Goal: Task Accomplishment & Management: Use online tool/utility

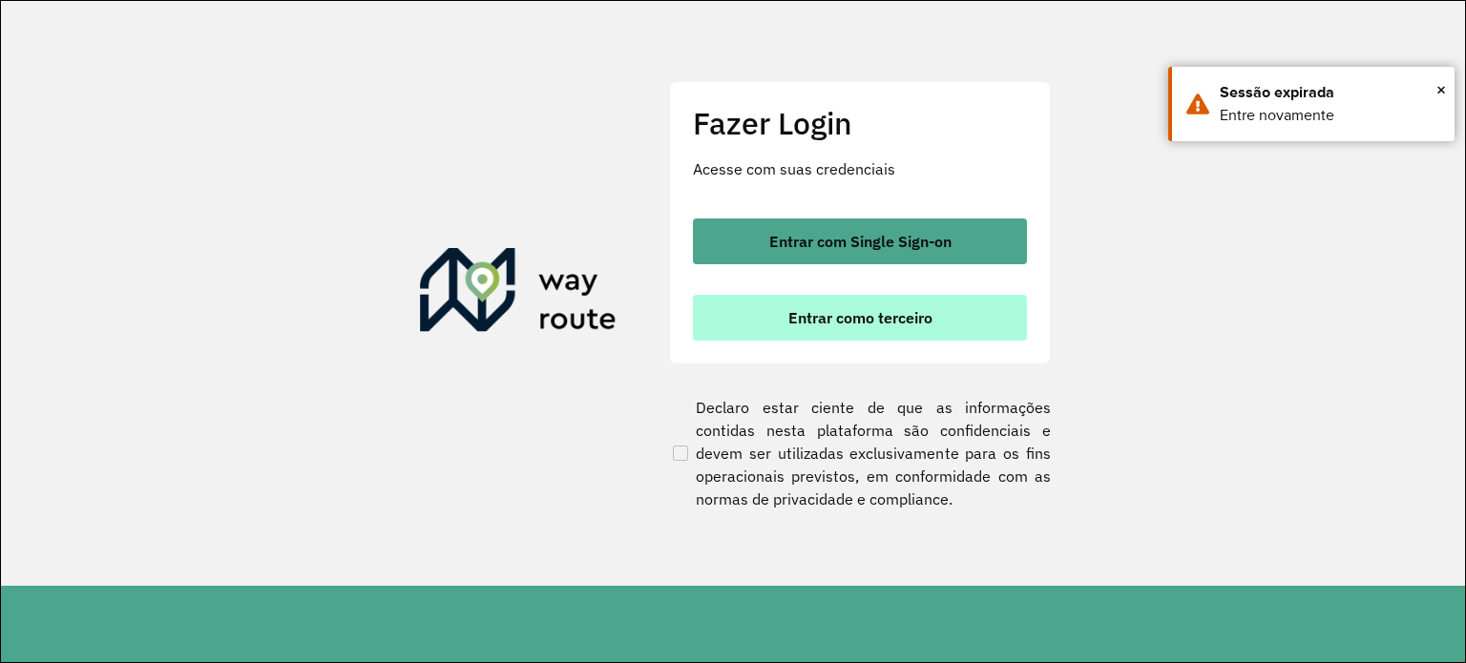
click at [825, 310] on span "Entrar como terceiro" at bounding box center [860, 317] width 144 height 15
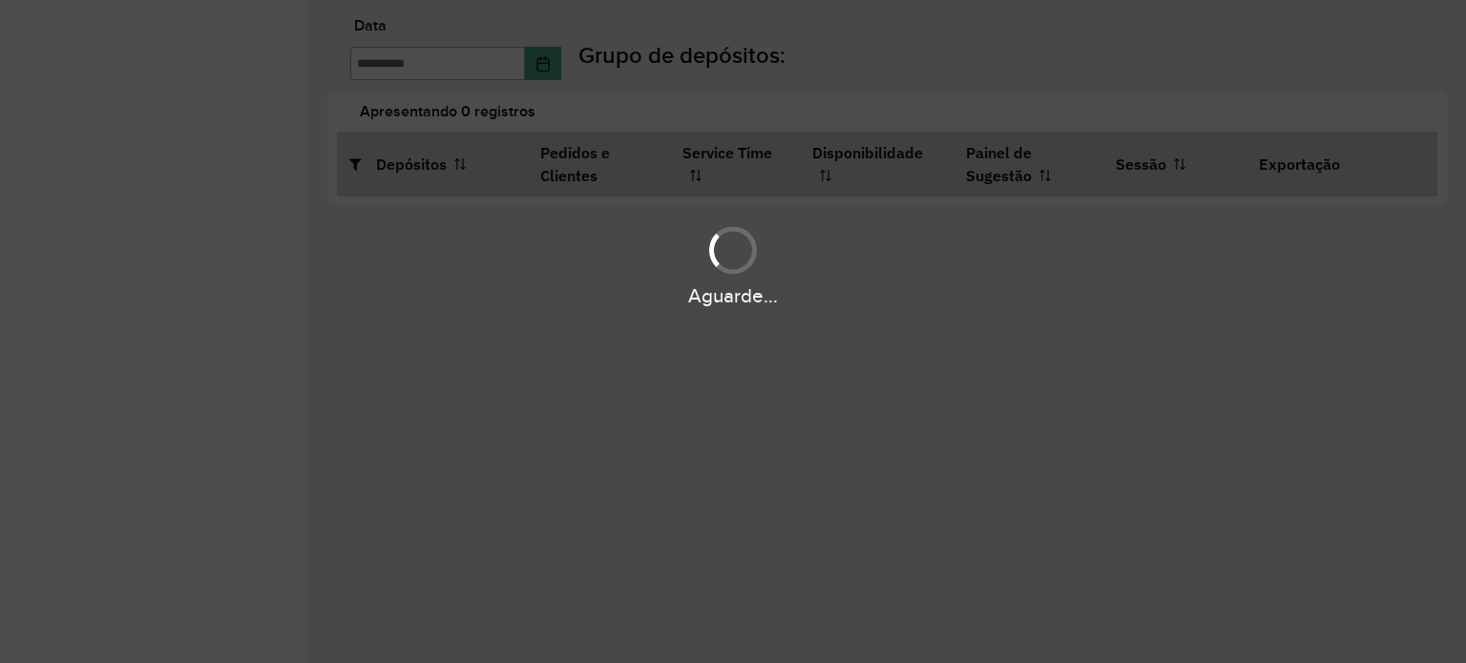
type input "**********"
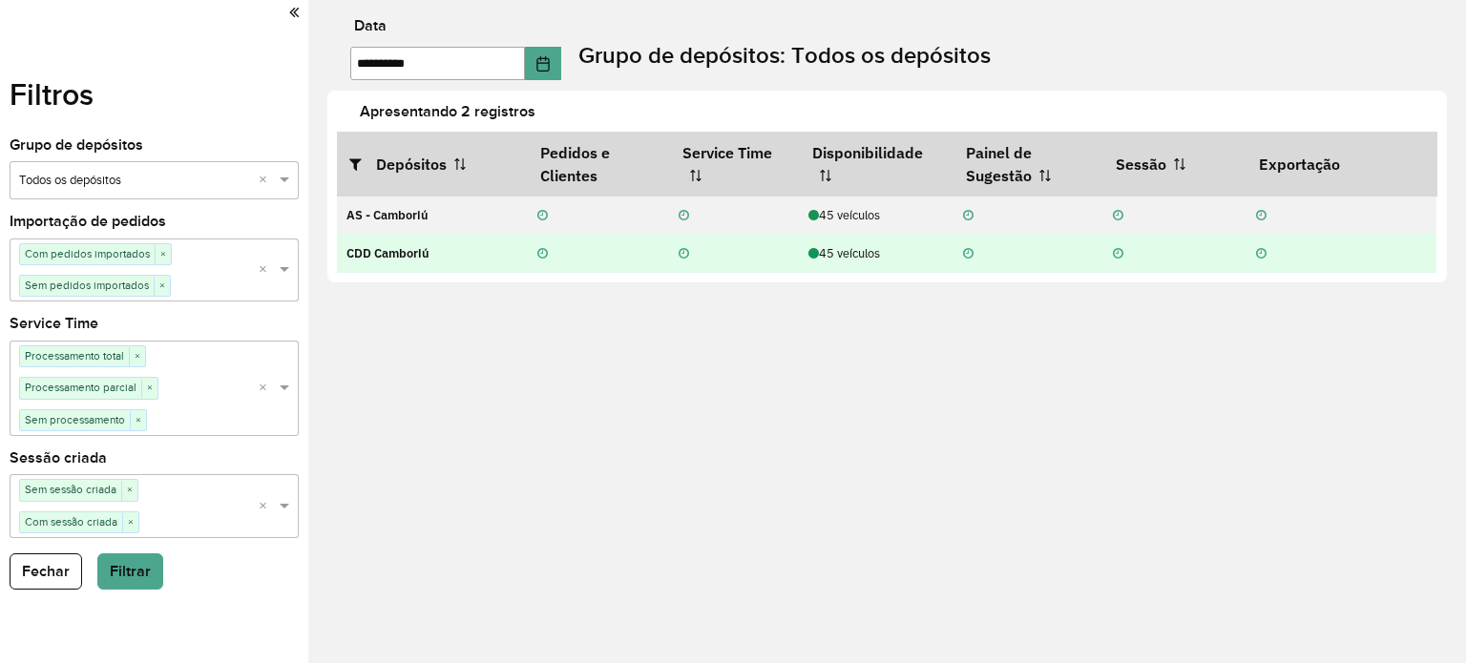
click at [862, 248] on div "45 veículos" at bounding box center [875, 253] width 135 height 18
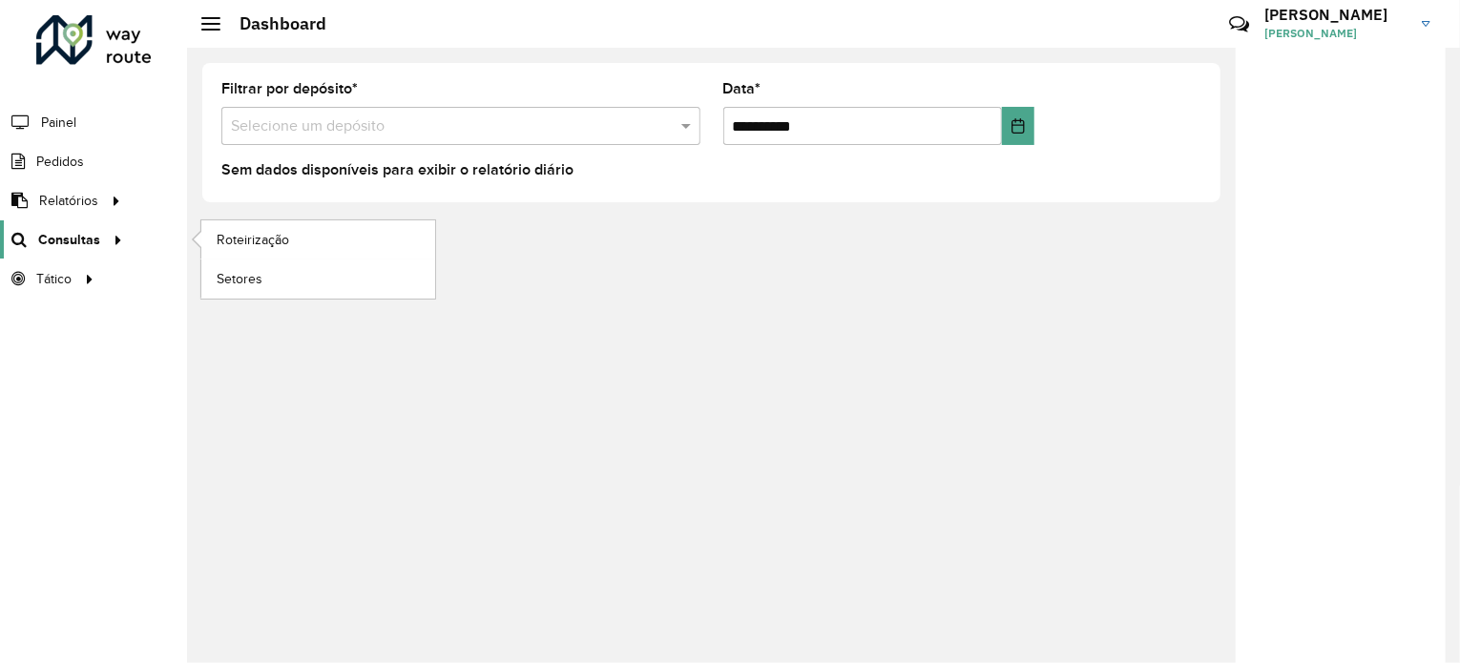
click at [107, 228] on icon at bounding box center [115, 238] width 16 height 29
click at [281, 230] on span "Roteirização" at bounding box center [255, 240] width 77 height 20
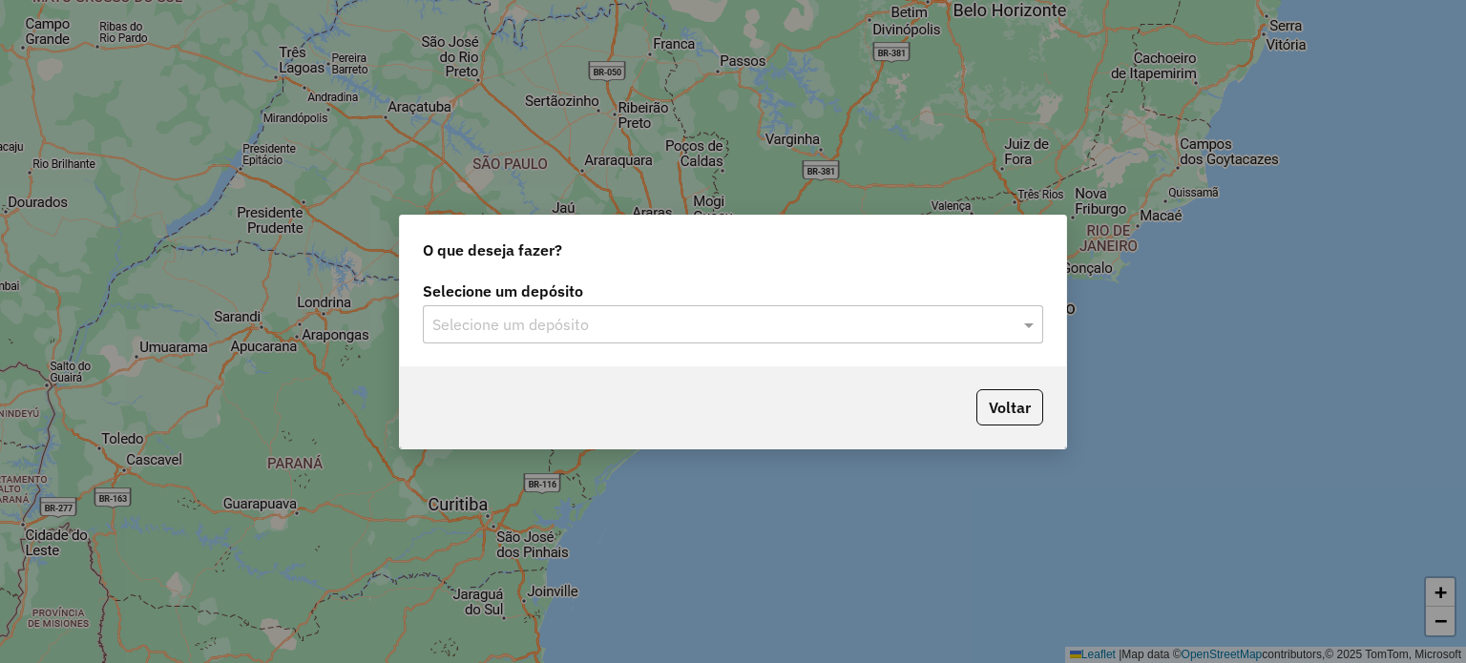
drag, startPoint x: 695, startPoint y: 314, endPoint x: 682, endPoint y: 321, distance: 14.1
click at [695, 315] on input "text" at bounding box center [713, 325] width 563 height 23
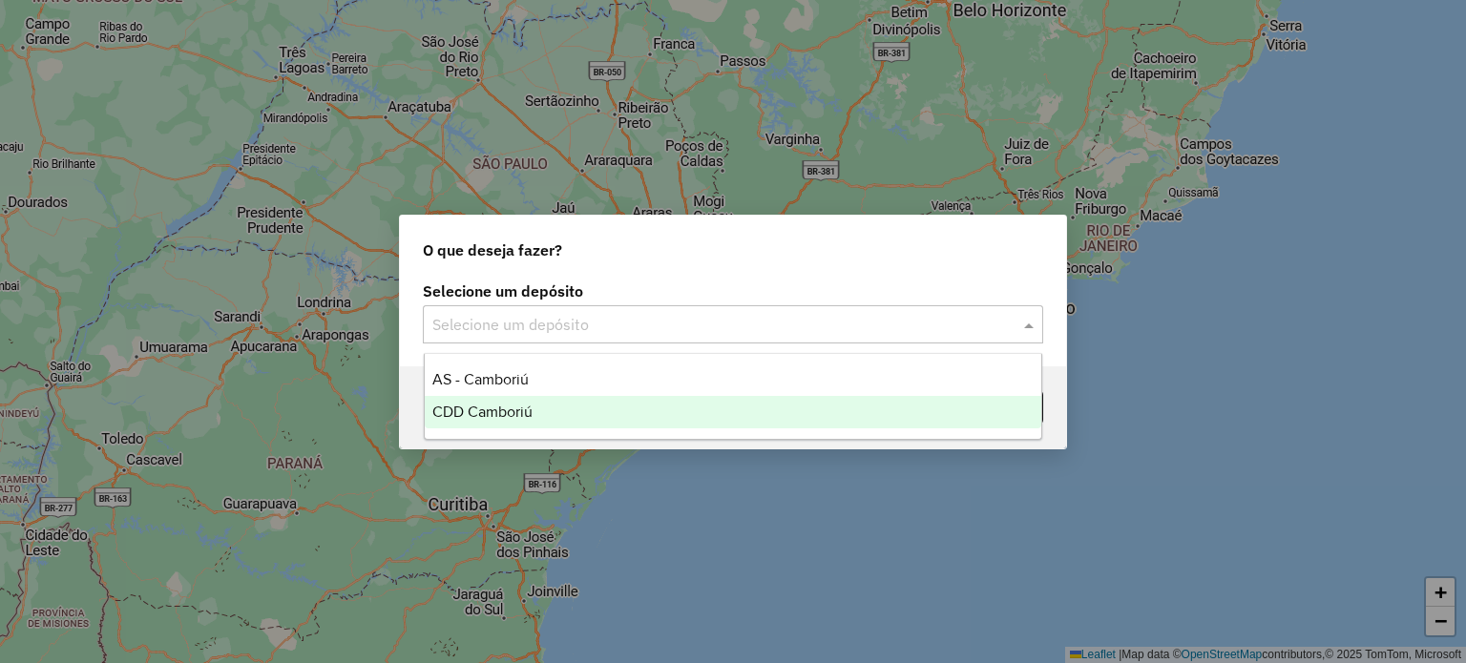
click at [511, 400] on div "CDD Camboriú" at bounding box center [733, 412] width 617 height 32
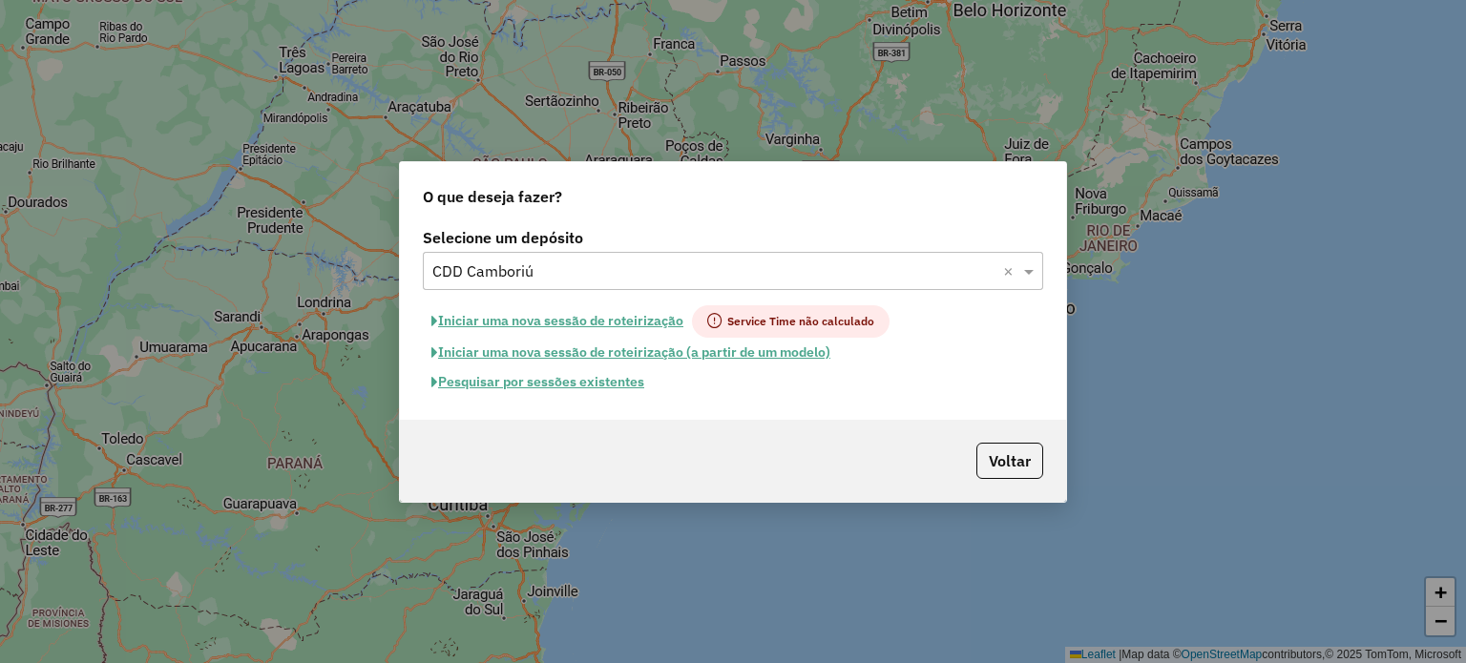
click at [595, 377] on button "Pesquisar por sessões existentes" at bounding box center [538, 382] width 230 height 30
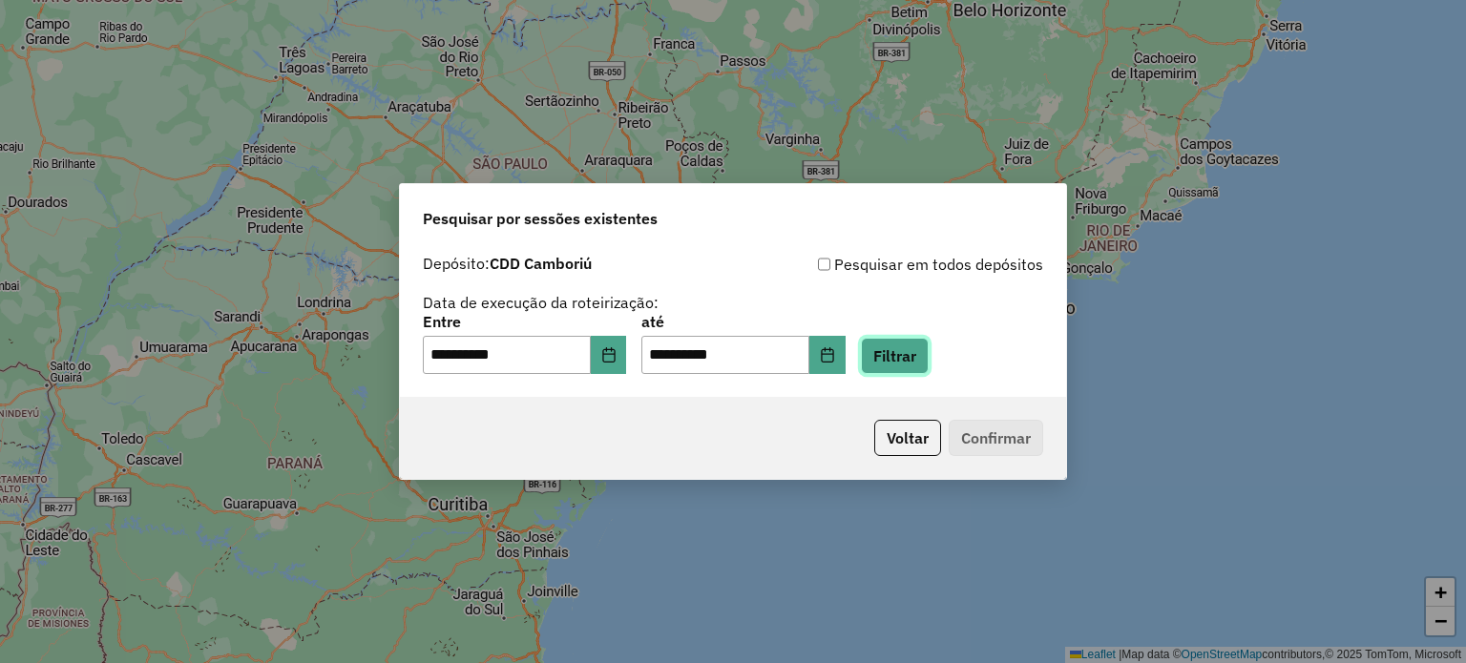
click at [919, 346] on button "Filtrar" at bounding box center [895, 356] width 68 height 36
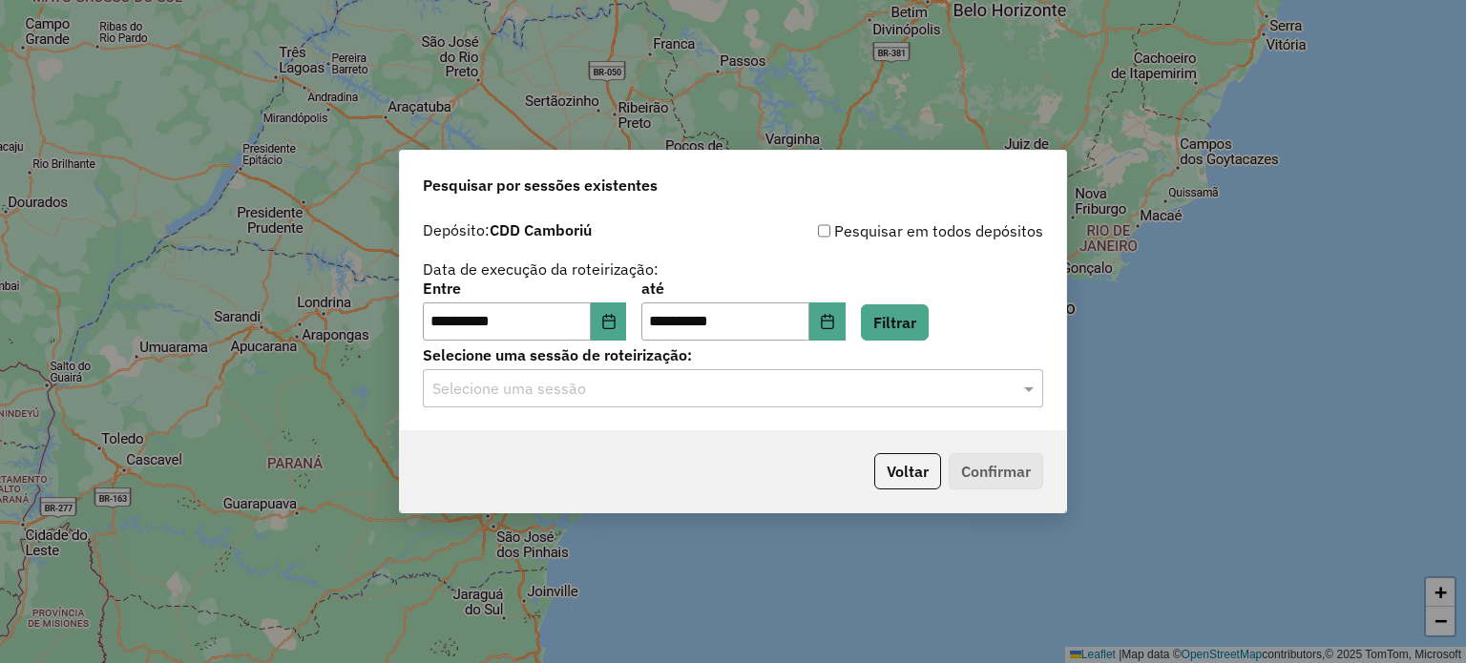
click at [676, 403] on div "Selecione uma sessão" at bounding box center [733, 388] width 620 height 38
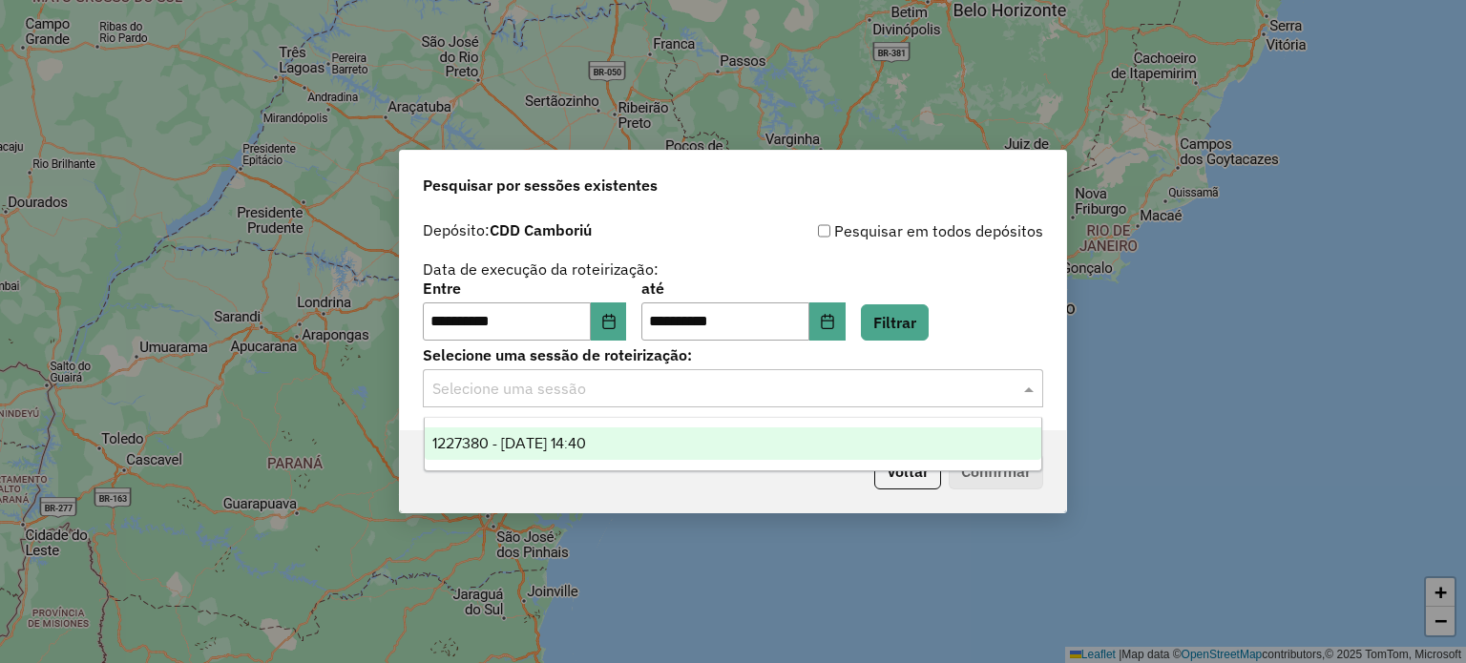
click at [611, 431] on div "1227380 - 11/08/2025 14:40" at bounding box center [733, 443] width 617 height 32
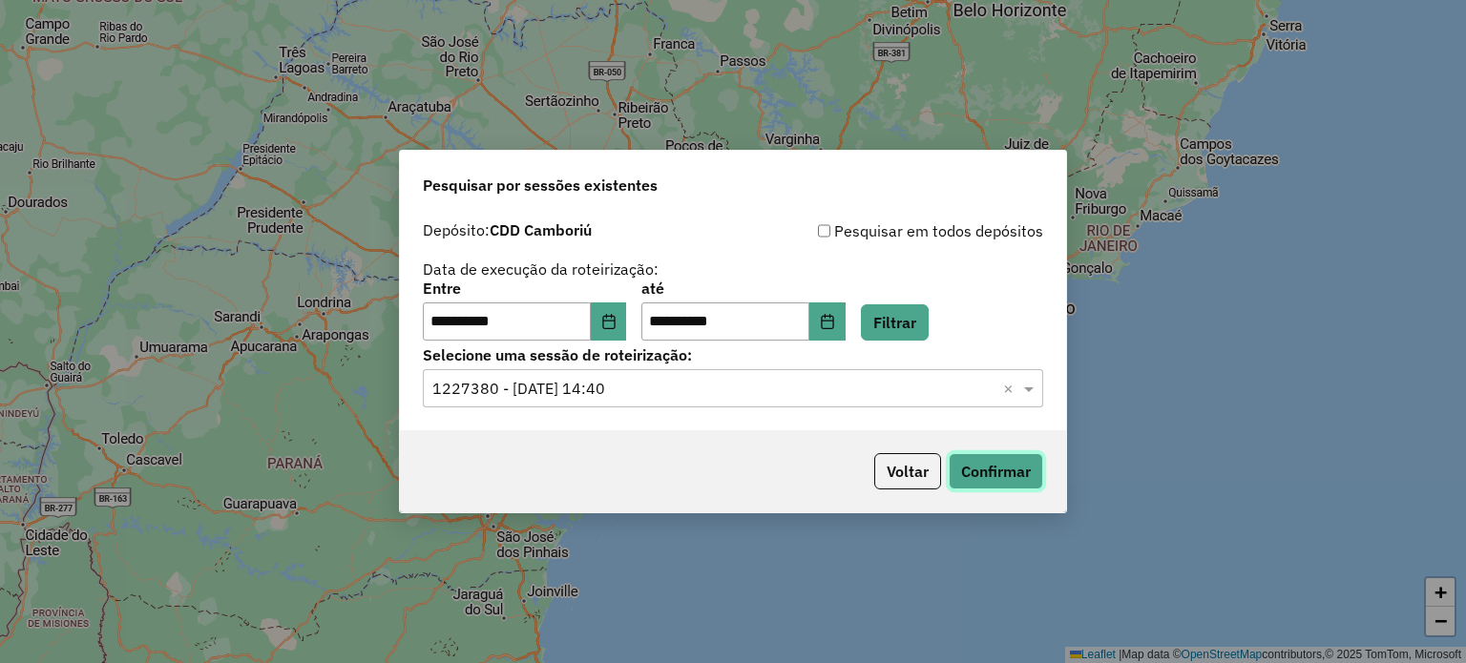
click at [997, 469] on button "Confirmar" at bounding box center [995, 471] width 94 height 36
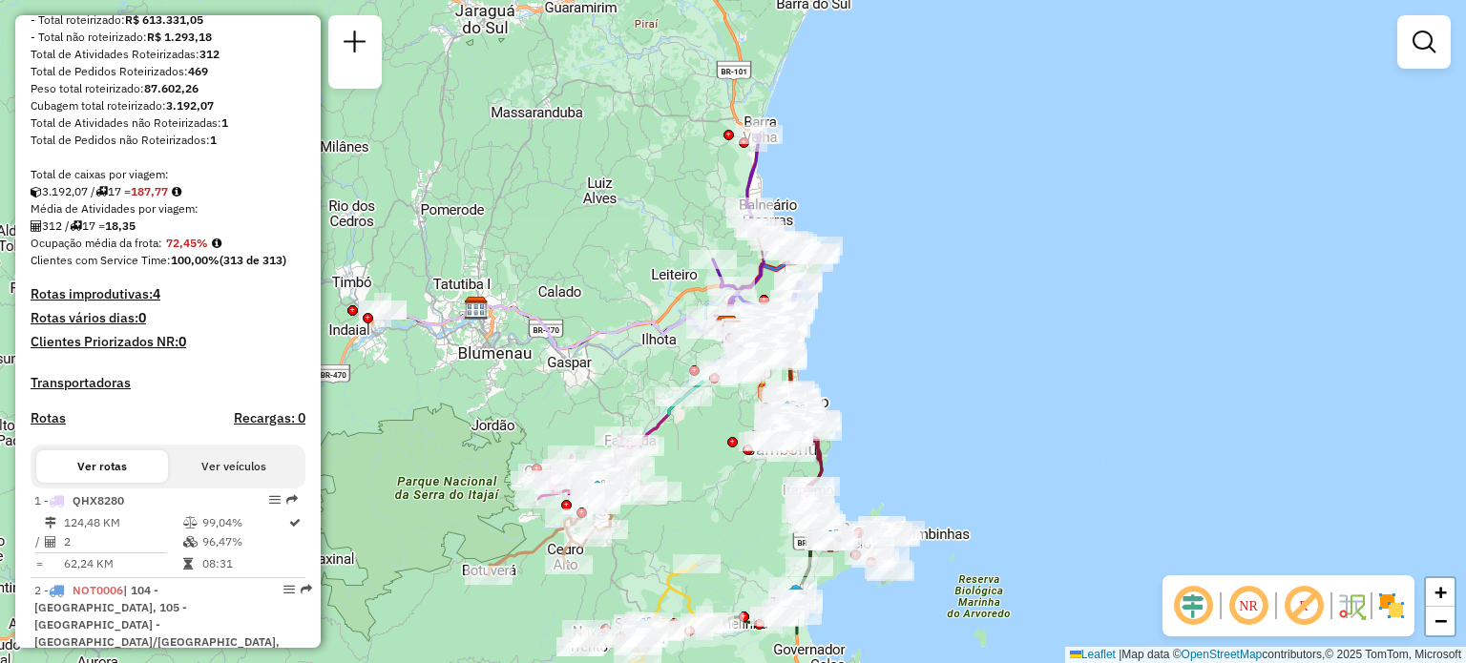
scroll to position [286, 0]
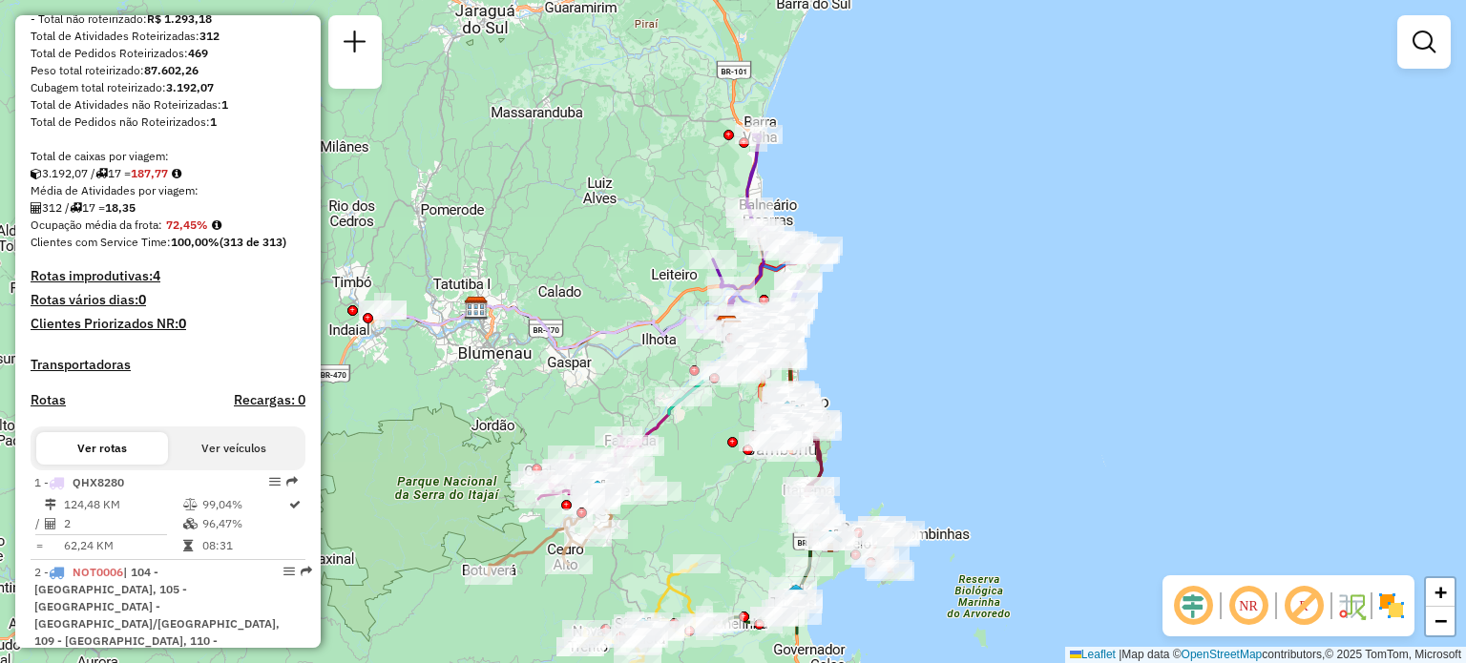
drag, startPoint x: 76, startPoint y: 507, endPoint x: 281, endPoint y: 460, distance: 209.5
click at [76, 489] on span "QHX8280" at bounding box center [99, 482] width 52 height 14
select select "**********"
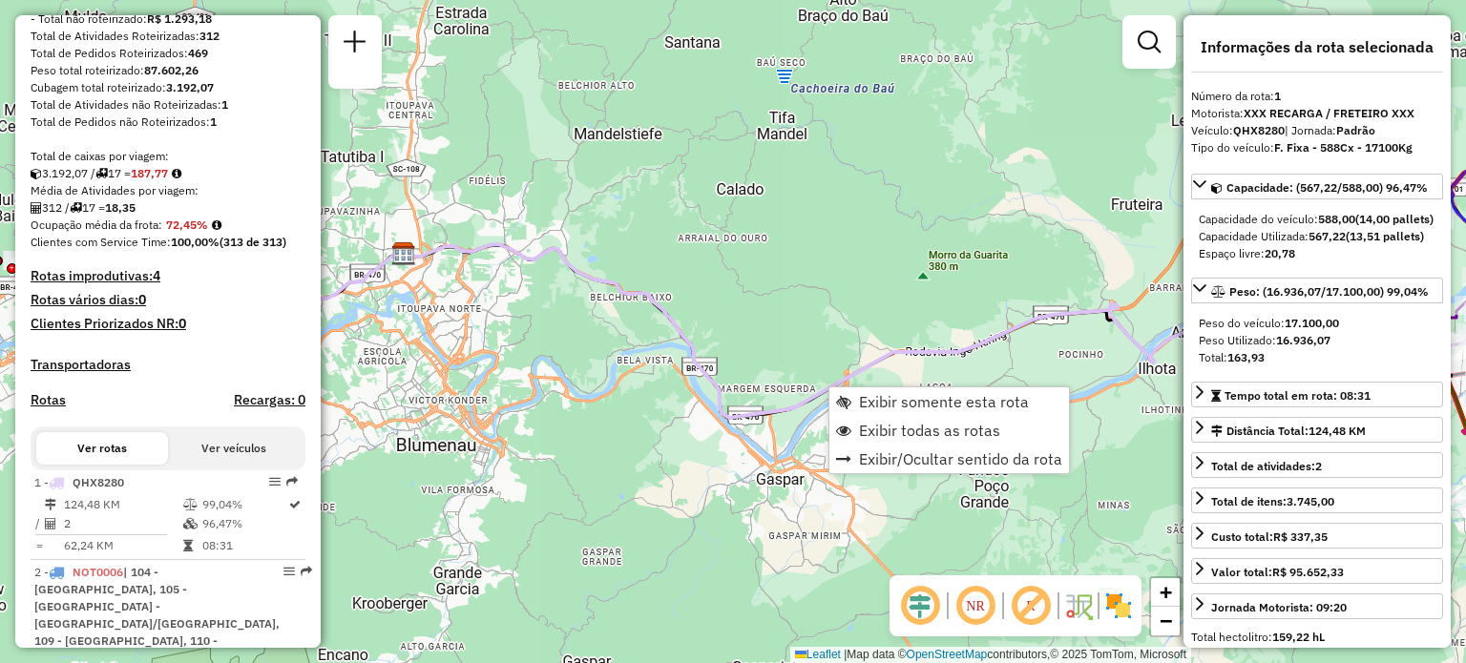
scroll to position [759, 0]
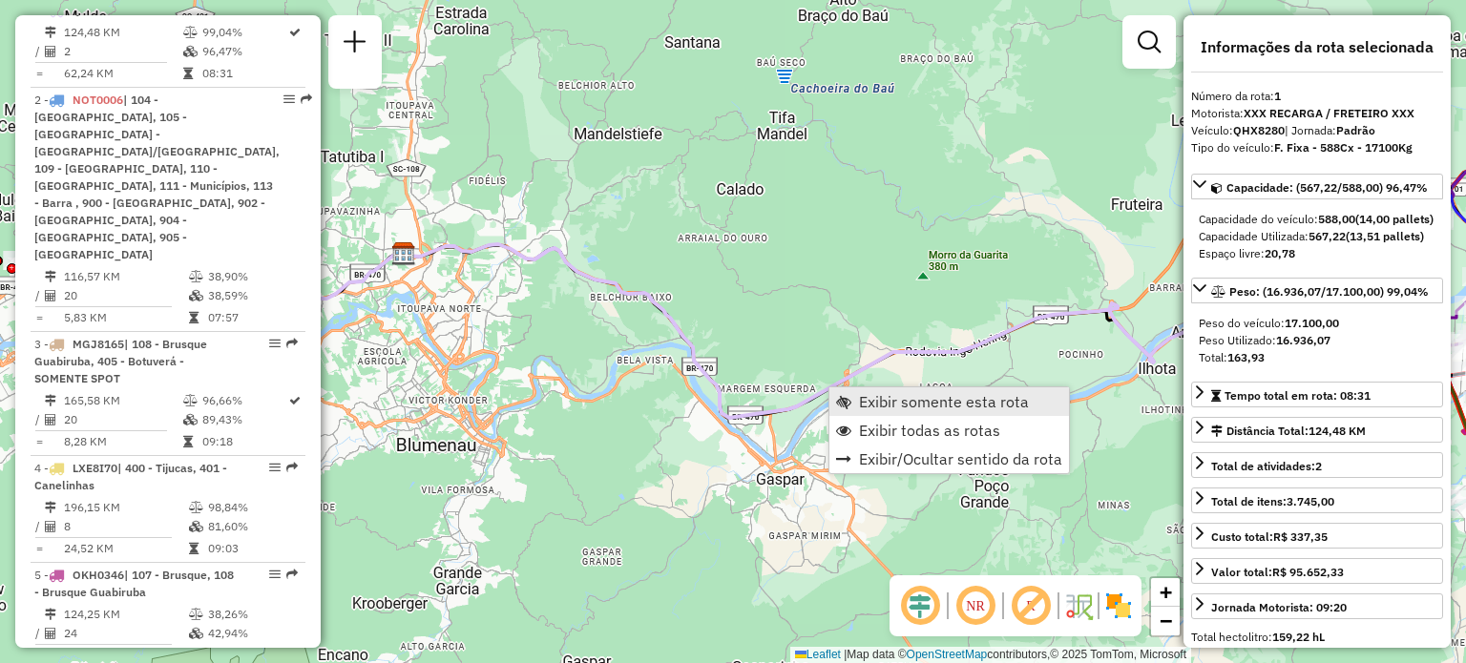
click at [882, 400] on span "Exibir somente esta rota" at bounding box center [944, 401] width 170 height 15
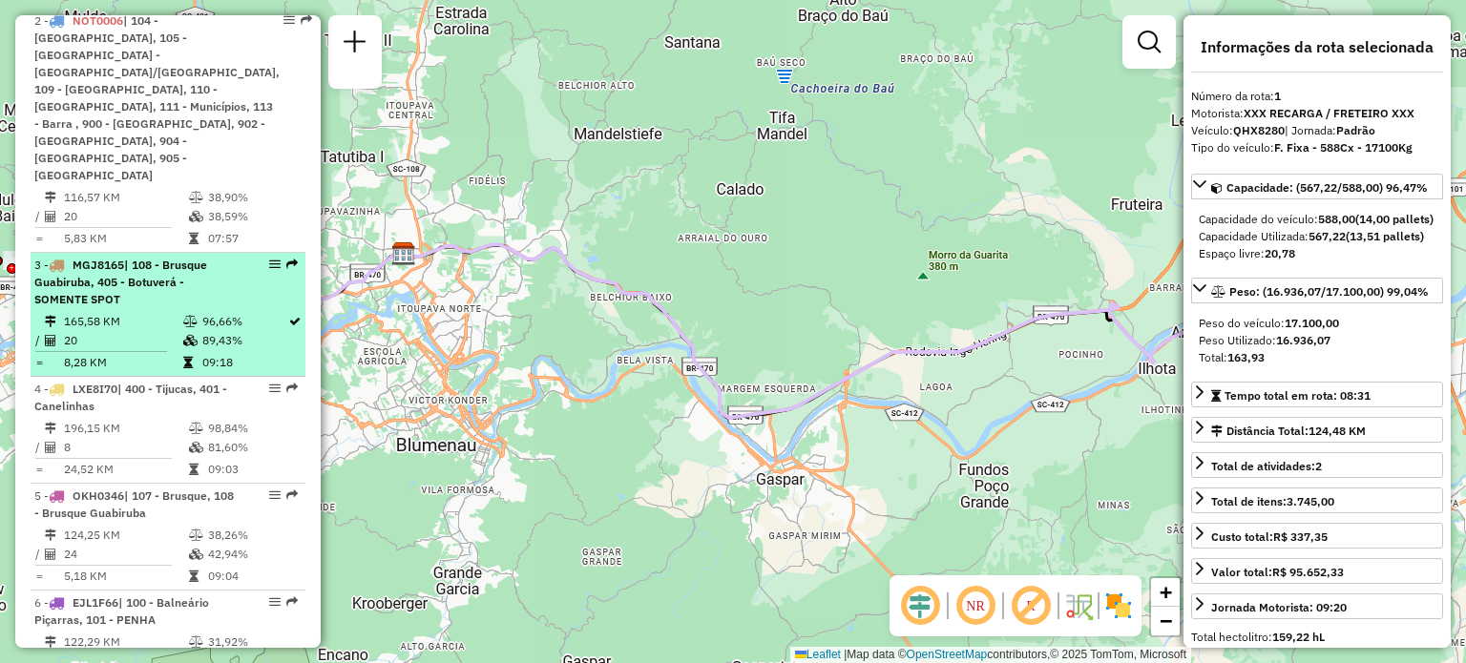
scroll to position [854, 0]
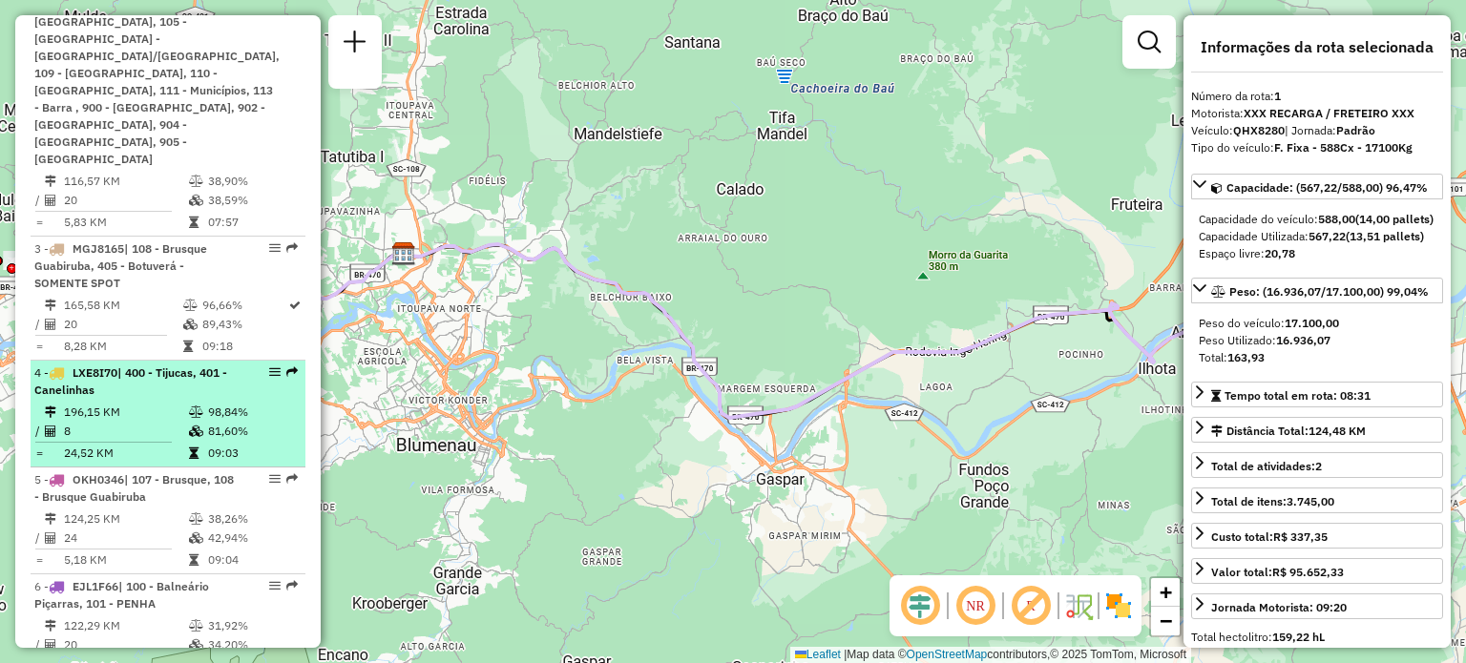
click at [149, 365] on li "4 - LXE8I70 | 400 - Tijucas, 401 - Canelinhas 196,15 KM 98,84% / 8 81,60% = 24,…" at bounding box center [168, 414] width 275 height 107
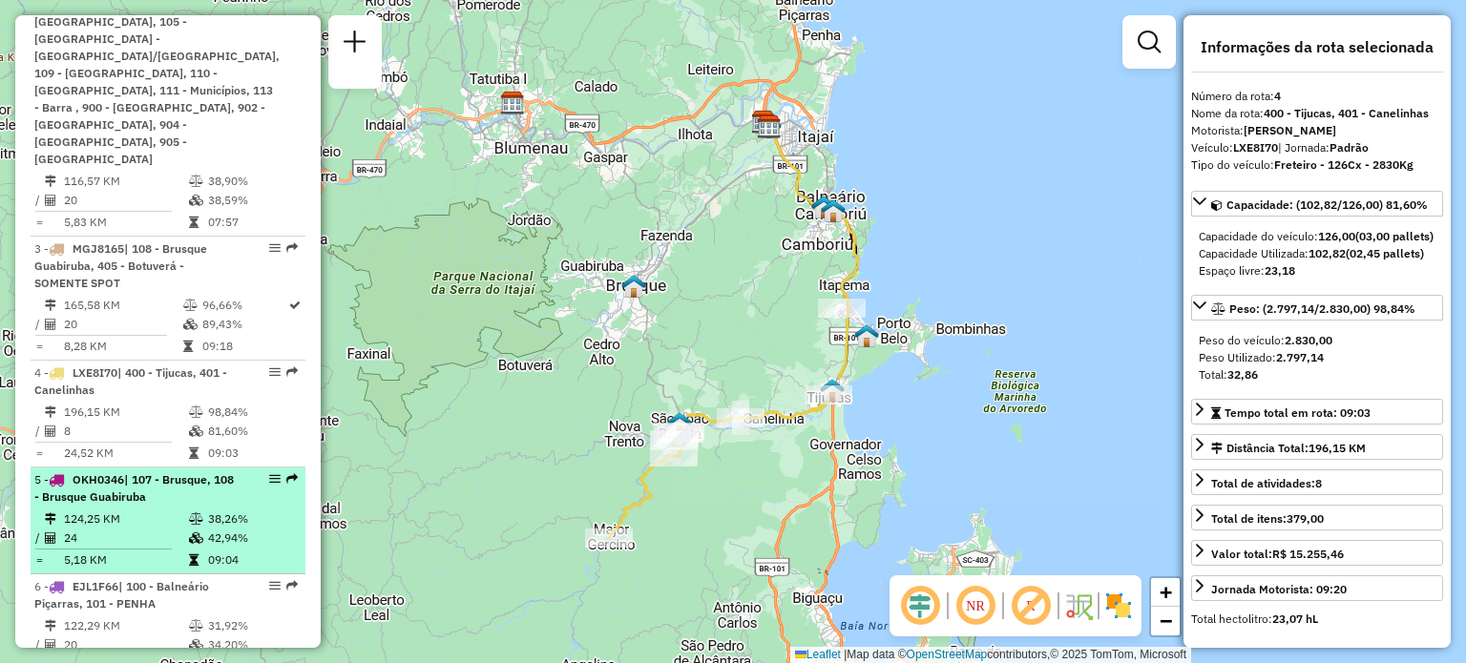
click at [133, 472] on span "| 107 - Brusque, 108 - Brusque Guabiruba" at bounding box center [133, 487] width 199 height 31
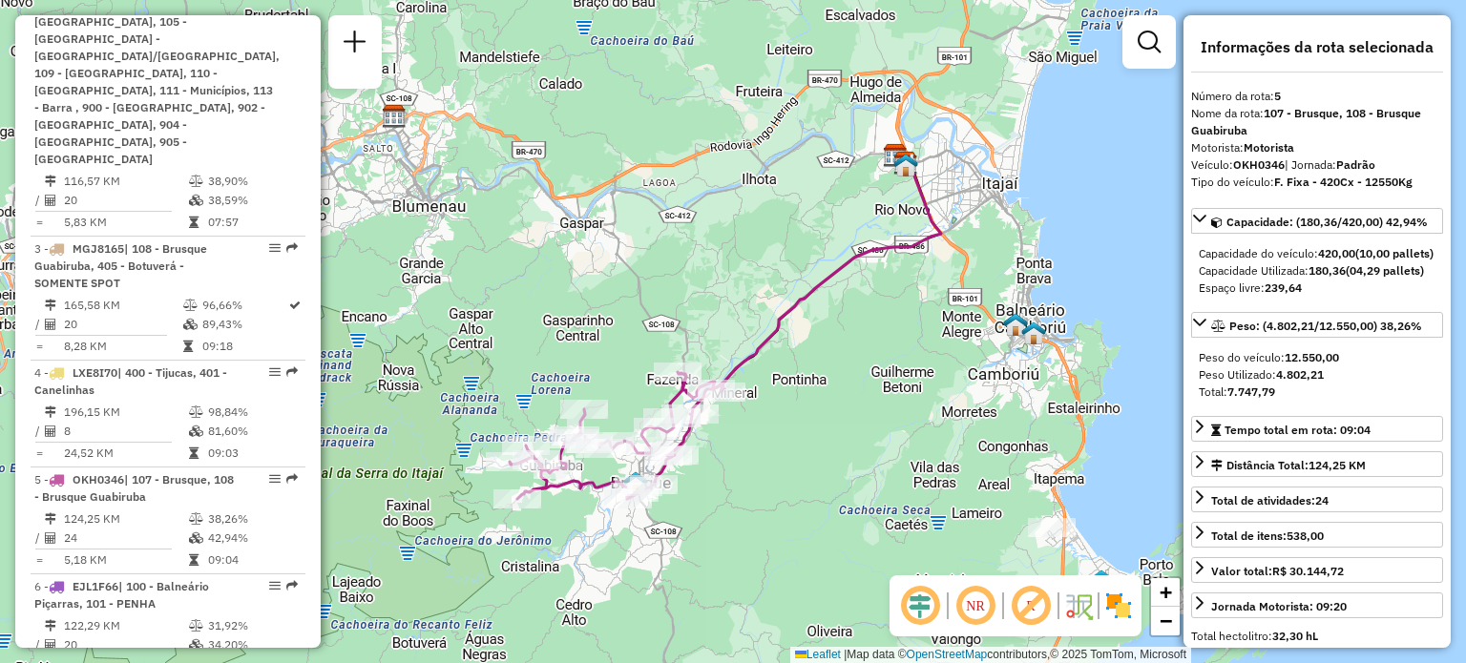
click at [842, 430] on div "Janela de atendimento Grade de atendimento Capacidade Transportadoras Veículos …" at bounding box center [733, 331] width 1466 height 663
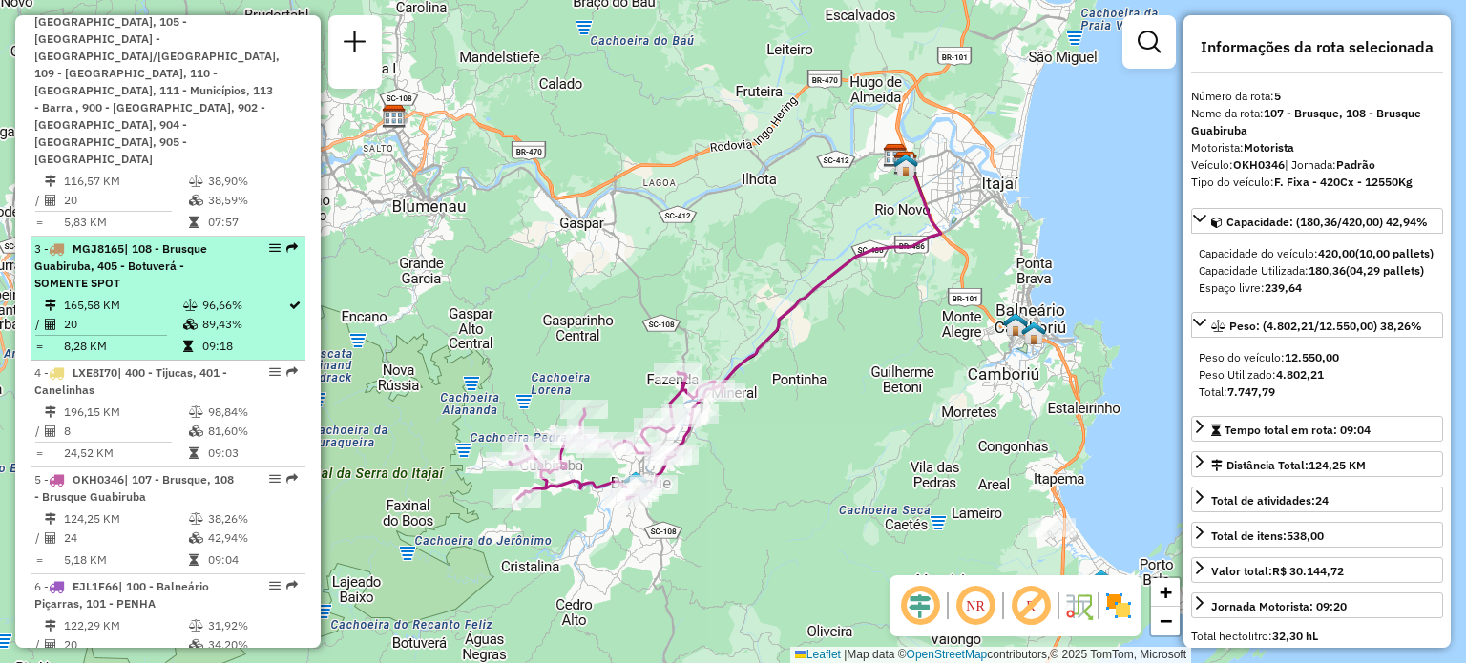
click at [140, 241] on span "| 108 - Brusque Guabiruba, 405 - Botuverá - SOMENTE SPOT" at bounding box center [120, 265] width 173 height 49
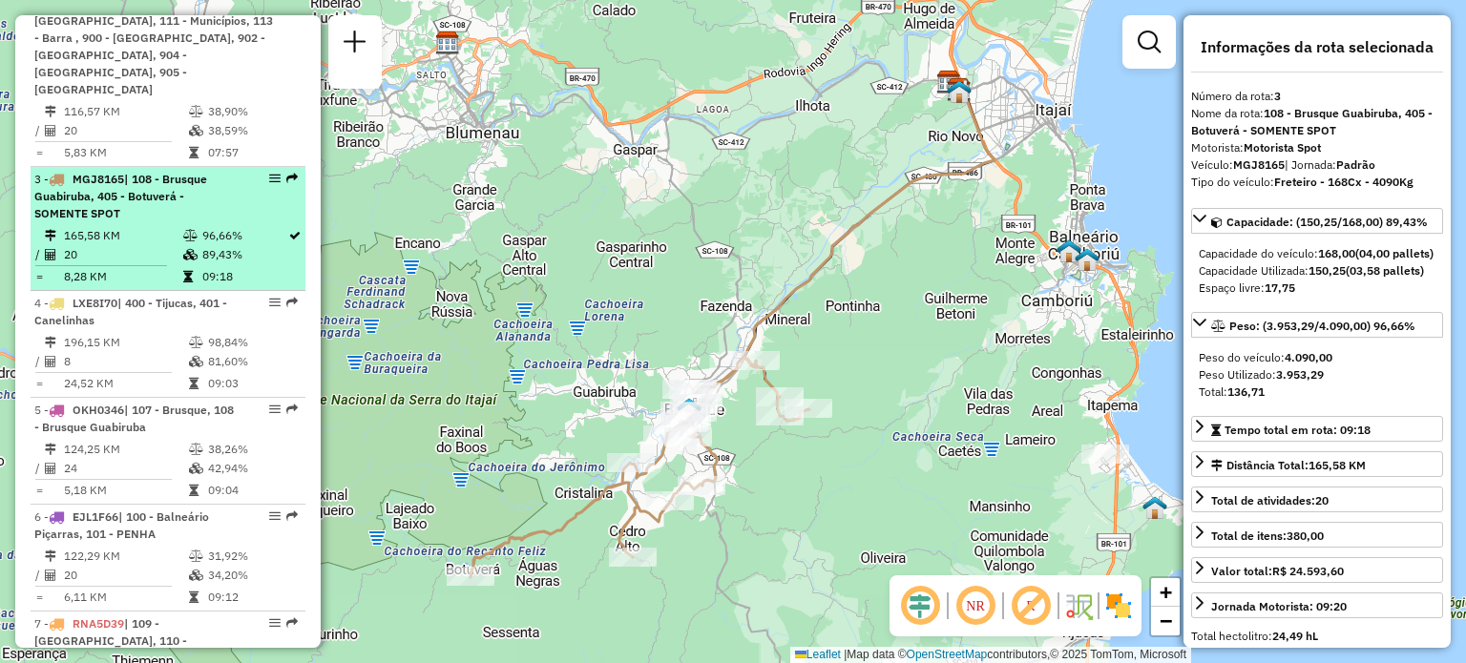
scroll to position [949, 0]
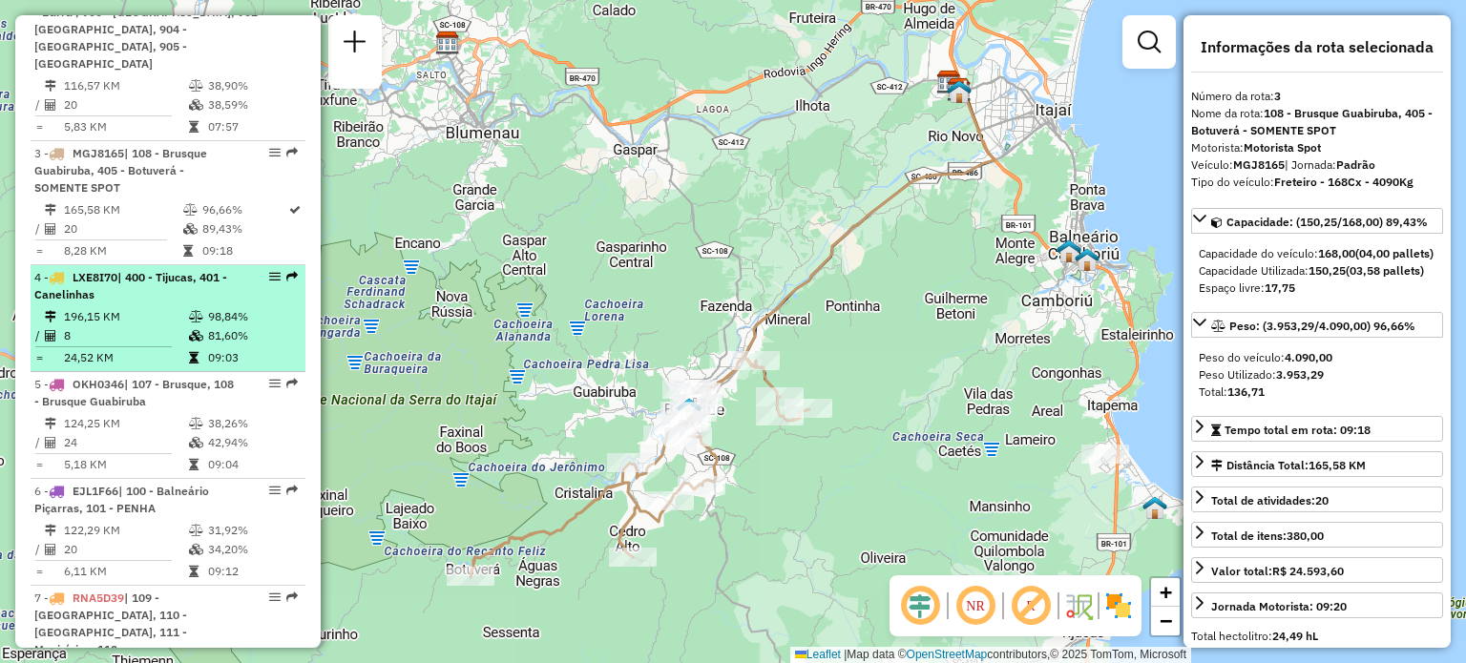
click at [145, 229] on li "3 - MGJ8165 | 108 - Brusque Guabiruba, 405 - Botuverá - SOMENTE SPOT 165,58 KM …" at bounding box center [168, 203] width 275 height 124
click at [141, 270] on span "| 400 - Tijucas, 401 - Canelinhas" at bounding box center [130, 285] width 193 height 31
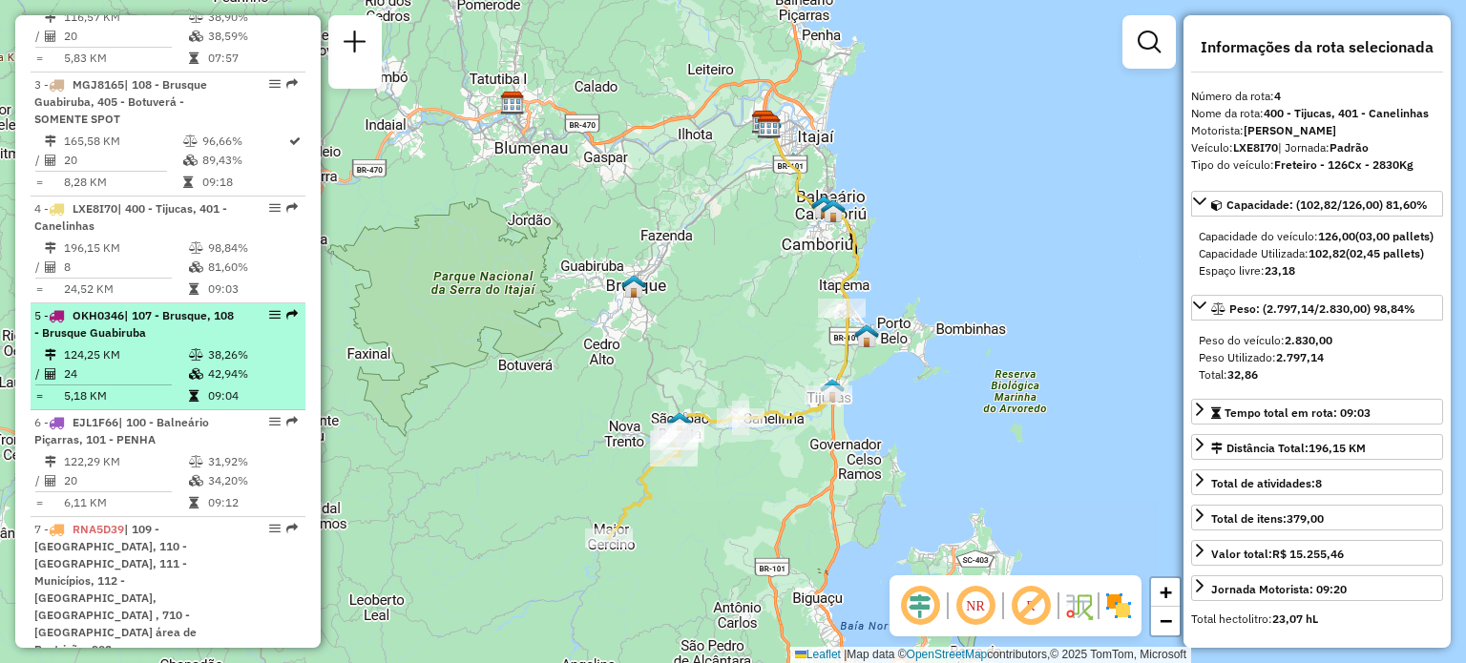
scroll to position [1045, 0]
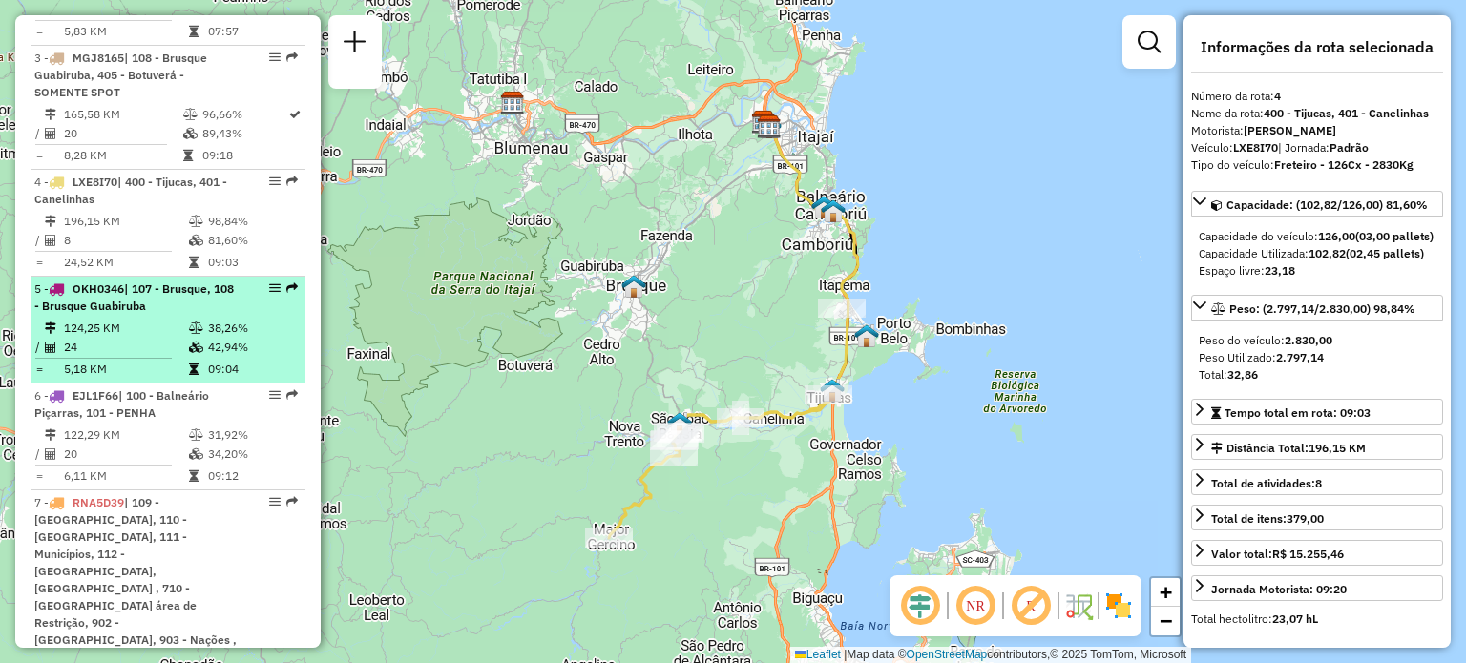
click at [168, 281] on span "| 107 - Brusque, 108 - Brusque Guabiruba" at bounding box center [133, 296] width 199 height 31
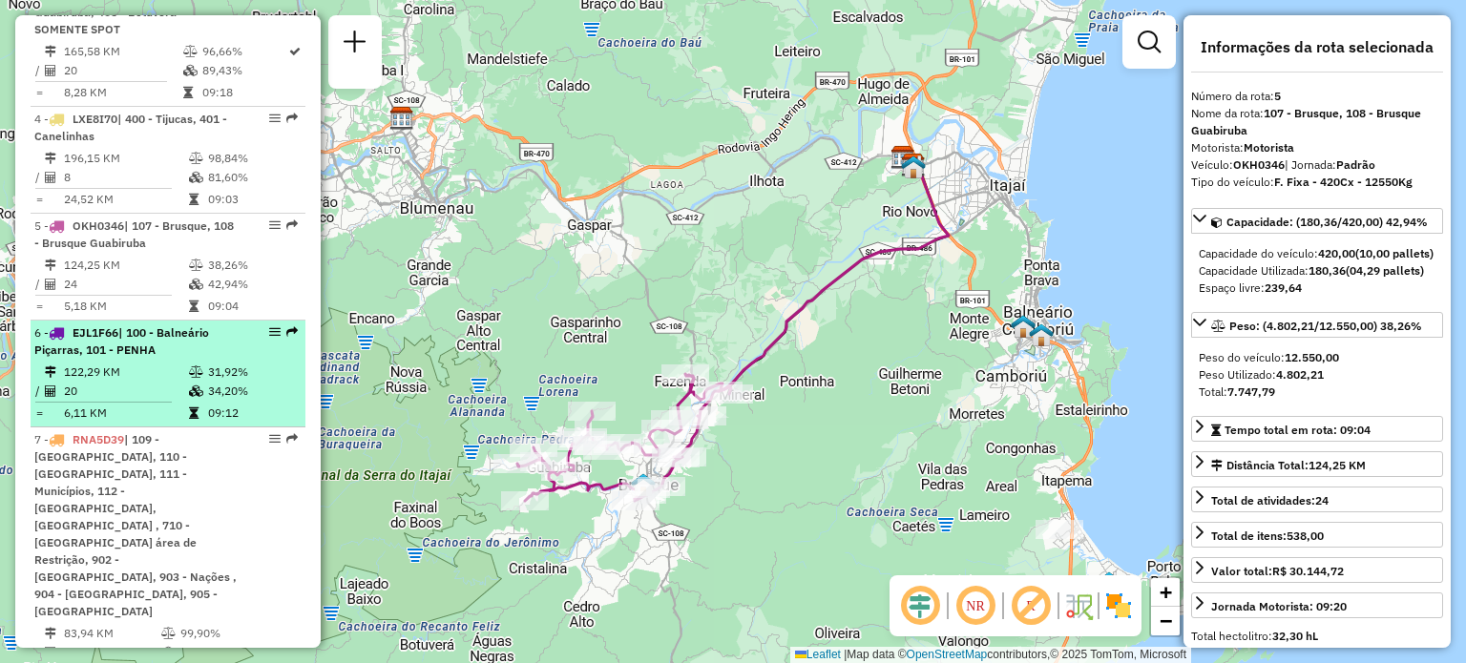
scroll to position [1140, 0]
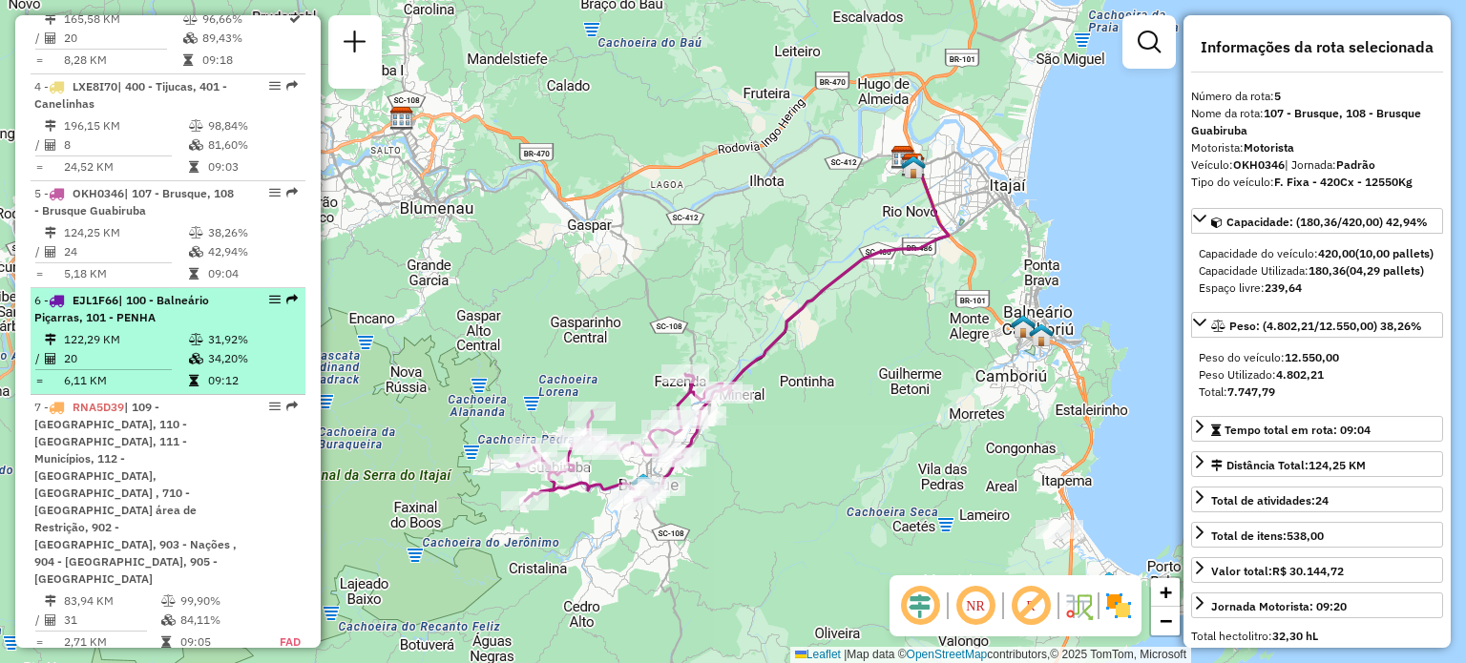
click at [141, 293] on span "| 100 - Balneário Piçarras, 101 - PENHA" at bounding box center [121, 308] width 175 height 31
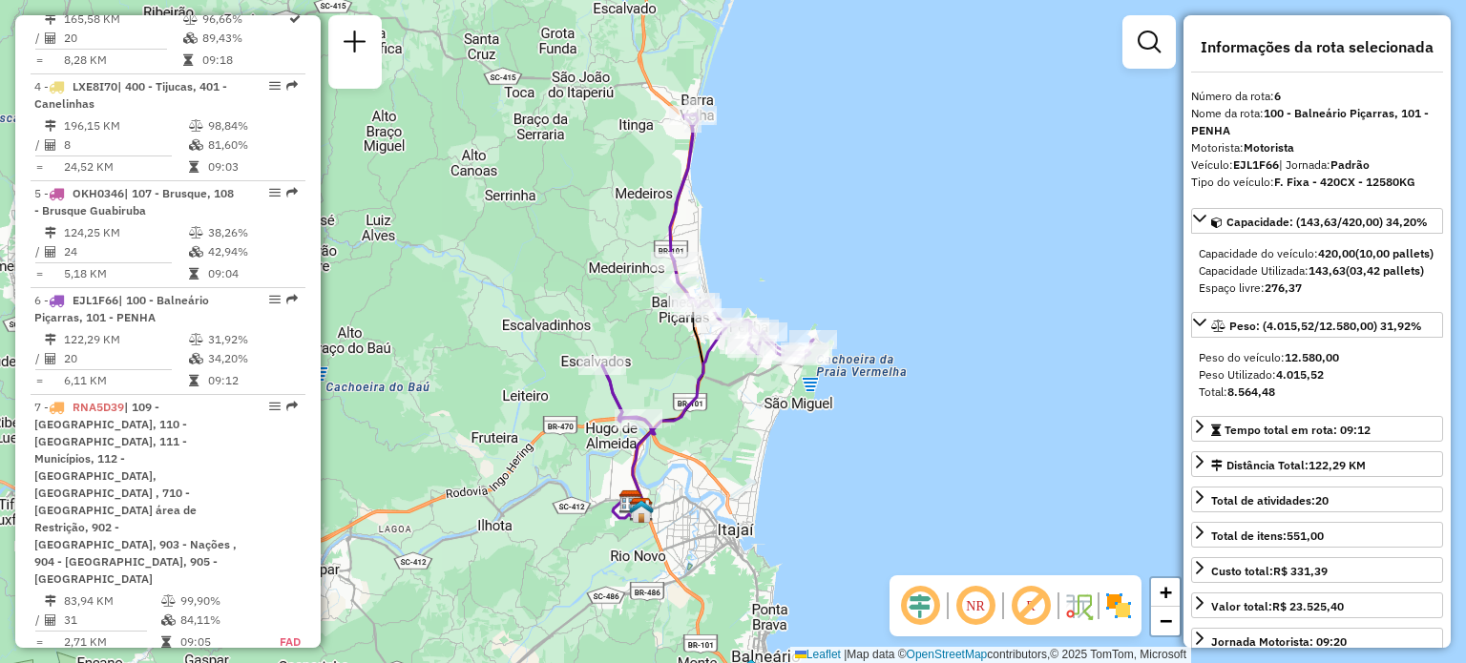
drag, startPoint x: 849, startPoint y: 287, endPoint x: 844, endPoint y: 273, distance: 15.1
click at [844, 273] on div "Janela de atendimento Grade de atendimento Capacidade Transportadoras Veículos …" at bounding box center [733, 331] width 1466 height 663
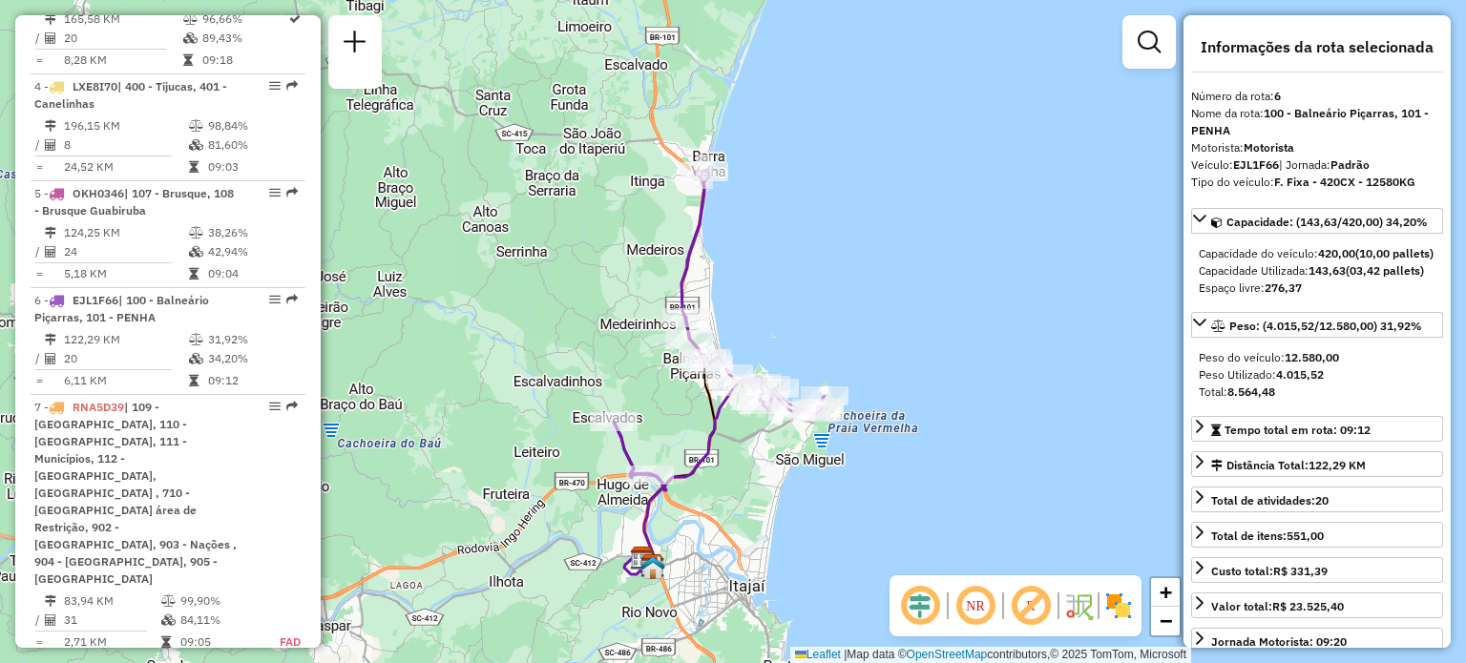
click at [852, 297] on div "Janela de atendimento Grade de atendimento Capacidade Transportadoras Veículos …" at bounding box center [733, 331] width 1466 height 663
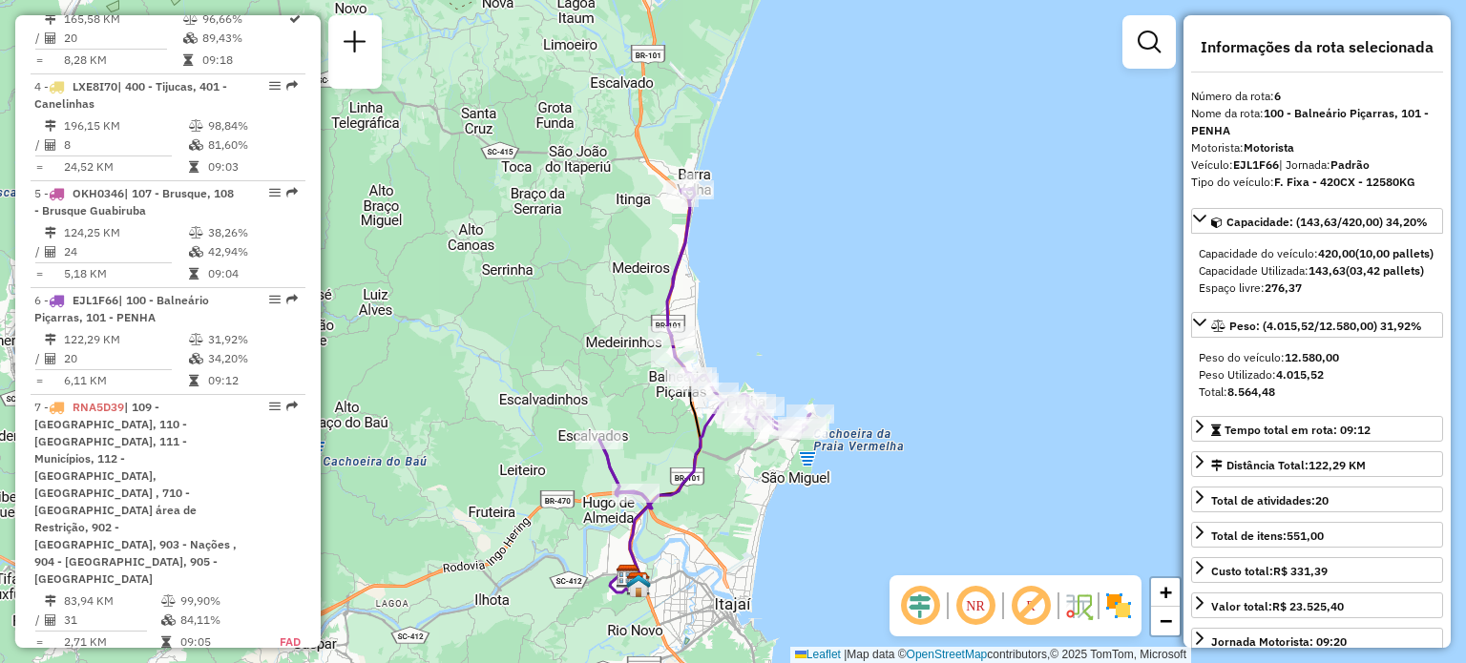
drag, startPoint x: 859, startPoint y: 283, endPoint x: 844, endPoint y: 302, distance: 23.1
click at [844, 302] on div "Janela de atendimento Grade de atendimento Capacidade Transportadoras Veículos …" at bounding box center [733, 331] width 1466 height 663
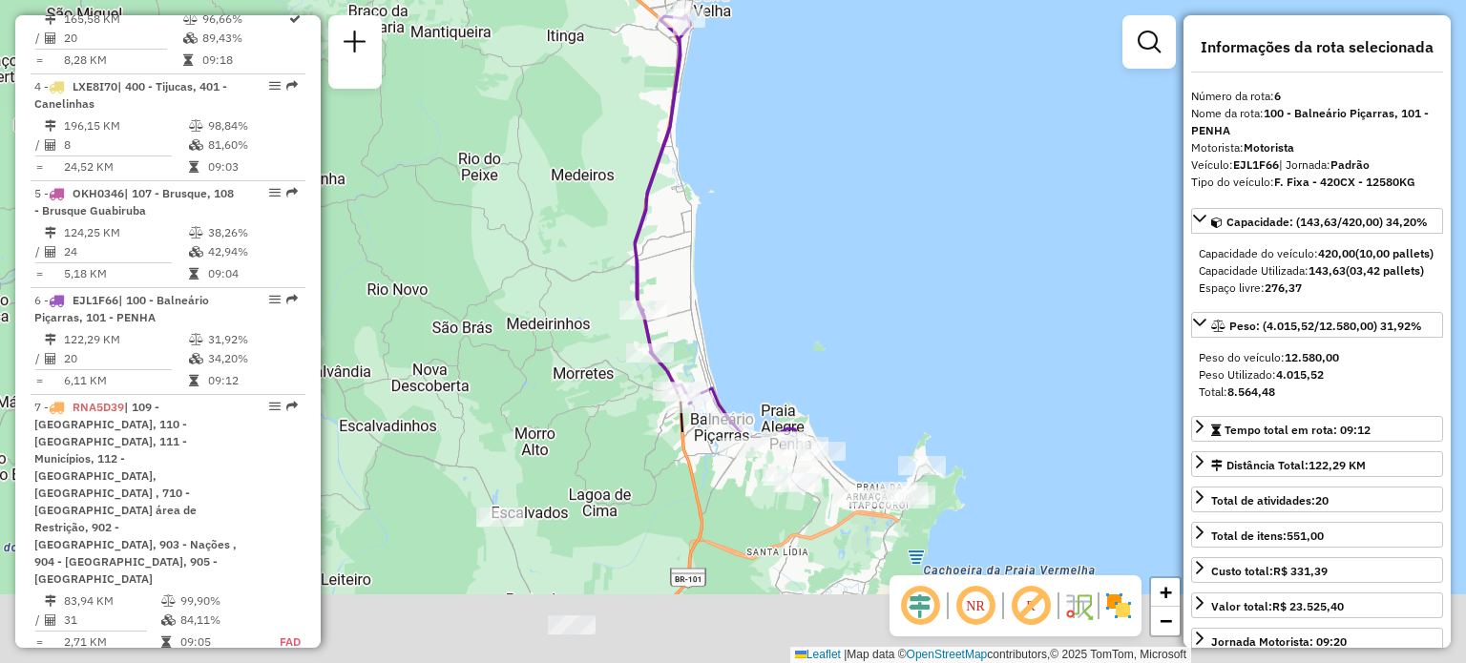
drag, startPoint x: 821, startPoint y: 394, endPoint x: 757, endPoint y: 136, distance: 265.4
click at [757, 131] on div "Janela de atendimento Grade de atendimento Capacidade Transportadoras Veículos …" at bounding box center [733, 331] width 1466 height 663
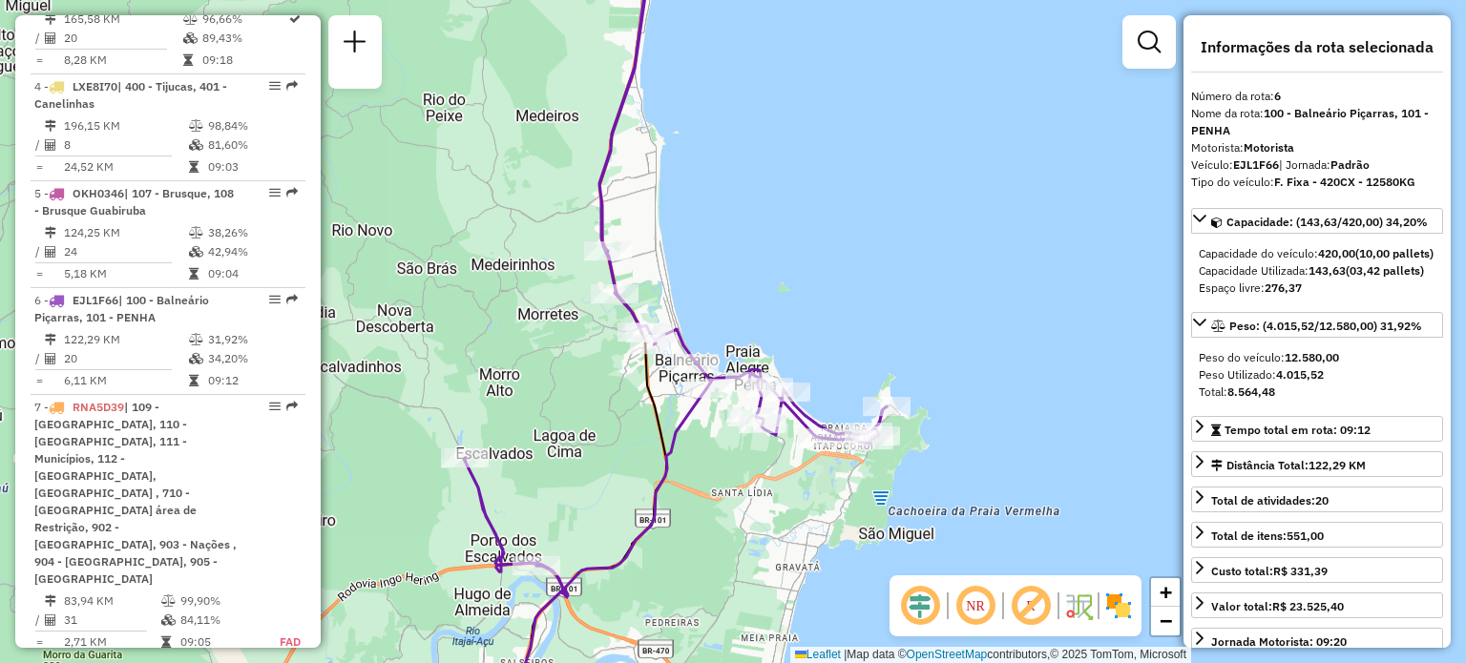
drag, startPoint x: 802, startPoint y: 253, endPoint x: 818, endPoint y: 263, distance: 18.5
click at [818, 263] on div "Janela de atendimento Grade de atendimento Capacidade Transportadoras Veículos …" at bounding box center [733, 331] width 1466 height 663
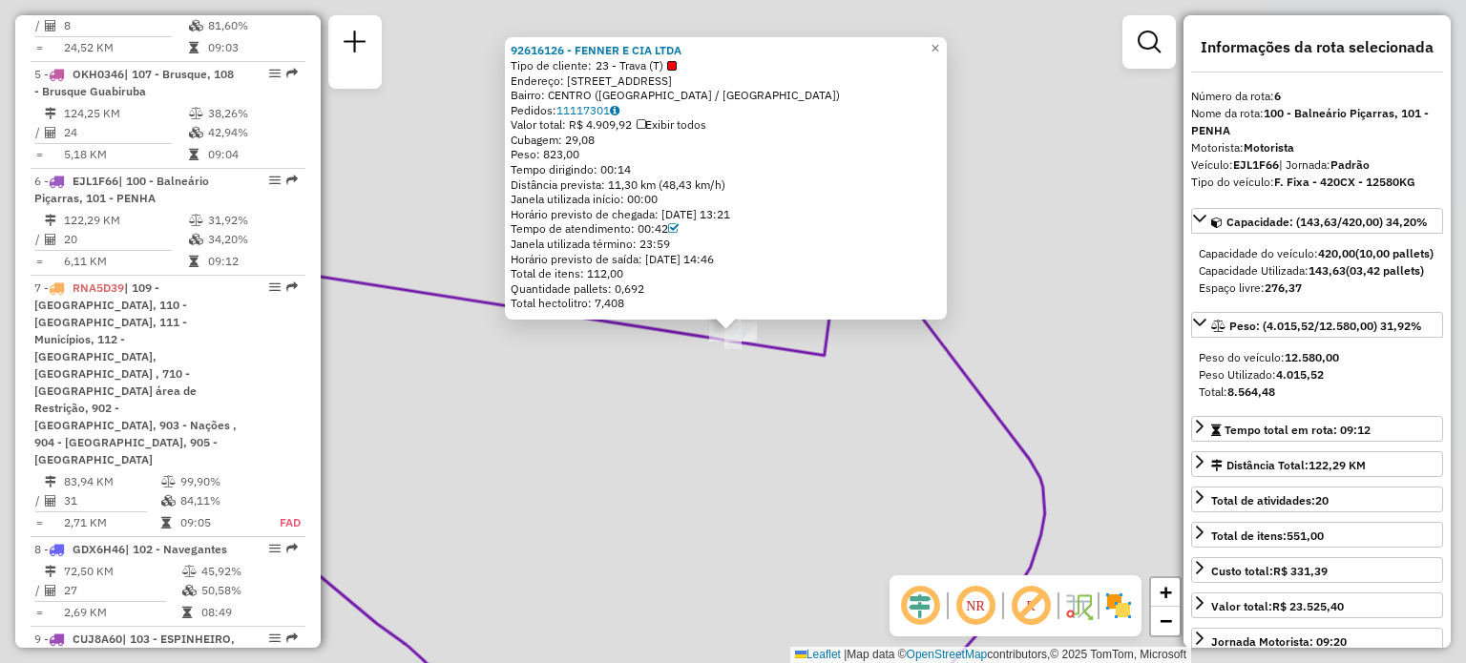
scroll to position [1378, 0]
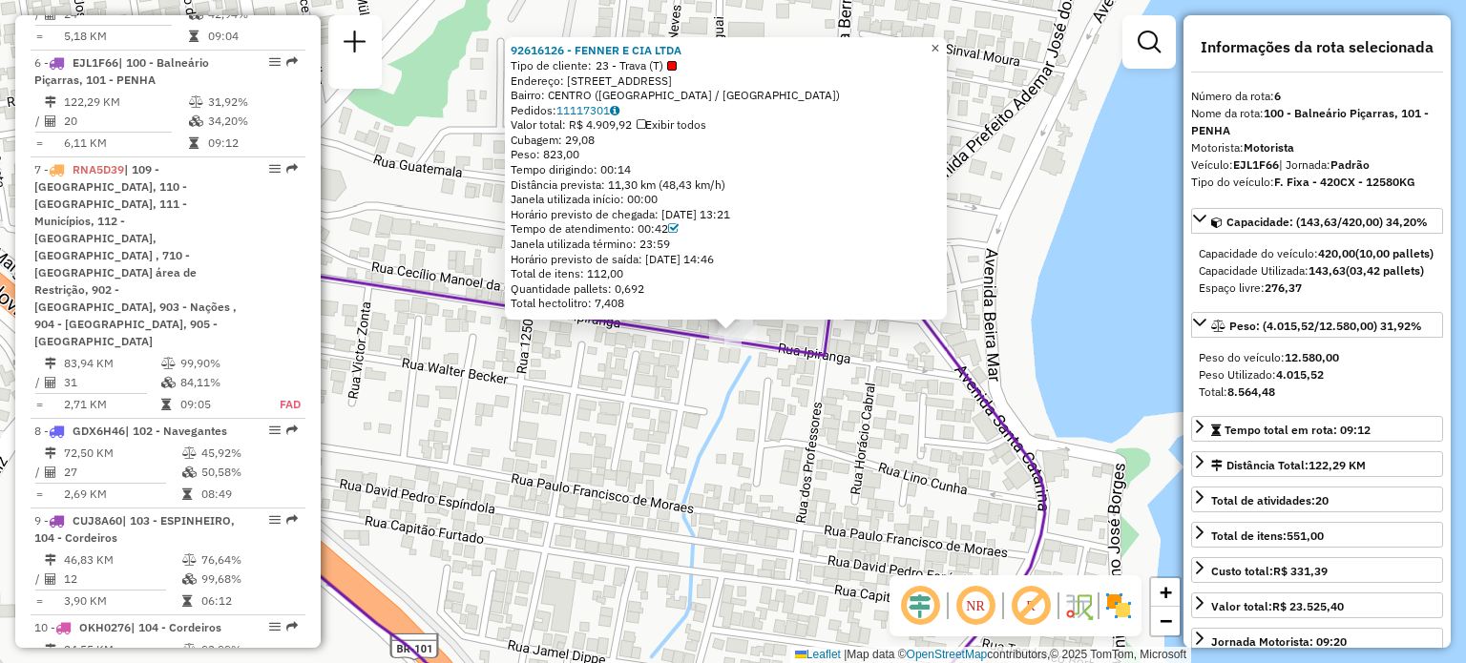
click at [939, 48] on span "×" at bounding box center [934, 48] width 9 height 16
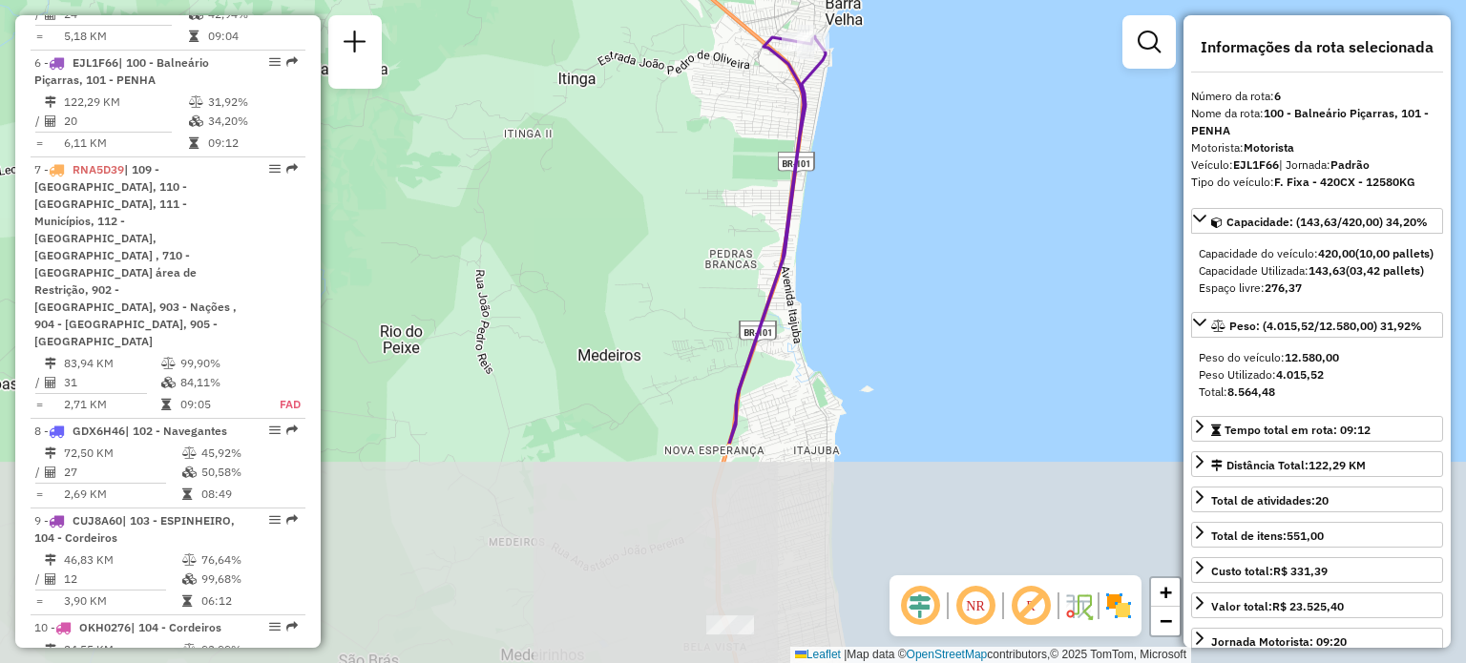
drag, startPoint x: 817, startPoint y: 320, endPoint x: 848, endPoint y: 158, distance: 164.3
click at [848, 158] on div "Janela de atendimento Grade de atendimento Capacidade Transportadoras Veículos …" at bounding box center [733, 331] width 1466 height 663
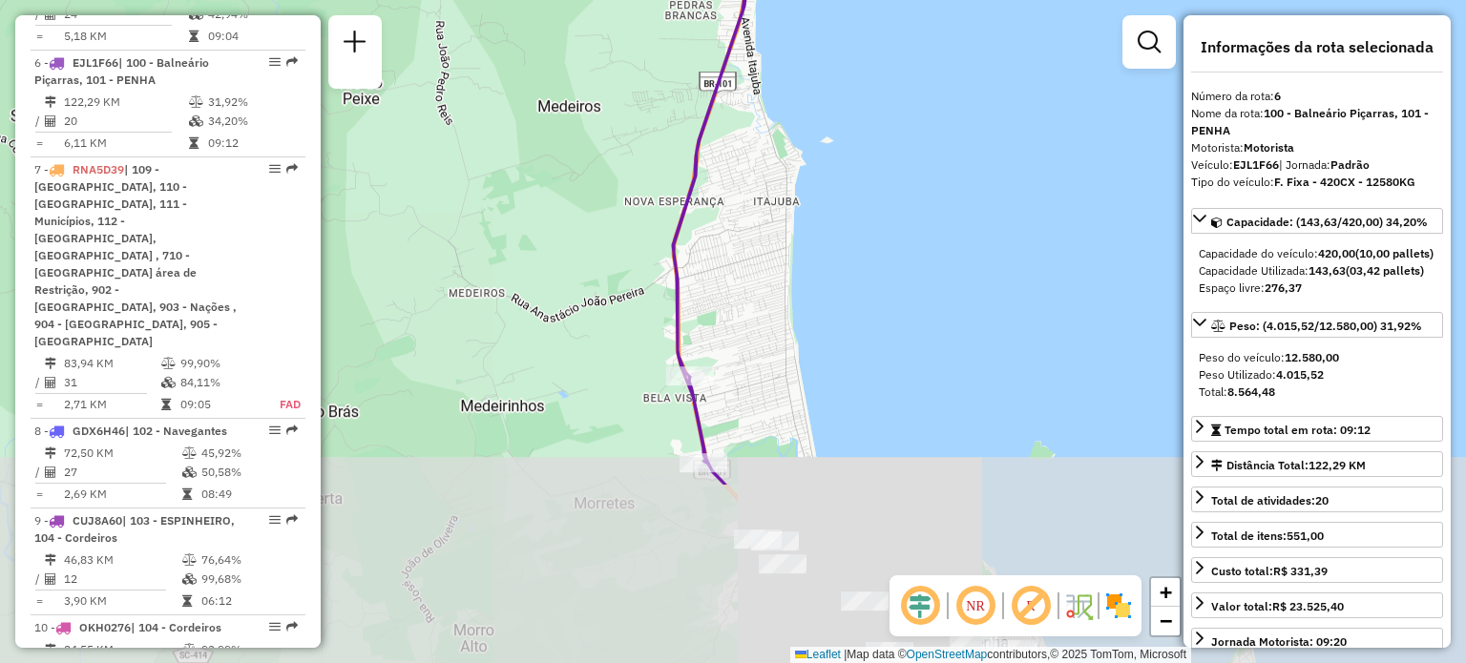
drag, startPoint x: 847, startPoint y: 379, endPoint x: 812, endPoint y: 176, distance: 206.3
click at [812, 176] on div "Janela de atendimento Grade de atendimento Capacidade Transportadoras Veículos …" at bounding box center [733, 331] width 1466 height 663
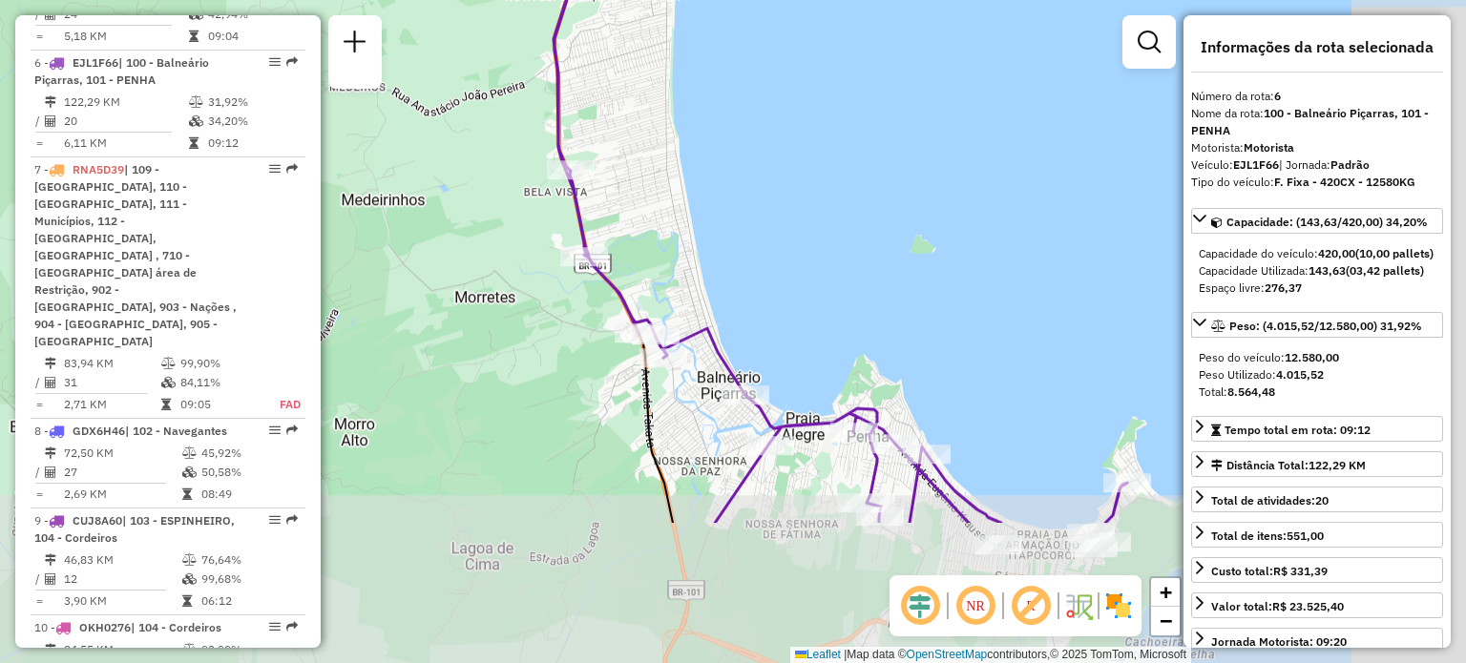
drag, startPoint x: 784, startPoint y: 382, endPoint x: 656, endPoint y: 180, distance: 238.5
click at [661, 175] on div "Janela de atendimento Grade de atendimento Capacidade Transportadoras Veículos …" at bounding box center [733, 331] width 1466 height 663
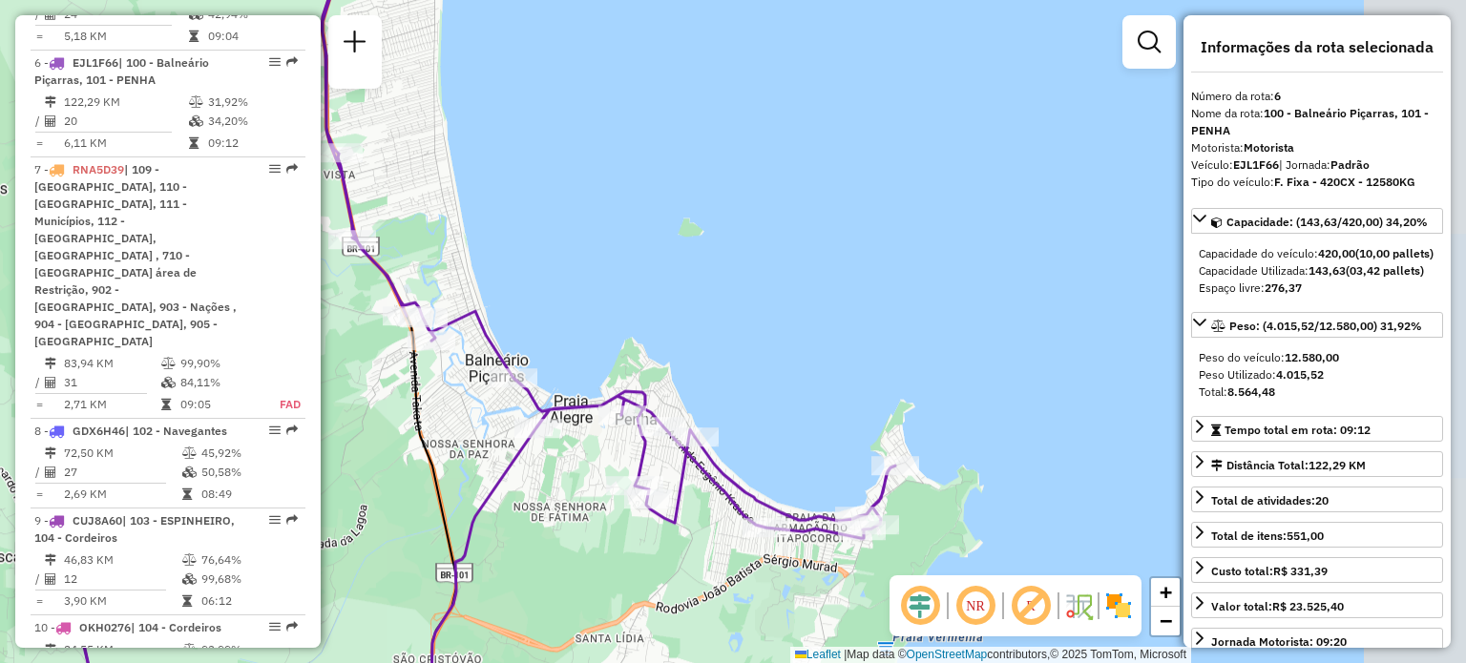
drag, startPoint x: 756, startPoint y: 214, endPoint x: 528, endPoint y: 198, distance: 228.6
click at [528, 198] on div "Janela de atendimento Grade de atendimento Capacidade Transportadoras Veículos …" at bounding box center [733, 331] width 1466 height 663
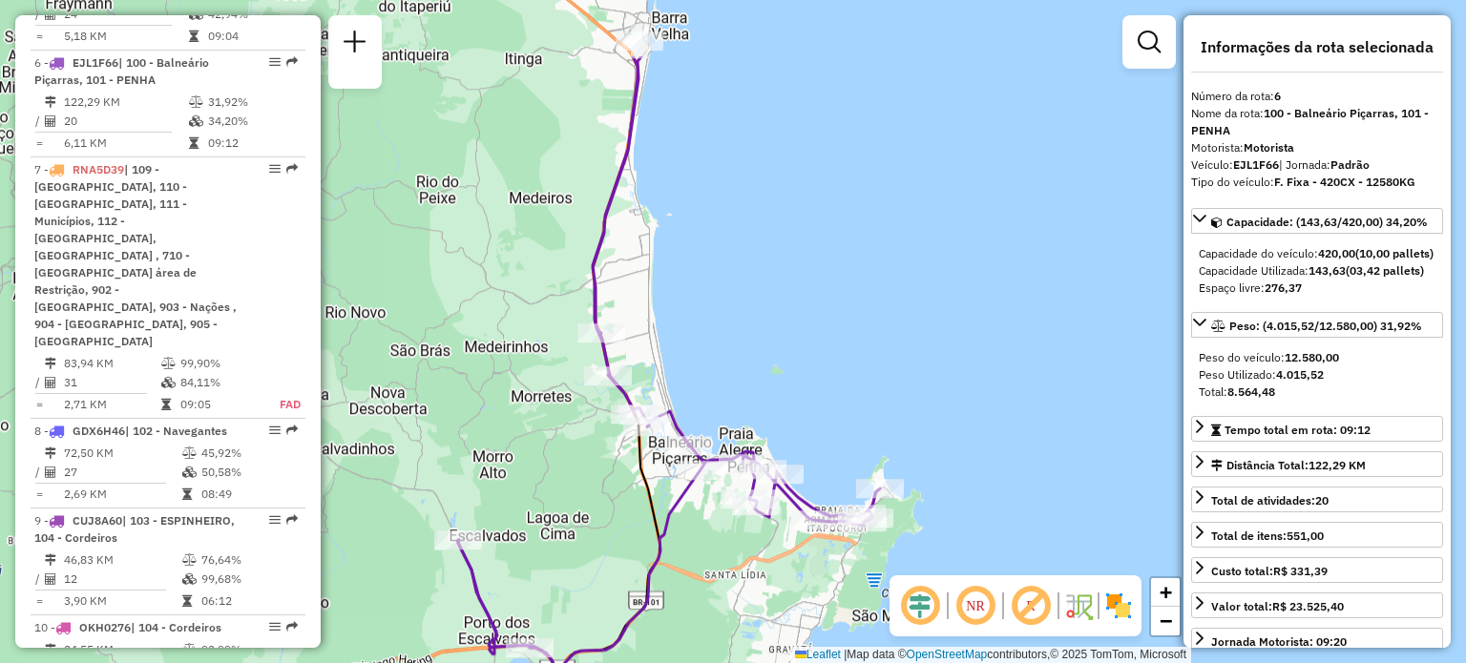
drag, startPoint x: 679, startPoint y: 273, endPoint x: 733, endPoint y: 251, distance: 57.8
click at [733, 251] on div "Janela de atendimento Grade de atendimento Capacidade Transportadoras Veículos …" at bounding box center [733, 331] width 1466 height 663
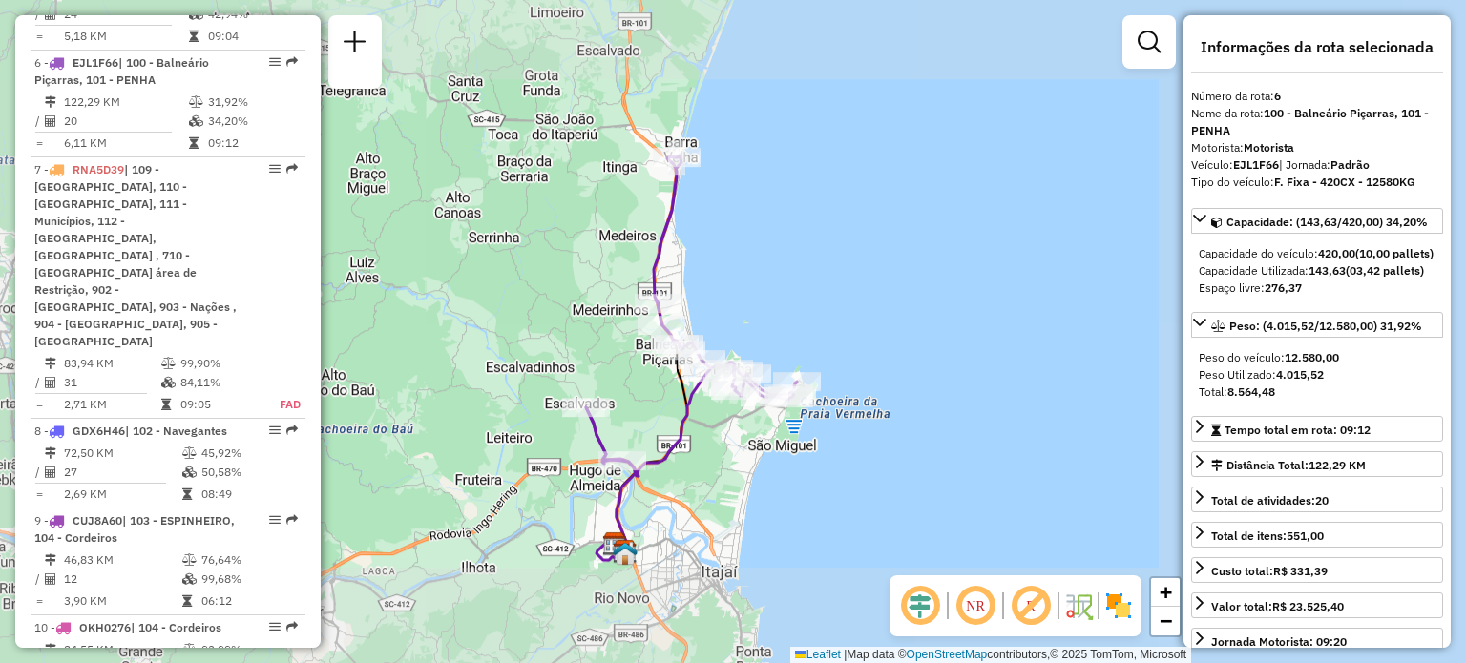
drag, startPoint x: 726, startPoint y: 220, endPoint x: 718, endPoint y: 231, distance: 13.6
click at [718, 231] on div "Janela de atendimento Grade de atendimento Capacidade Transportadoras Veículos …" at bounding box center [733, 331] width 1466 height 663
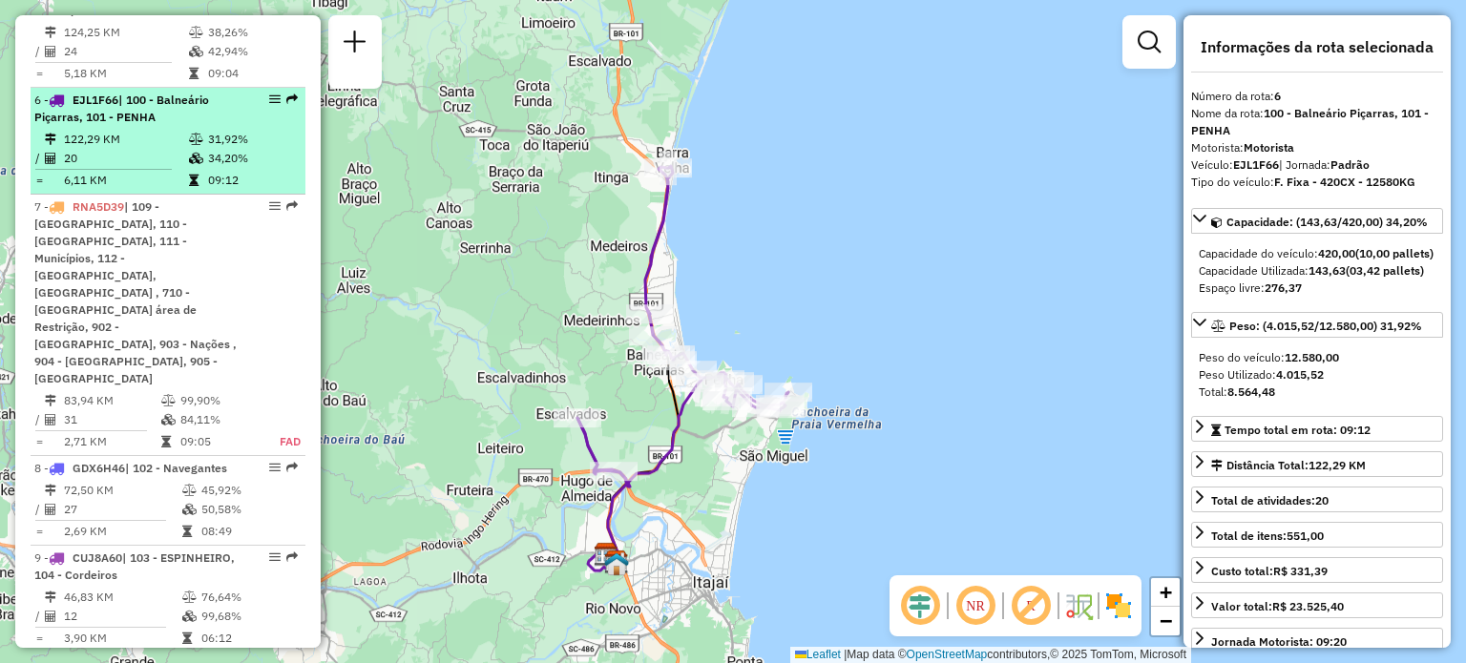
scroll to position [1282, 0]
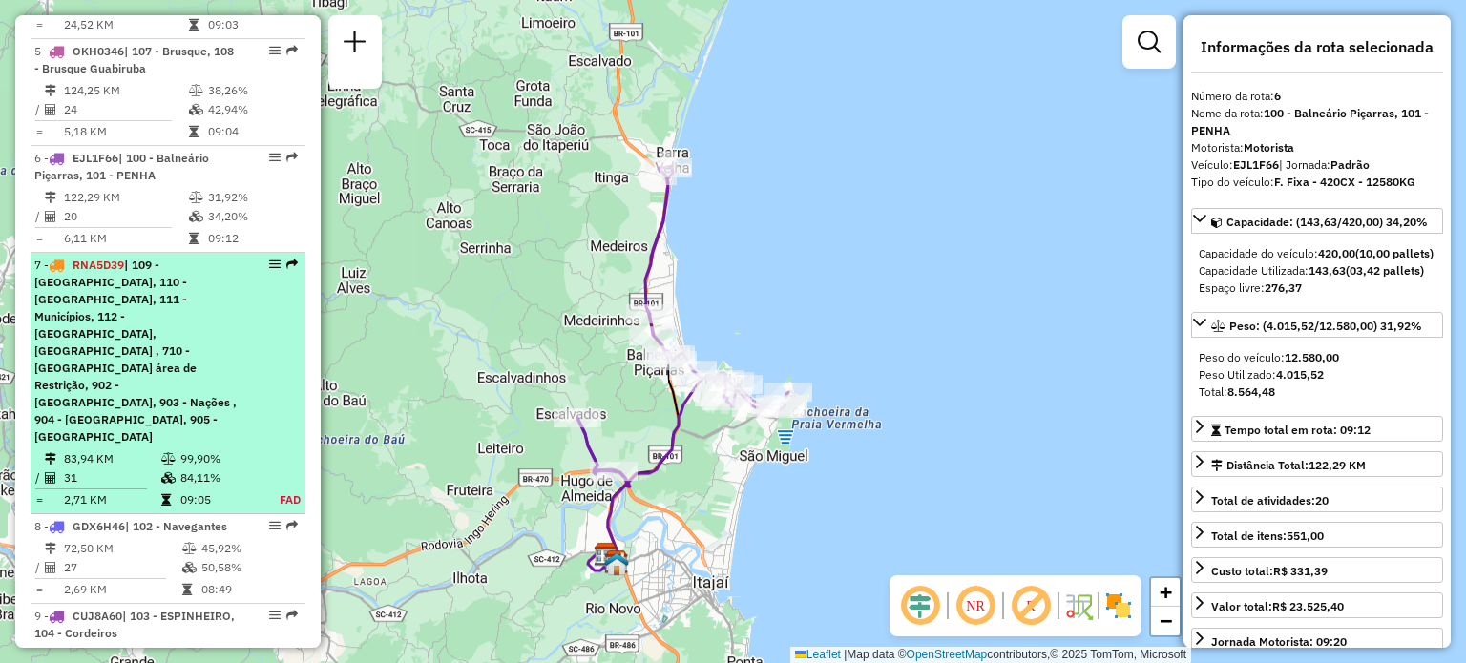
click at [111, 258] on span "RNA5D39" at bounding box center [99, 265] width 52 height 14
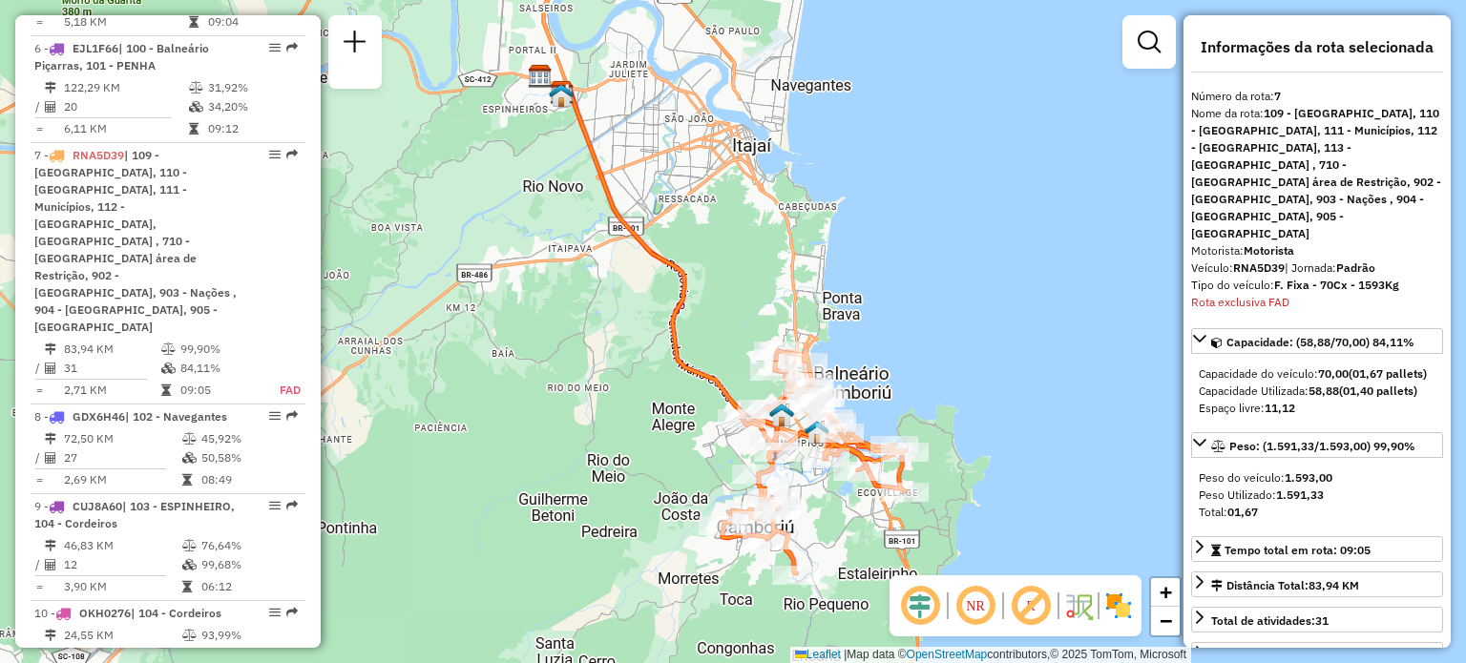
scroll to position [1485, 0]
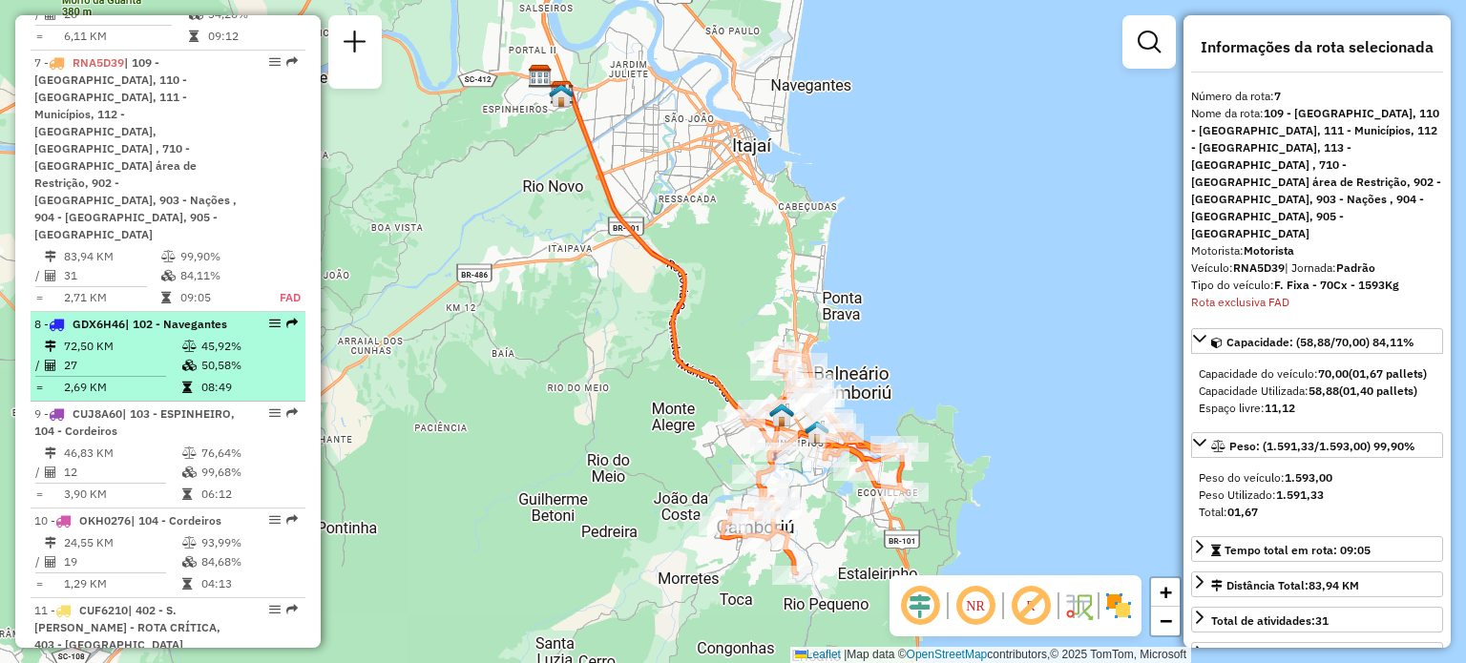
click at [138, 317] on span "| 102 - Navegantes" at bounding box center [176, 324] width 102 height 14
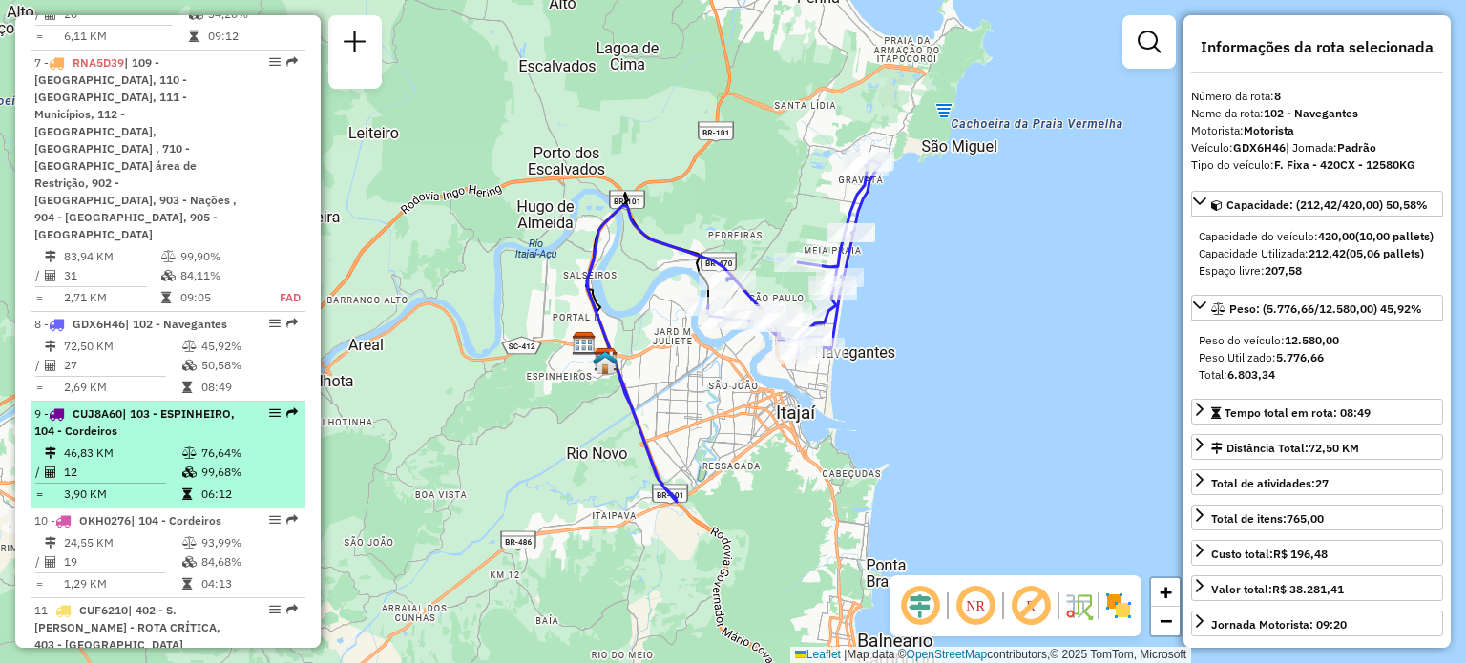
click at [139, 406] on span "| 103 - ESPINHEIRO, 104 - Cordeiros" at bounding box center [134, 421] width 200 height 31
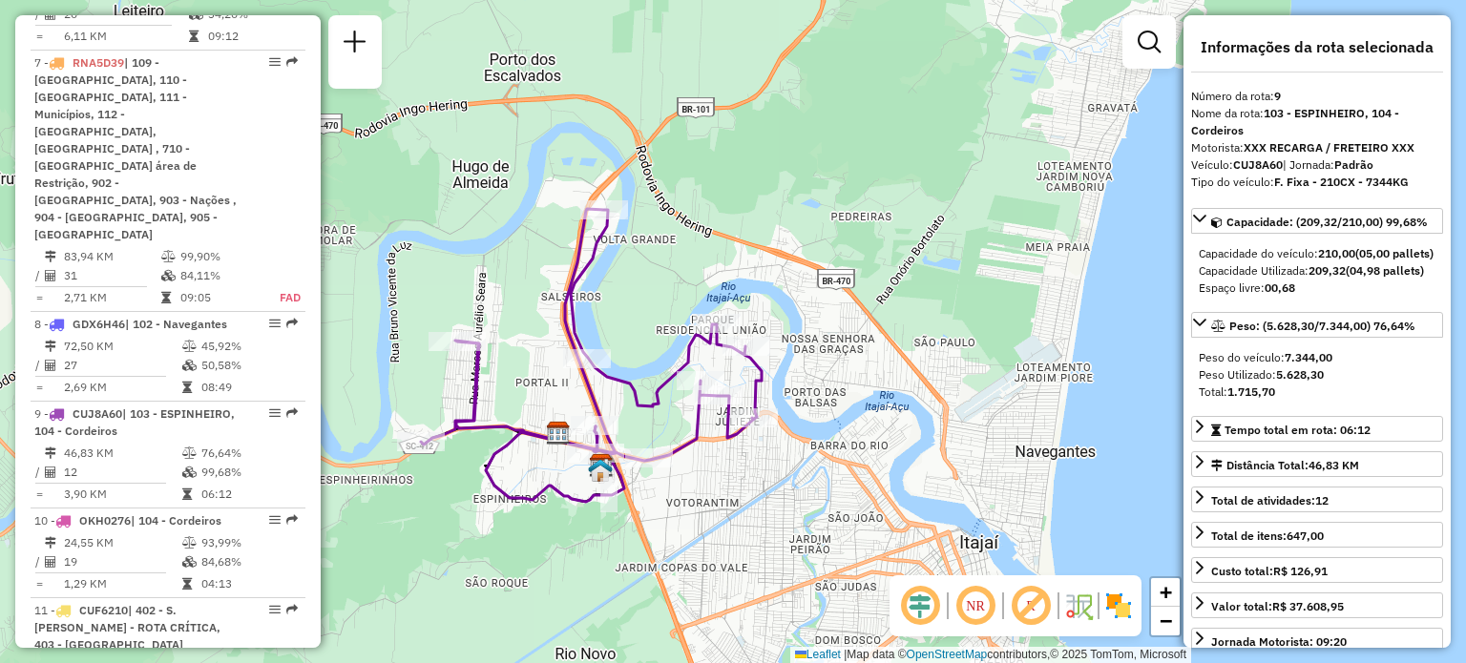
drag, startPoint x: 584, startPoint y: 374, endPoint x: 552, endPoint y: 373, distance: 31.5
click at [552, 373] on div "Janela de atendimento Grade de atendimento Capacidade Transportadoras Veículos …" at bounding box center [733, 331] width 1466 height 663
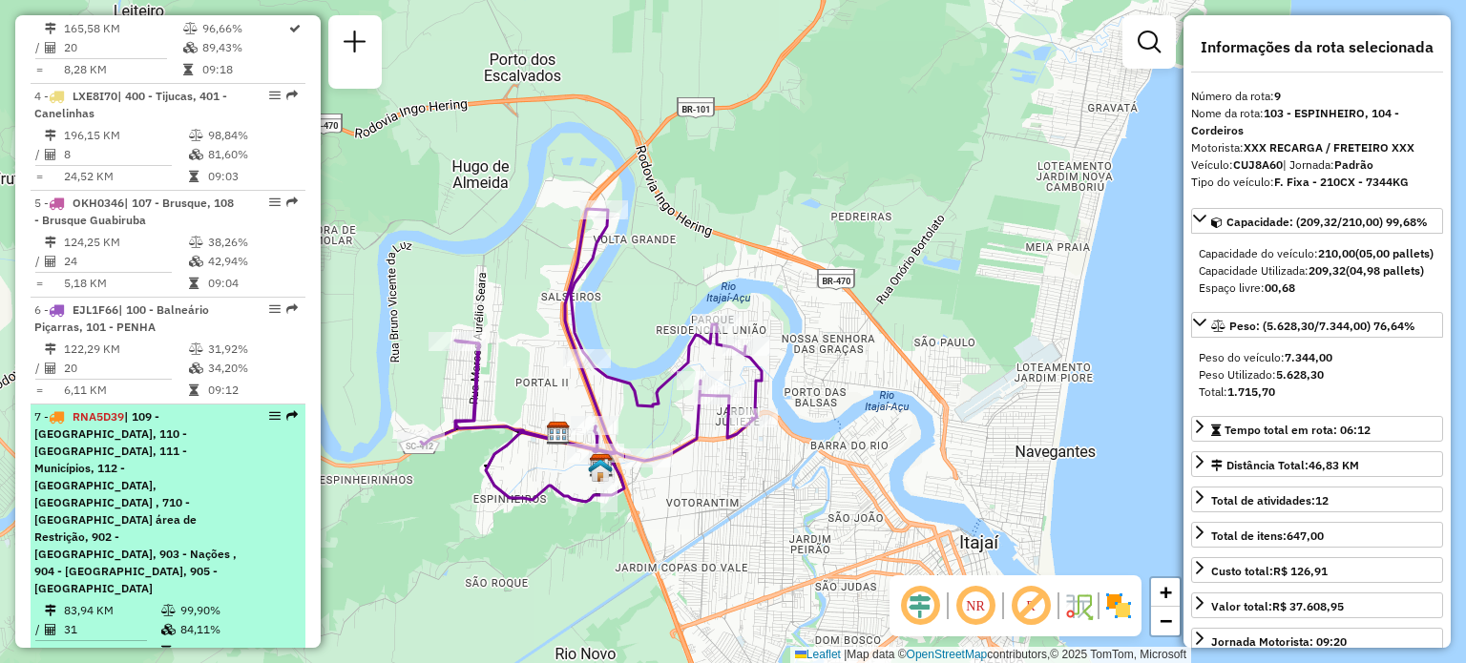
scroll to position [1103, 0]
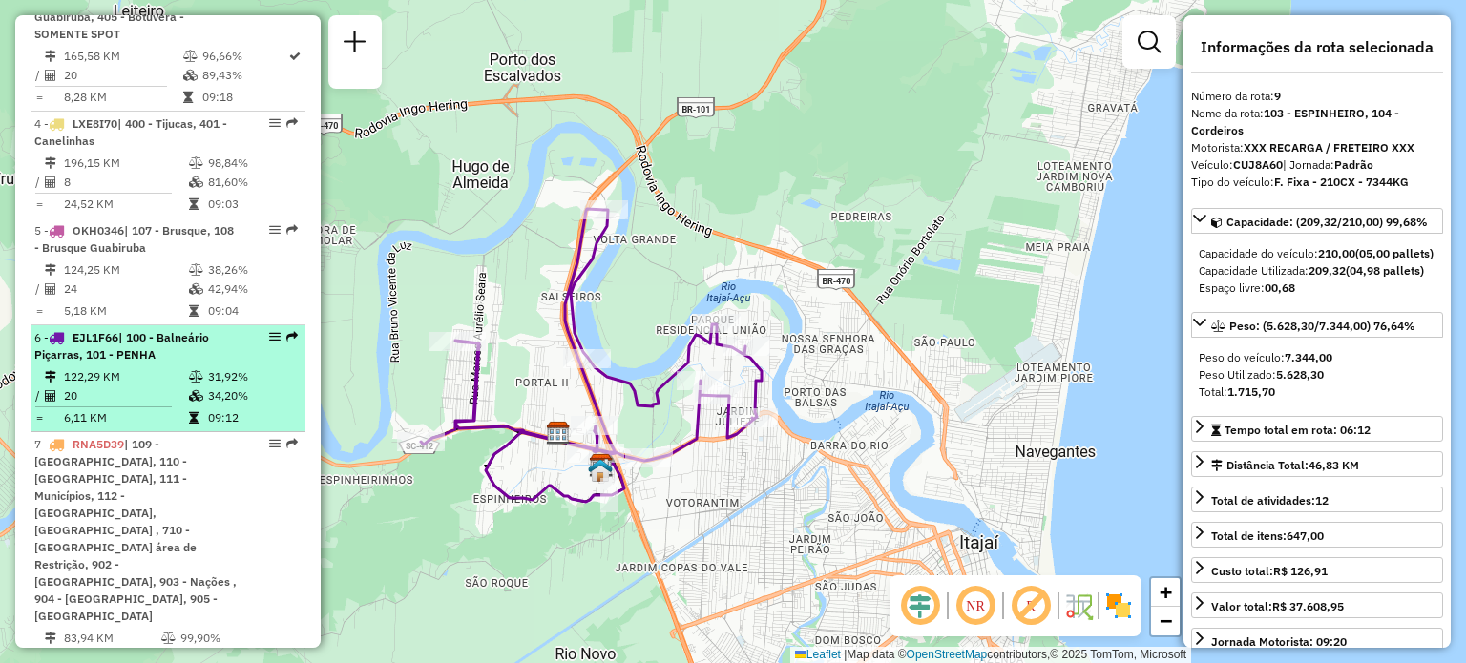
click at [155, 330] on span "| 100 - Balneário Piçarras, 101 - PENHA" at bounding box center [121, 345] width 175 height 31
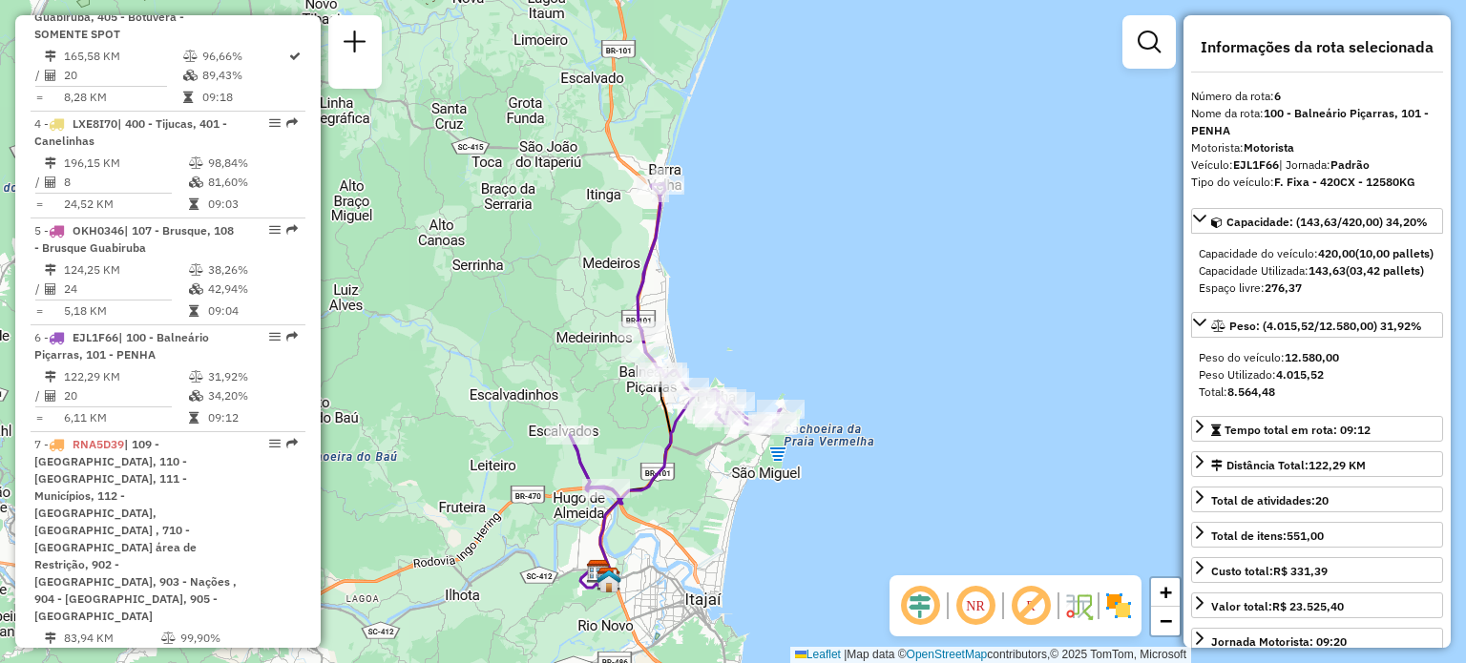
drag, startPoint x: 640, startPoint y: 140, endPoint x: 583, endPoint y: 195, distance: 79.0
click at [583, 195] on div "Janela de atendimento Grade de atendimento Capacidade Transportadoras Veículos …" at bounding box center [733, 331] width 1466 height 663
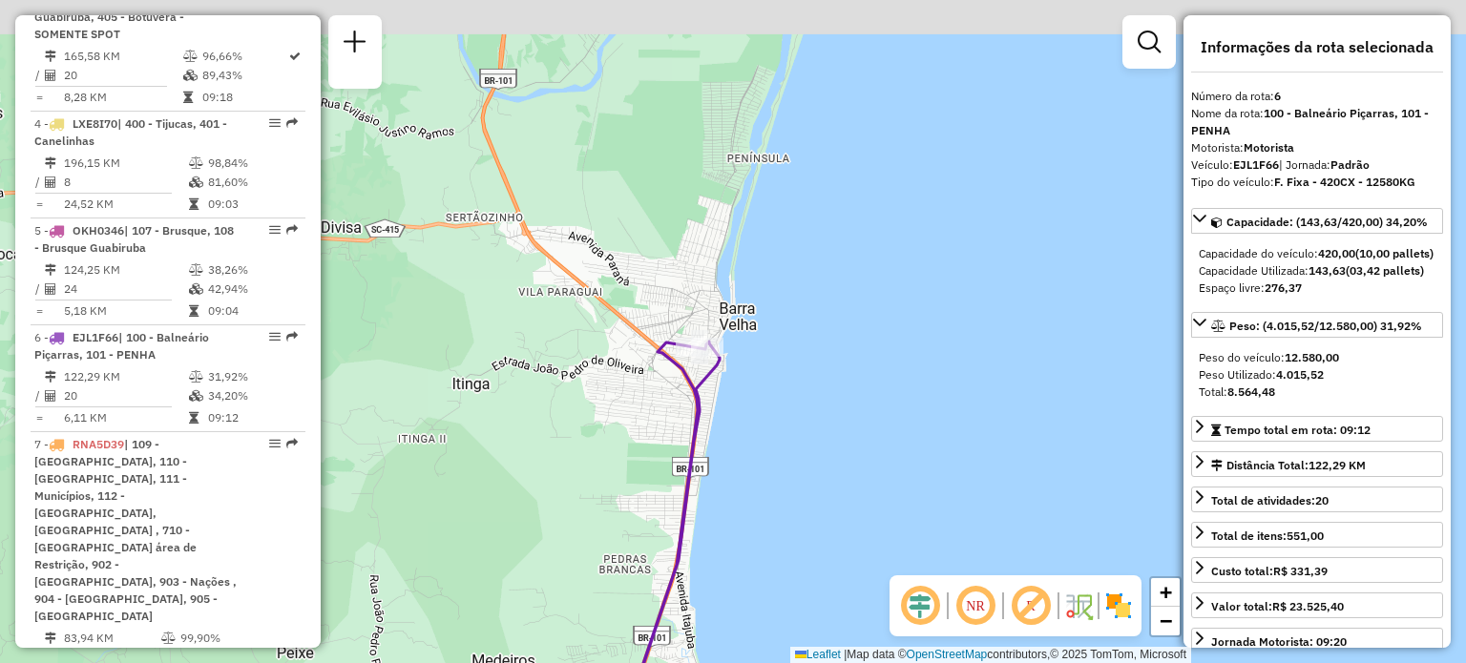
click at [750, 329] on div "Janela de atendimento Grade de atendimento Capacidade Transportadoras Veículos …" at bounding box center [733, 331] width 1466 height 663
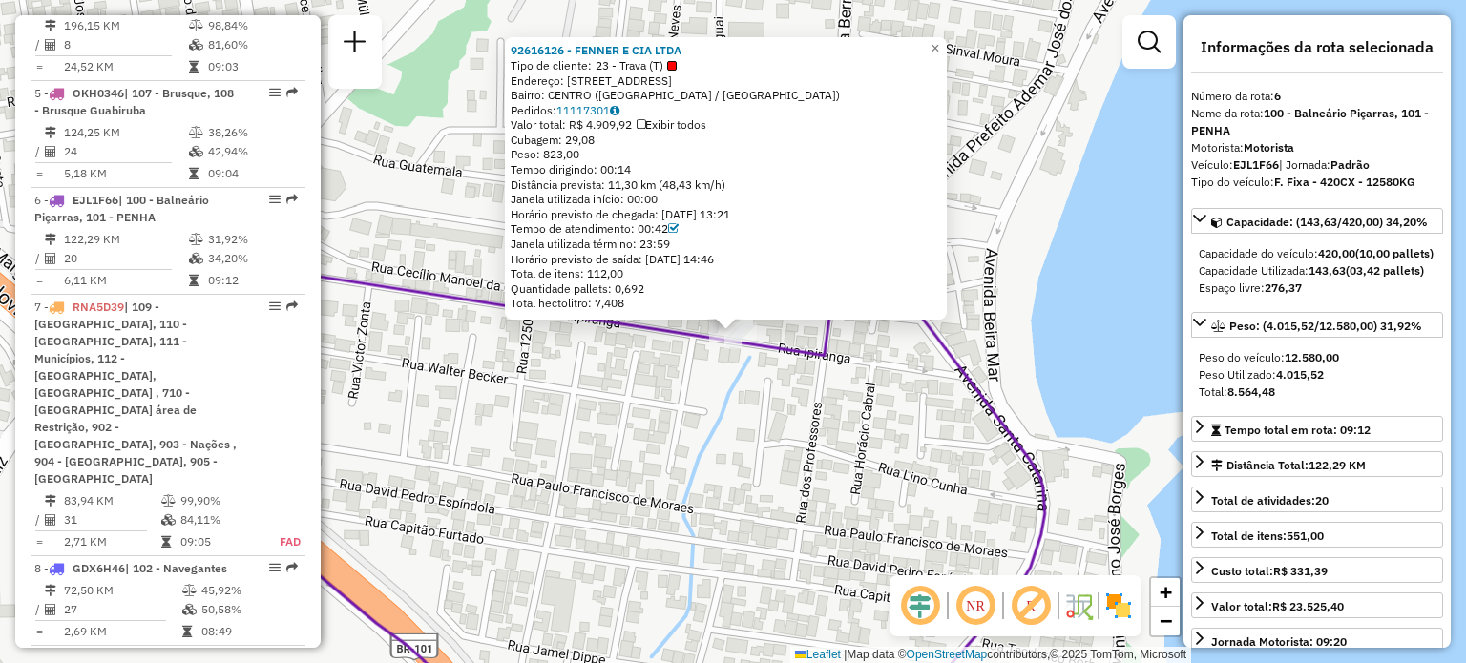
scroll to position [1378, 0]
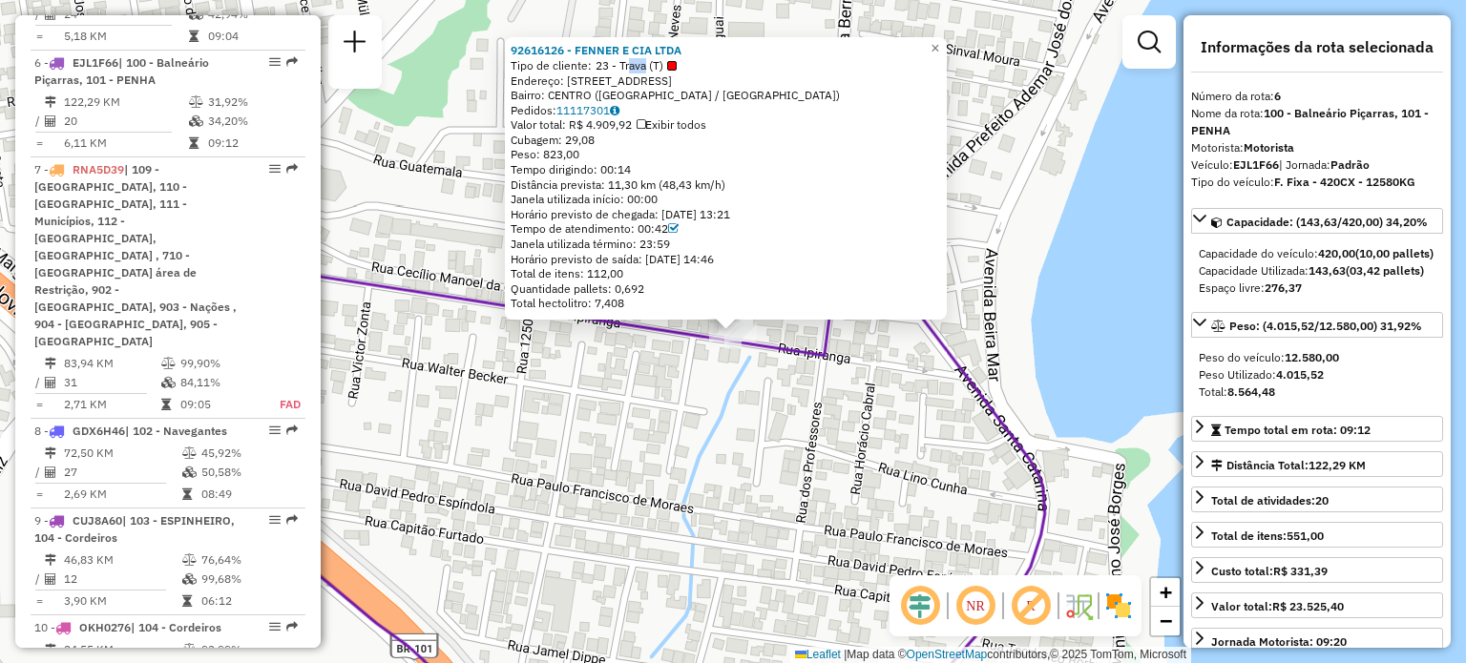
drag, startPoint x: 627, startPoint y: 60, endPoint x: 647, endPoint y: 62, distance: 20.1
click at [647, 62] on span "23 - Trava (T)" at bounding box center [635, 65] width 81 height 15
click at [734, 89] on div "Bairro: CENTRO ([GEOGRAPHIC_DATA] / [GEOGRAPHIC_DATA])" at bounding box center [725, 95] width 430 height 15
click at [856, 505] on div "92616126 - FENNER E CIA LTDA Tipo de cliente: 23 - Trava (T) Endereço: [STREET_…" at bounding box center [733, 331] width 1466 height 663
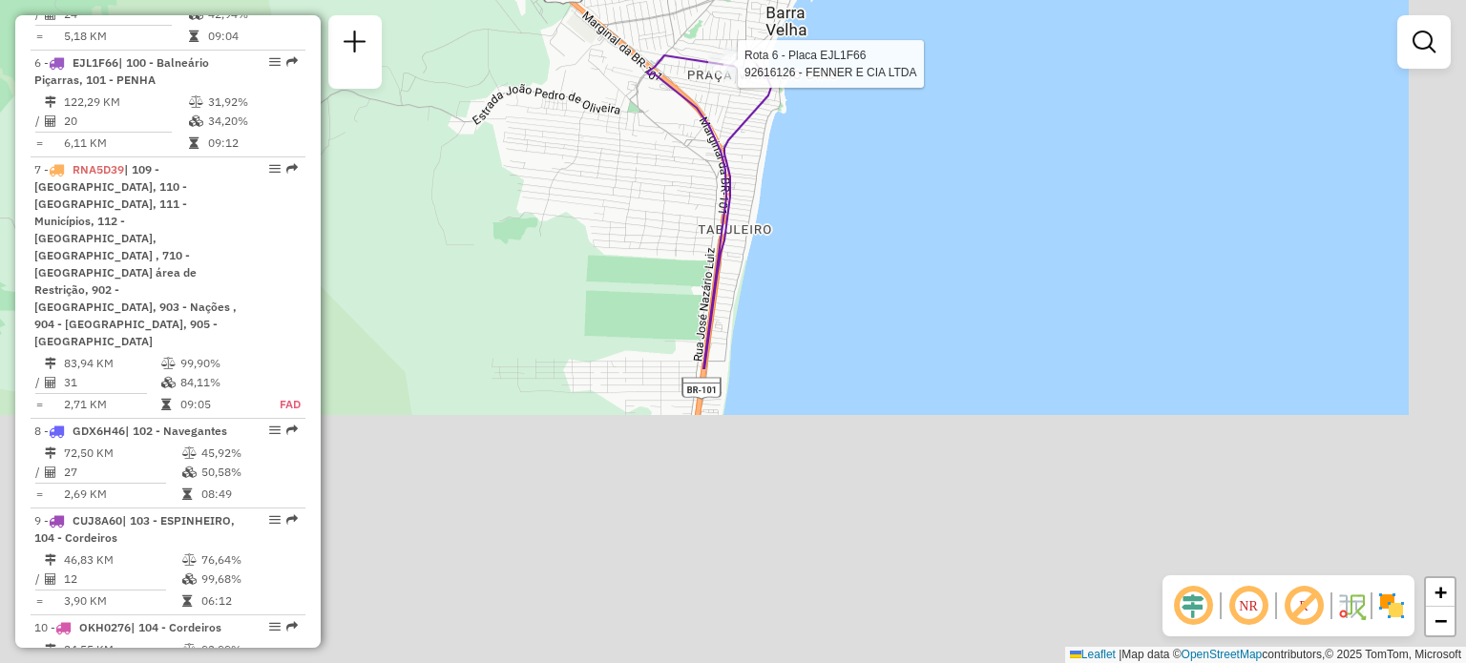
drag, startPoint x: 802, startPoint y: 445, endPoint x: 739, endPoint y: 84, distance: 366.3
click at [739, 81] on div at bounding box center [731, 64] width 17 height 34
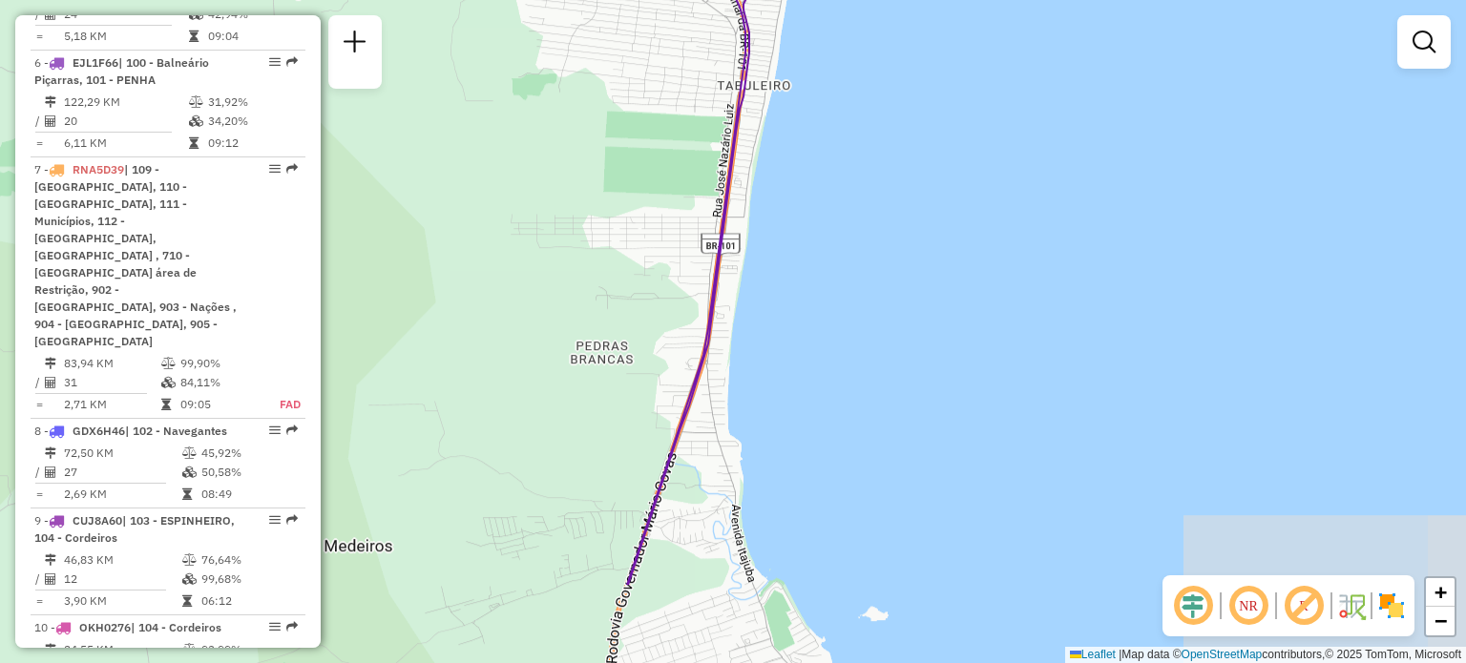
drag, startPoint x: 737, startPoint y: 333, endPoint x: 798, endPoint y: -52, distance: 389.4
click at [798, 0] on html "Aguarde... Pop-up bloqueado! Seu navegador bloqueou automáticamente a abertura …" at bounding box center [733, 331] width 1466 height 663
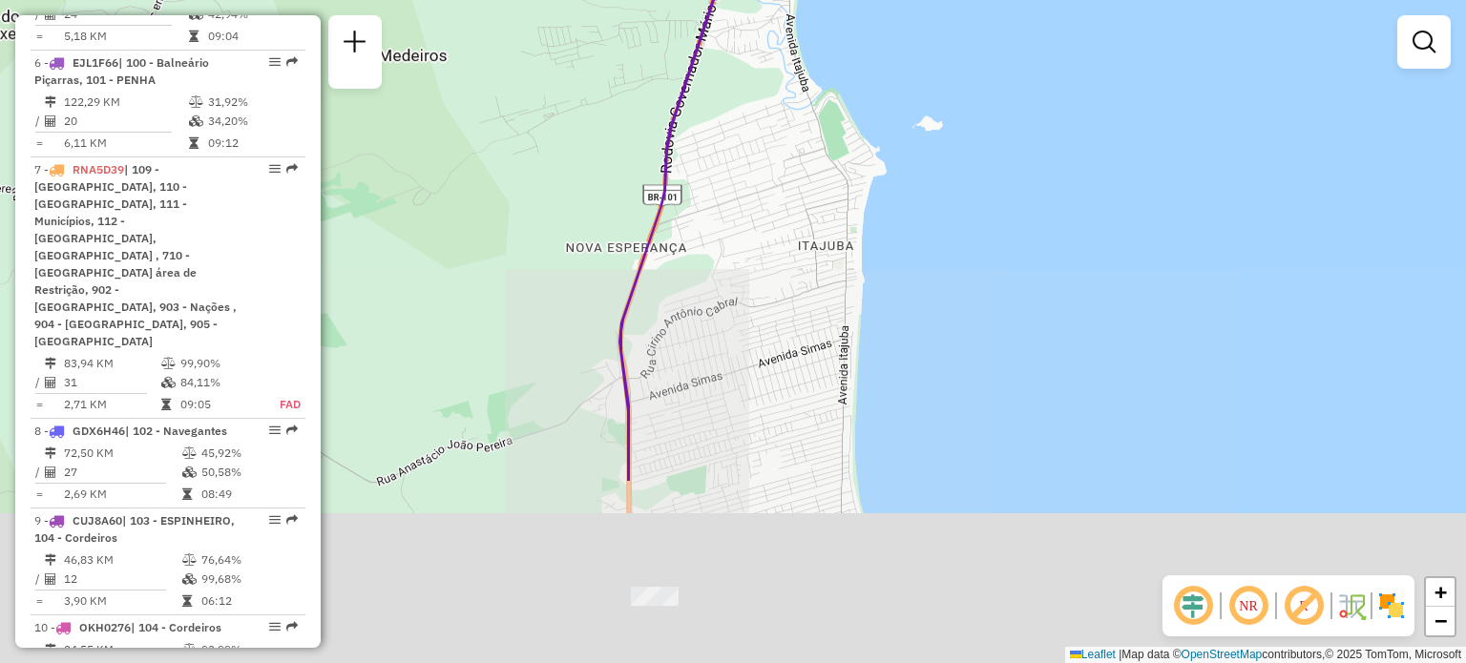
drag, startPoint x: 785, startPoint y: 347, endPoint x: 814, endPoint y: 387, distance: 49.2
click at [807, 0] on div "Rota 6 - Placa EJL1F66 92616126 - FENNER E CIA LTDA Janela de atendimento Grade…" at bounding box center [733, 331] width 1466 height 663
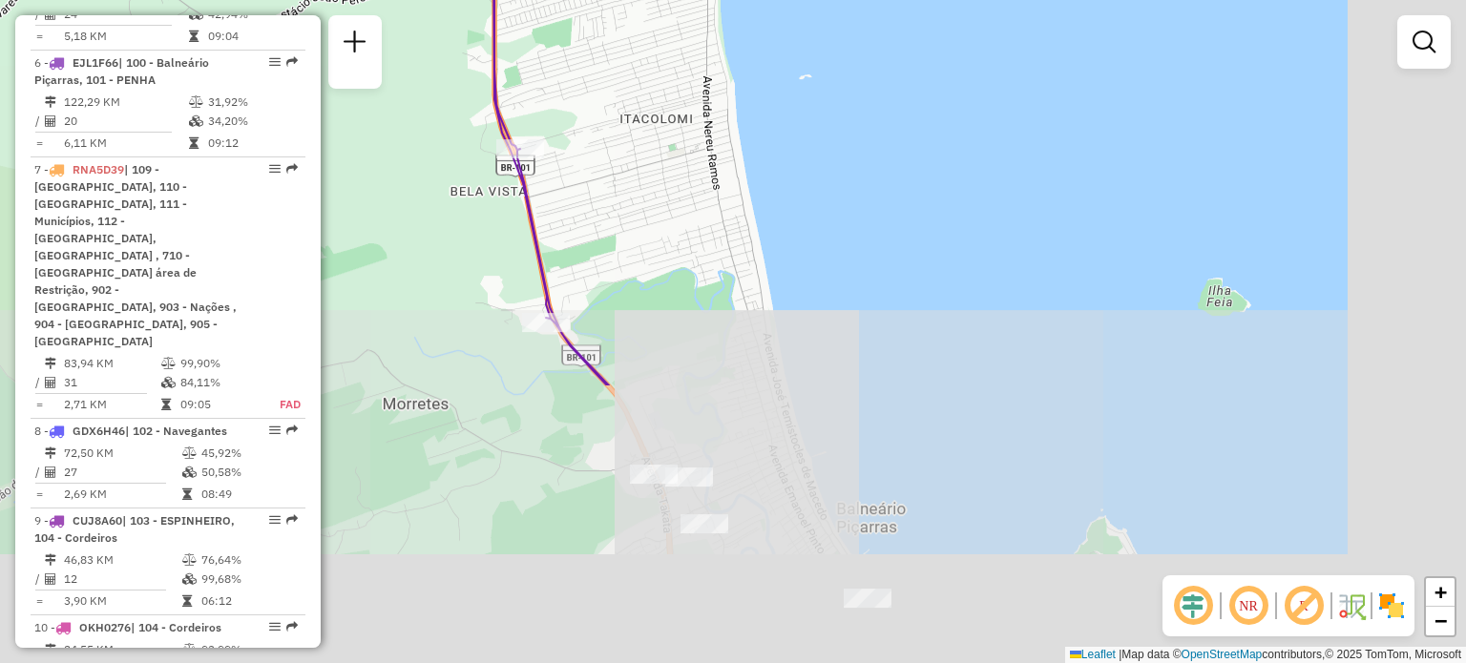
drag, startPoint x: 794, startPoint y: 326, endPoint x: 671, endPoint y: 52, distance: 301.1
click at [671, 52] on div "Rota 6 - Placa EJL1F66 92616126 - FENNER E CIA LTDA Janela de atendimento Grade…" at bounding box center [733, 331] width 1466 height 663
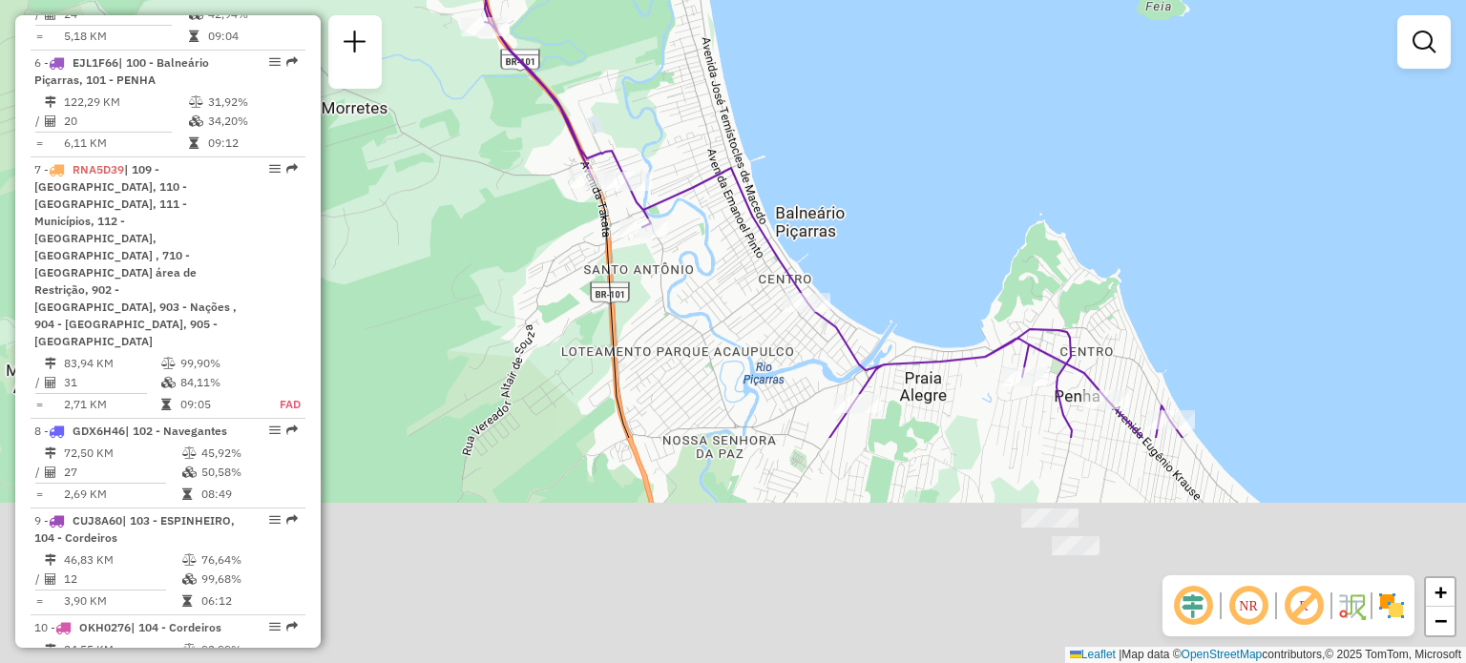
drag, startPoint x: 658, startPoint y: 448, endPoint x: 597, endPoint y: 156, distance: 298.3
click at [597, 156] on icon at bounding box center [805, 40] width 753 height 796
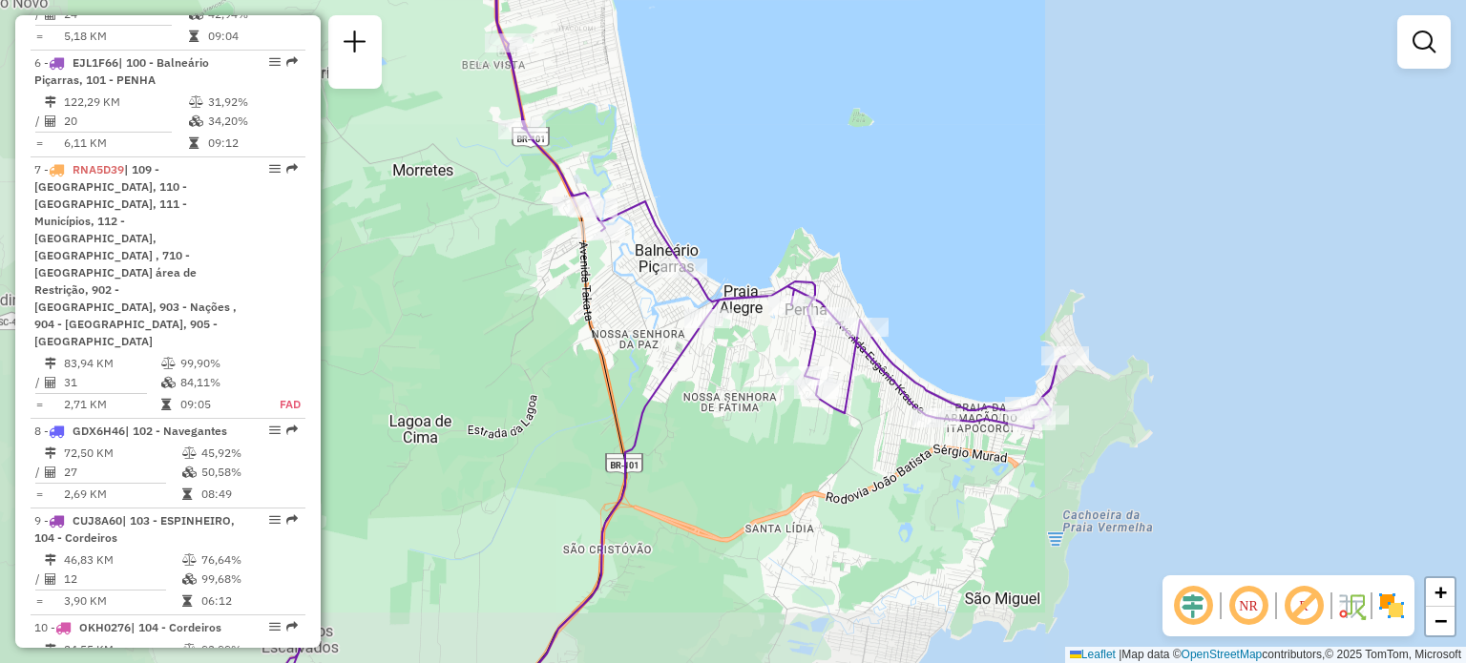
drag, startPoint x: 774, startPoint y: 184, endPoint x: 605, endPoint y: 244, distance: 179.3
click at [605, 244] on div "Rota 6 - Placa EJL1F66 92616126 - FENNER E CIA LTDA Janela de atendimento Grade…" at bounding box center [733, 331] width 1466 height 663
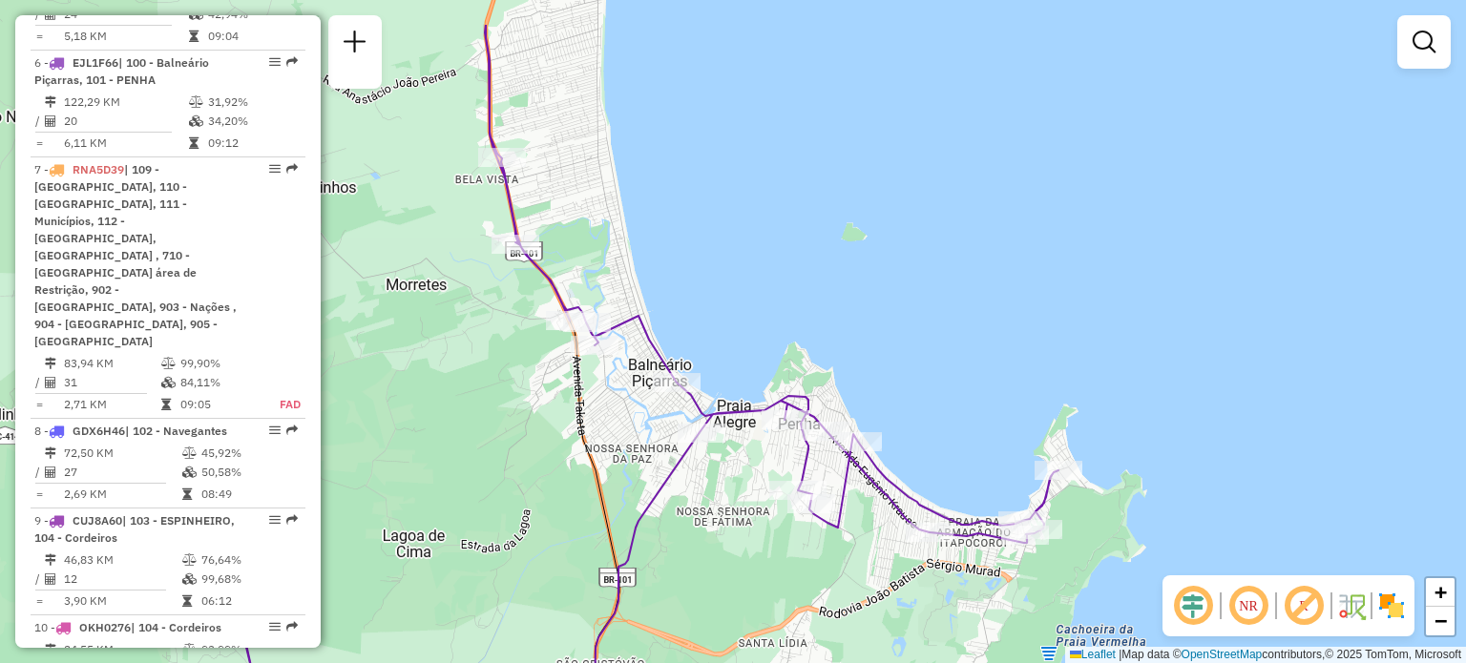
drag, startPoint x: 569, startPoint y: 159, endPoint x: 629, endPoint y: 175, distance: 62.0
click at [629, 176] on div "Rota 6 - Placa EJL1F66 92616126 - FENNER E CIA LTDA Janela de atendimento Grade…" at bounding box center [733, 331] width 1466 height 663
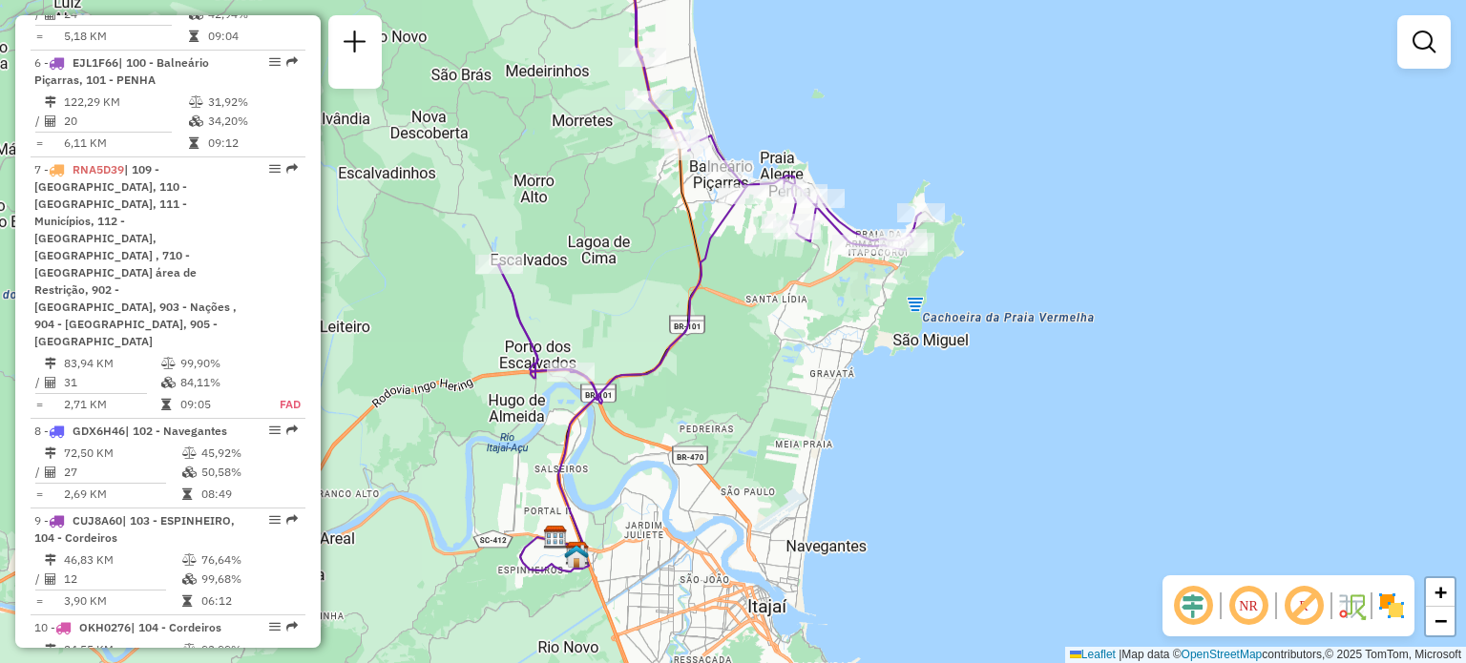
drag, startPoint x: 698, startPoint y: 375, endPoint x: 777, endPoint y: 303, distance: 106.0
click at [777, 303] on div "Rota 6 - Placa EJL1F66 92616126 - FENNER E CIA LTDA Janela de atendimento Grade…" at bounding box center [733, 331] width 1466 height 663
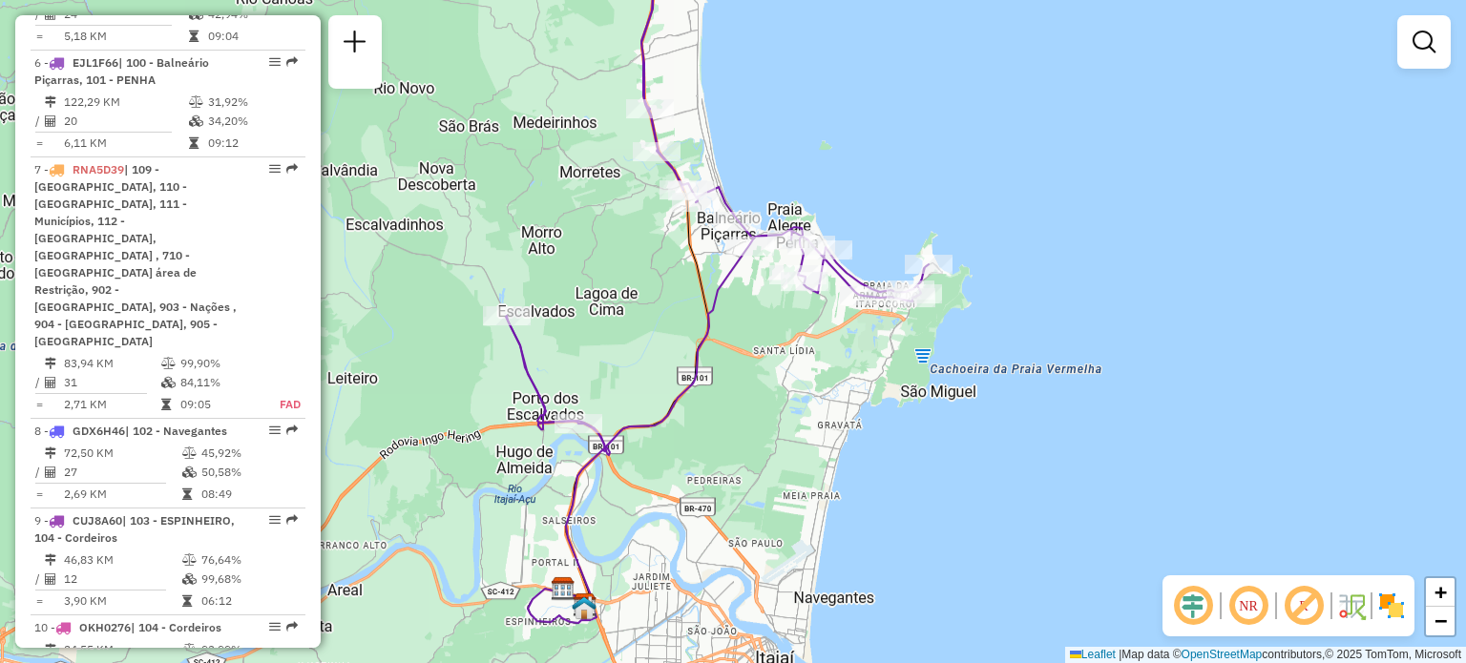
drag, startPoint x: 785, startPoint y: 367, endPoint x: 784, endPoint y: 518, distance: 150.8
click at [784, 518] on div "Rota 6 - Placa EJL1F66 92616126 - FENNER E CIA LTDA Janela de atendimento Grade…" at bounding box center [733, 331] width 1466 height 663
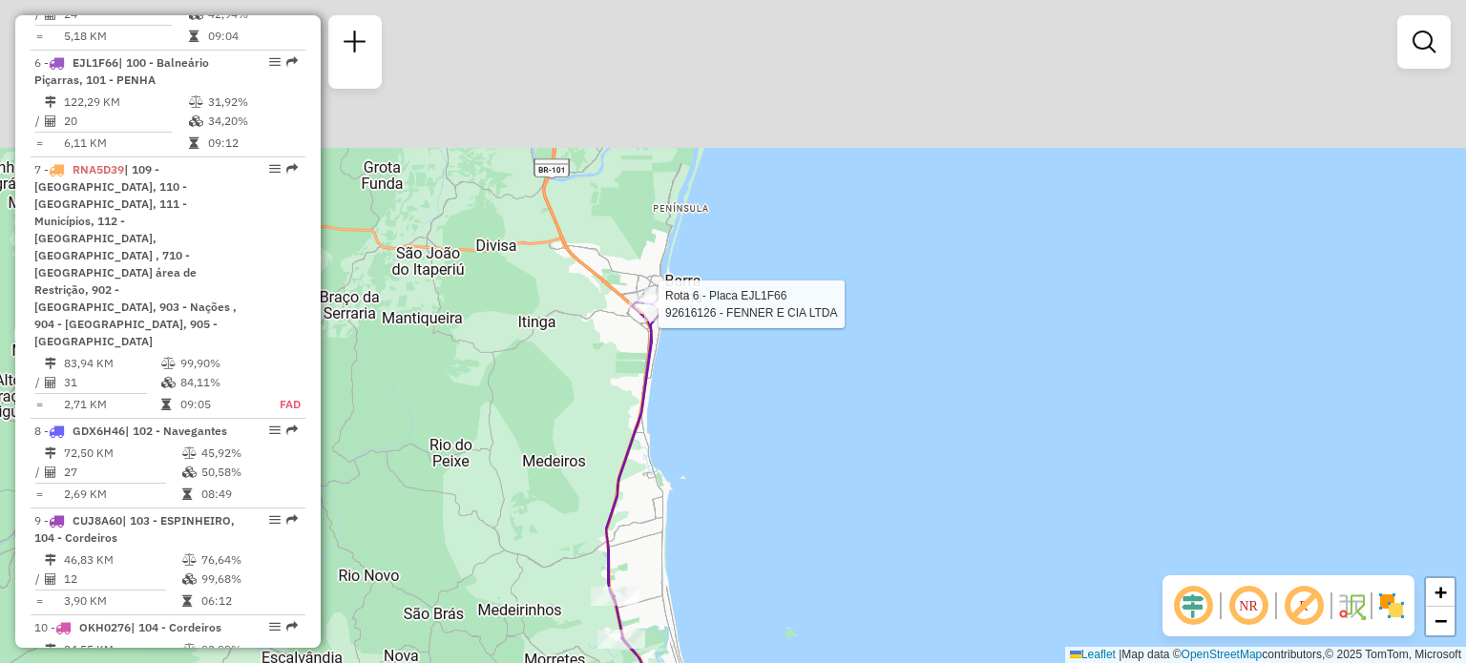
drag, startPoint x: 790, startPoint y: 402, endPoint x: 786, endPoint y: 432, distance: 30.8
click at [786, 432] on div "Rota 6 - Placa EJL1F66 92616126 - FENNER E CIA LTDA Janela de atendimento Grade…" at bounding box center [733, 331] width 1466 height 663
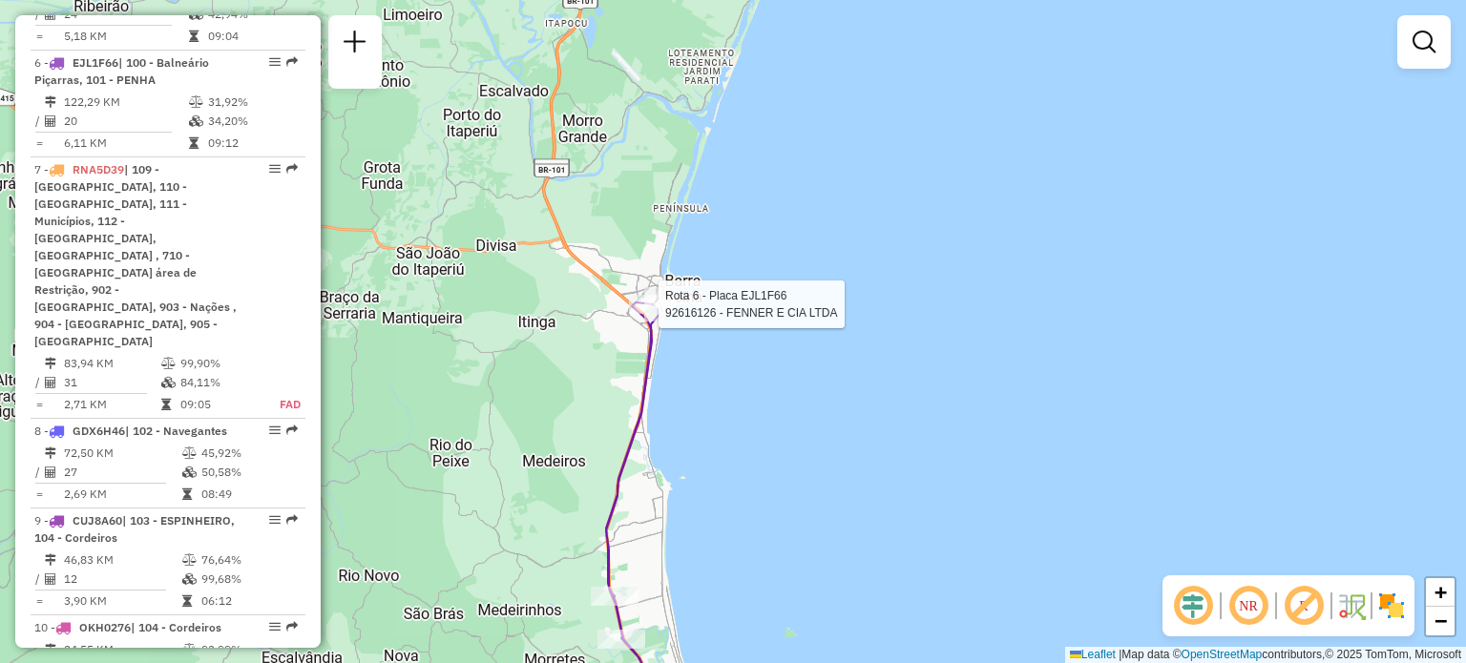
drag, startPoint x: 777, startPoint y: 453, endPoint x: 802, endPoint y: -96, distance: 550.2
click at [802, 0] on html "Aguarde... Pop-up bloqueado! Seu navegador bloqueou automáticamente a abertura …" at bounding box center [733, 331] width 1466 height 663
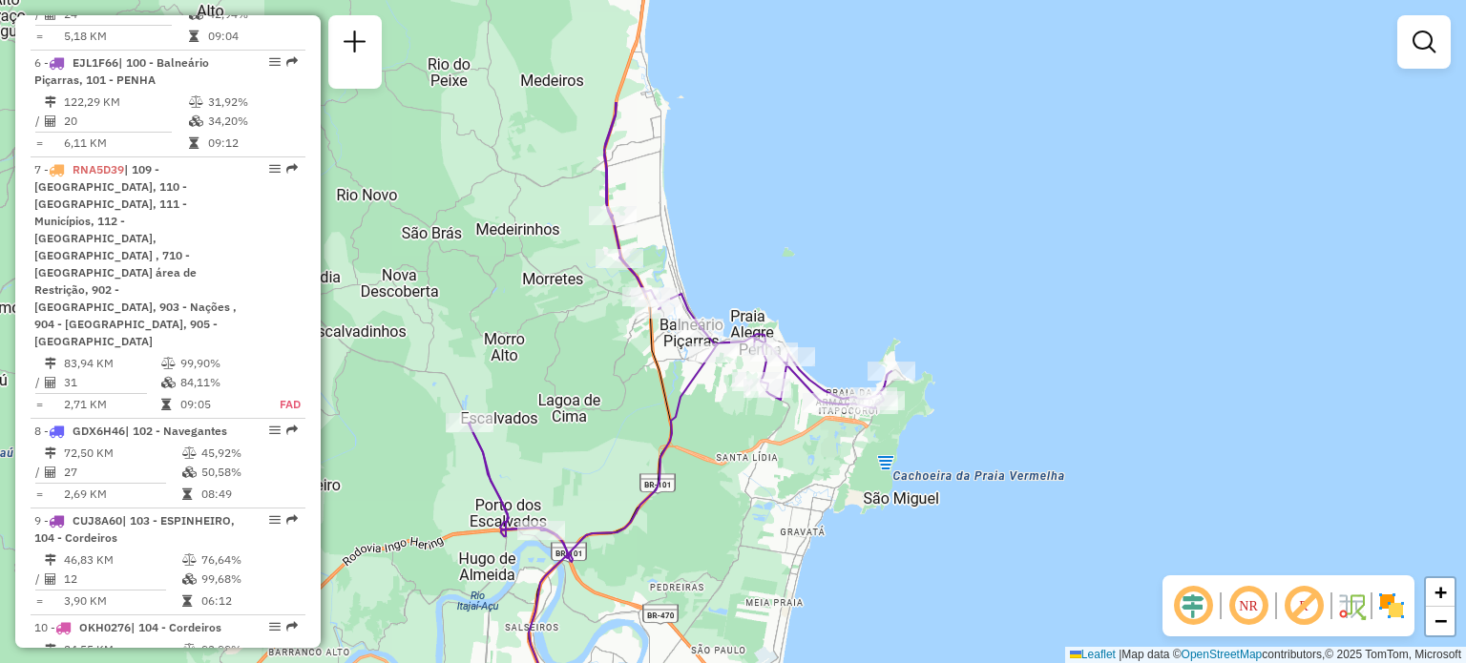
drag, startPoint x: 768, startPoint y: 342, endPoint x: 740, endPoint y: 519, distance: 179.6
click at [740, 519] on div "Rota 6 - Placa EJL1F66 92616126 - FENNER E CIA LTDA Janela de atendimento Grade…" at bounding box center [733, 331] width 1466 height 663
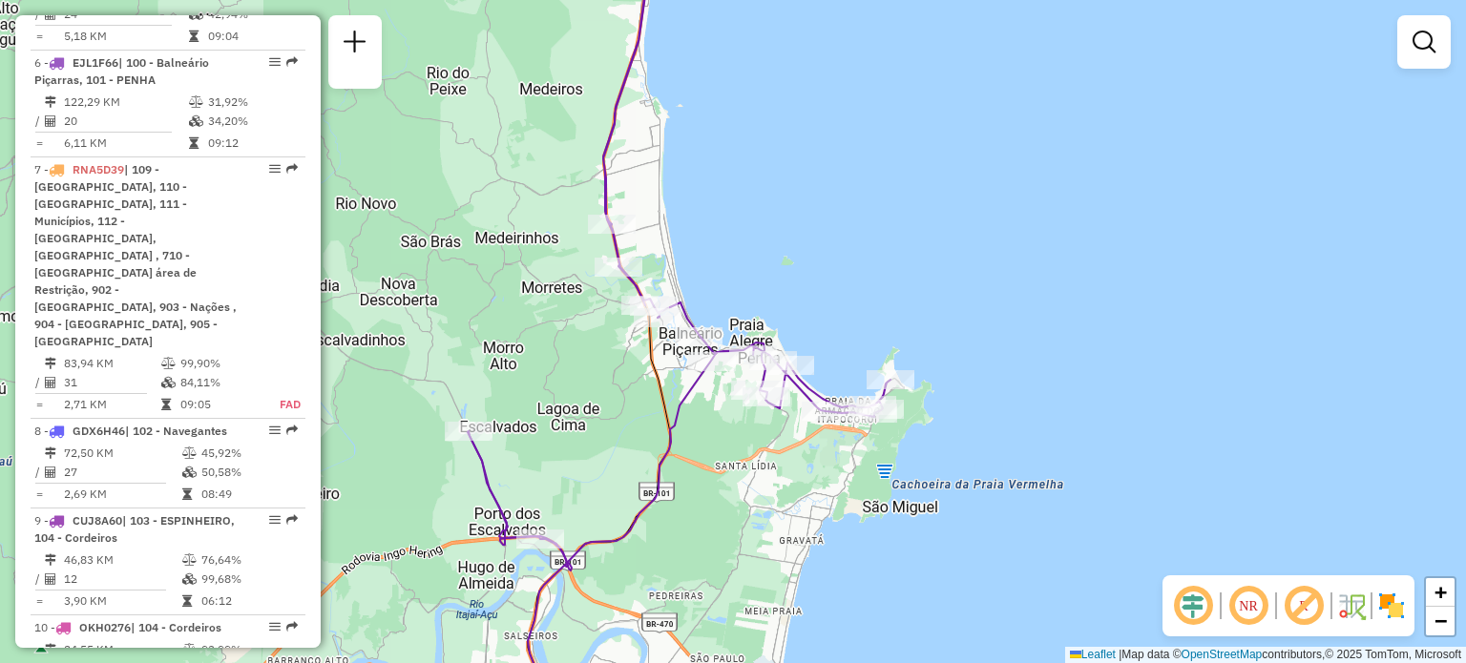
click at [787, 256] on div "Rota 6 - Placa EJL1F66 92616126 - FENNER E CIA LTDA Janela de atendimento Grade…" at bounding box center [733, 331] width 1466 height 663
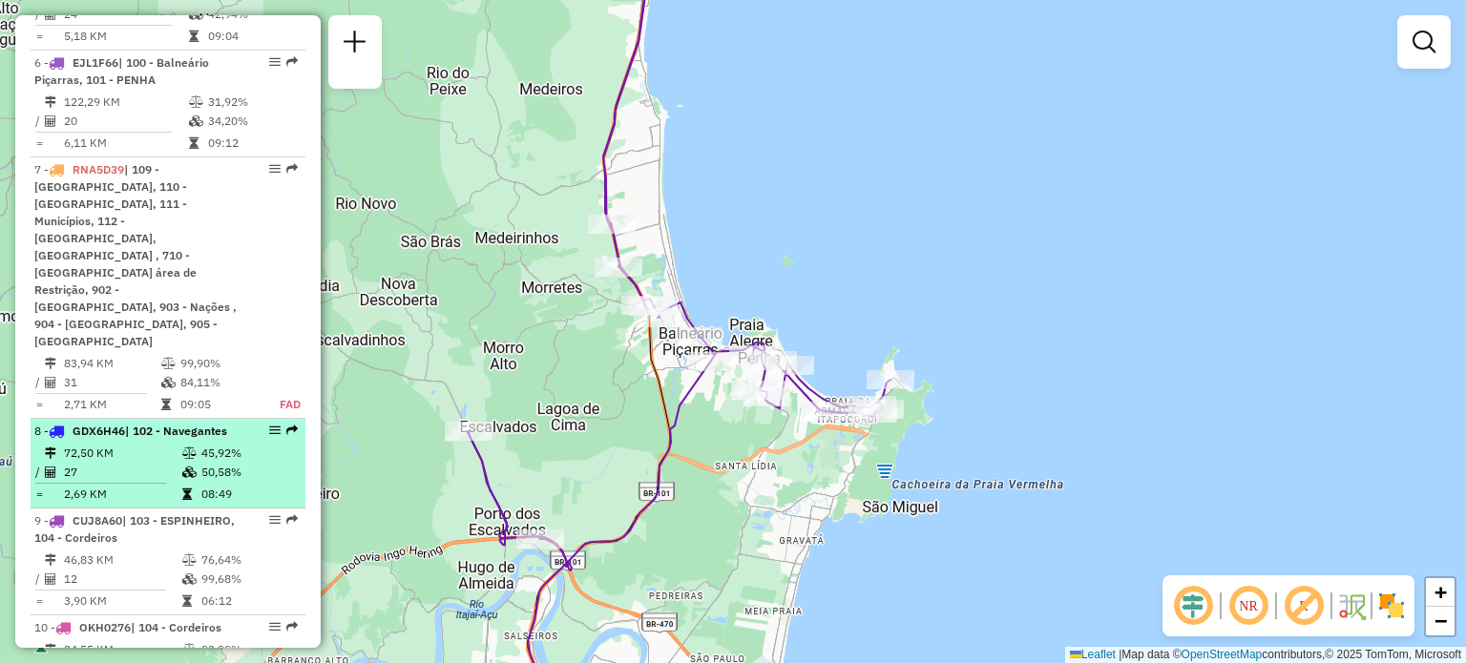
click at [130, 444] on td "72,50 KM" at bounding box center [122, 453] width 118 height 19
select select "**********"
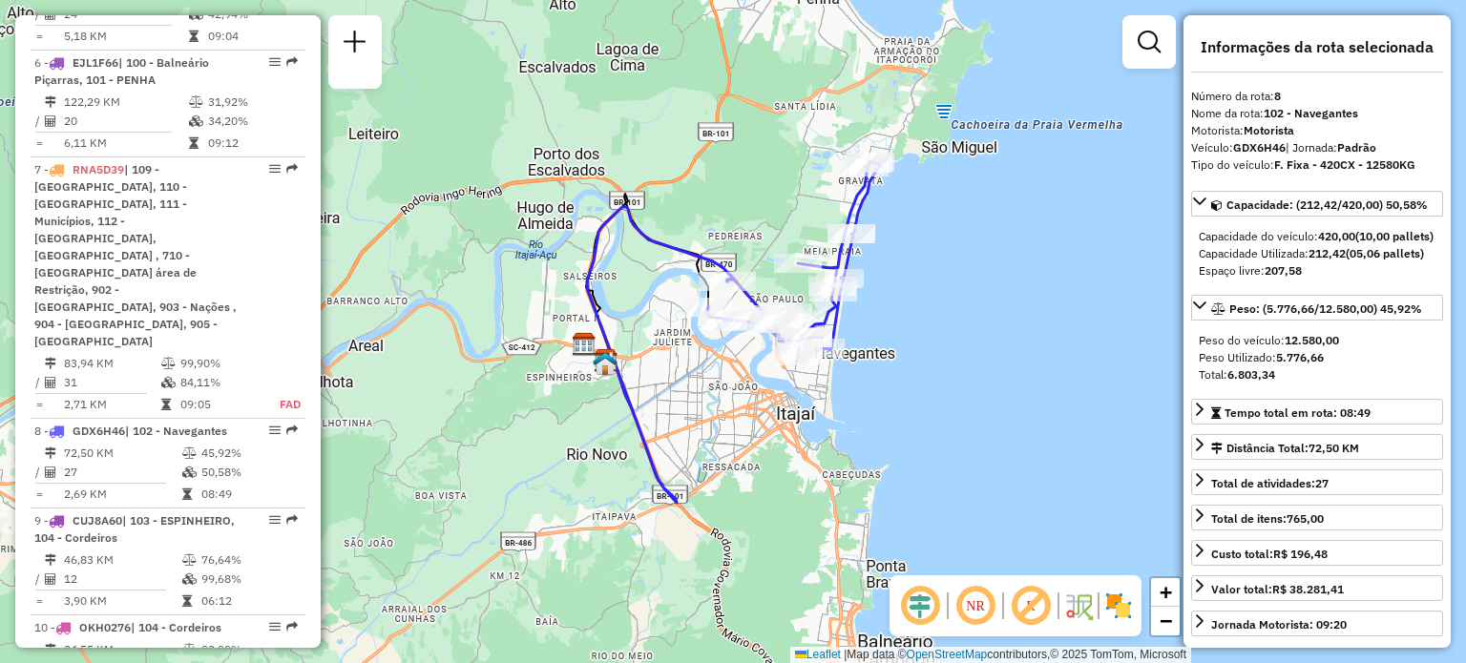
click at [896, 292] on div "Janela de atendimento Grade de atendimento Capacidade Transportadoras Veículos …" at bounding box center [733, 331] width 1466 height 663
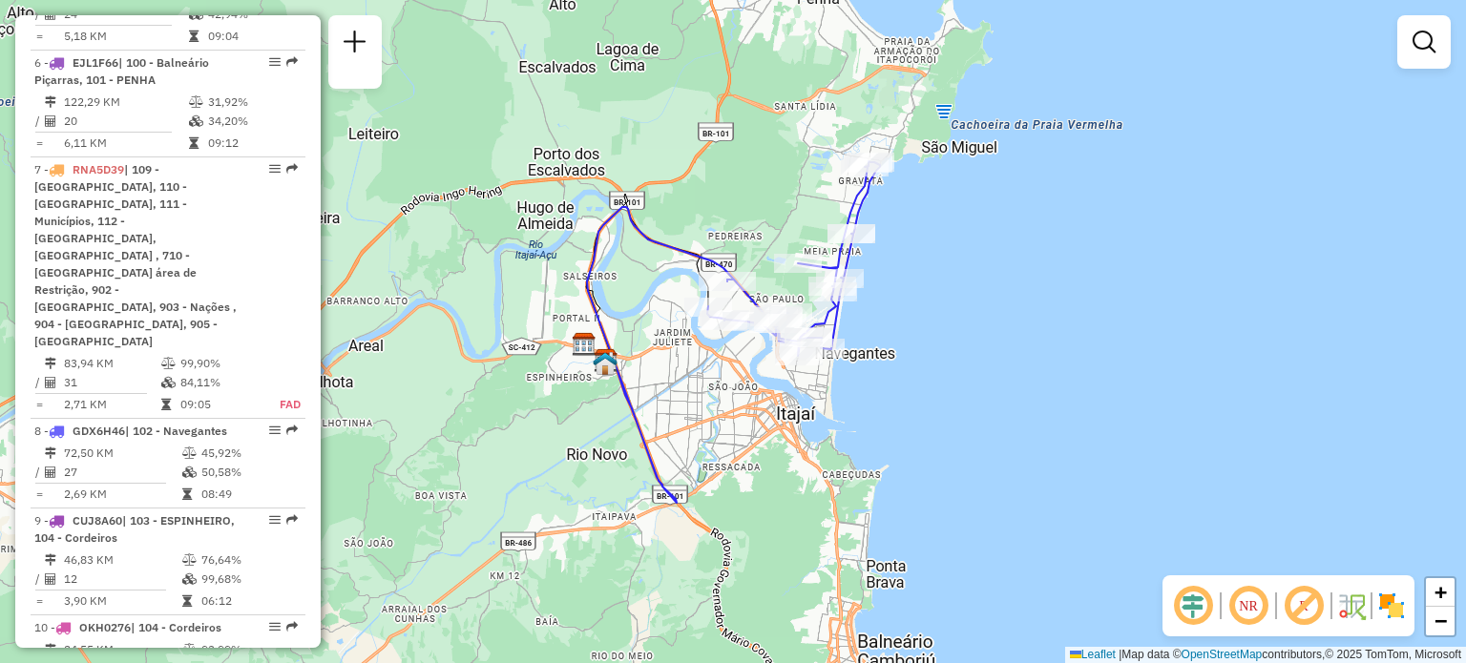
click at [905, 311] on div "Janela de atendimento Grade de atendimento Capacidade Transportadoras Veículos …" at bounding box center [733, 331] width 1466 height 663
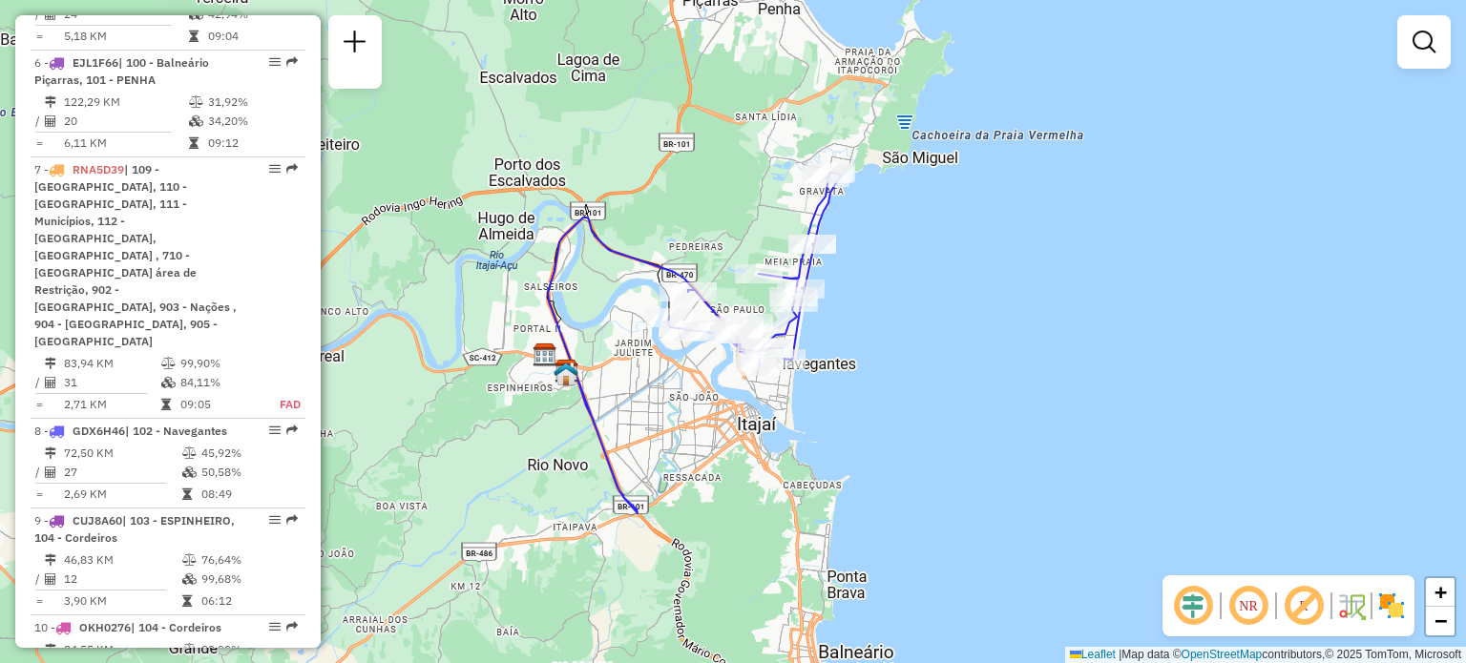
drag, startPoint x: 942, startPoint y: 302, endPoint x: 903, endPoint y: 312, distance: 40.5
click at [903, 312] on div "Janela de atendimento Grade de atendimento Capacidade Transportadoras Veículos …" at bounding box center [733, 331] width 1466 height 663
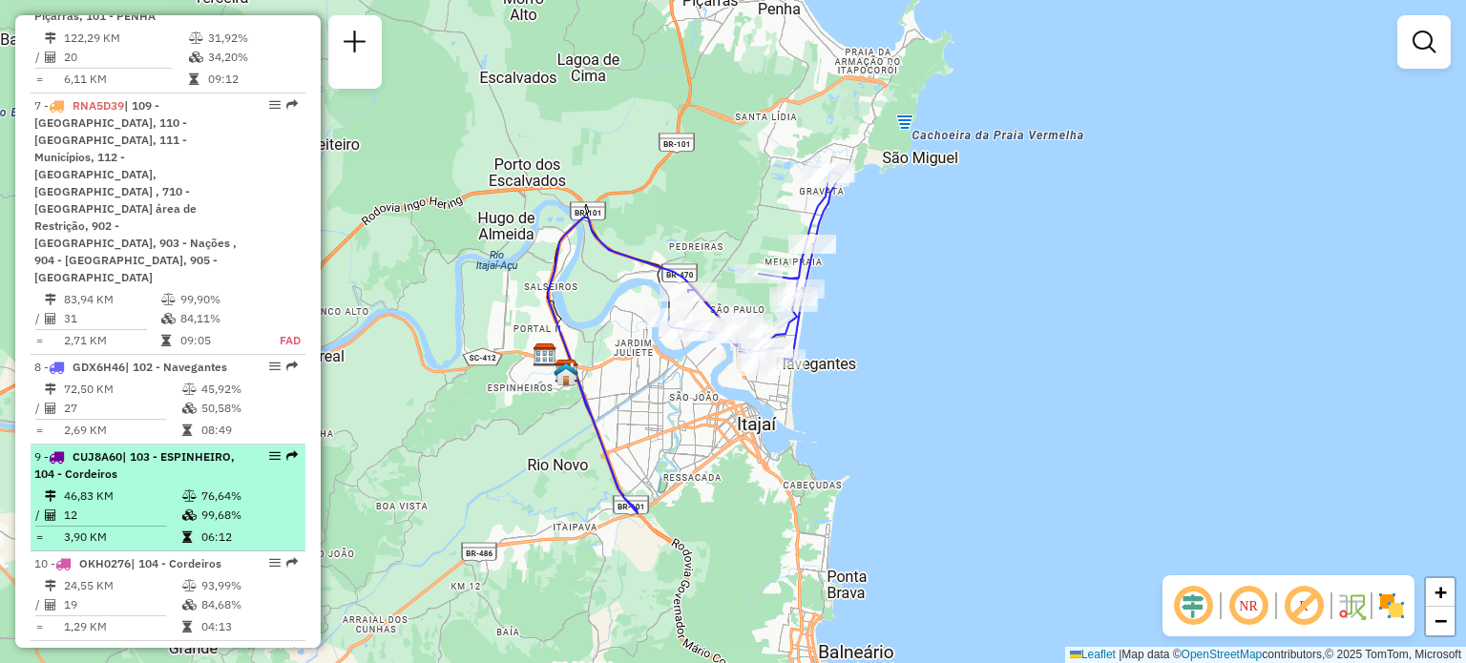
scroll to position [1473, 0]
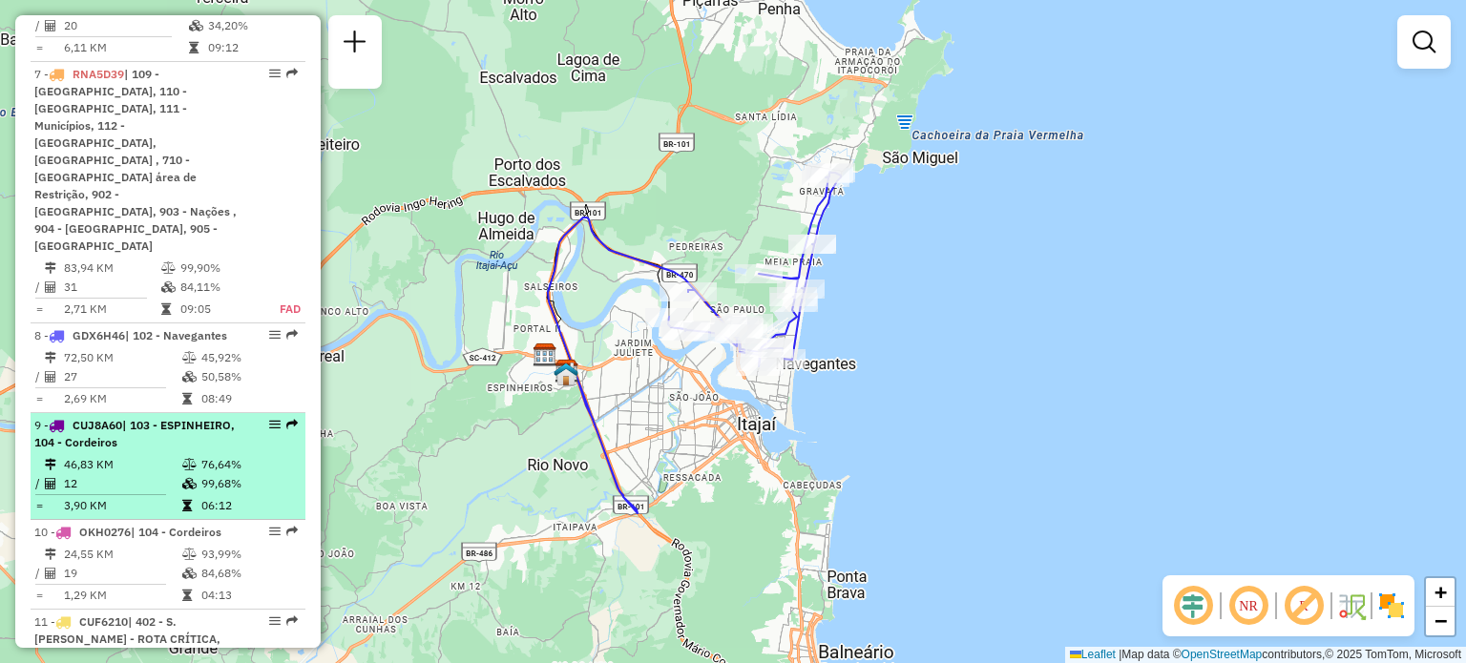
click at [110, 418] on span "| 103 - ESPINHEIRO, 104 - Cordeiros" at bounding box center [134, 433] width 200 height 31
select select "**********"
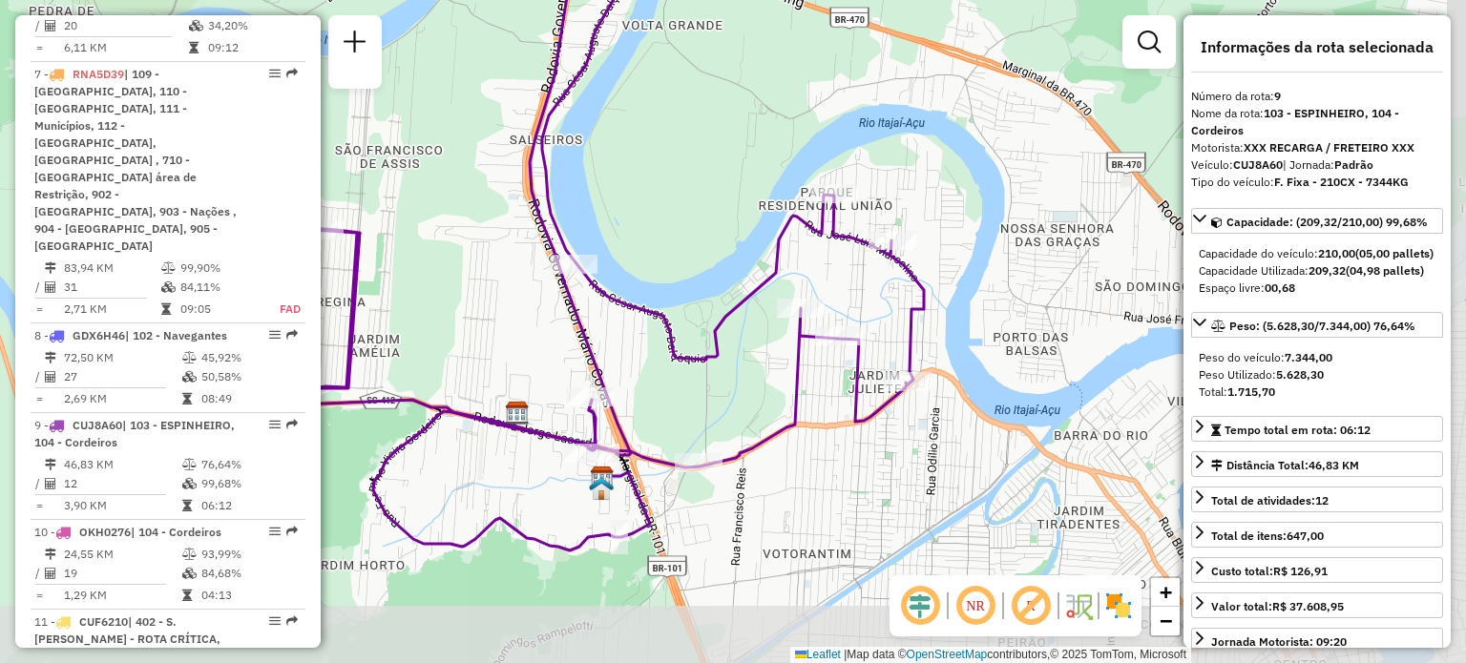
drag, startPoint x: 534, startPoint y: 201, endPoint x: 388, endPoint y: 131, distance: 162.2
click at [388, 131] on div "Janela de atendimento Grade de atendimento Capacidade Transportadoras Veículos …" at bounding box center [733, 331] width 1466 height 663
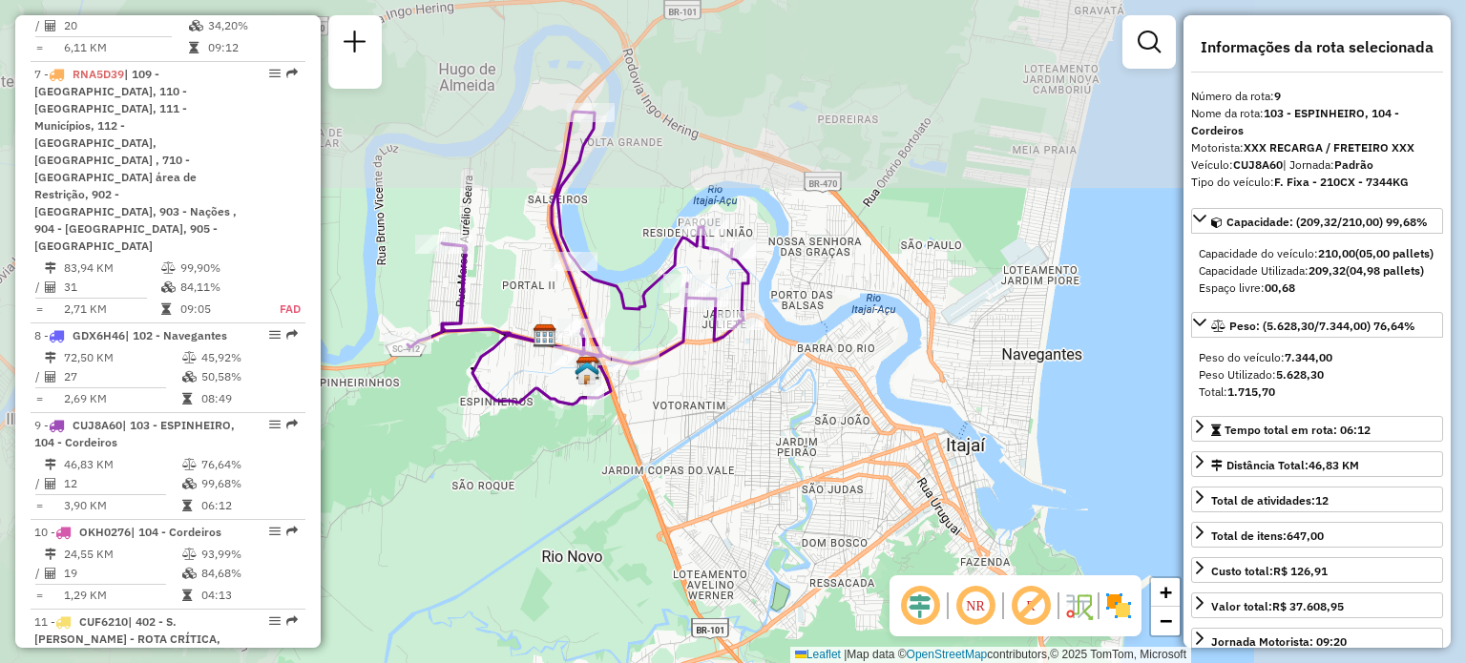
drag, startPoint x: 481, startPoint y: 137, endPoint x: 618, endPoint y: 226, distance: 163.6
click at [618, 226] on div "Janela de atendimento Grade de atendimento Capacidade Transportadoras Veículos …" at bounding box center [733, 331] width 1466 height 663
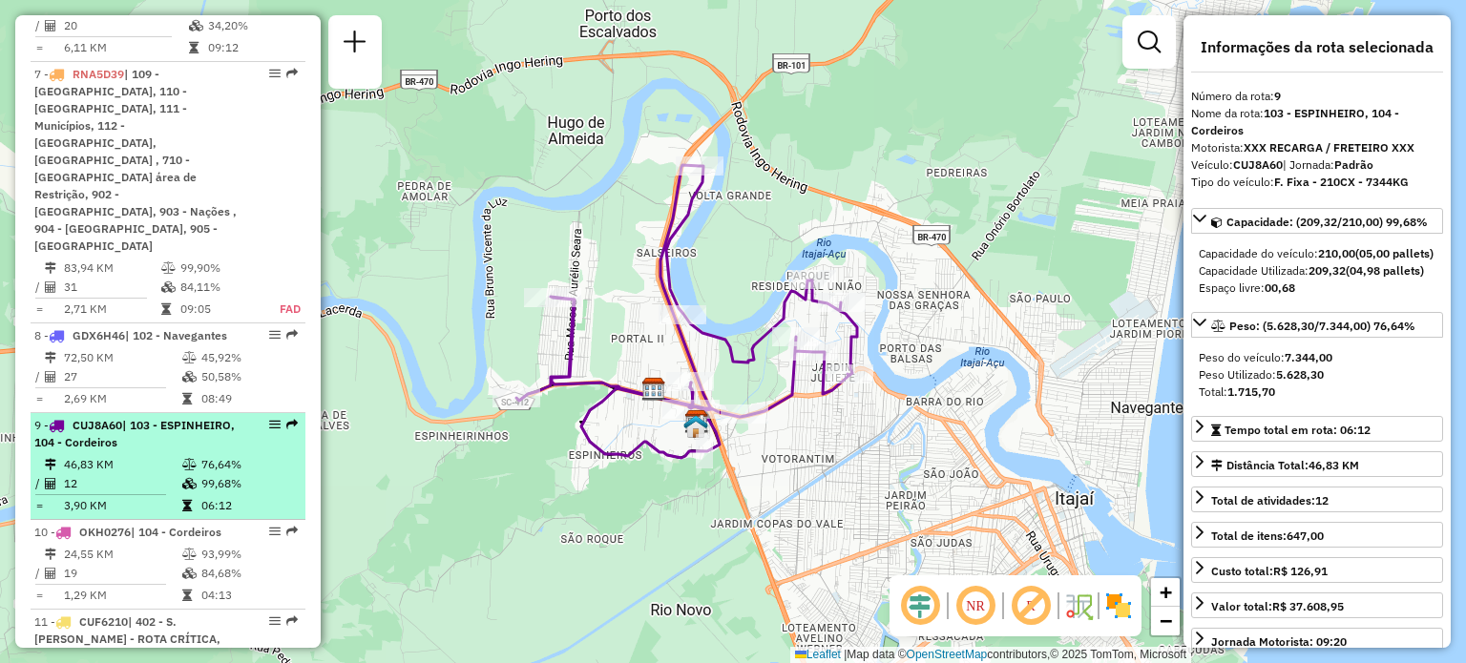
scroll to position [1569, 0]
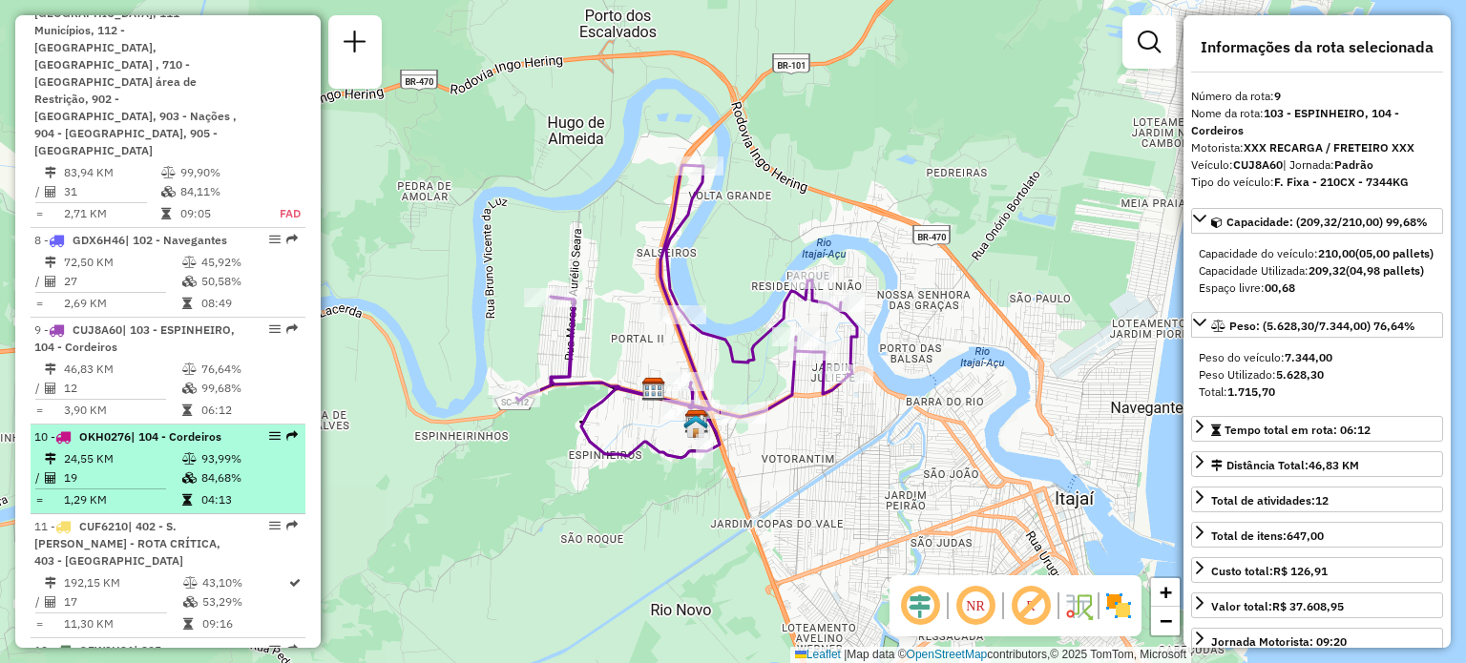
click at [134, 449] on td "24,55 KM" at bounding box center [122, 458] width 118 height 19
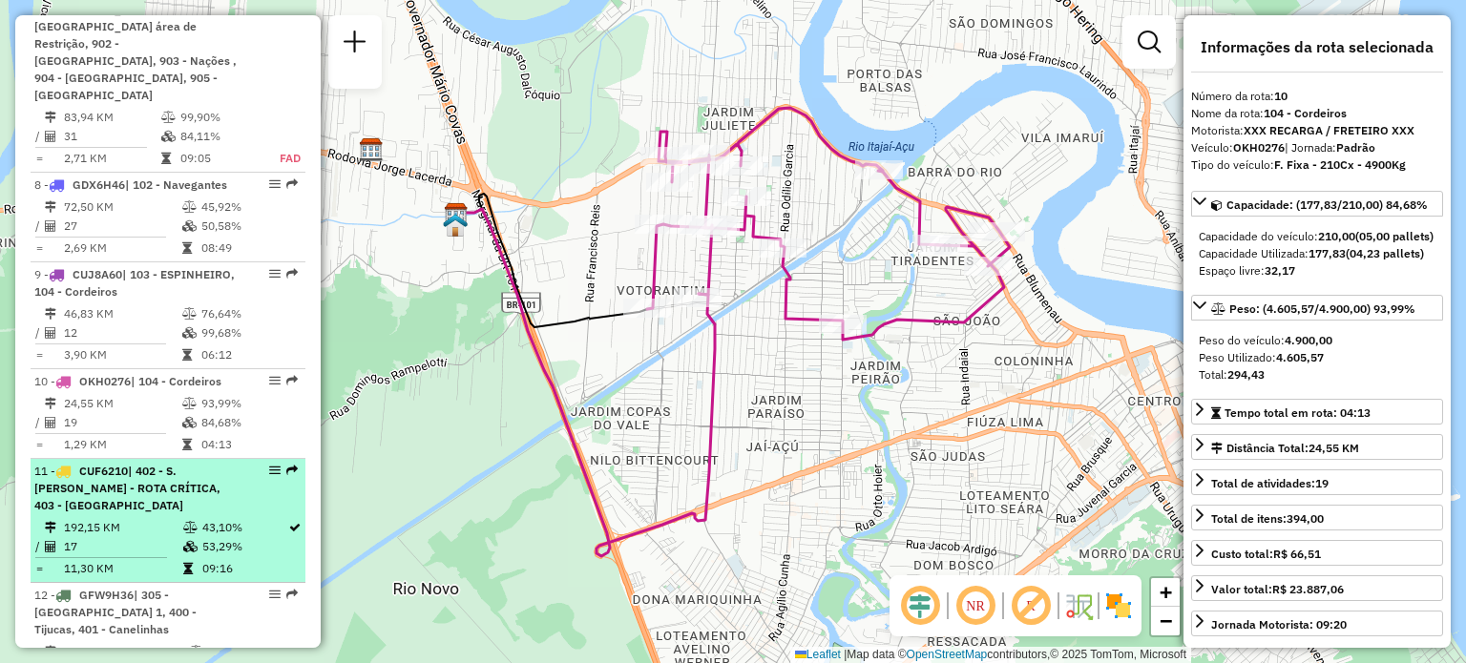
scroll to position [1664, 0]
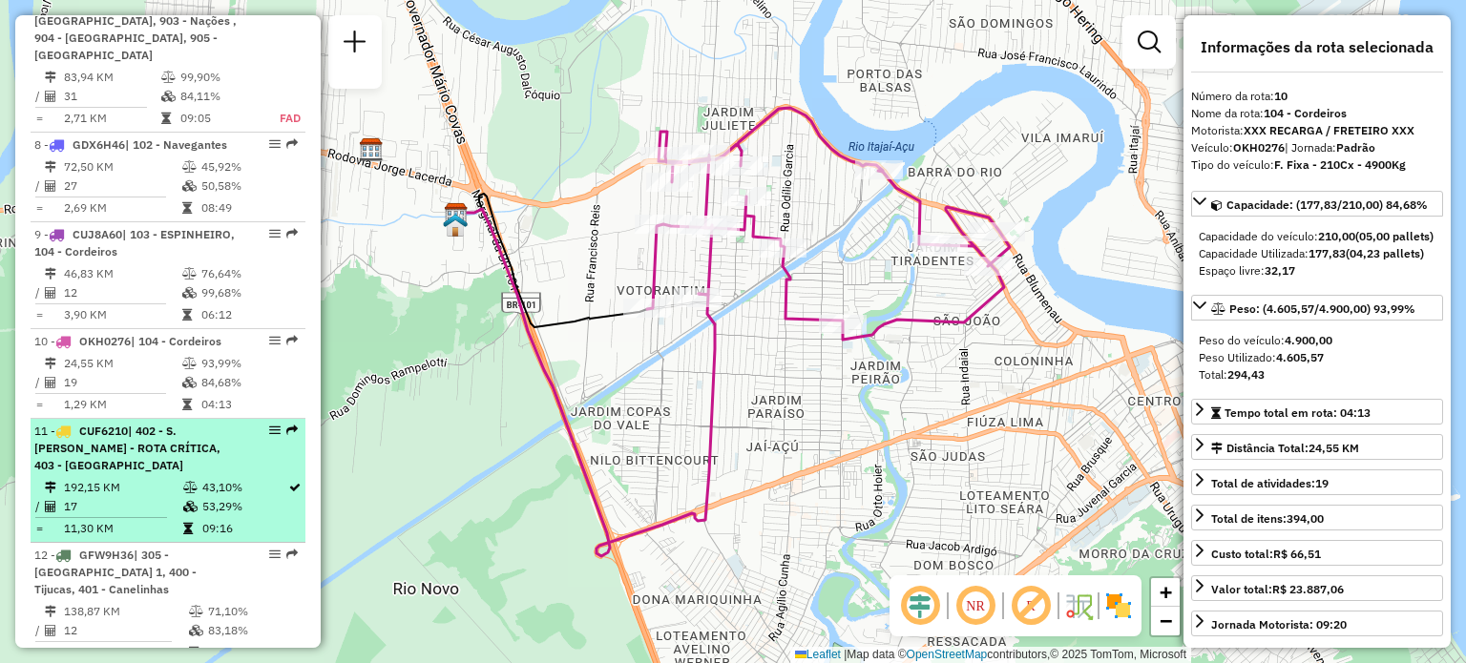
click at [157, 424] on span "| 402 - S. [PERSON_NAME] - ROTA CRÍTICA, 403 - [GEOGRAPHIC_DATA]" at bounding box center [127, 448] width 186 height 49
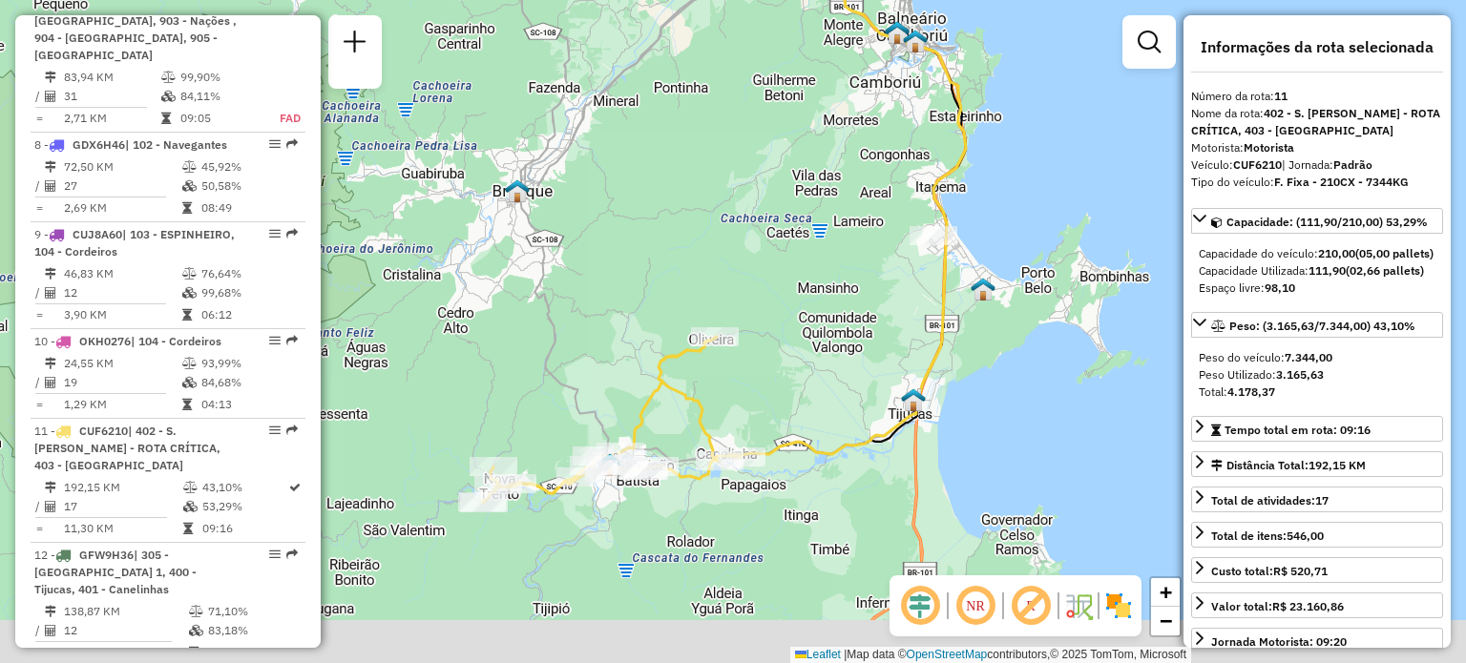
drag, startPoint x: 753, startPoint y: 464, endPoint x: 781, endPoint y: 397, distance: 72.3
click at [781, 397] on div "Janela de atendimento Grade de atendimento Capacidade Transportadoras Veículos …" at bounding box center [733, 331] width 1466 height 663
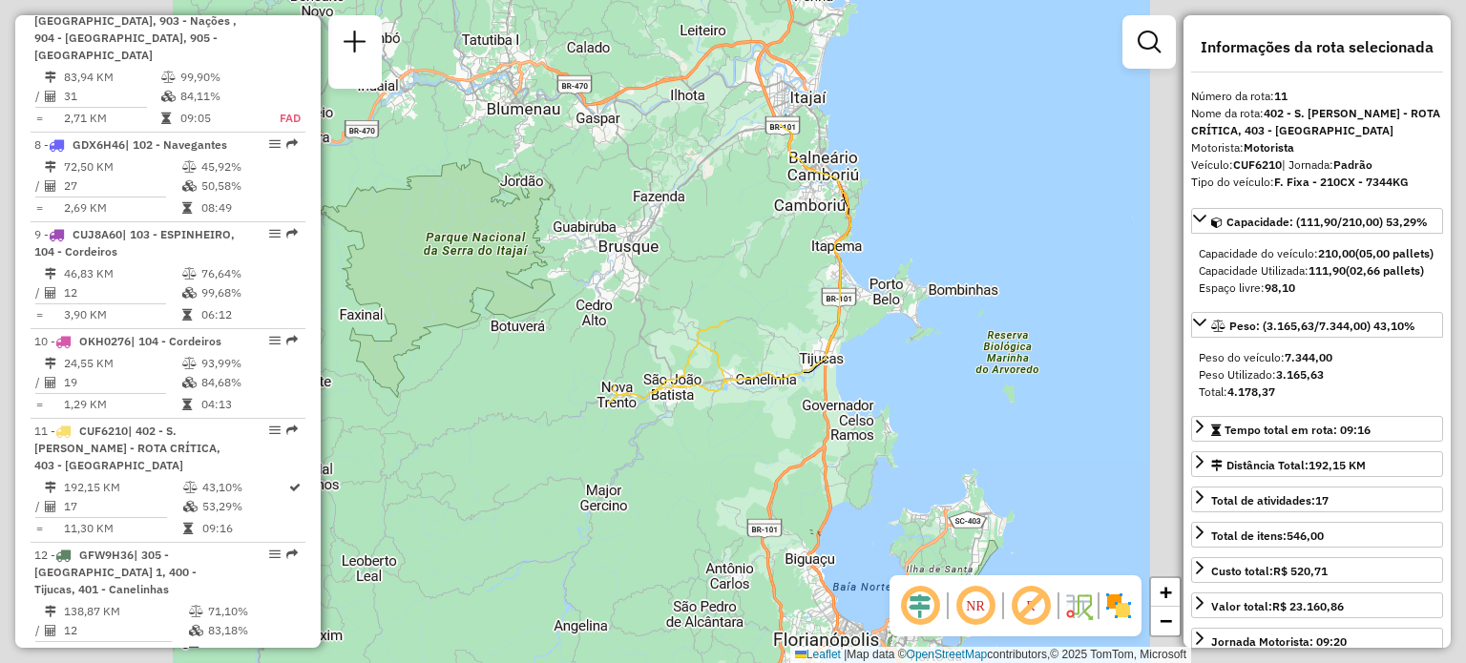
drag, startPoint x: 707, startPoint y: 194, endPoint x: 740, endPoint y: 297, distance: 108.3
click at [740, 297] on div "Janela de atendimento Grade de atendimento Capacidade Transportadoras Veículos …" at bounding box center [733, 331] width 1466 height 663
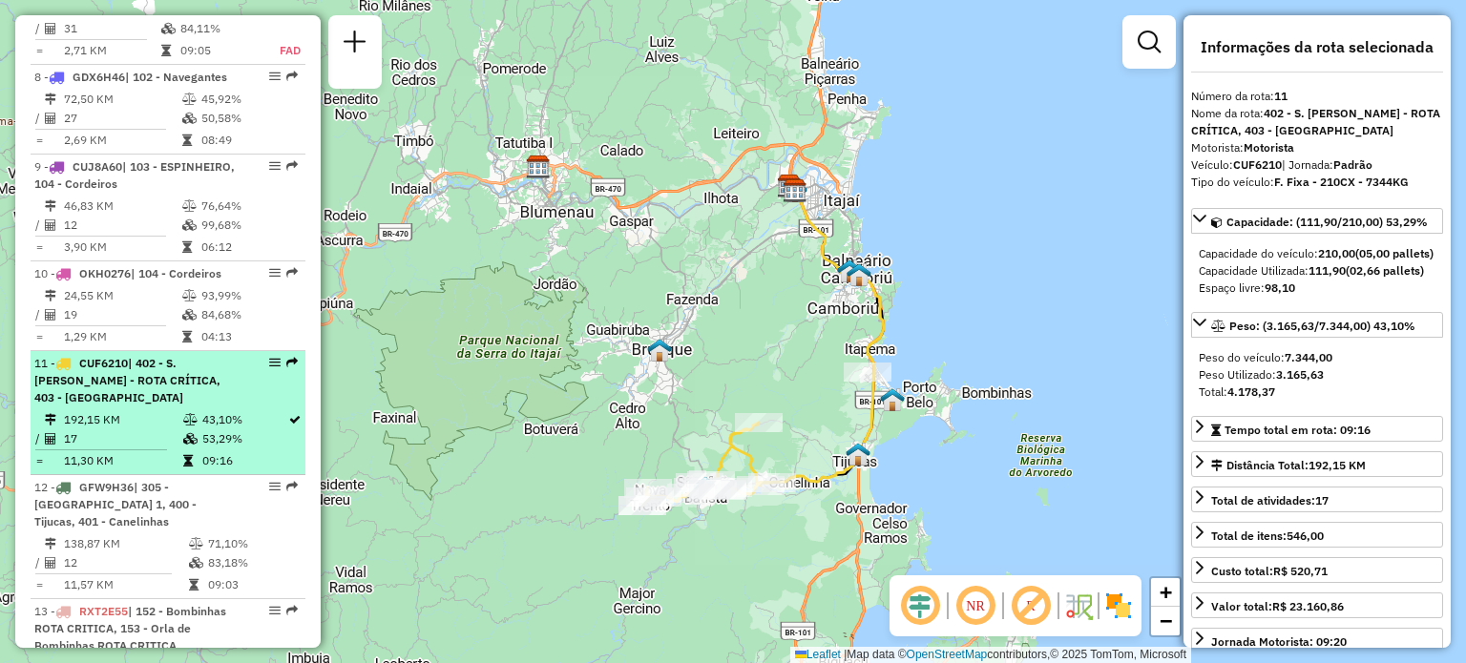
scroll to position [1760, 0]
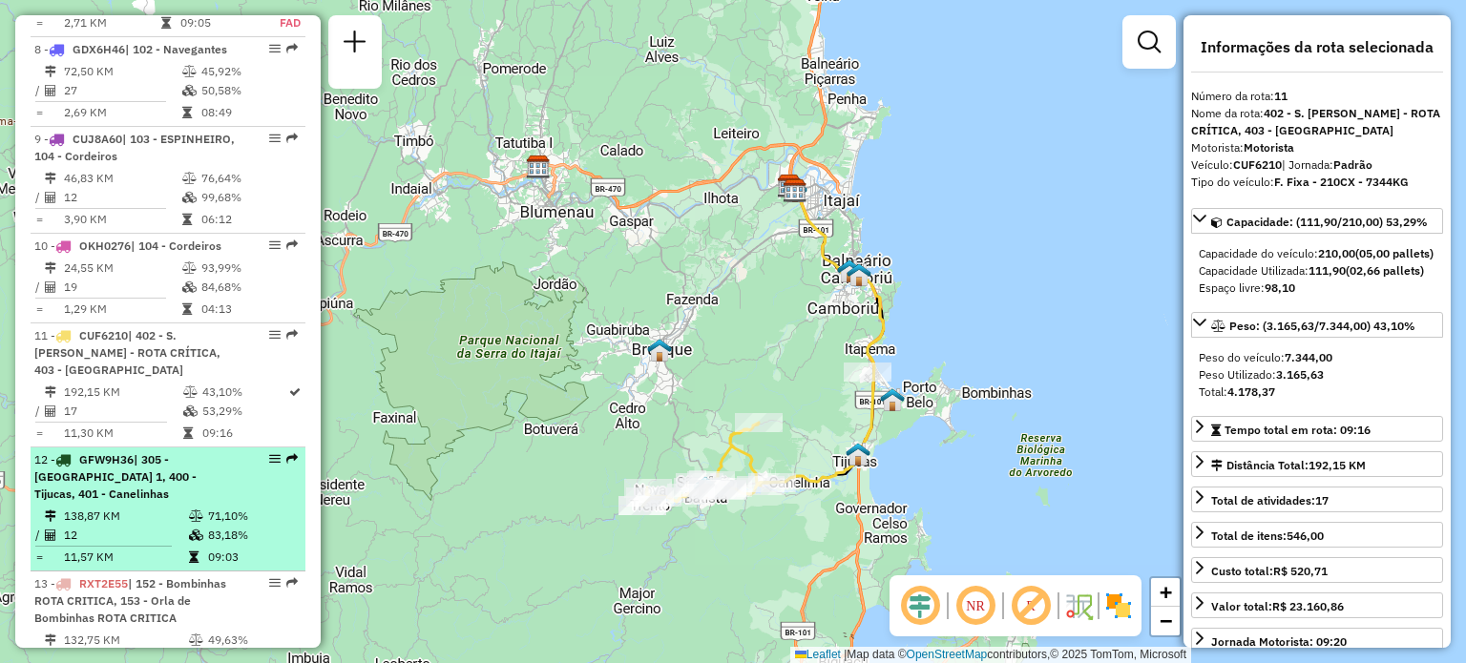
click at [159, 451] on div "12 - GFW9H36 | 305 - [GEOGRAPHIC_DATA] 1, 400 - [GEOGRAPHIC_DATA], 401 - Caneli…" at bounding box center [135, 477] width 202 height 52
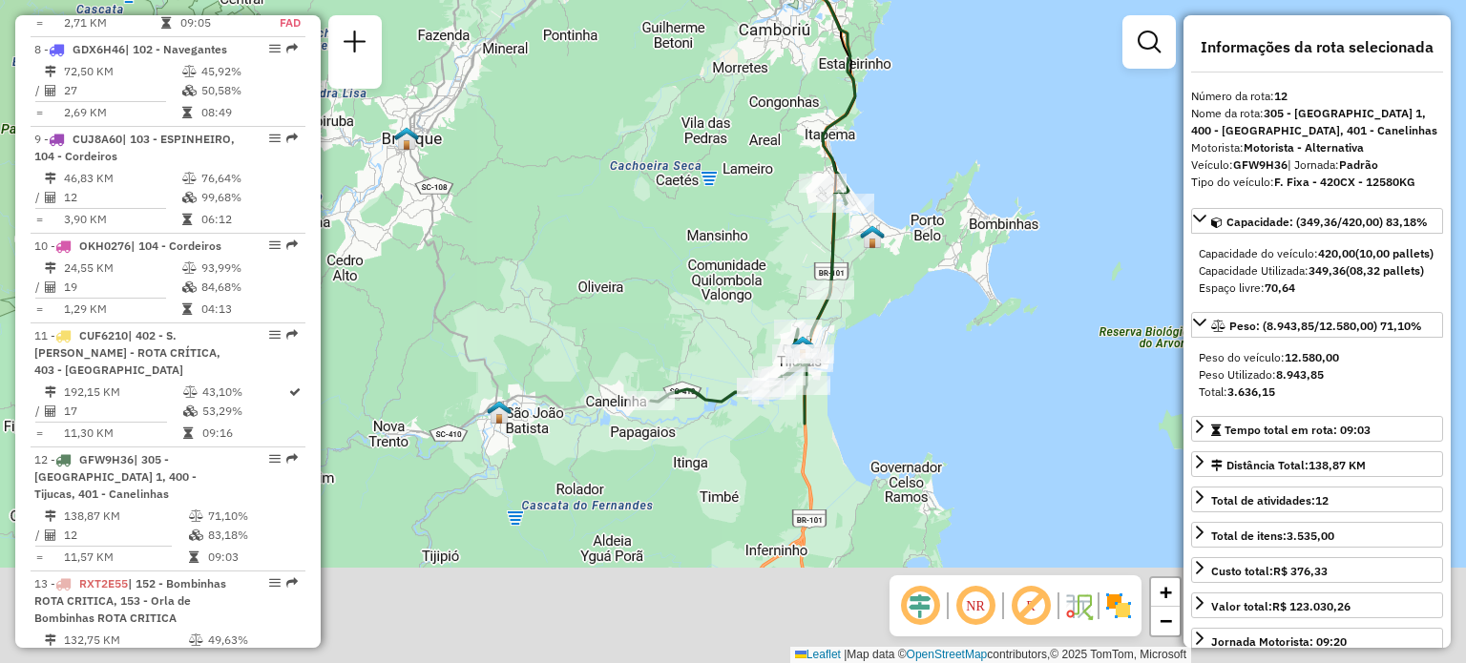
drag, startPoint x: 604, startPoint y: 444, endPoint x: 625, endPoint y: 232, distance: 212.9
click at [625, 232] on div "Janela de atendimento Grade de atendimento Capacidade Transportadoras Veículos …" at bounding box center [733, 331] width 1466 height 663
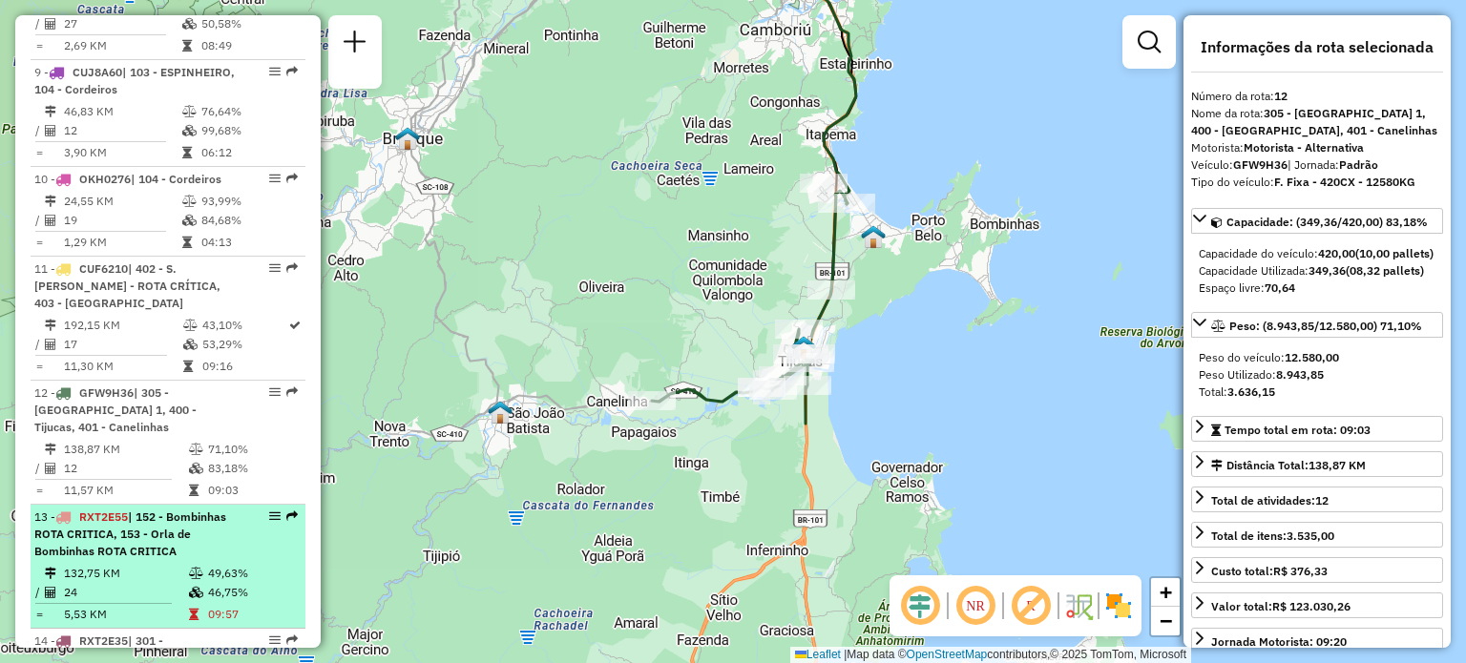
scroll to position [1855, 0]
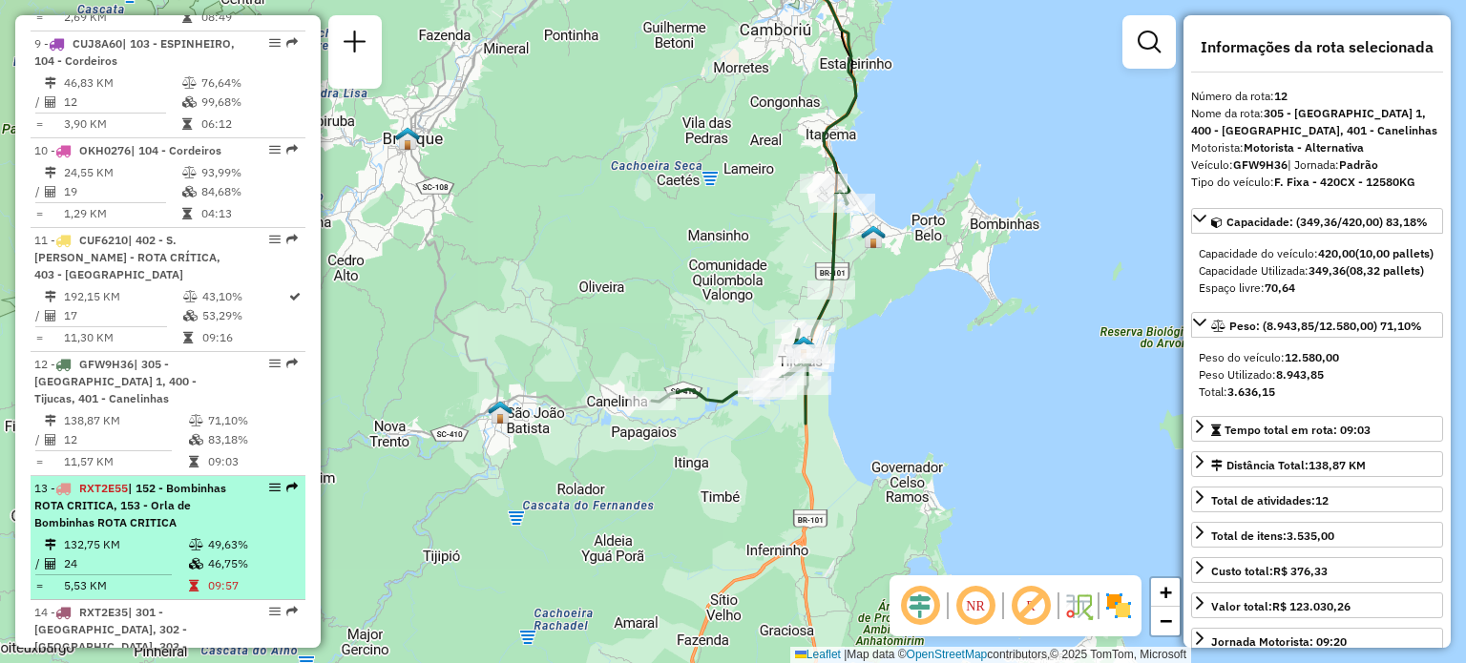
click at [149, 481] on span "| 152 - Bombinhas ROTA CRITICA, 153 - Orla de Bombinhas ROTA CRITICA" at bounding box center [130, 505] width 192 height 49
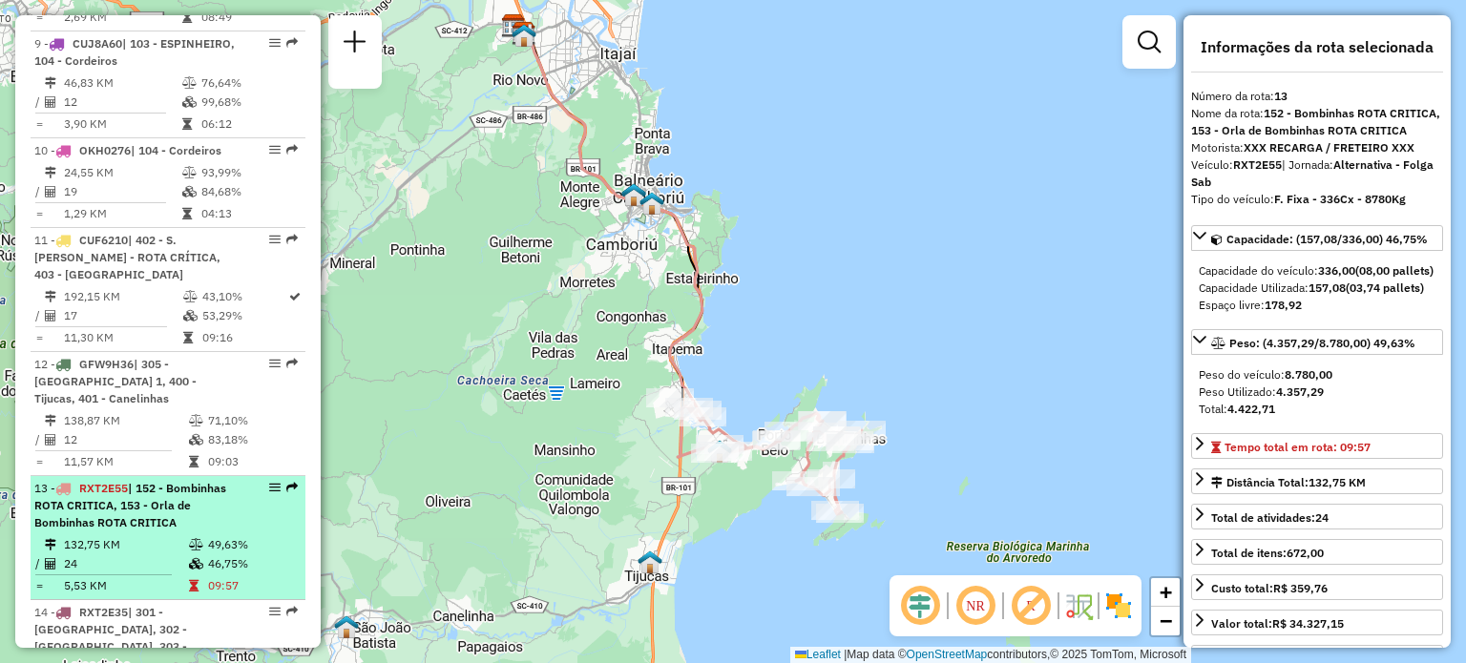
drag, startPoint x: 609, startPoint y: 398, endPoint x: 184, endPoint y: 394, distance: 424.6
click at [568, 333] on div "Janela de atendimento Grade de atendimento Capacidade Transportadoras Veículos …" at bounding box center [733, 331] width 1466 height 663
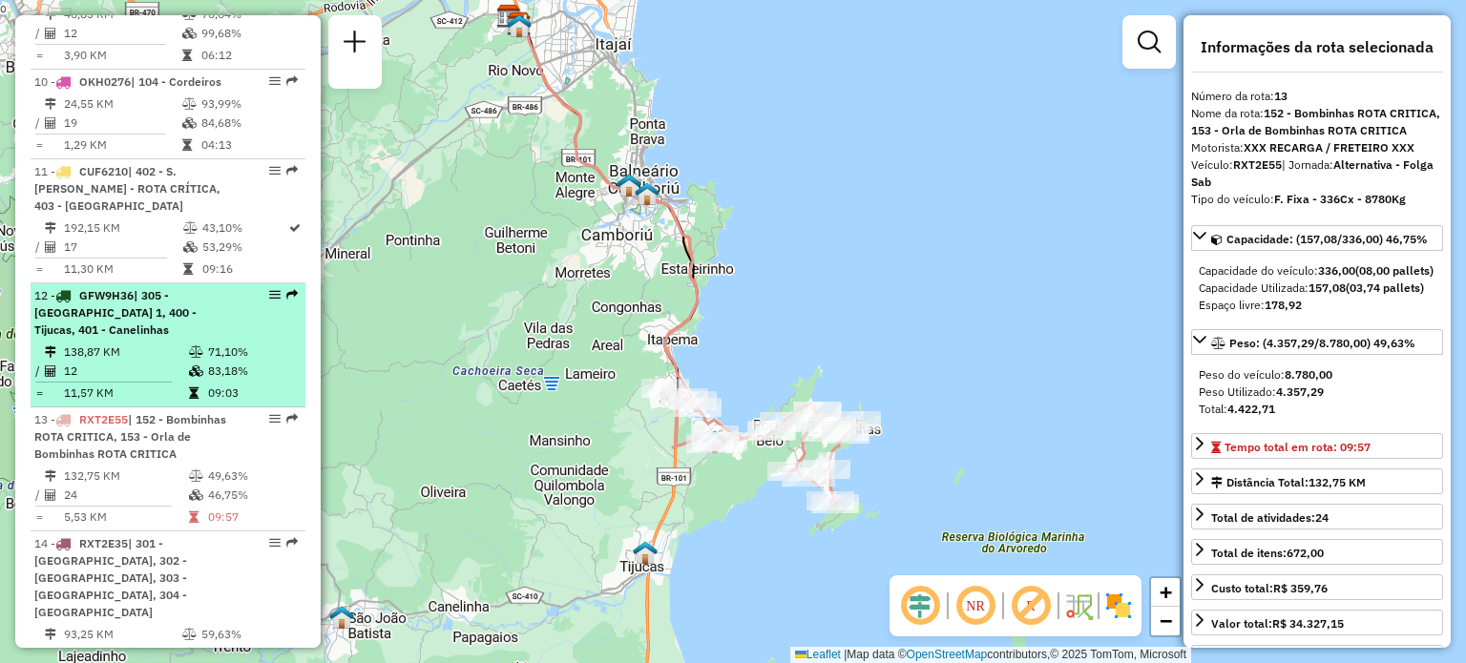
scroll to position [1950, 0]
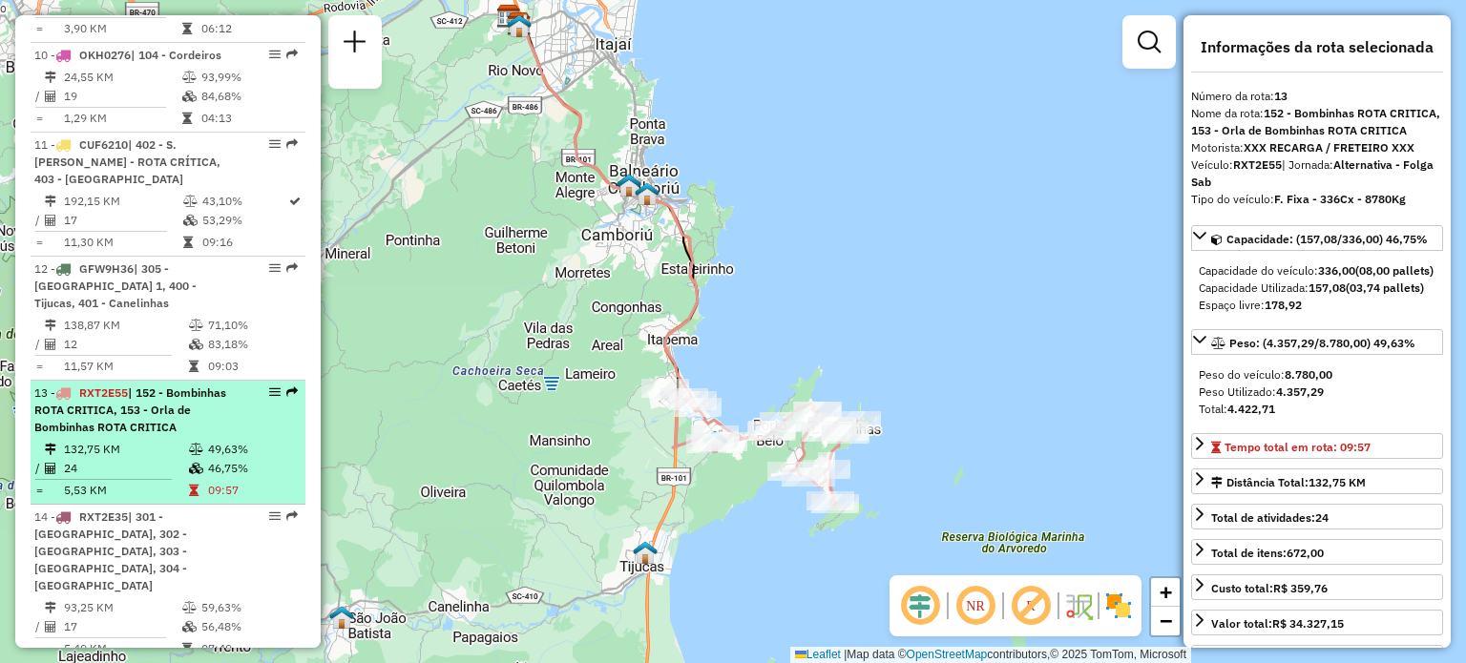
click at [136, 396] on li "13 - RXT2E55 | 152 - Bombinhas ROTA CRITICA, 153 - Orla de Bombinhas ROTA CRITI…" at bounding box center [168, 443] width 275 height 124
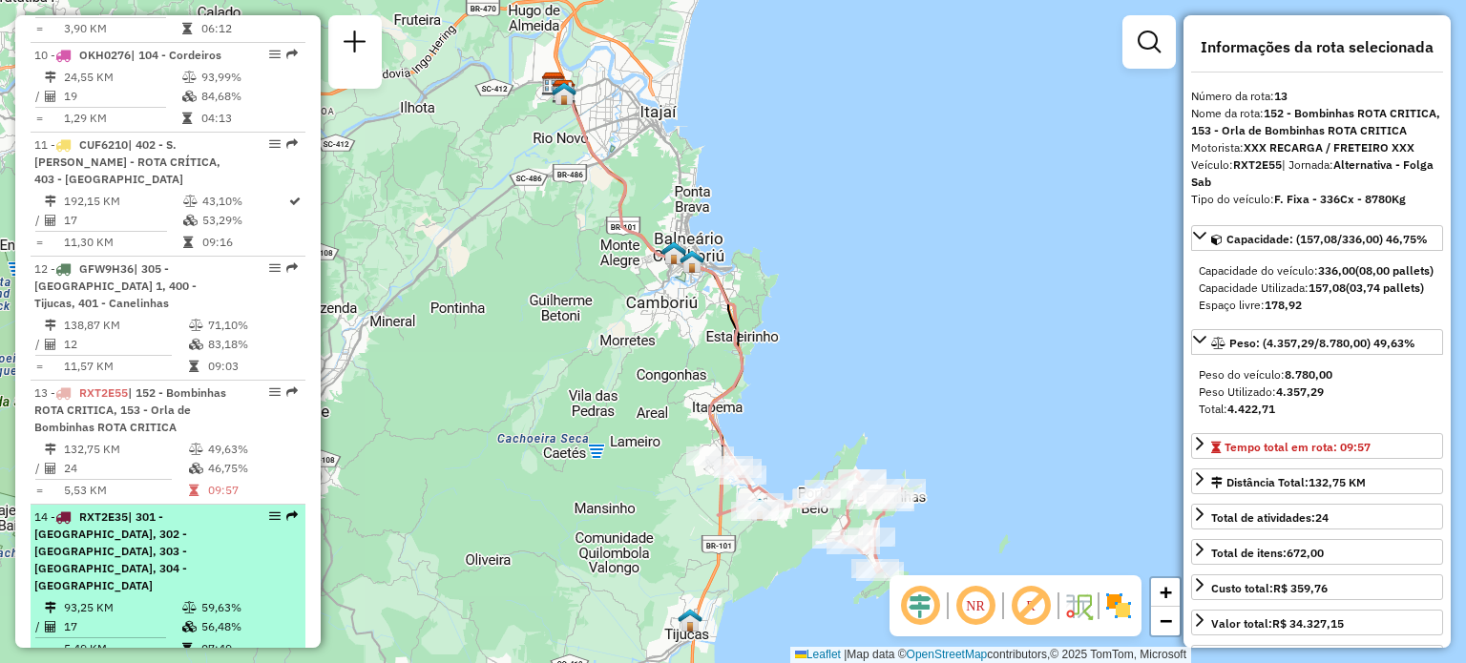
click at [137, 510] on span "| 301 - [GEOGRAPHIC_DATA], 302 - [GEOGRAPHIC_DATA], 303 - [GEOGRAPHIC_DATA], 30…" at bounding box center [110, 551] width 153 height 83
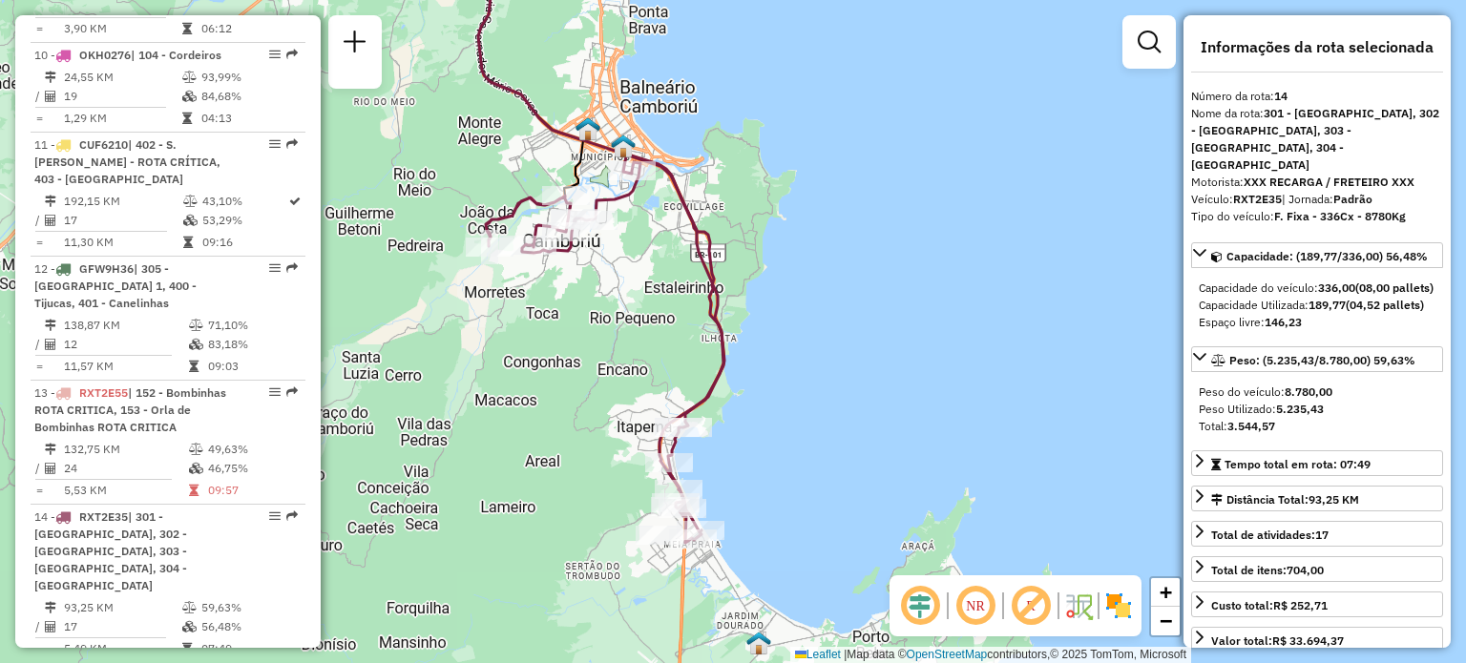
drag, startPoint x: 873, startPoint y: 427, endPoint x: 891, endPoint y: 390, distance: 41.4
click at [891, 390] on div "Janela de atendimento Grade de atendimento Capacidade Transportadoras Veículos …" at bounding box center [733, 331] width 1466 height 663
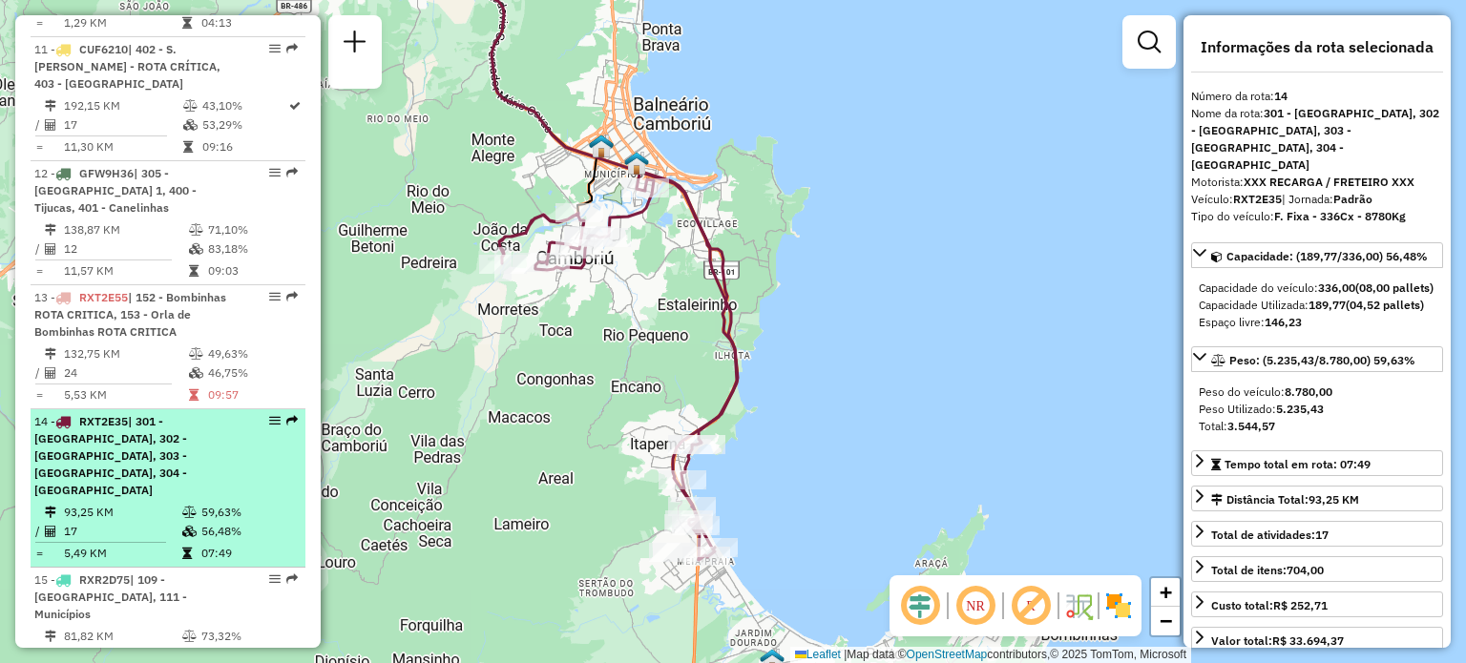
click at [130, 414] on span "| 301 - [GEOGRAPHIC_DATA], 302 - [GEOGRAPHIC_DATA], 303 - [GEOGRAPHIC_DATA], 30…" at bounding box center [110, 455] width 153 height 83
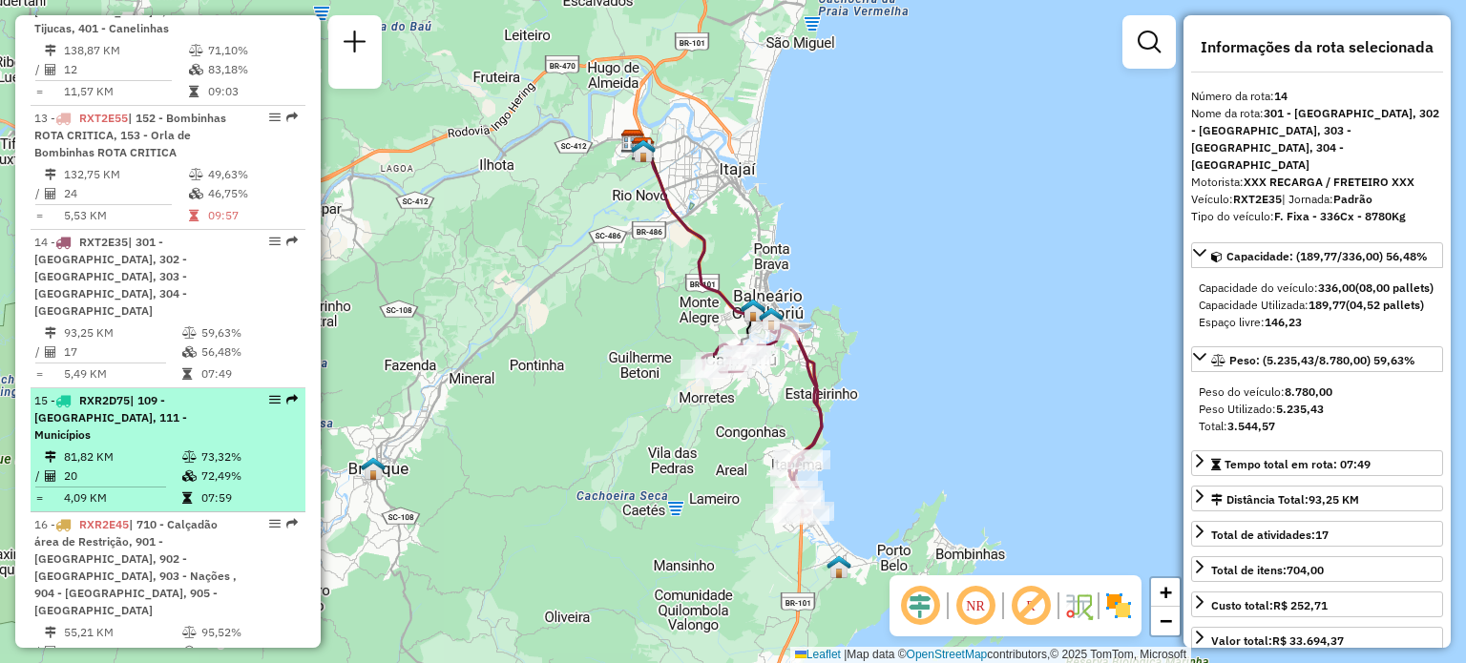
scroll to position [2237, 0]
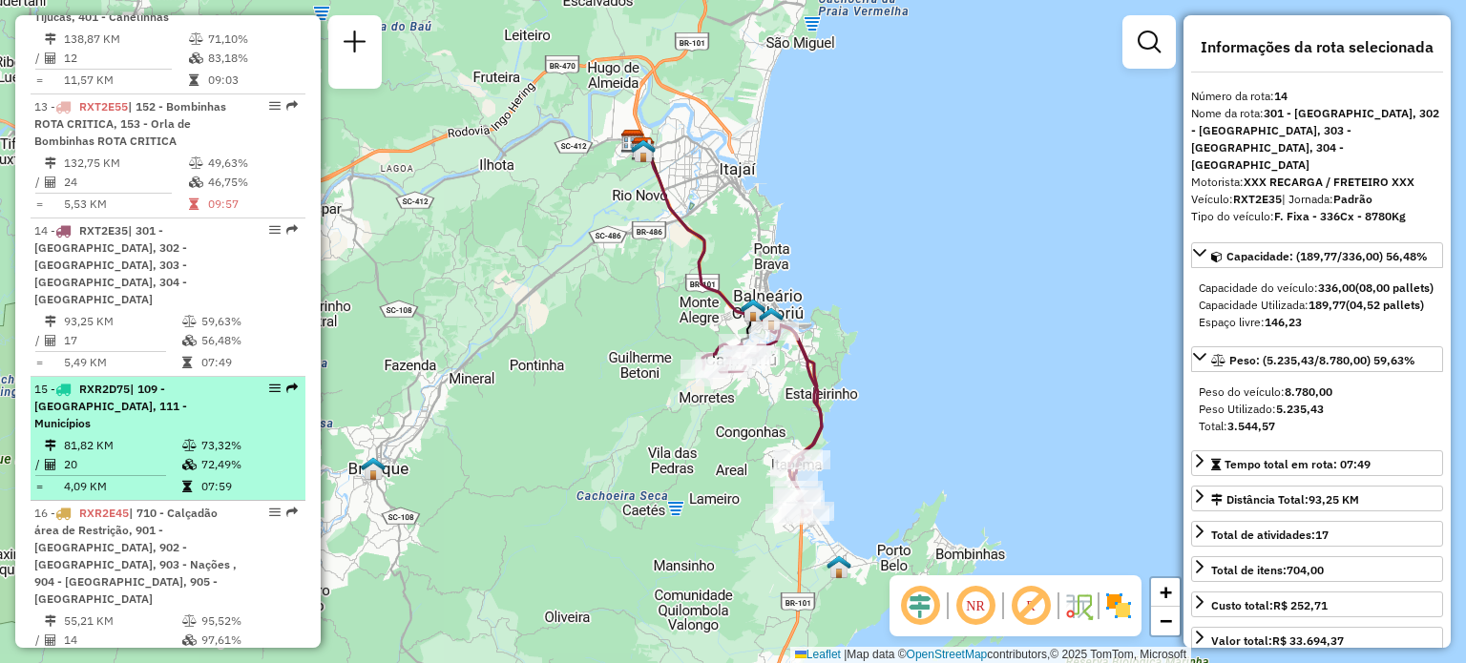
click at [118, 382] on span "RXR2D75" at bounding box center [104, 389] width 51 height 14
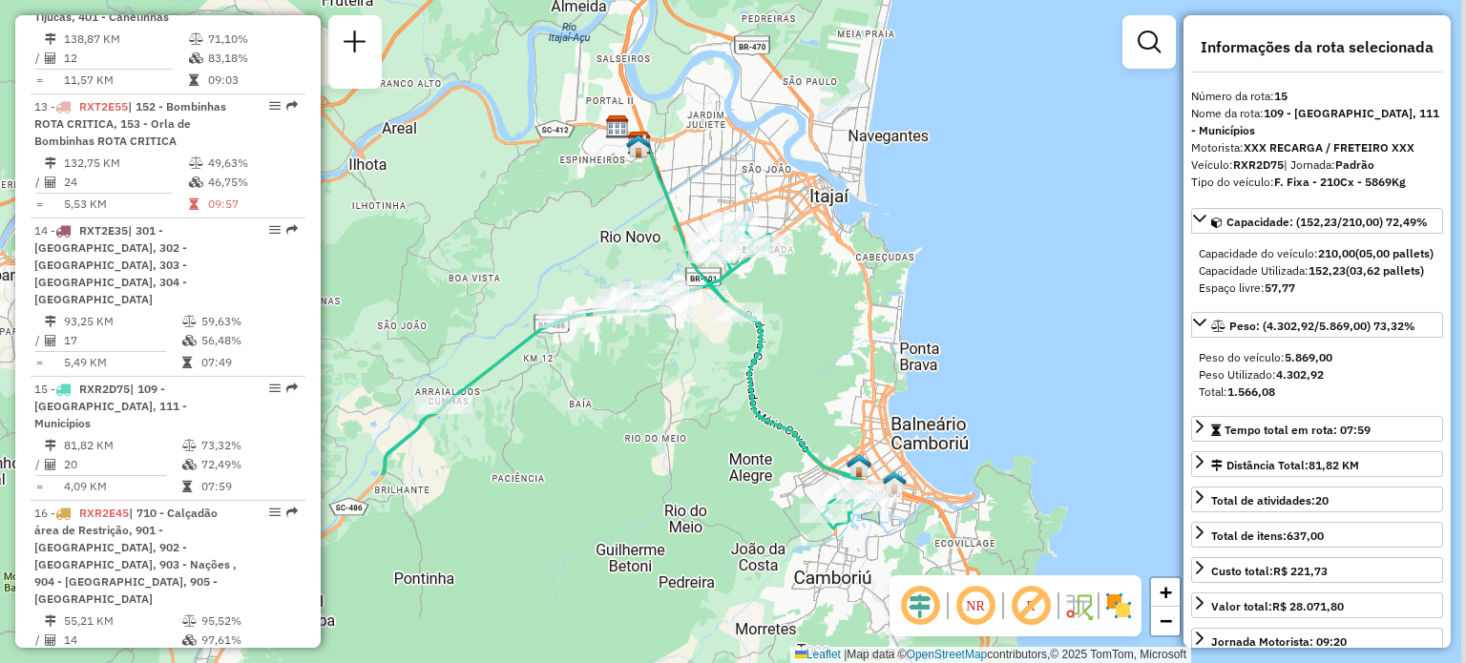
drag, startPoint x: 658, startPoint y: 461, endPoint x: 574, endPoint y: 463, distance: 84.0
click at [574, 463] on div "Janela de atendimento Grade de atendimento Capacidade Transportadoras Veículos …" at bounding box center [733, 331] width 1466 height 663
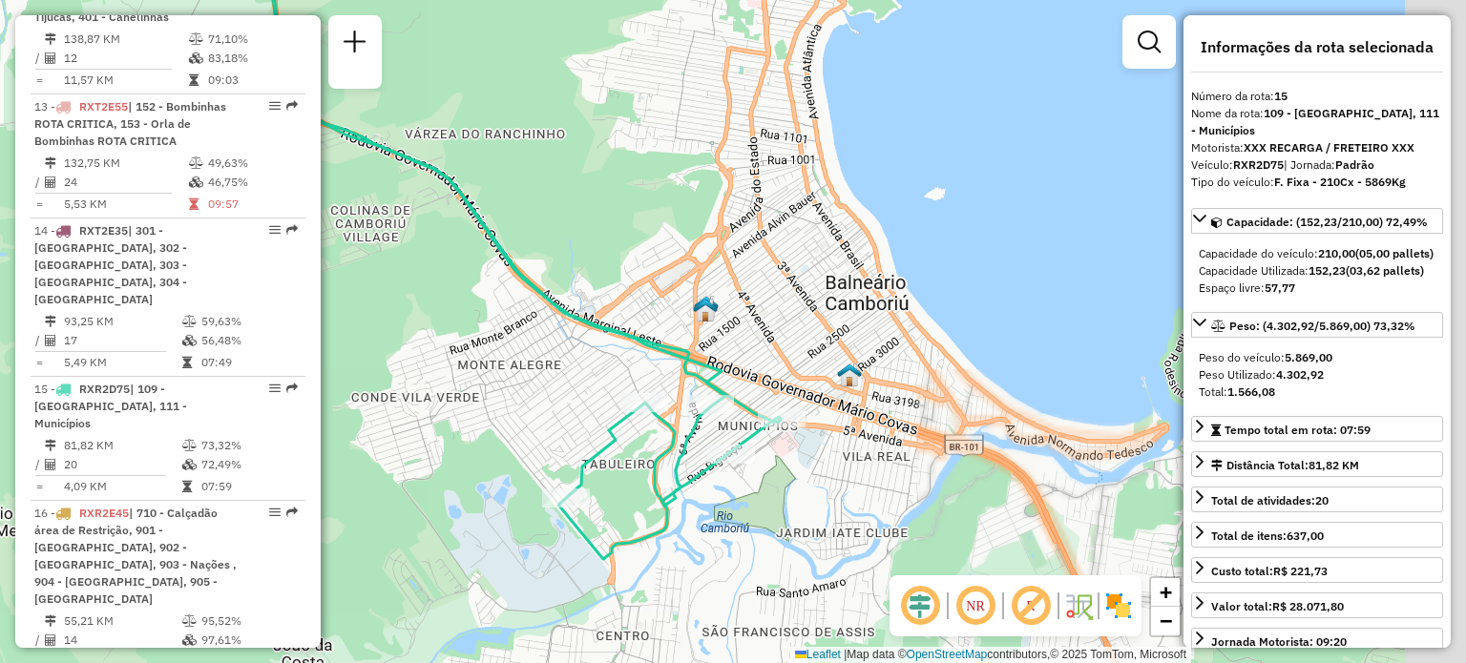
drag, startPoint x: 683, startPoint y: 444, endPoint x: 506, endPoint y: 406, distance: 181.5
click at [506, 406] on div "Janela de atendimento Grade de atendimento Capacidade Transportadoras Veículos …" at bounding box center [733, 331] width 1466 height 663
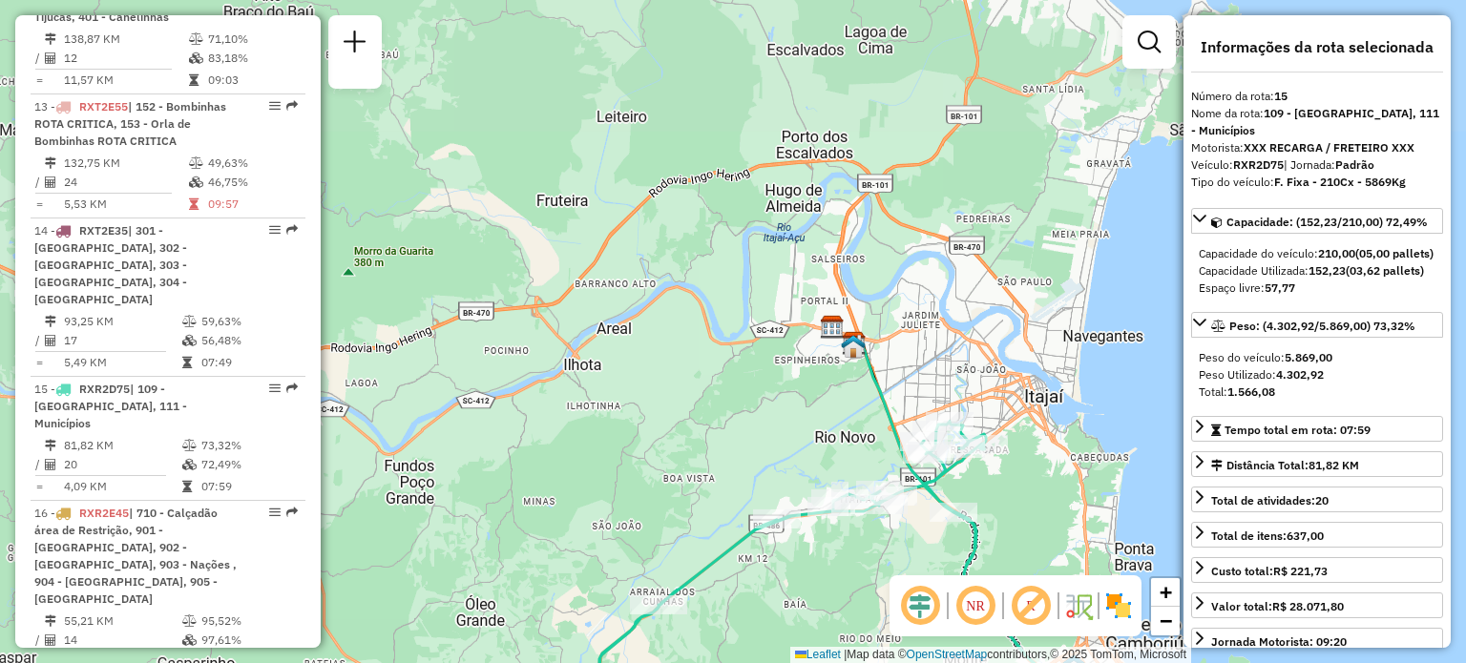
drag, startPoint x: 618, startPoint y: 140, endPoint x: 1011, endPoint y: 482, distance: 520.8
click at [1011, 482] on div "Janela de atendimento Grade de atendimento Capacidade Transportadoras Veículos …" at bounding box center [733, 331] width 1466 height 663
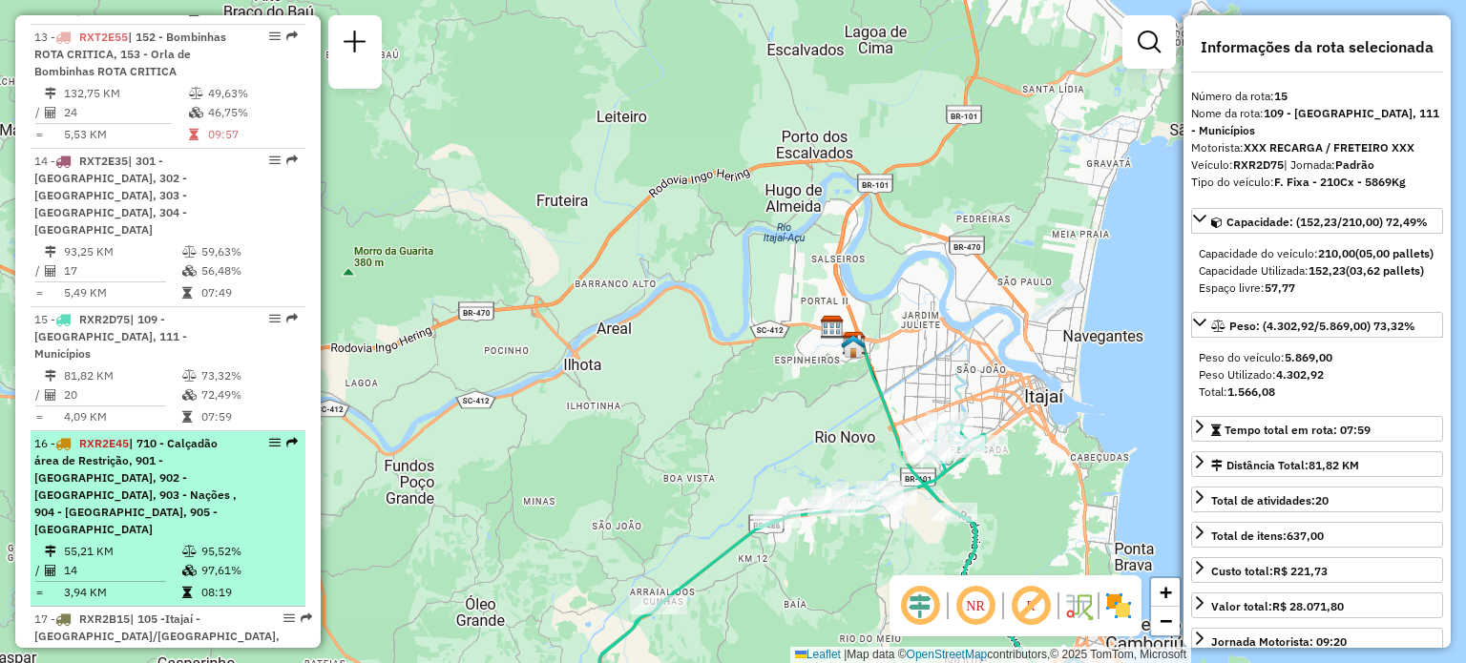
scroll to position [2332, 0]
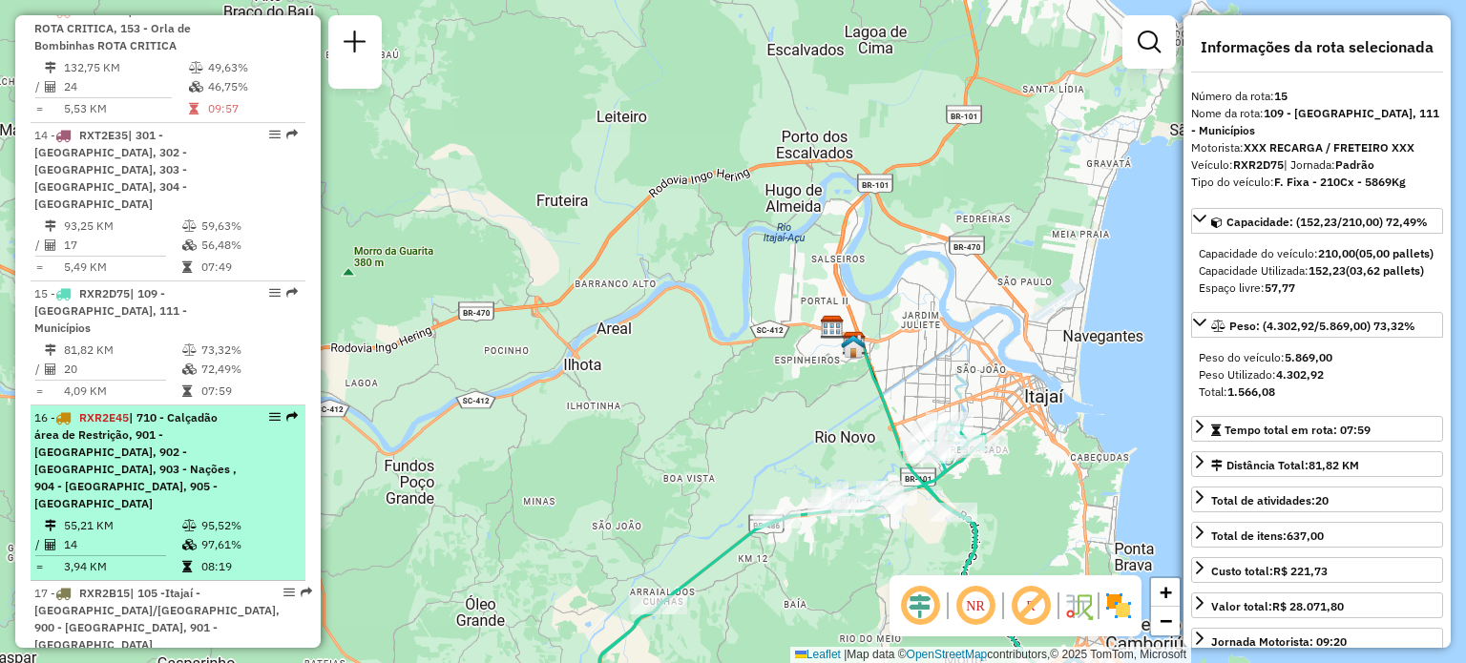
click at [131, 410] on span "| 710 - Calçadão área de Restrição, 901 - [GEOGRAPHIC_DATA], 902 - [GEOGRAPHIC_…" at bounding box center [135, 460] width 202 height 100
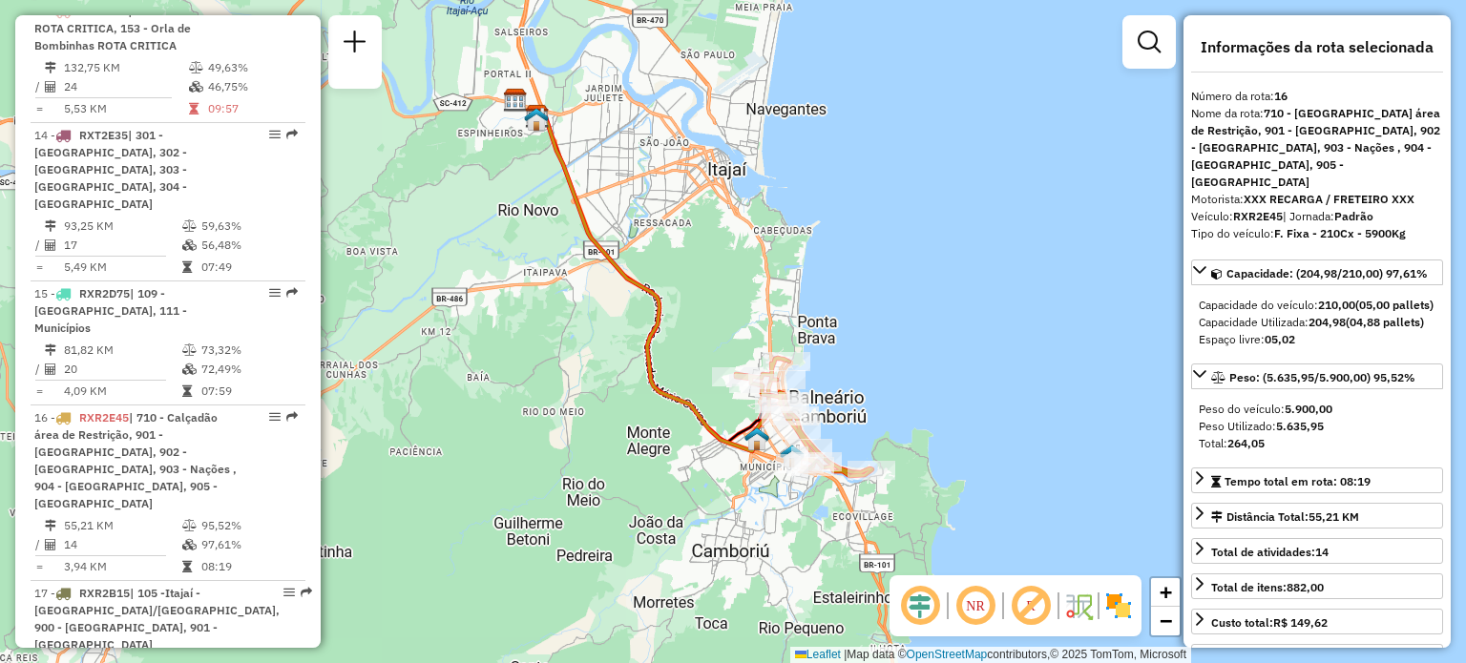
drag, startPoint x: 966, startPoint y: 404, endPoint x: 921, endPoint y: 387, distance: 47.7
click at [948, 389] on div "Janela de atendimento Grade de atendimento Capacidade Transportadoras Veículos …" at bounding box center [733, 331] width 1466 height 663
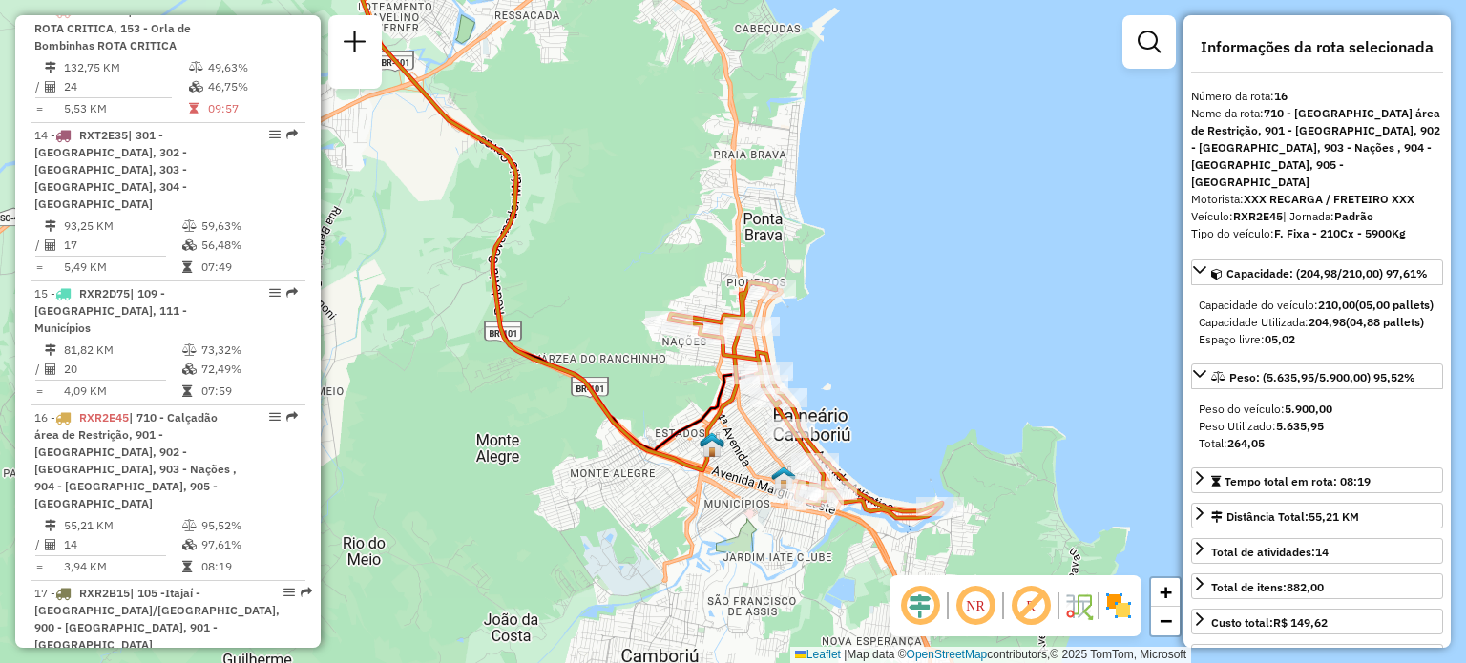
drag, startPoint x: 874, startPoint y: 415, endPoint x: 823, endPoint y: 367, distance: 69.5
click at [823, 367] on div "Janela de atendimento Grade de atendimento Capacidade Transportadoras Veículos …" at bounding box center [733, 331] width 1466 height 663
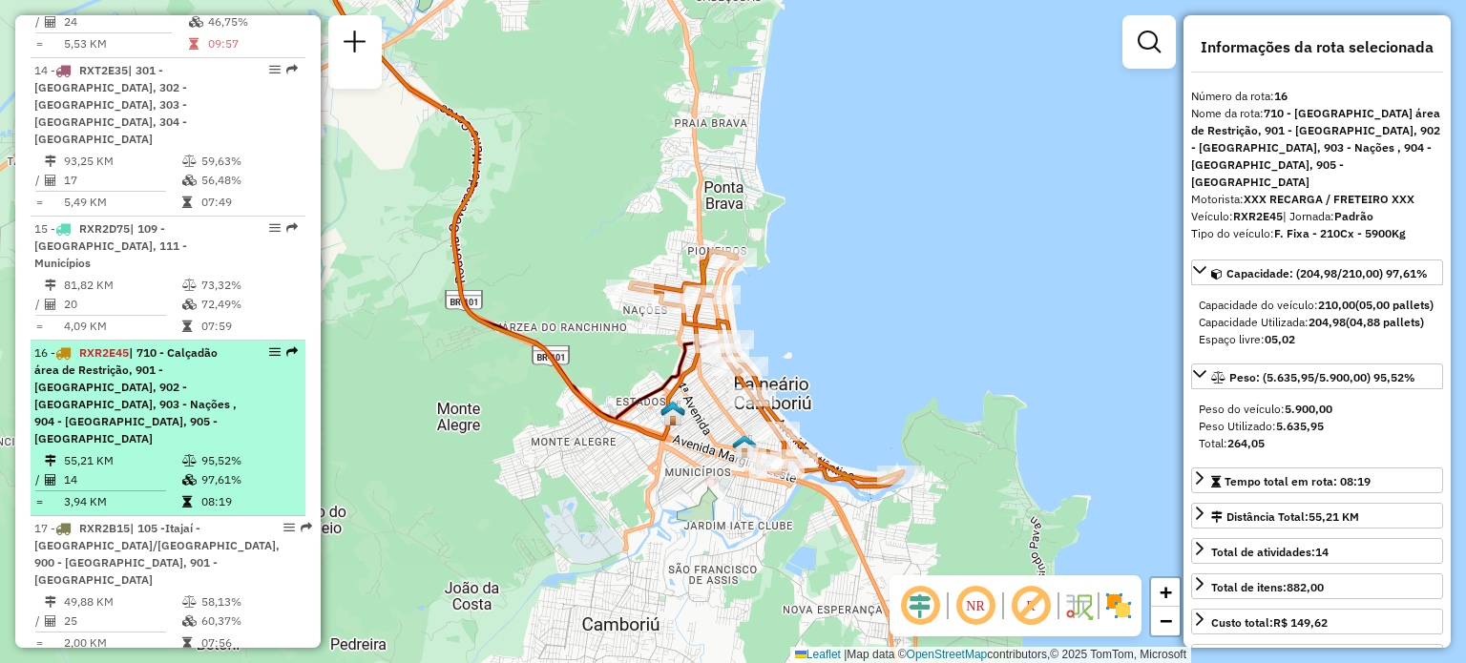
scroll to position [2427, 0]
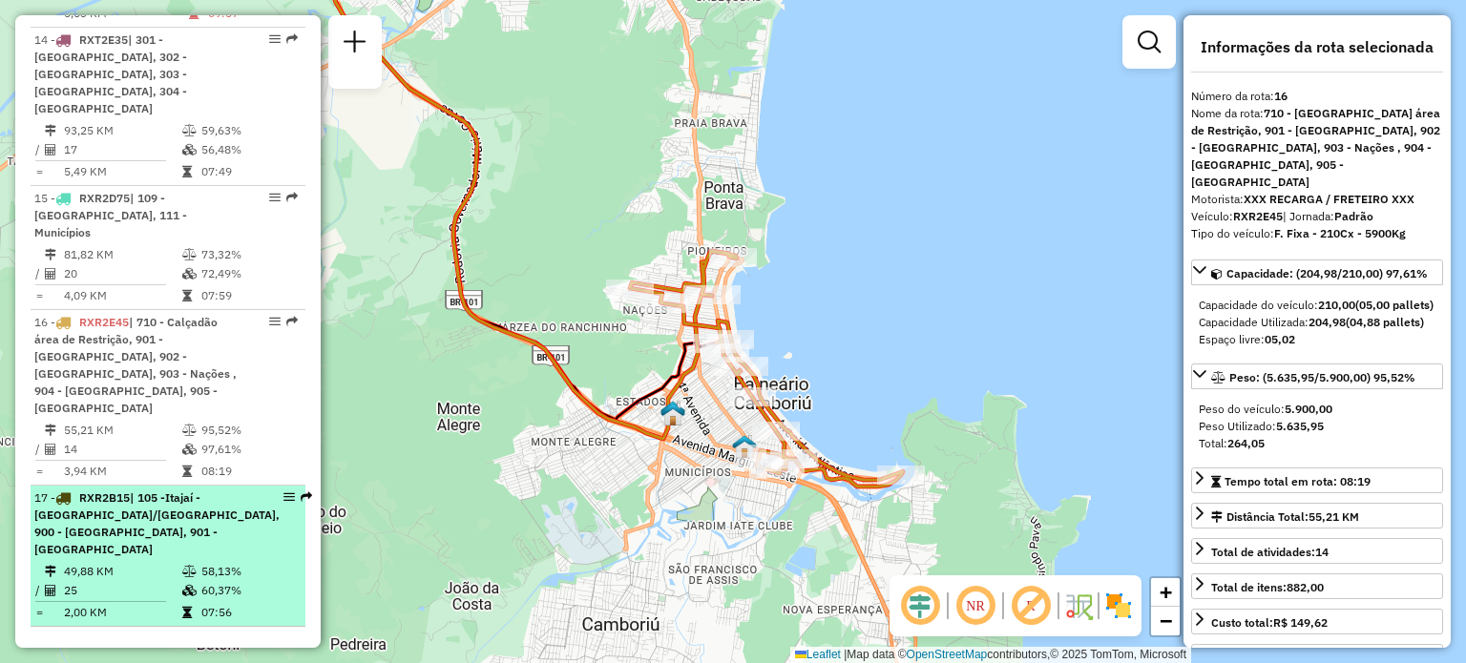
click at [103, 490] on span "| 105 -Itajaí - [GEOGRAPHIC_DATA]/[GEOGRAPHIC_DATA], 900 - [GEOGRAPHIC_DATA], 9…" at bounding box center [156, 523] width 245 height 66
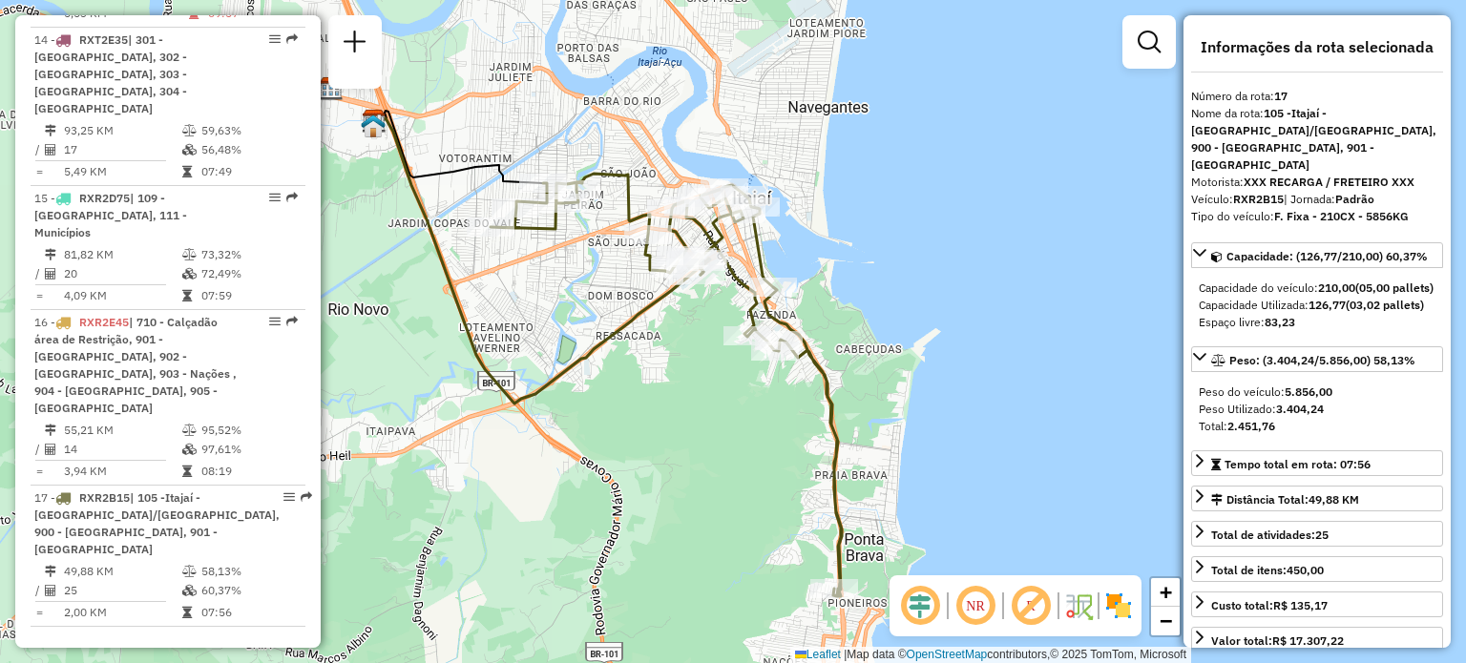
drag, startPoint x: 627, startPoint y: 296, endPoint x: 542, endPoint y: 308, distance: 85.8
click at [542, 308] on div "Janela de atendimento Grade de atendimento Capacidade Transportadoras Veículos …" at bounding box center [733, 331] width 1466 height 663
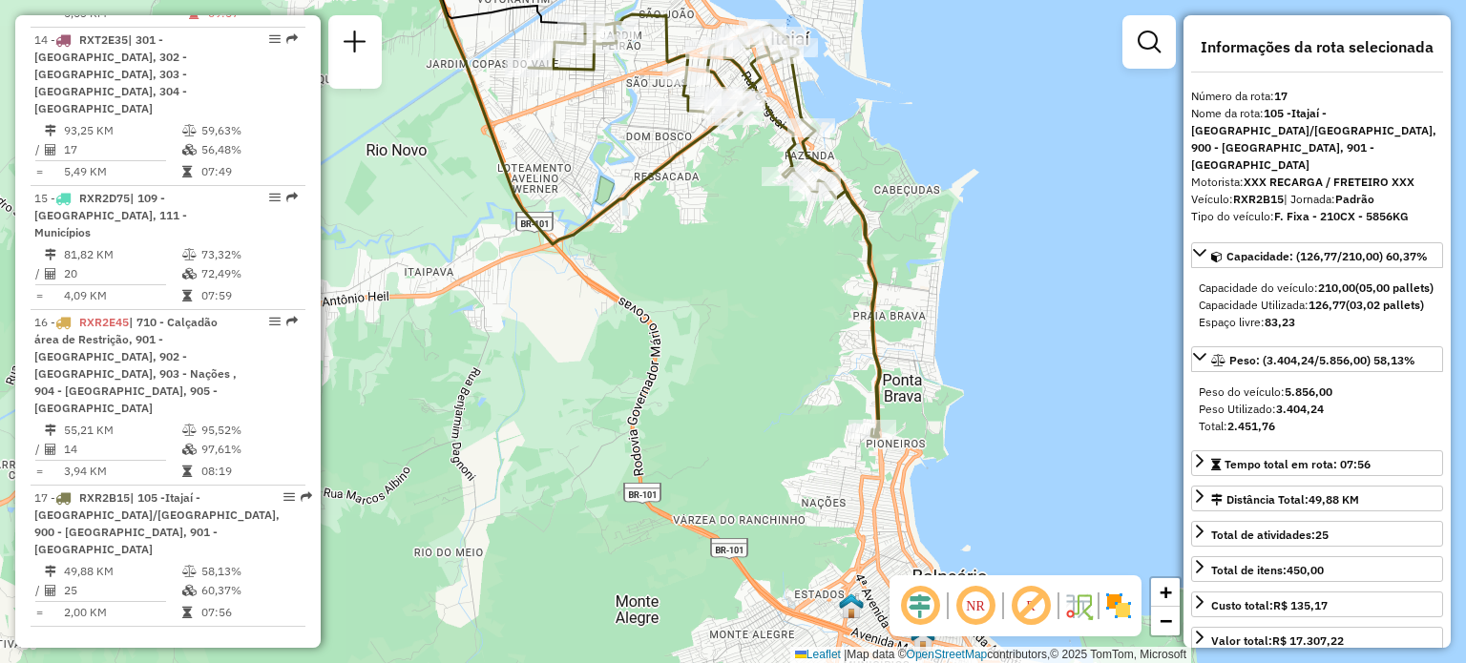
drag, startPoint x: 700, startPoint y: 449, endPoint x: 734, endPoint y: 291, distance: 161.9
click at [738, 290] on div "Janela de atendimento Grade de atendimento Capacidade Transportadoras Veículos …" at bounding box center [733, 331] width 1466 height 663
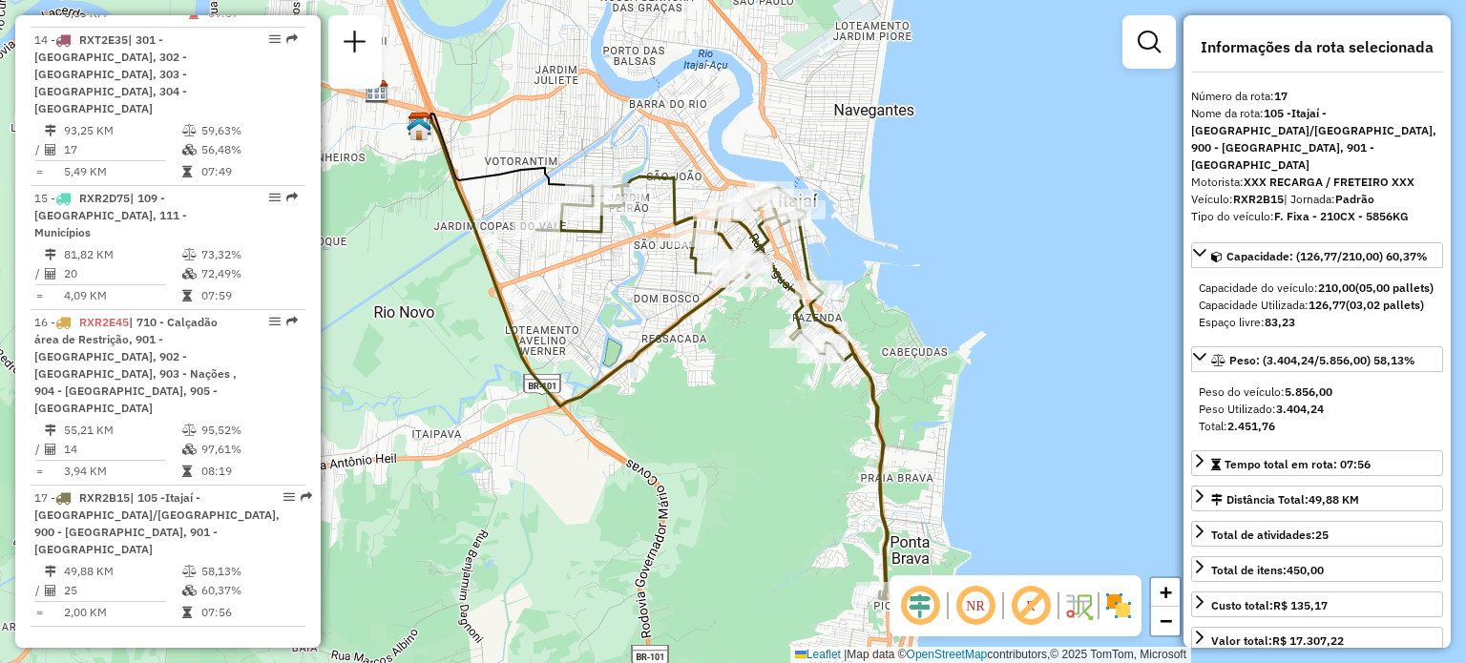
drag, startPoint x: 706, startPoint y: 281, endPoint x: 715, endPoint y: 444, distance: 162.4
click at [715, 444] on div "Janela de atendimento Grade de atendimento Capacidade Transportadoras Veículos …" at bounding box center [733, 331] width 1466 height 663
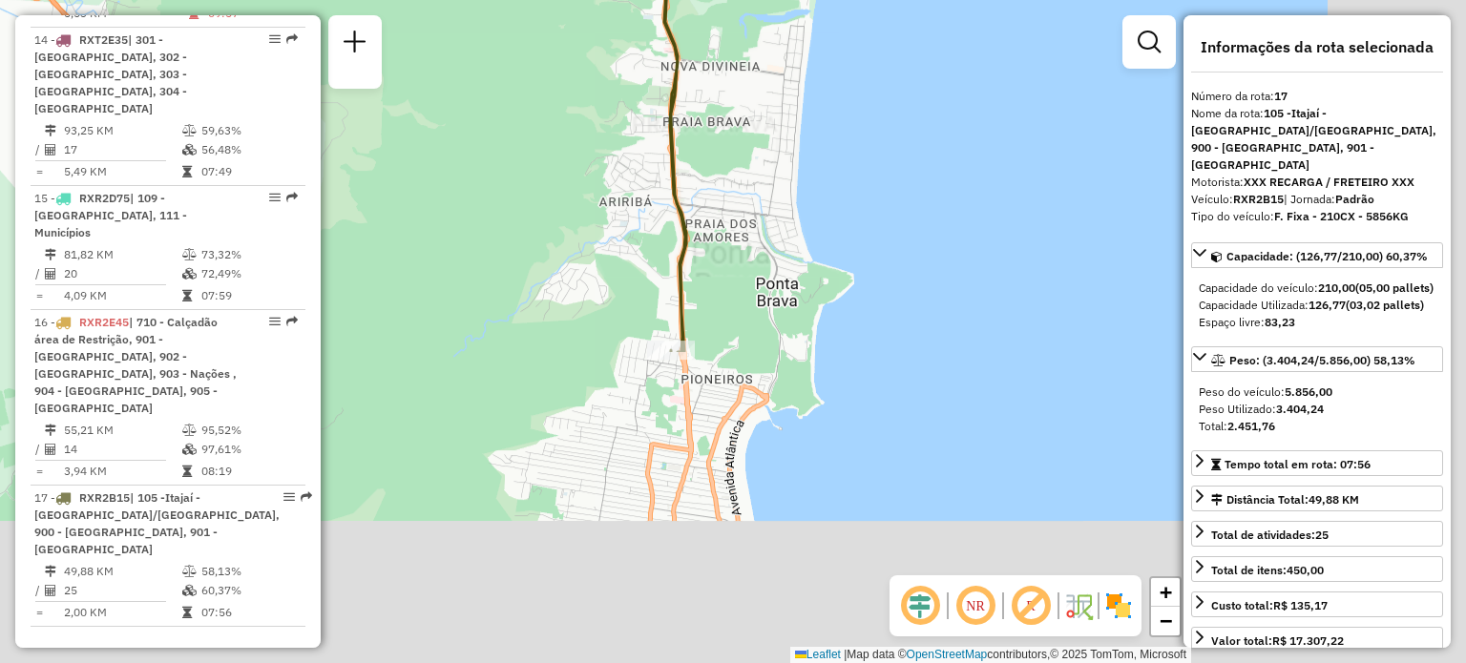
drag, startPoint x: 812, startPoint y: 462, endPoint x: 563, endPoint y: 129, distance: 415.8
click at [563, 129] on div "Janela de atendimento Grade de atendimento Capacidade Transportadoras Veículos …" at bounding box center [733, 331] width 1466 height 663
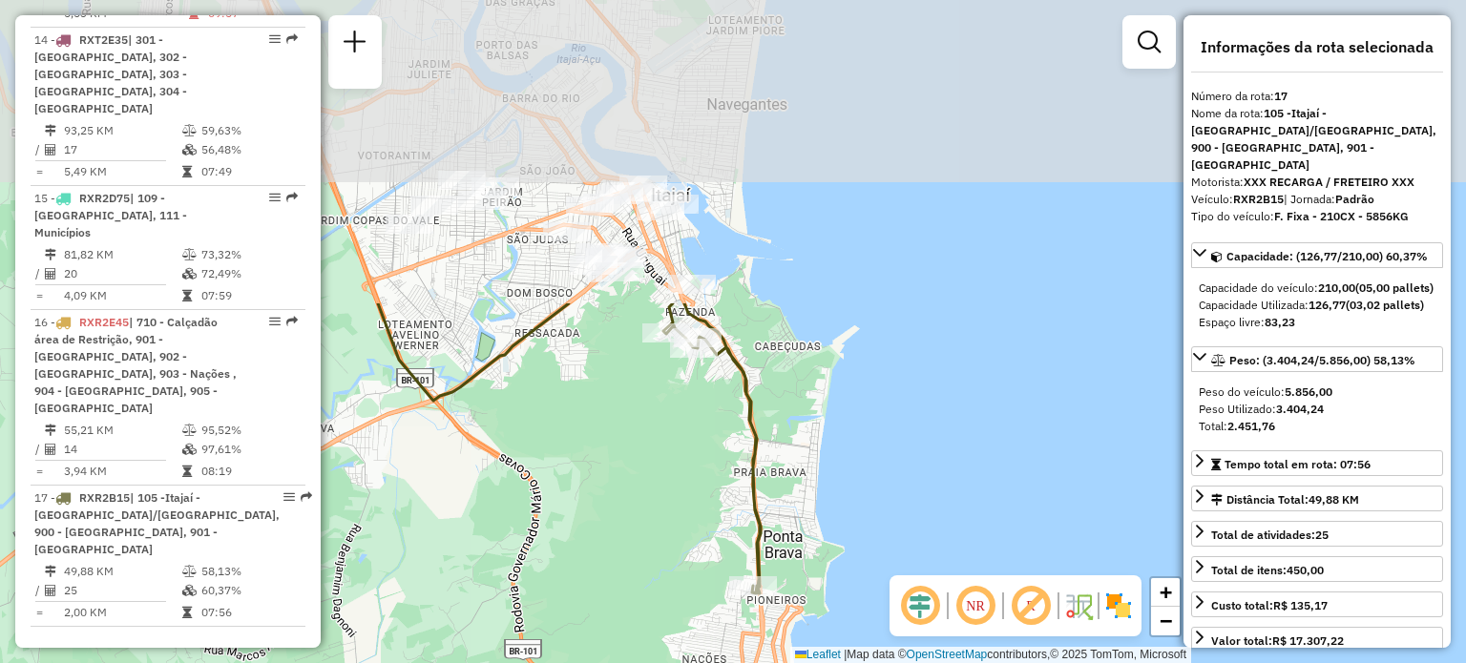
drag, startPoint x: 552, startPoint y: 96, endPoint x: 685, endPoint y: 426, distance: 354.9
click at [680, 468] on div "Janela de atendimento Grade de atendimento Capacidade Transportadoras Veículos …" at bounding box center [733, 331] width 1466 height 663
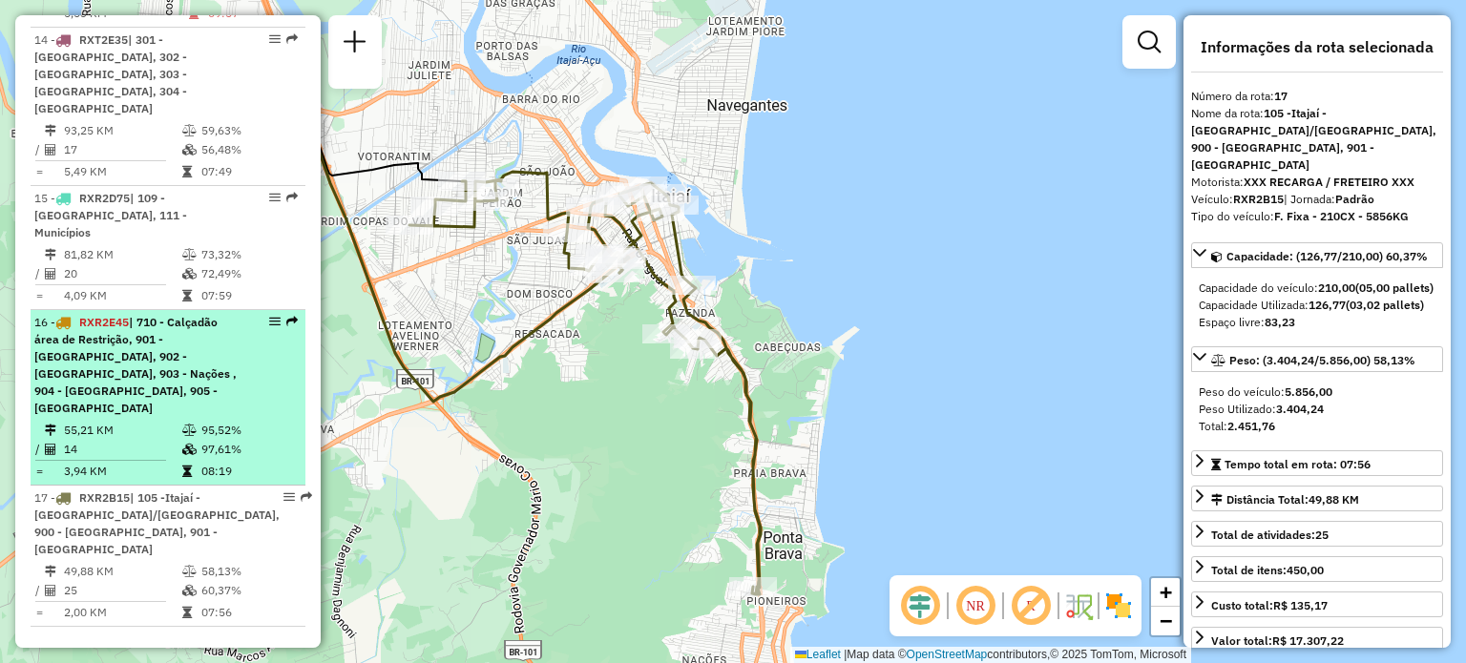
click at [164, 314] on div "16 - RXR2E45 | 710 - Calçadão área de Restrição, 901 - [GEOGRAPHIC_DATA], 902 -…" at bounding box center [135, 365] width 202 height 103
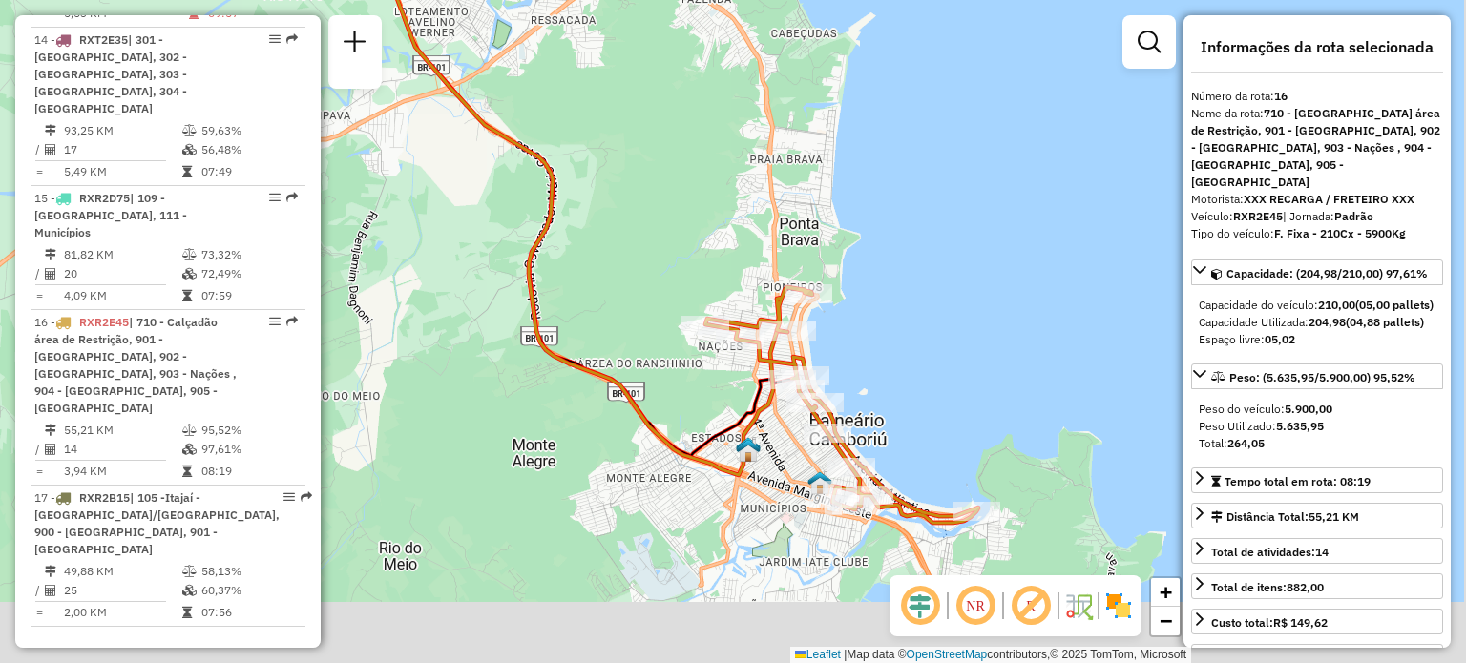
drag, startPoint x: 937, startPoint y: 396, endPoint x: 873, endPoint y: 309, distance: 107.8
click at [882, 309] on div "Janela de atendimento Grade de atendimento Capacidade Transportadoras Veículos …" at bounding box center [733, 331] width 1466 height 663
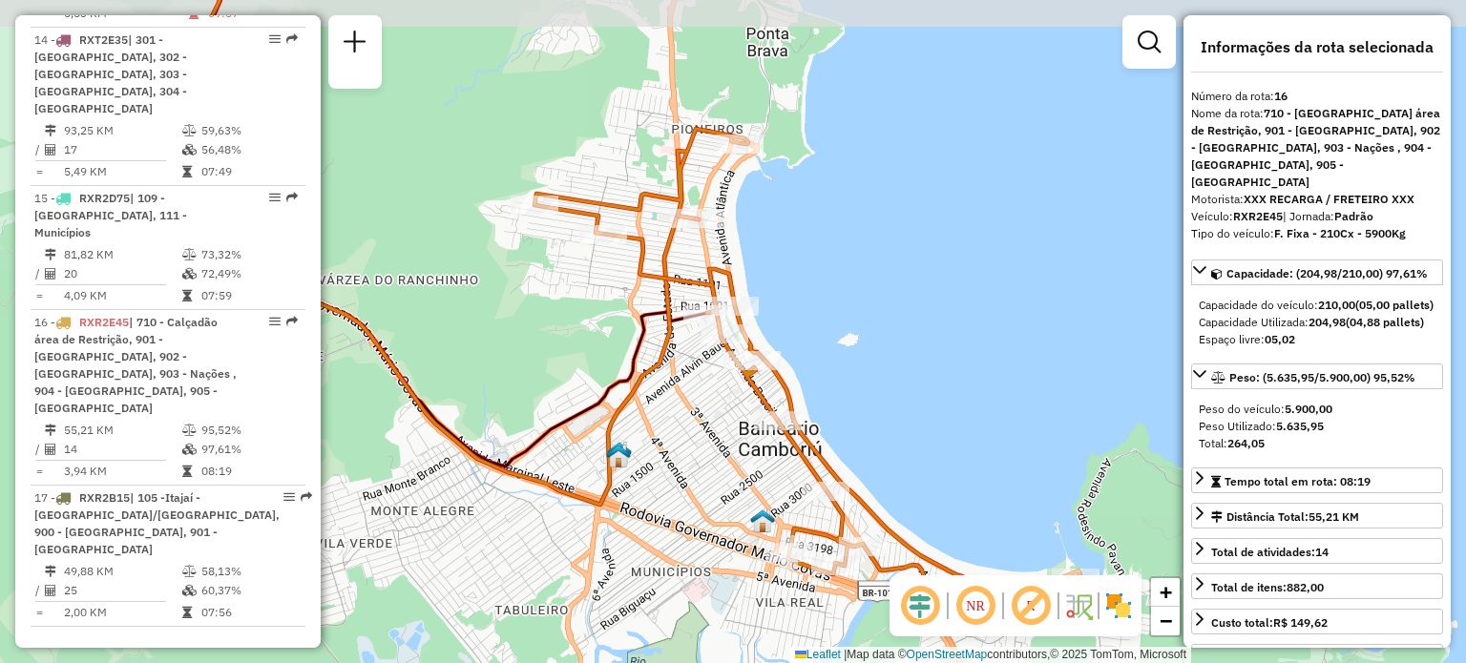
drag, startPoint x: 821, startPoint y: 202, endPoint x: 862, endPoint y: 243, distance: 58.0
click at [862, 243] on div "Janela de atendimento Grade de atendimento Capacidade Transportadoras Veículos …" at bounding box center [733, 331] width 1466 height 663
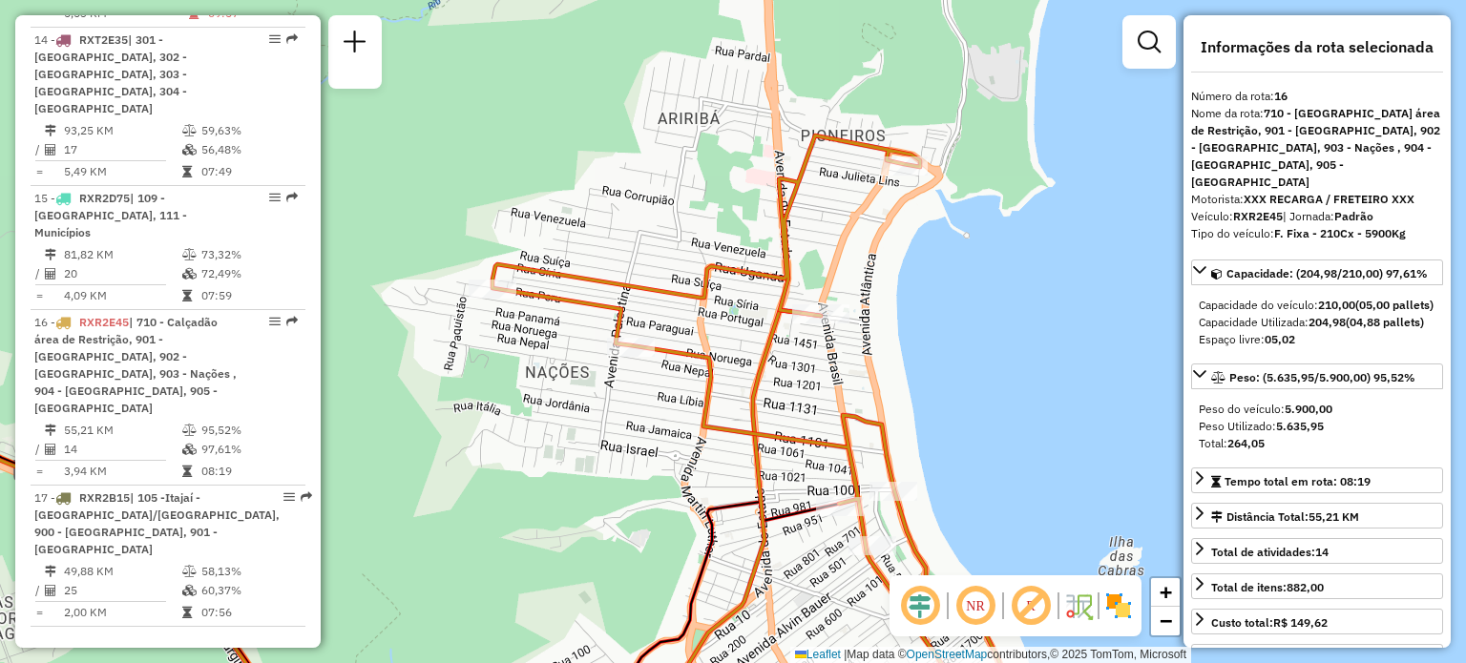
drag, startPoint x: 647, startPoint y: 121, endPoint x: 752, endPoint y: 129, distance: 105.2
click at [752, 129] on div "Janela de atendimento Grade de atendimento Capacidade Transportadoras Veículos …" at bounding box center [733, 331] width 1466 height 663
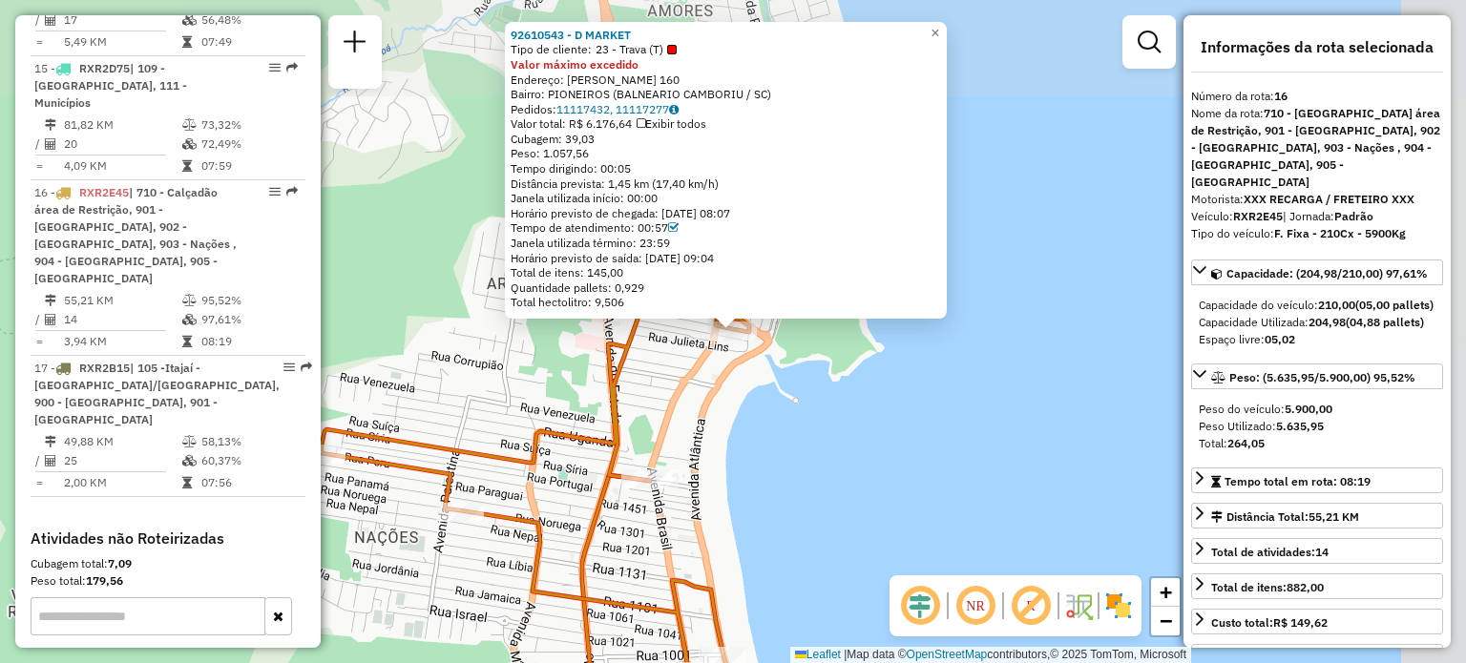
scroll to position [2565, 0]
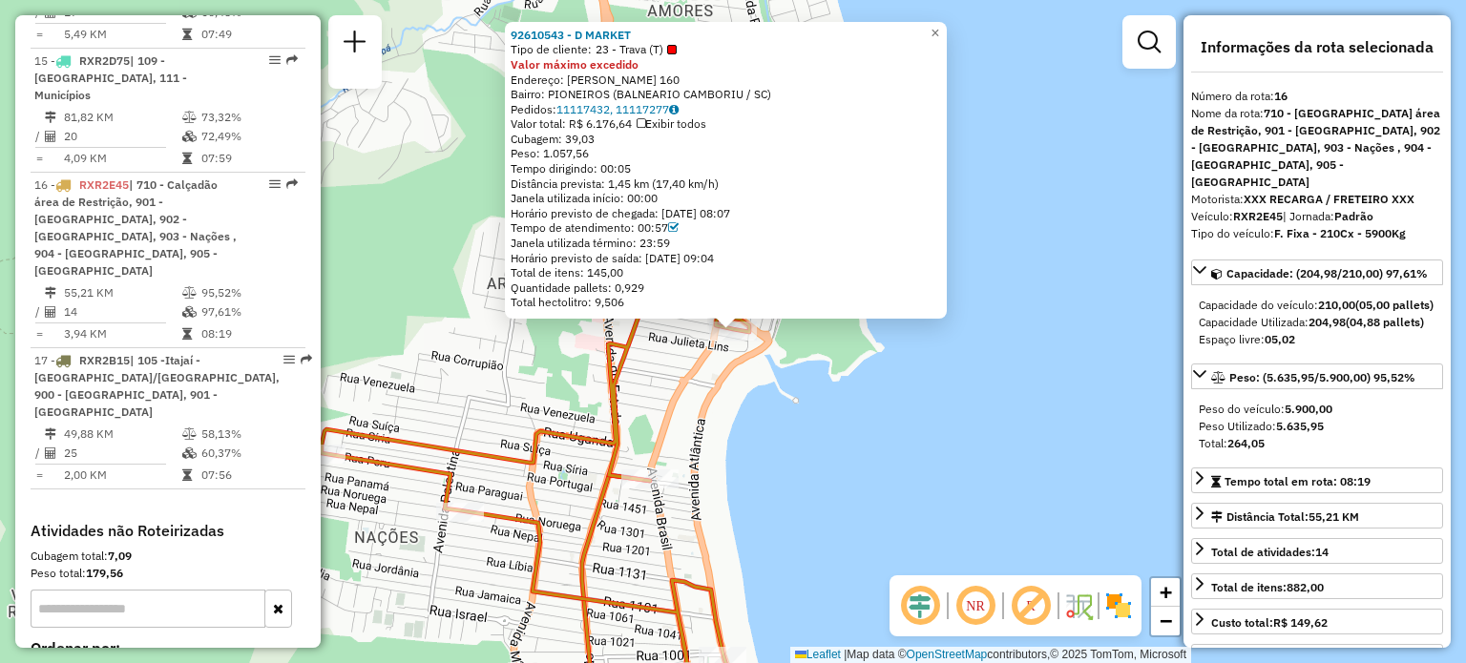
click at [1008, 415] on div "92610543 - D MARKET Tipo de cliente: 23 - Trava (T) Valor máximo excedido Ender…" at bounding box center [733, 331] width 1466 height 663
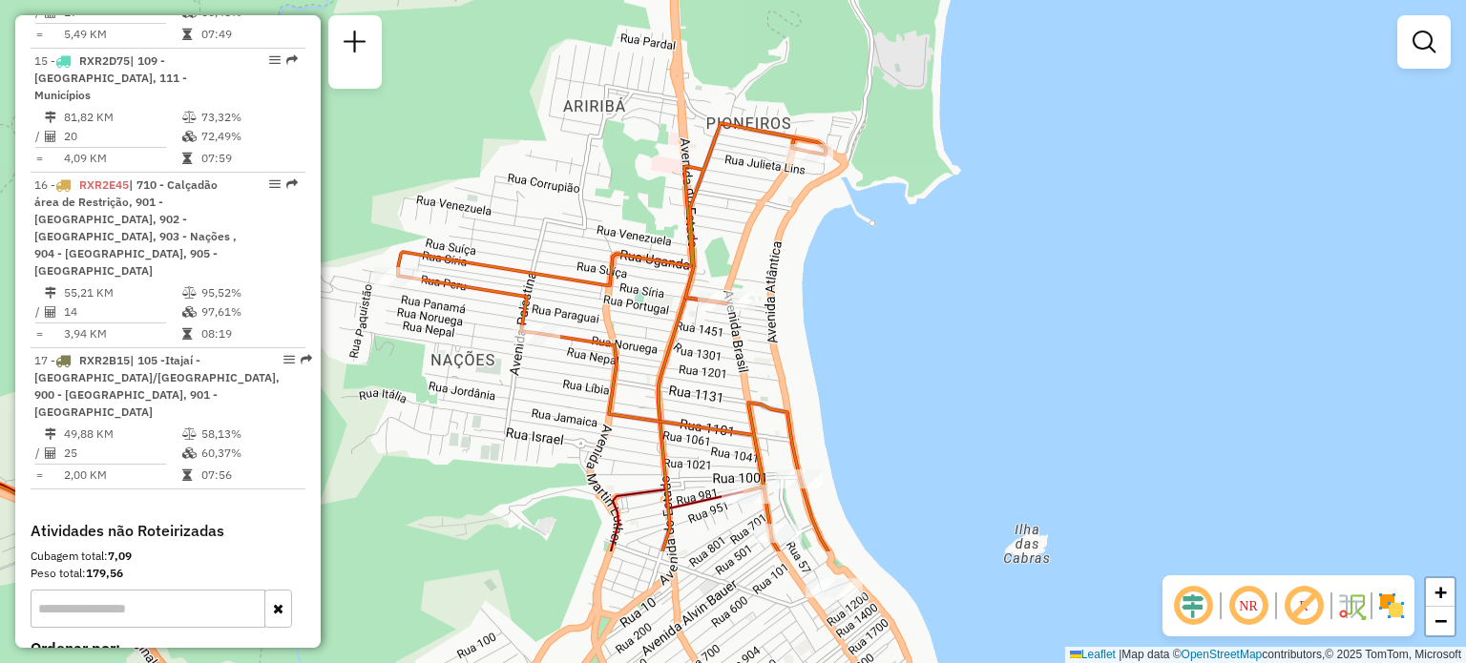
drag, startPoint x: 863, startPoint y: 482, endPoint x: 962, endPoint y: 278, distance: 227.0
click at [962, 278] on div "Janela de atendimento Grade de atendimento Capacidade Transportadoras Veículos …" at bounding box center [733, 331] width 1466 height 663
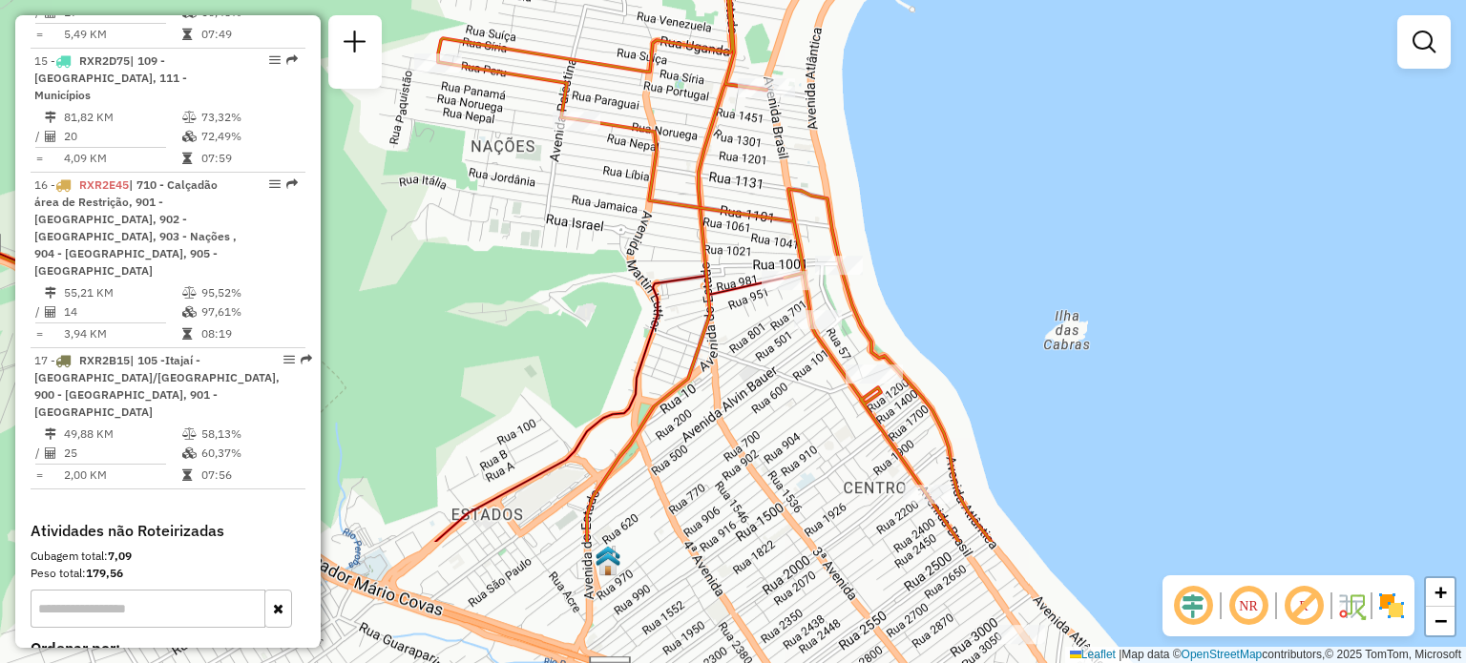
drag, startPoint x: 926, startPoint y: 319, endPoint x: 943, endPoint y: 131, distance: 188.8
click at [943, 131] on div "Janela de atendimento Grade de atendimento Capacidade Transportadoras Veículos …" at bounding box center [733, 331] width 1466 height 663
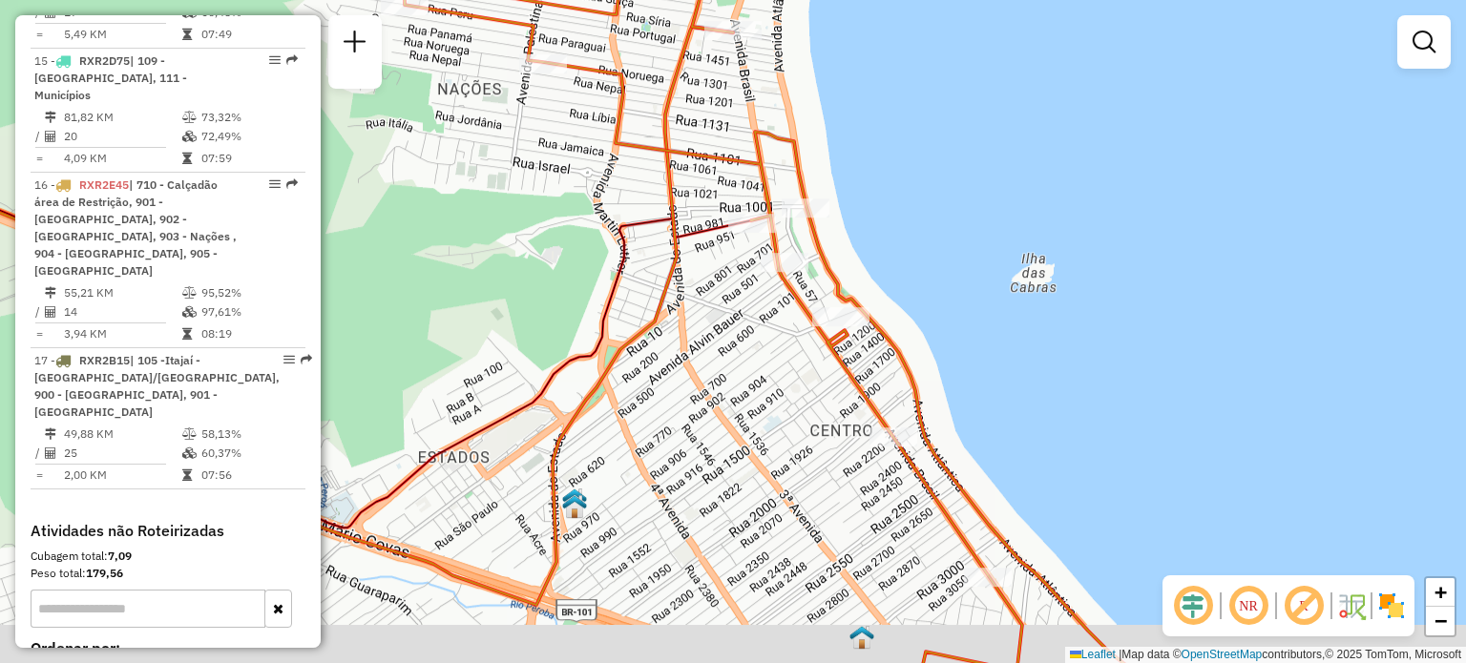
drag, startPoint x: 1005, startPoint y: 312, endPoint x: 977, endPoint y: 259, distance: 60.2
click at [977, 259] on div "Janela de atendimento Grade de atendimento Capacidade Transportadoras Veículos …" at bounding box center [733, 331] width 1466 height 663
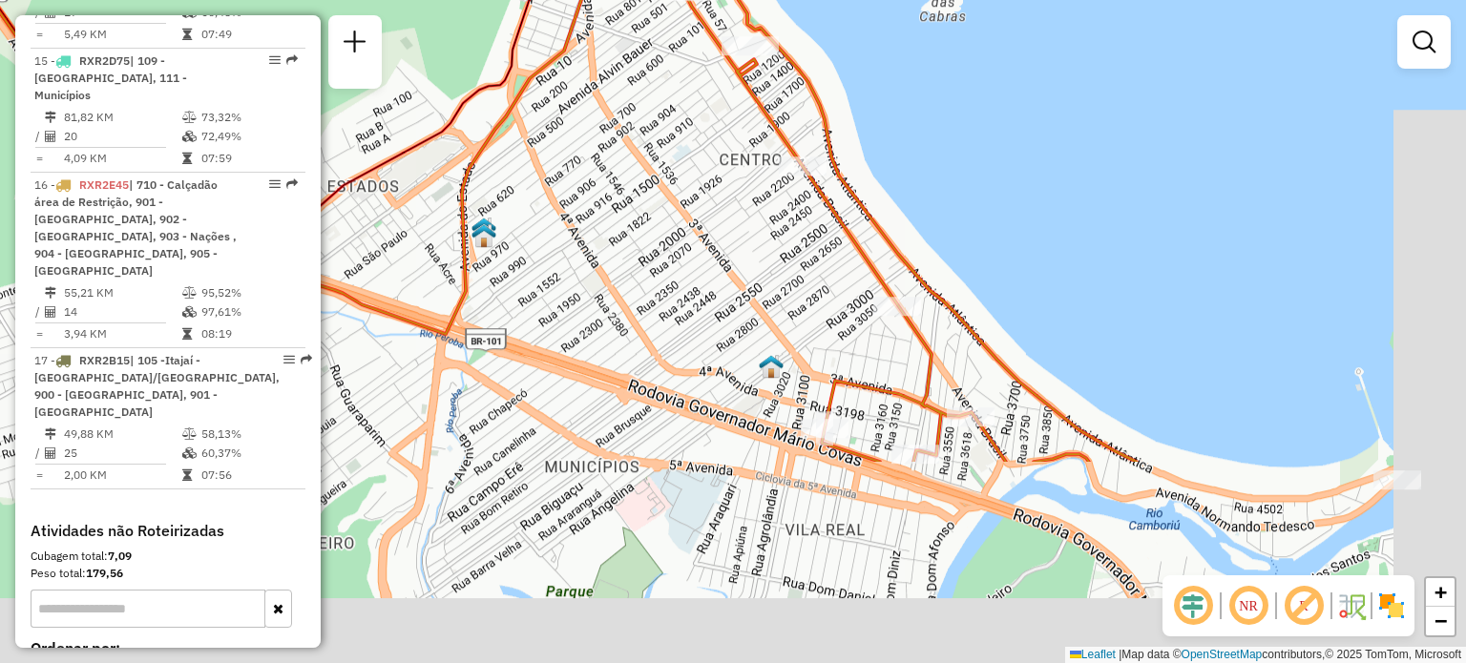
drag, startPoint x: 933, startPoint y: 350, endPoint x: 844, endPoint y: 85, distance: 279.7
click at [843, 79] on div "Janela de atendimento Grade de atendimento Capacidade Transportadoras Veículos …" at bounding box center [733, 331] width 1466 height 663
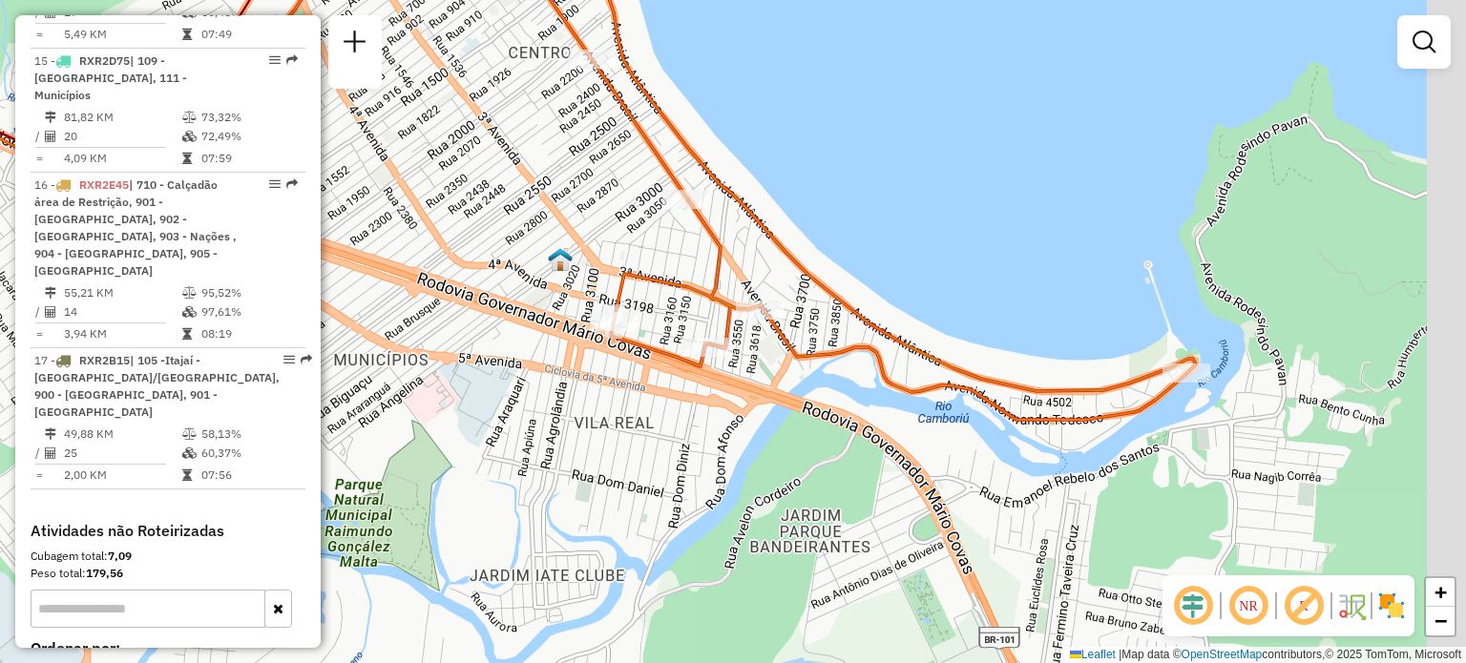
drag, startPoint x: 1085, startPoint y: 366, endPoint x: 874, endPoint y: 267, distance: 233.1
click at [874, 267] on div "Janela de atendimento Grade de atendimento Capacidade Transportadoras Veículos …" at bounding box center [733, 331] width 1466 height 663
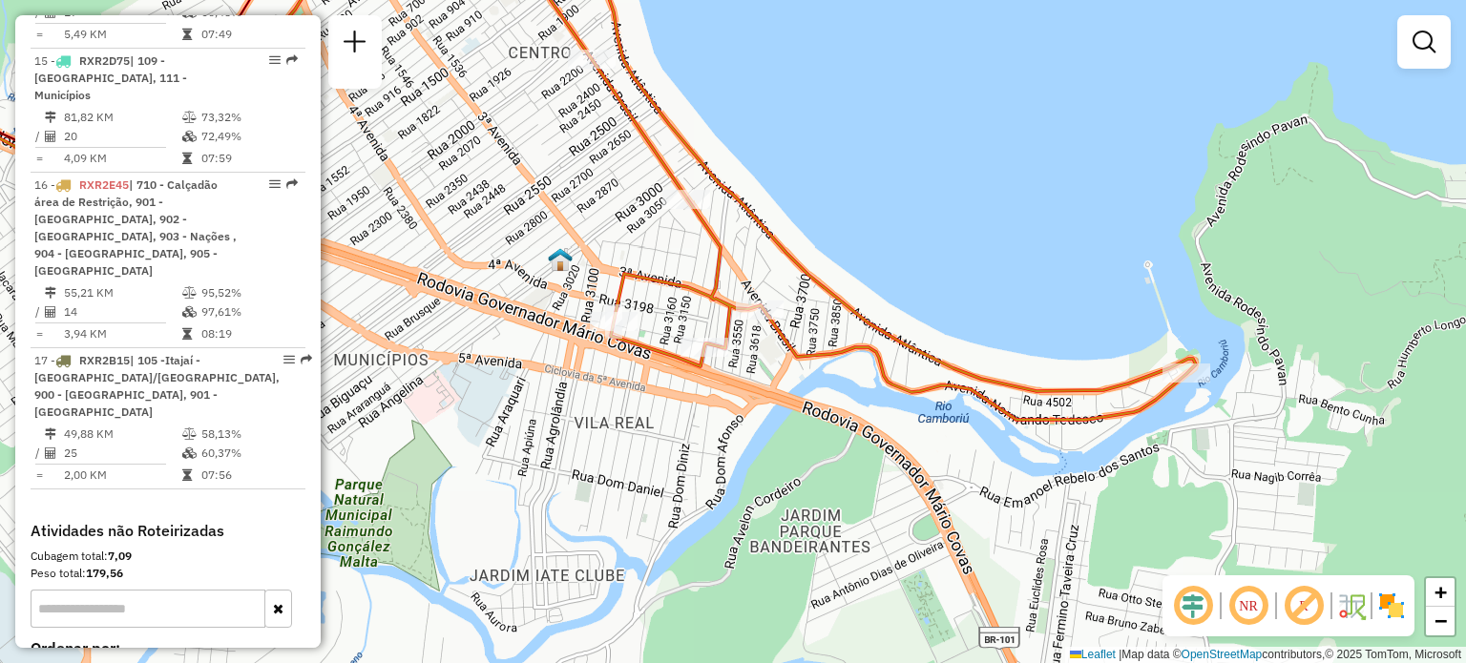
drag, startPoint x: 996, startPoint y: 287, endPoint x: 975, endPoint y: 285, distance: 21.1
click at [975, 285] on div "Janela de atendimento Grade de atendimento Capacidade Transportadoras Veículos …" at bounding box center [733, 331] width 1466 height 663
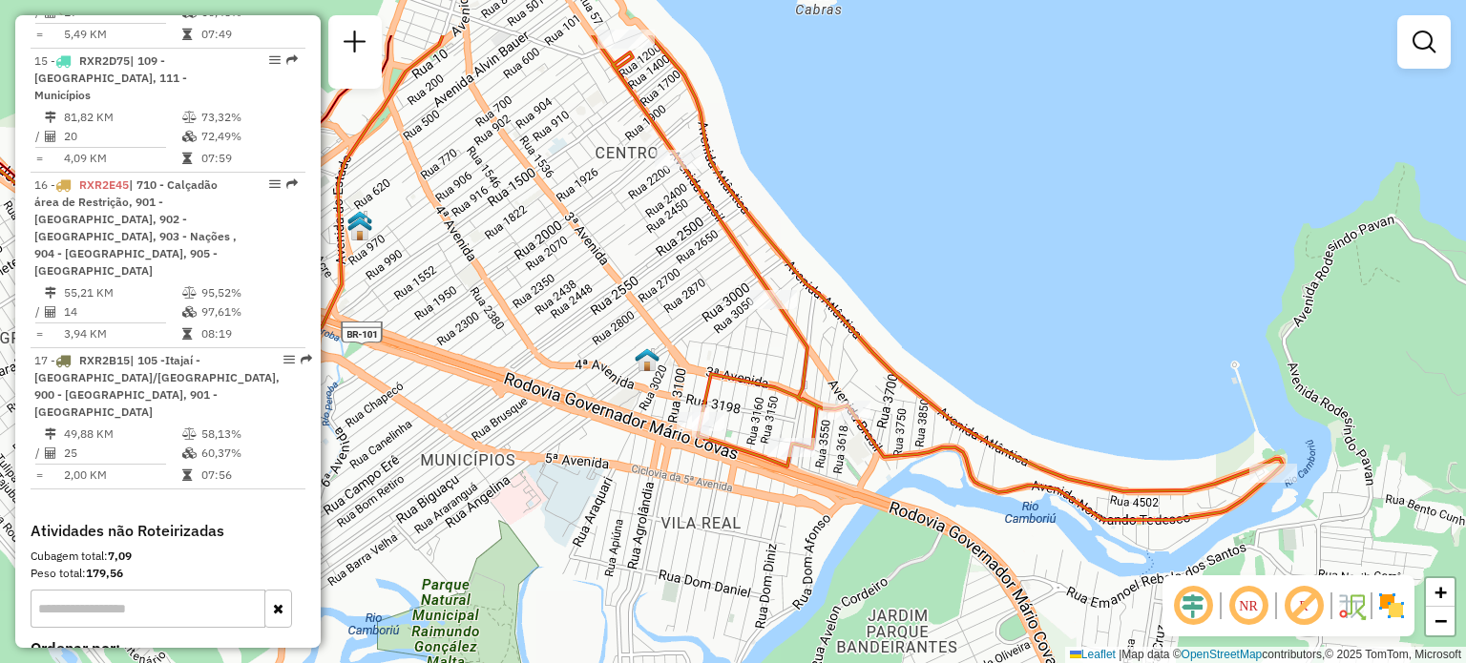
drag, startPoint x: 973, startPoint y: 285, endPoint x: 1426, endPoint y: 503, distance: 501.9
click at [1426, 503] on div "Janela de atendimento Grade de atendimento Capacidade Transportadoras Veículos …" at bounding box center [733, 331] width 1466 height 663
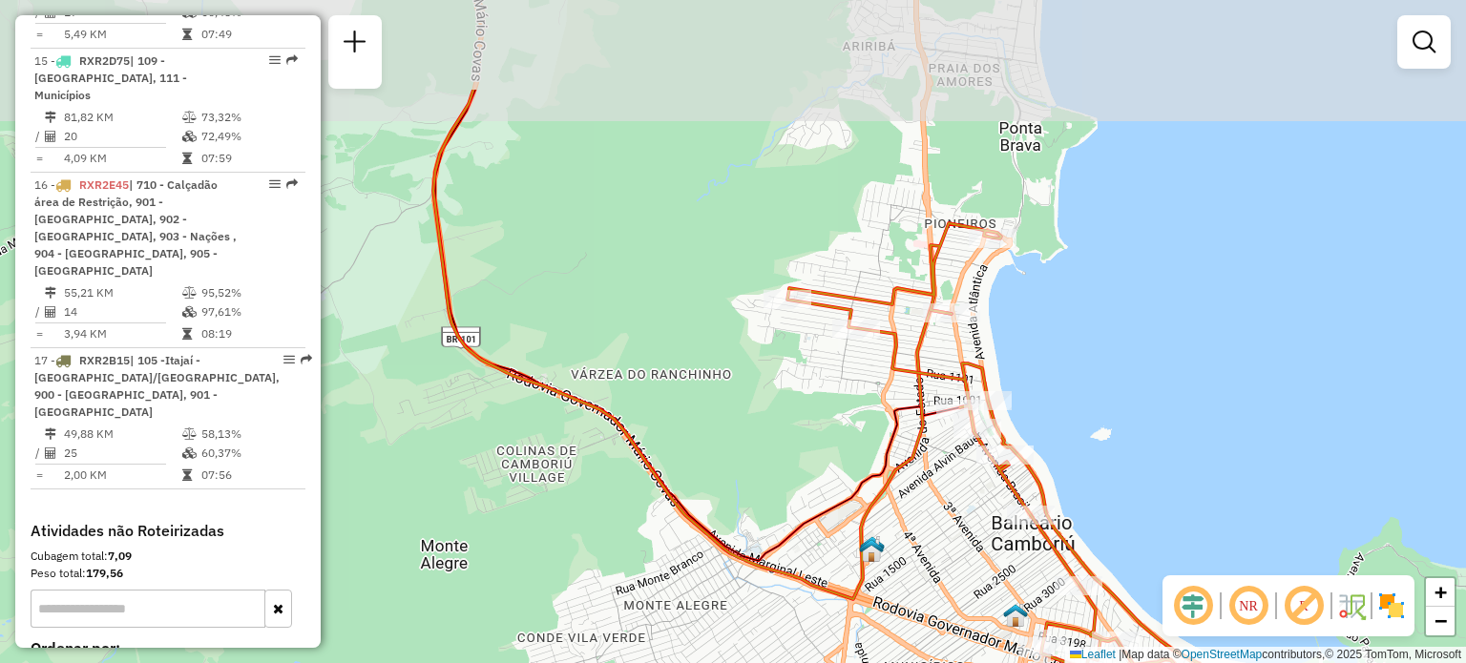
drag, startPoint x: 1008, startPoint y: 425, endPoint x: 920, endPoint y: 592, distance: 188.7
click at [920, 592] on div "Janela de atendimento Grade de atendimento Capacidade Transportadoras Veículos …" at bounding box center [733, 331] width 1466 height 663
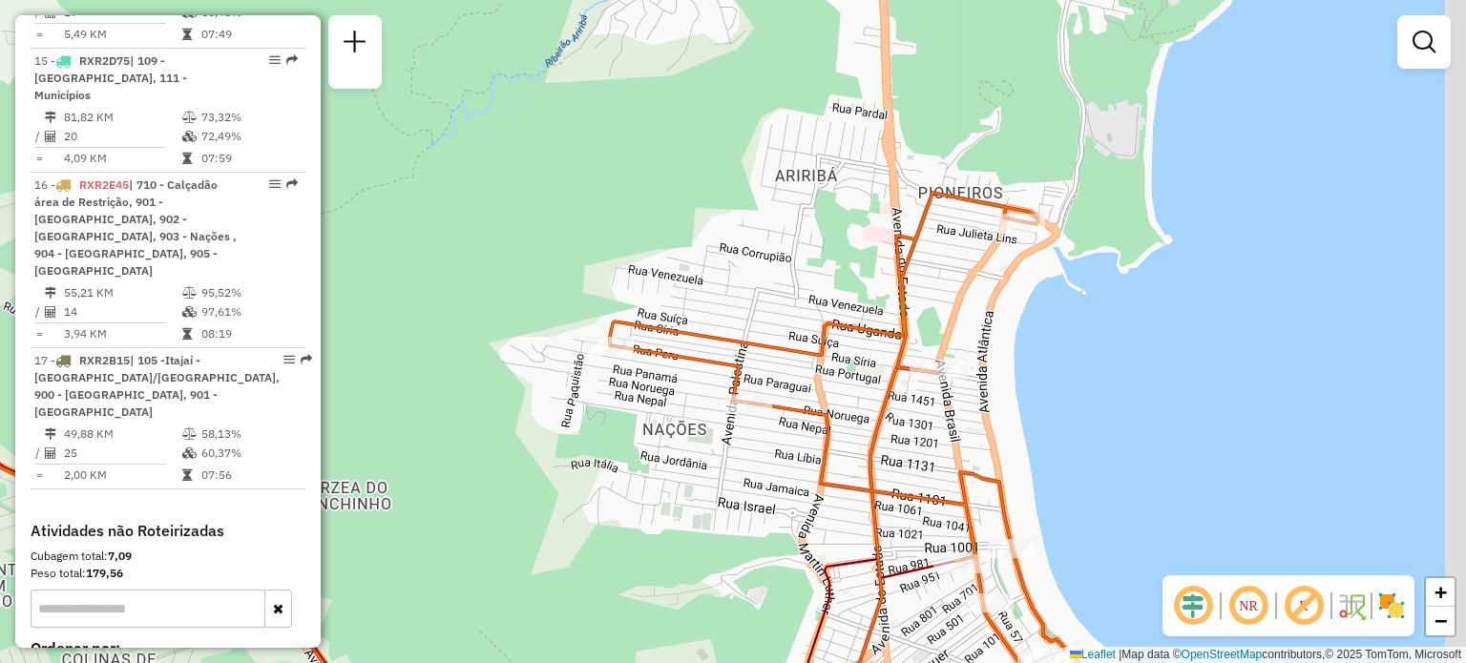
drag, startPoint x: 908, startPoint y: 216, endPoint x: 900, endPoint y: 220, distance: 9.8
click at [900, 220] on div "Janela de atendimento Grade de atendimento Capacidade Transportadoras Veículos …" at bounding box center [733, 331] width 1466 height 663
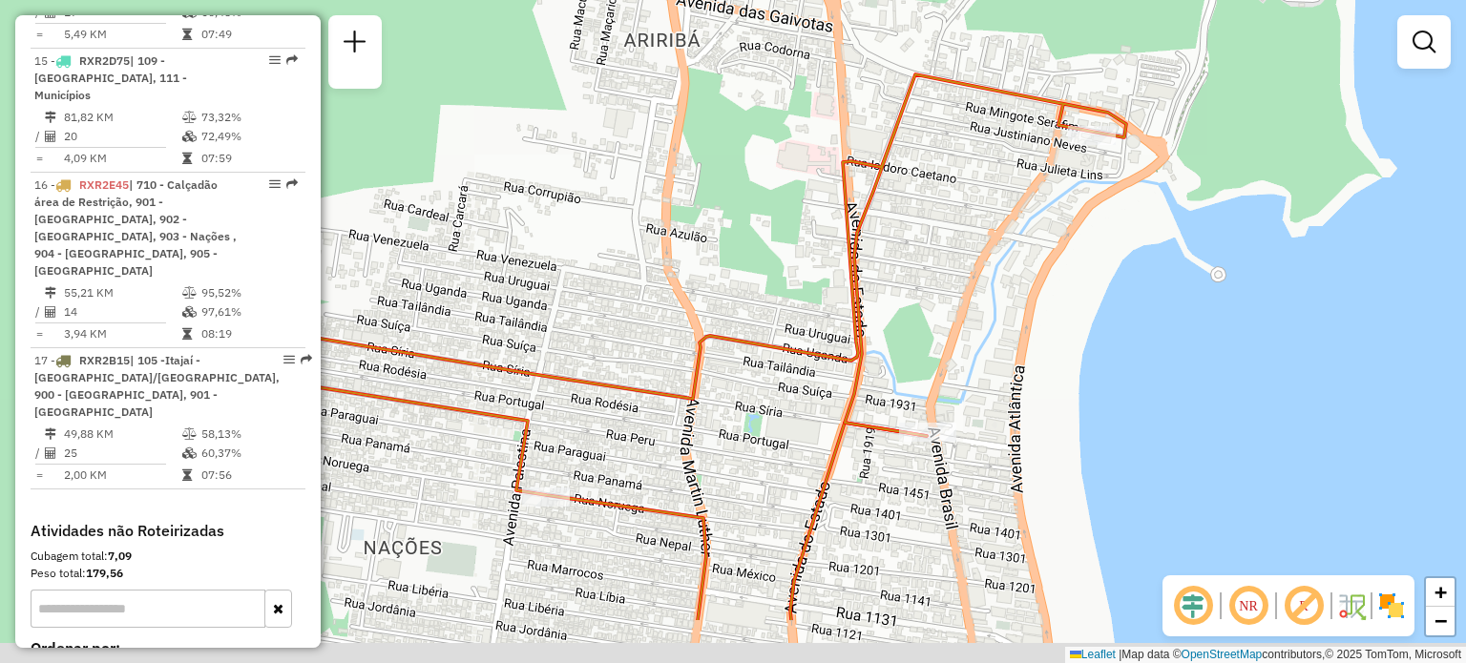
drag, startPoint x: 1094, startPoint y: 357, endPoint x: 1145, endPoint y: 247, distance: 121.2
click at [1145, 247] on div "Janela de atendimento Grade de atendimento Capacidade Transportadoras Veículos …" at bounding box center [733, 331] width 1466 height 663
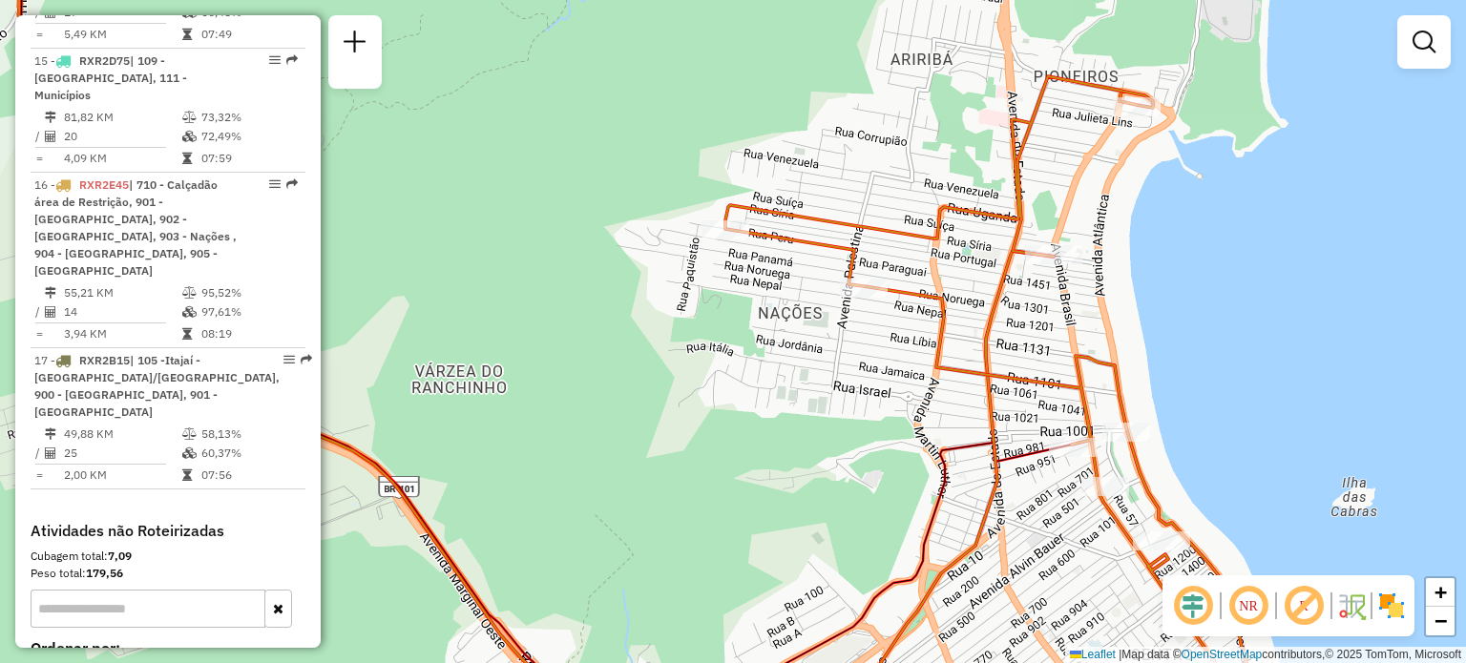
click at [1132, 204] on div "Janela de atendimento Grade de atendimento Capacidade Transportadoras Veículos …" at bounding box center [733, 331] width 1466 height 663
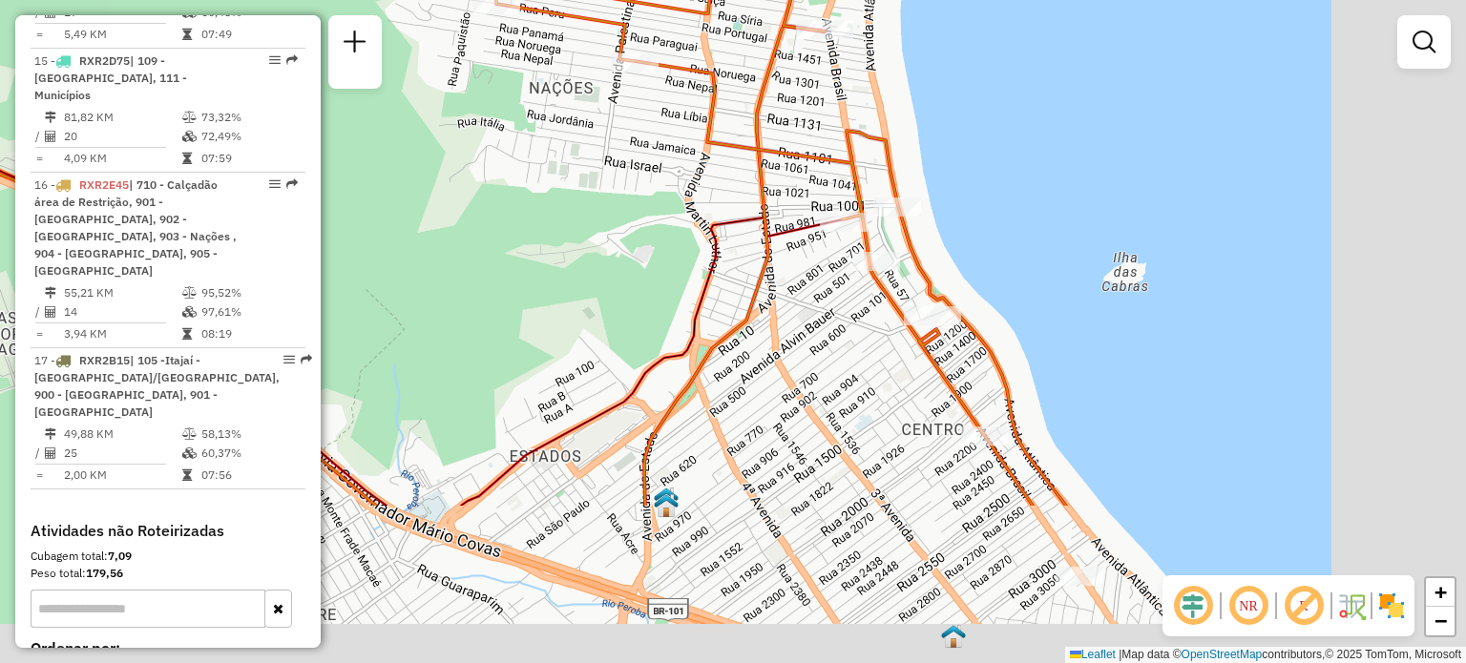
drag, startPoint x: 659, startPoint y: 155, endPoint x: 624, endPoint y: 107, distance: 59.4
click at [624, 107] on div "Janela de atendimento Grade de atendimento Capacidade Transportadoras Veículos …" at bounding box center [733, 331] width 1466 height 663
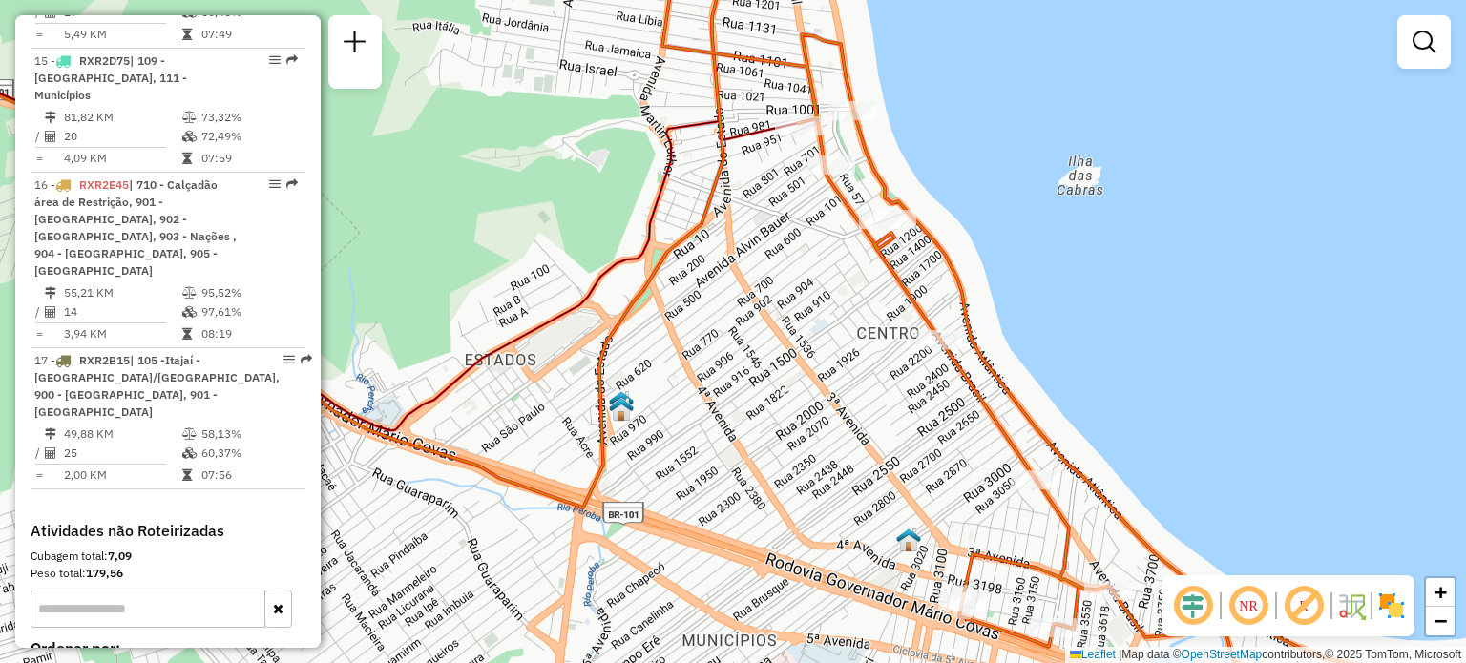
drag, startPoint x: 1078, startPoint y: 368, endPoint x: 1069, endPoint y: 320, distance: 49.6
click at [1069, 320] on div "Janela de atendimento Grade de atendimento Capacidade Transportadoras Veículos …" at bounding box center [733, 331] width 1466 height 663
select select "**********"
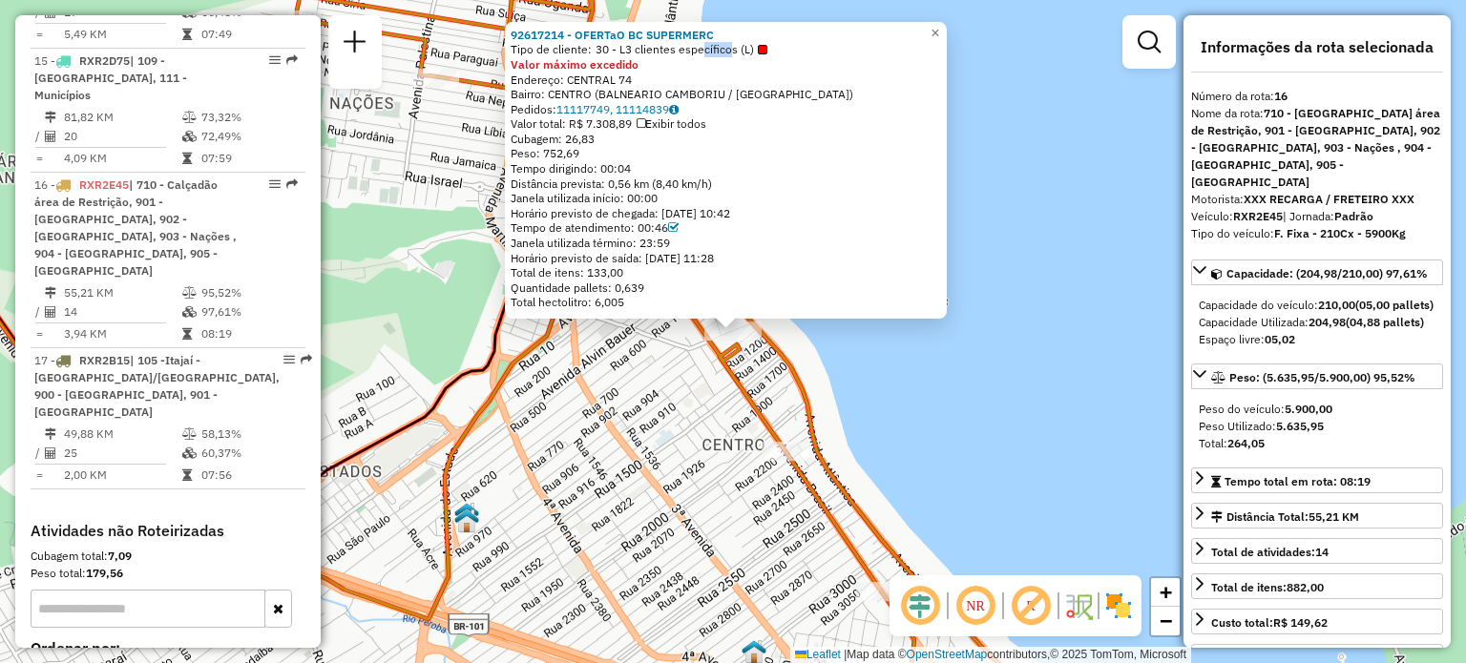
drag, startPoint x: 698, startPoint y: 51, endPoint x: 729, endPoint y: 52, distance: 30.5
click at [729, 52] on span "30 - L3 clientes específicos (L)" at bounding box center [681, 49] width 172 height 15
click at [746, 59] on div "Valor máximo excedido" at bounding box center [725, 64] width 430 height 15
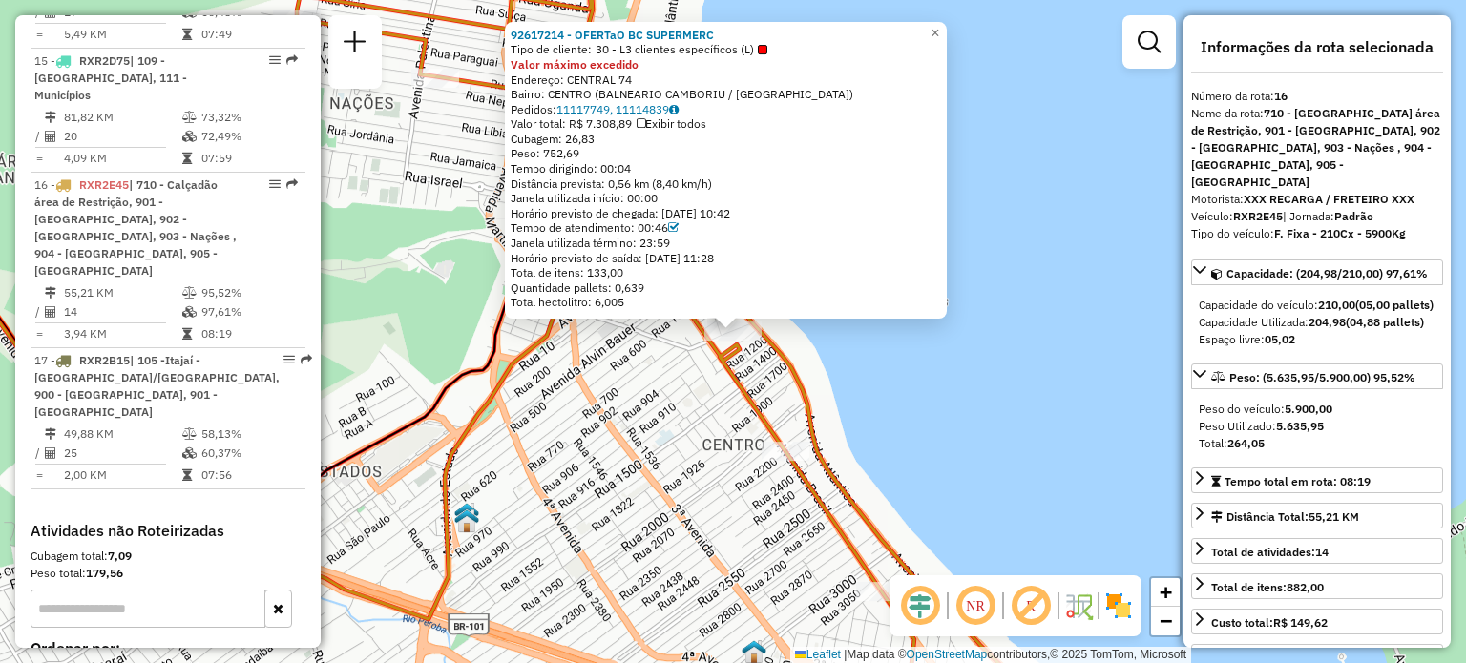
click at [710, 54] on span "30 - L3 clientes específicos (L)" at bounding box center [681, 49] width 172 height 15
drag, startPoint x: 608, startPoint y: 56, endPoint x: 778, endPoint y: 57, distance: 169.8
click at [778, 57] on div "92617214 - OFERTaO BC SUPERMERC Tipo de cliente: 30 - L3 clientes específicos (…" at bounding box center [725, 169] width 430 height 282
click at [778, 57] on div "Valor máximo excedido" at bounding box center [725, 64] width 430 height 15
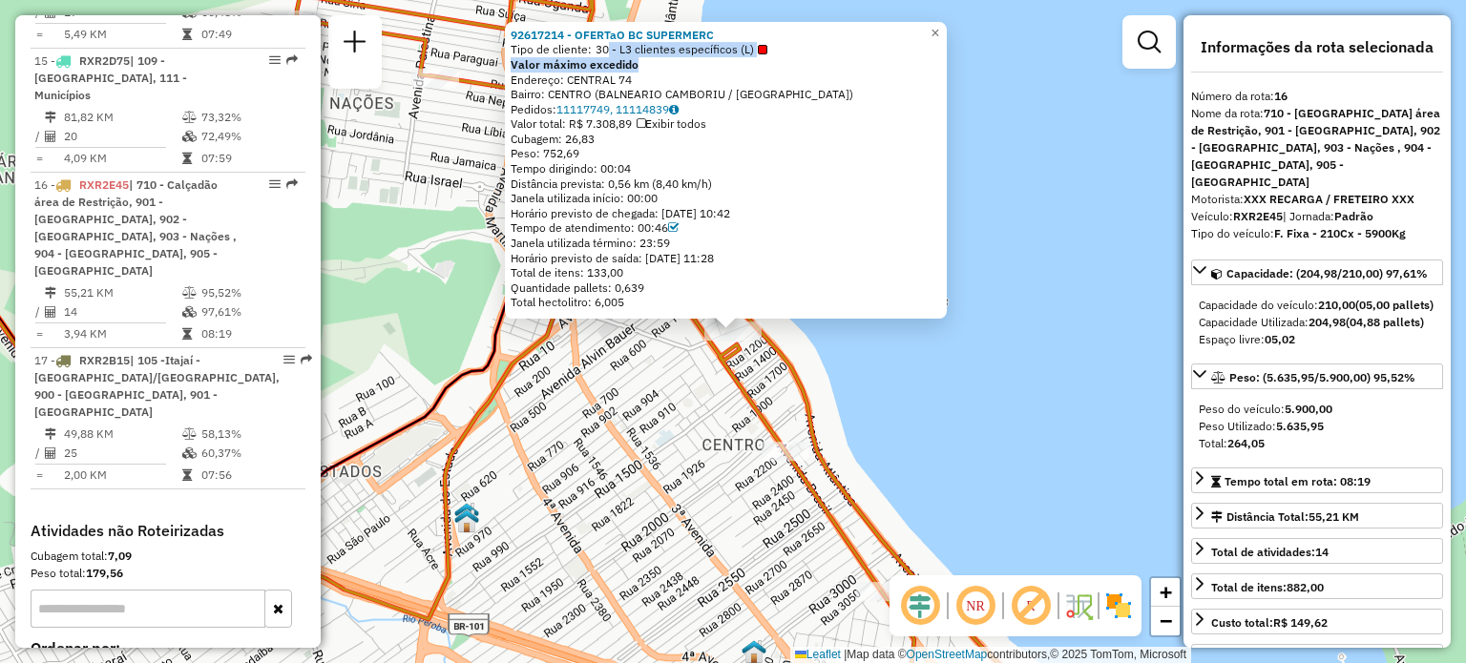
drag, startPoint x: 611, startPoint y: 78, endPoint x: 673, endPoint y: 73, distance: 62.2
click at [673, 73] on div "Endereço: CENTRAL 74" at bounding box center [725, 80] width 430 height 15
click at [698, 70] on div "Valor máximo excedido" at bounding box center [725, 64] width 430 height 15
click at [718, 73] on div "Endereço: CENTRAL 74" at bounding box center [725, 80] width 430 height 15
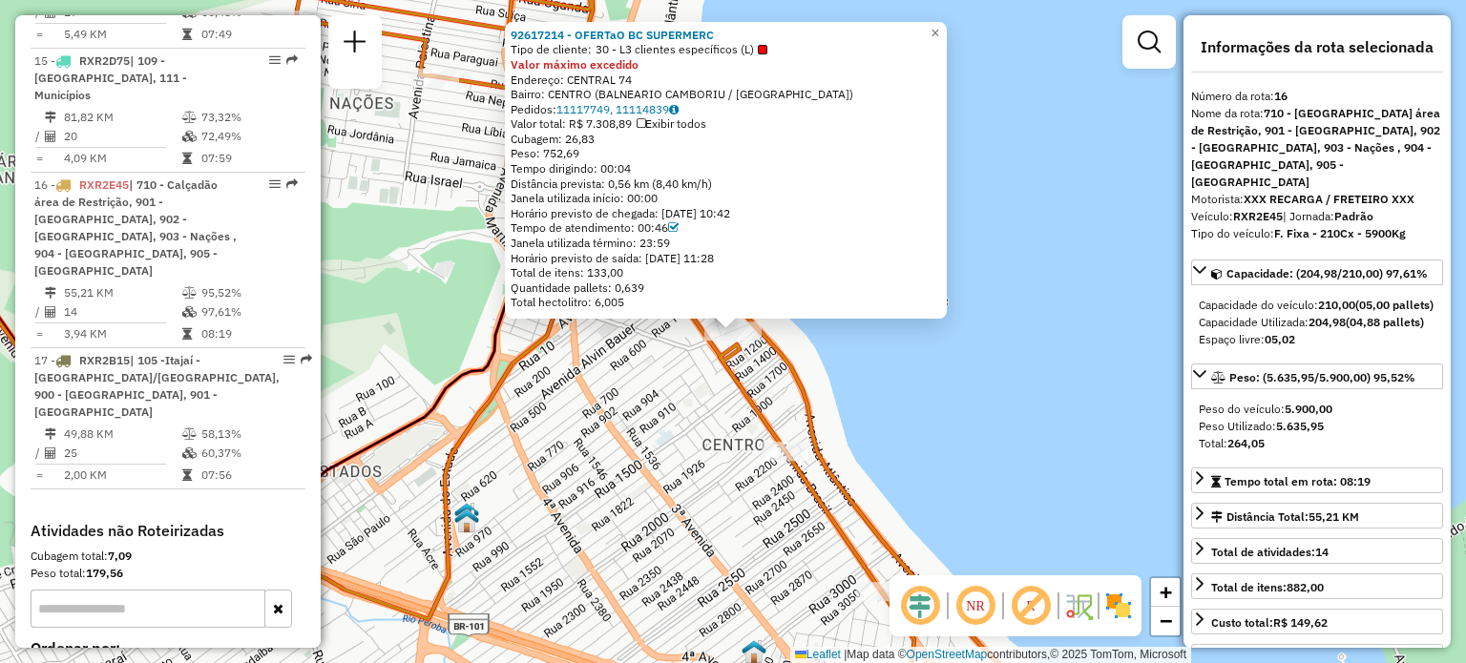
click at [897, 358] on div "92617214 - OFERTaO BC SUPERMERC Tipo de cliente: 30 - L3 clientes específicos (…" at bounding box center [733, 331] width 1466 height 663
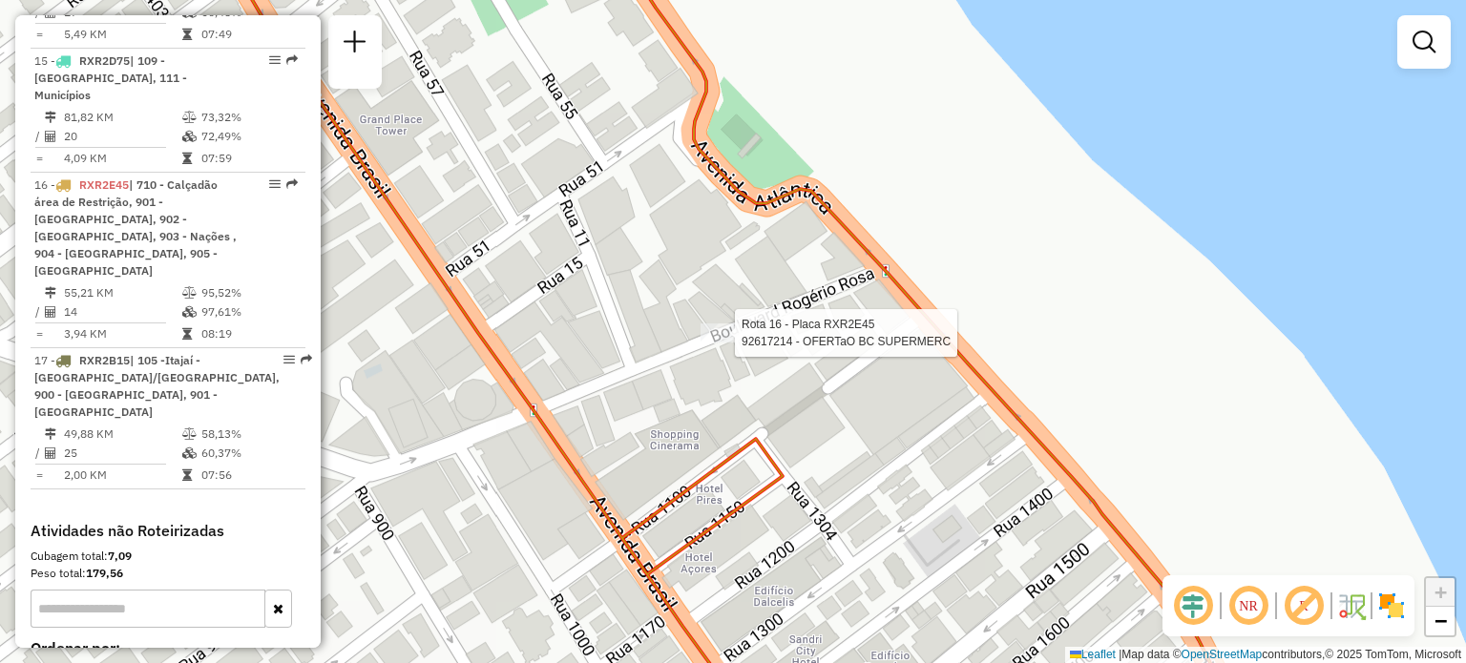
select select "**********"
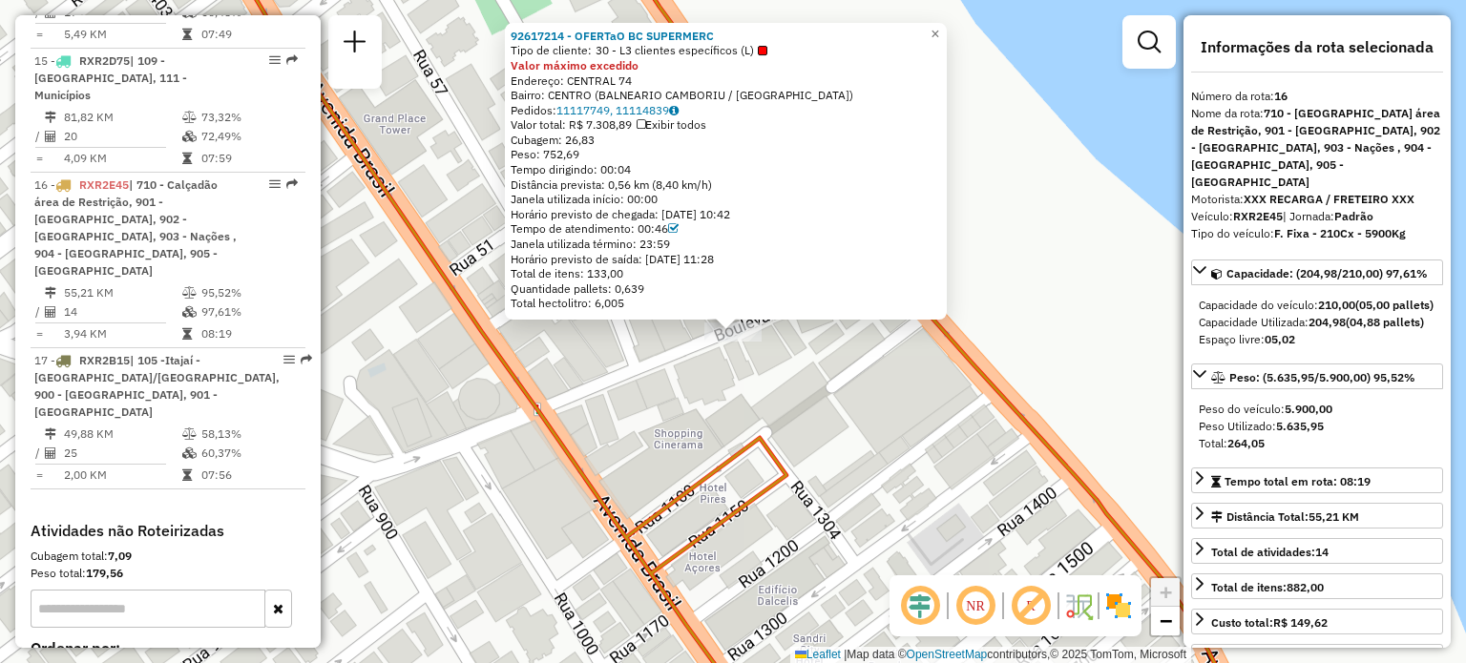
click at [887, 443] on div "92617214 - OFERTaO BC SUPERMERC Tipo de cliente: 30 - L3 clientes específicos (…" at bounding box center [733, 331] width 1466 height 663
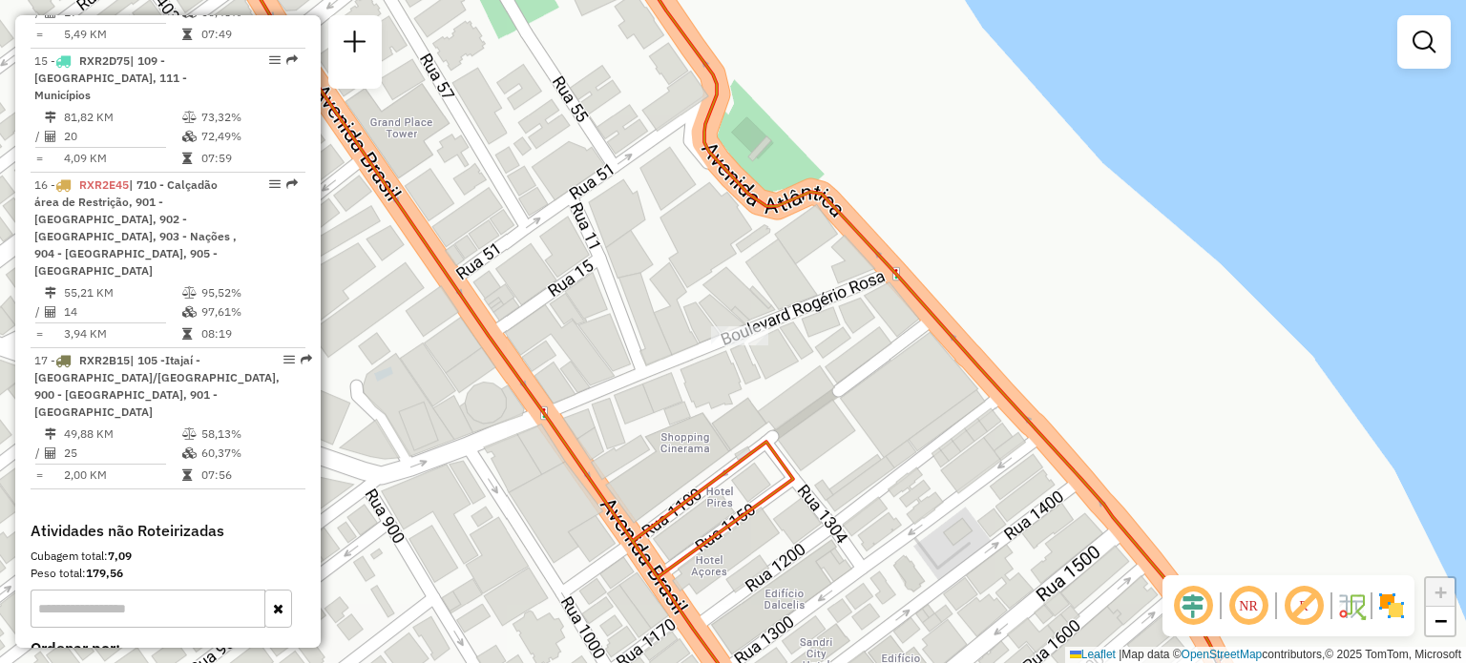
drag, startPoint x: 702, startPoint y: 205, endPoint x: 751, endPoint y: 228, distance: 53.8
click at [751, 228] on div "Janela de atendimento Grade de atendimento Capacidade Transportadoras Veículos …" at bounding box center [733, 331] width 1466 height 663
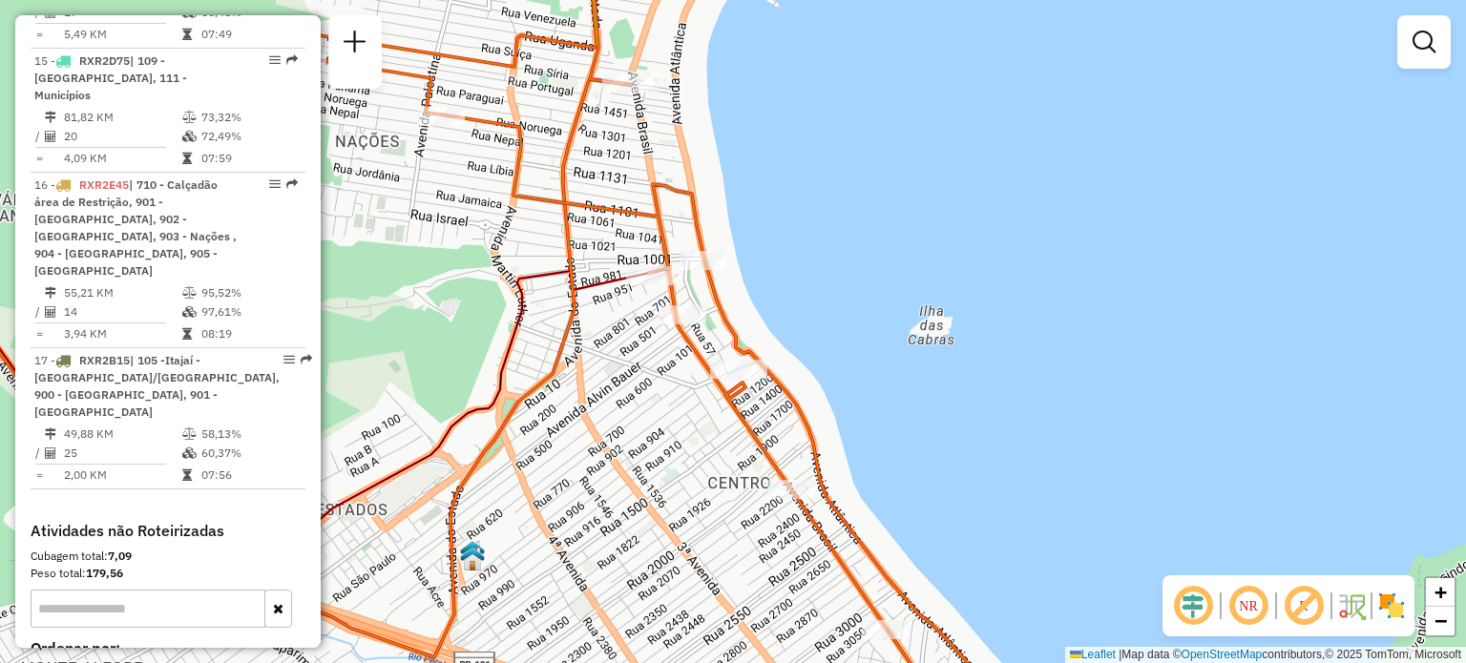
drag, startPoint x: 685, startPoint y: 258, endPoint x: 734, endPoint y: 327, distance: 85.0
click at [734, 327] on icon at bounding box center [848, 396] width 1093 height 796
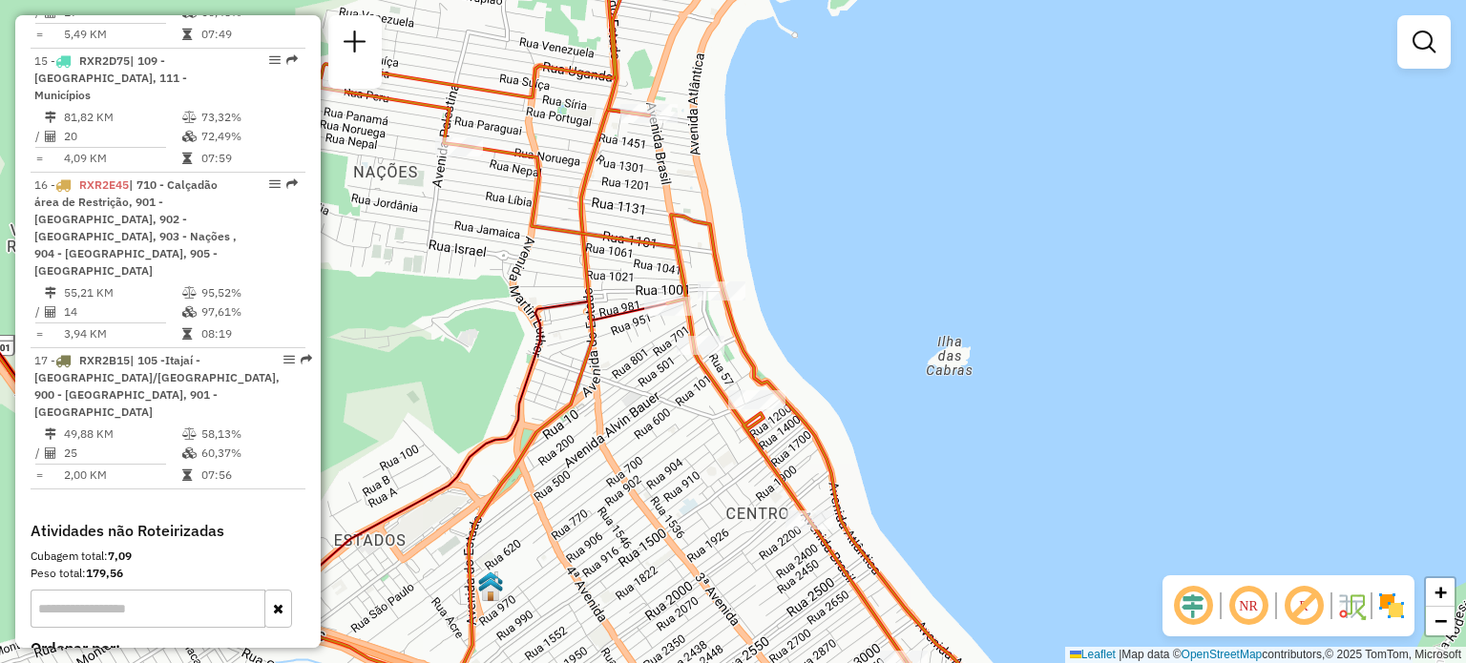
drag, startPoint x: 740, startPoint y: 337, endPoint x: 752, endPoint y: 352, distance: 19.1
click at [752, 352] on icon at bounding box center [686, 357] width 730 height 796
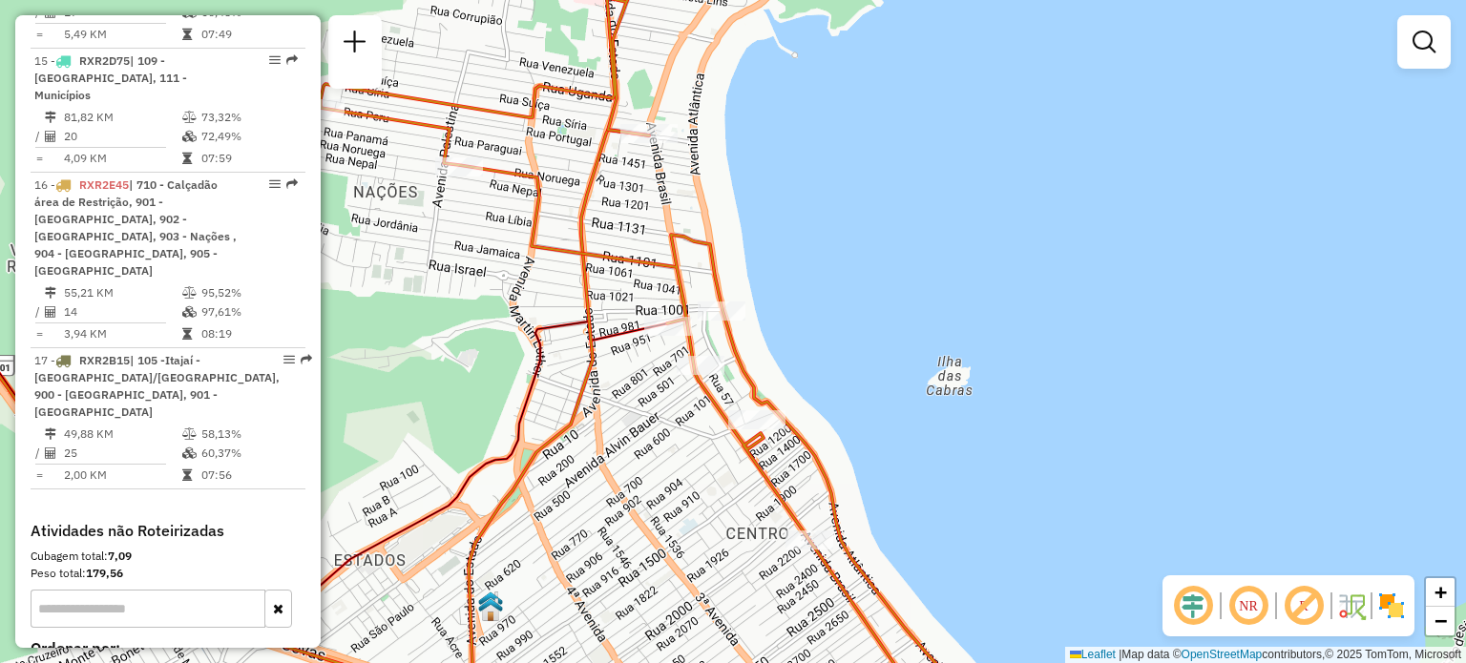
drag, startPoint x: 721, startPoint y: 190, endPoint x: 733, endPoint y: 232, distance: 43.5
click at [733, 232] on div "Janela de atendimento Grade de atendimento Capacidade Transportadoras Veículos …" at bounding box center [733, 331] width 1466 height 663
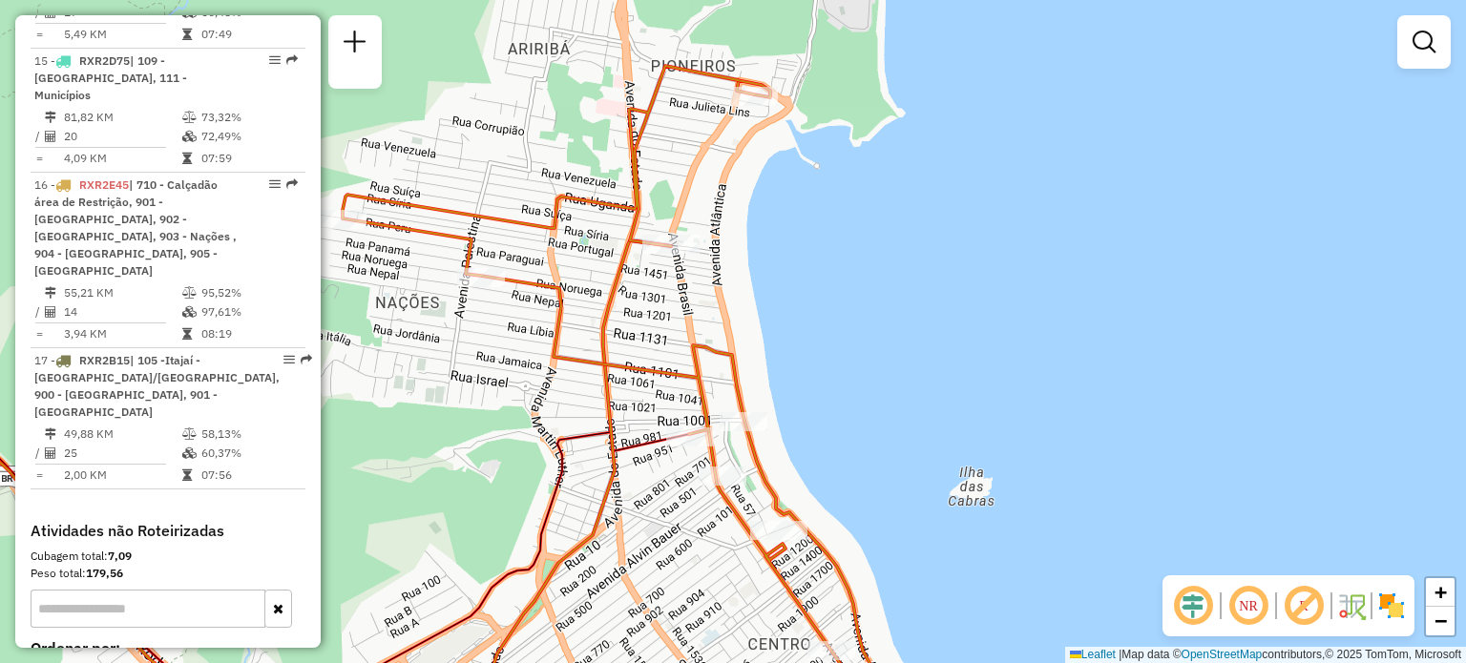
drag, startPoint x: 735, startPoint y: 183, endPoint x: 778, endPoint y: 247, distance: 77.0
click at [746, 262] on div "Janela de atendimento Grade de atendimento Capacidade Transportadoras Veículos …" at bounding box center [733, 331] width 1466 height 663
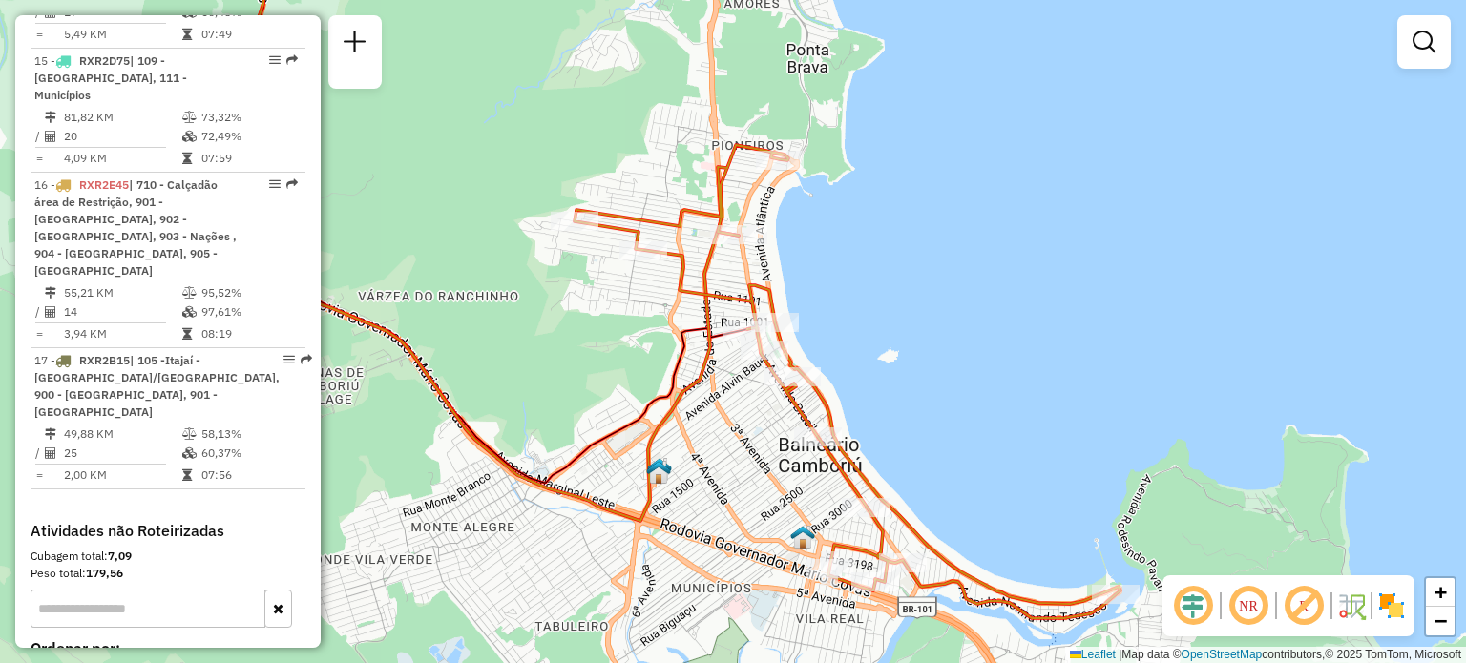
drag, startPoint x: 840, startPoint y: 280, endPoint x: 830, endPoint y: 251, distance: 30.2
click at [830, 251] on div "Janela de atendimento Grade de atendimento Capacidade Transportadoras Veículos …" at bounding box center [733, 331] width 1466 height 663
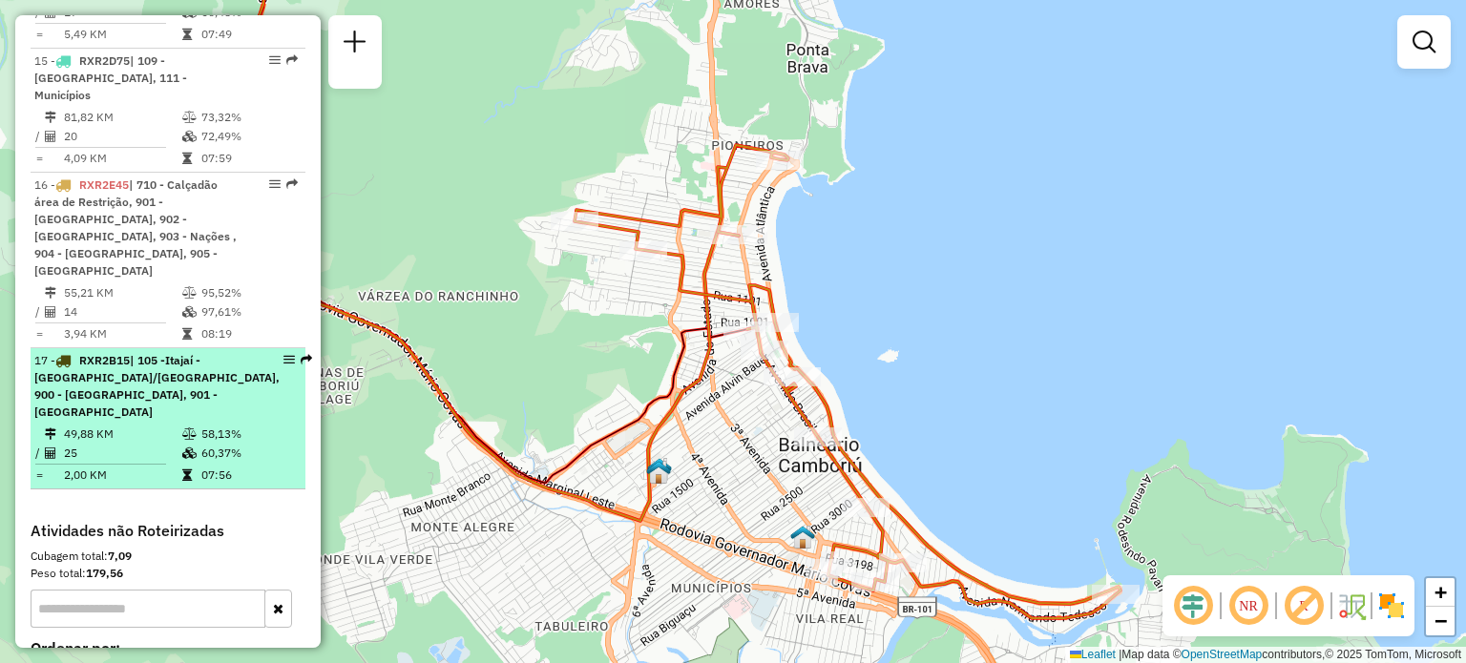
drag, startPoint x: 918, startPoint y: 280, endPoint x: 266, endPoint y: 204, distance: 656.1
click at [916, 280] on div "Janela de atendimento Grade de atendimento Capacidade Transportadoras Veículos …" at bounding box center [733, 331] width 1466 height 663
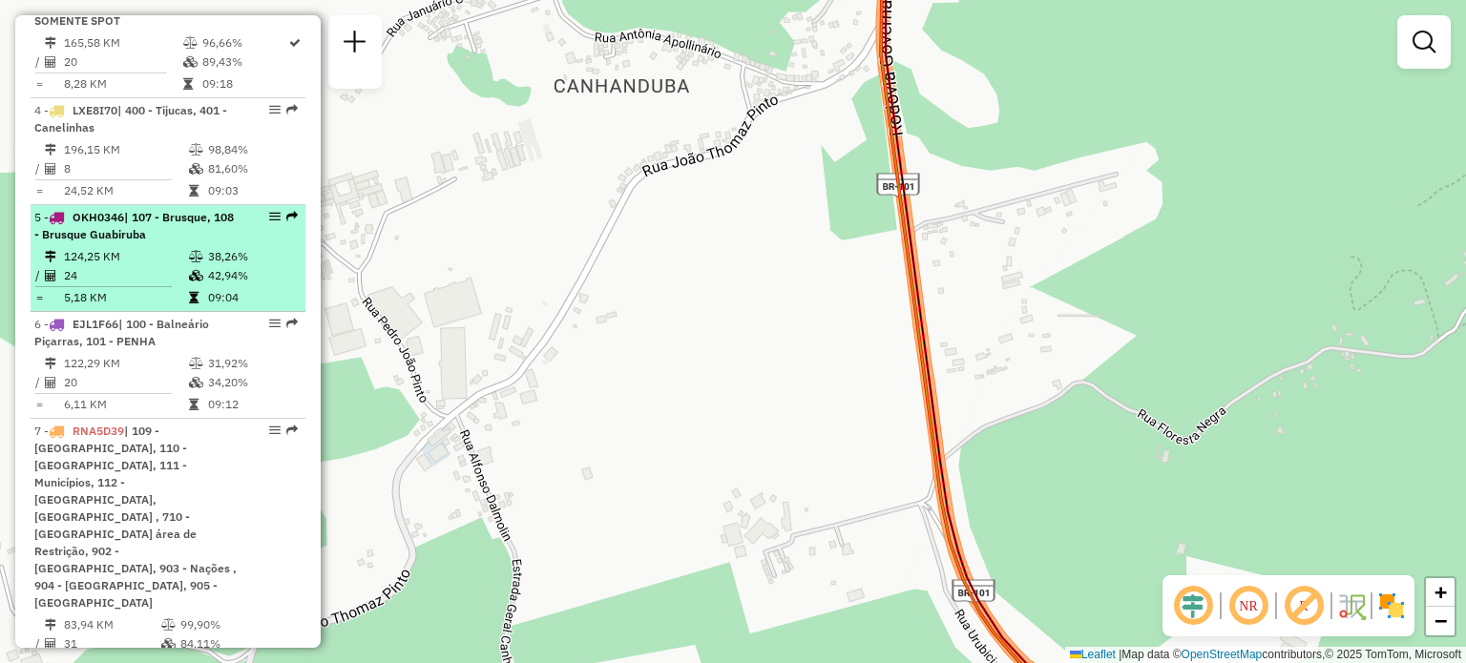
scroll to position [1145, 0]
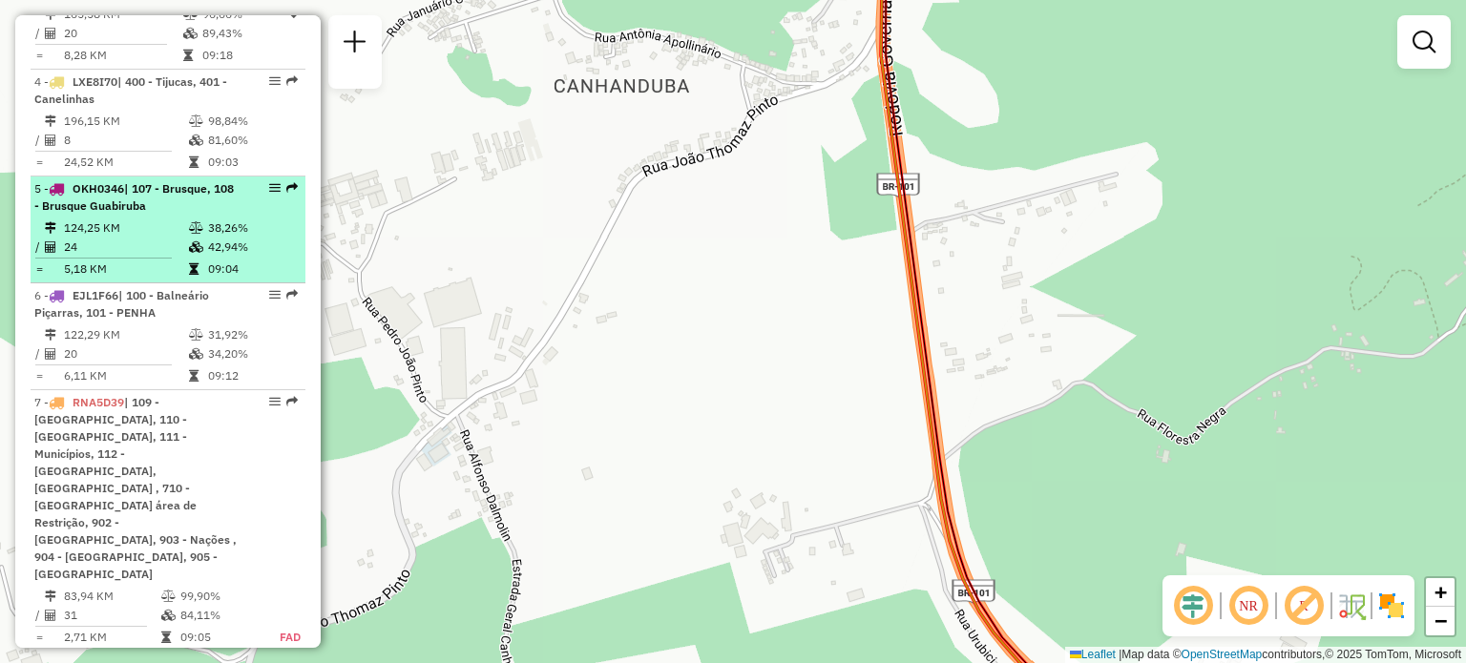
click at [137, 181] on span "| 107 - Brusque, 108 - Brusque Guabiruba" at bounding box center [133, 196] width 199 height 31
select select "**********"
